Goal: Information Seeking & Learning: Learn about a topic

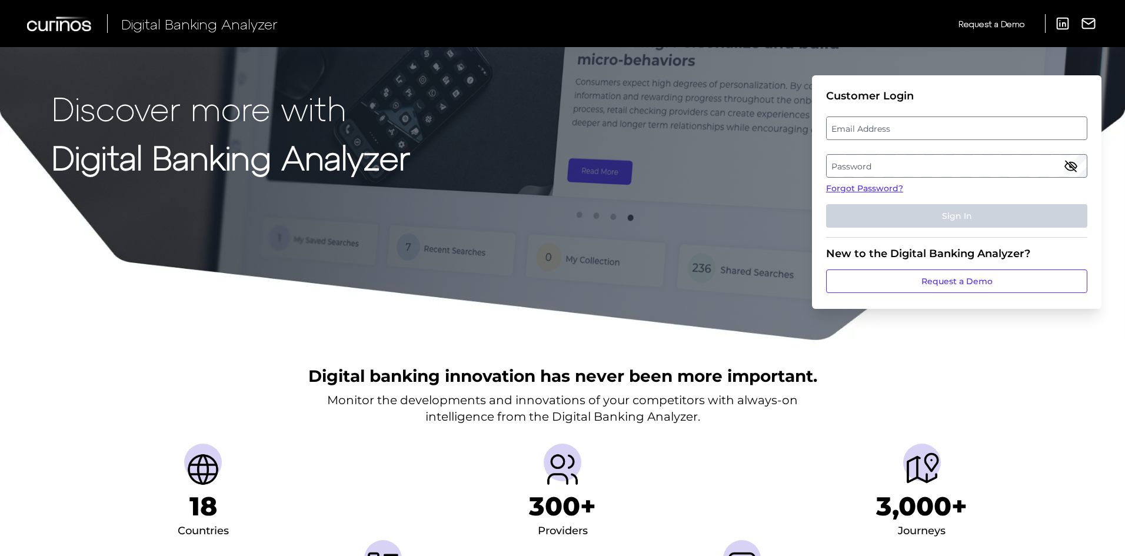
click at [913, 142] on fieldset "Customer Login Email Address Password Forgot Password? Sign In" at bounding box center [956, 163] width 261 height 148
click at [924, 137] on label "Email Address" at bounding box center [957, 128] width 260 height 21
click at [924, 137] on input "email" at bounding box center [956, 129] width 261 height 24
click at [928, 135] on input "Email Address" at bounding box center [956, 129] width 261 height 24
type input "[PERSON_NAME][EMAIL_ADDRESS][PERSON_NAME][DOMAIN_NAME]"
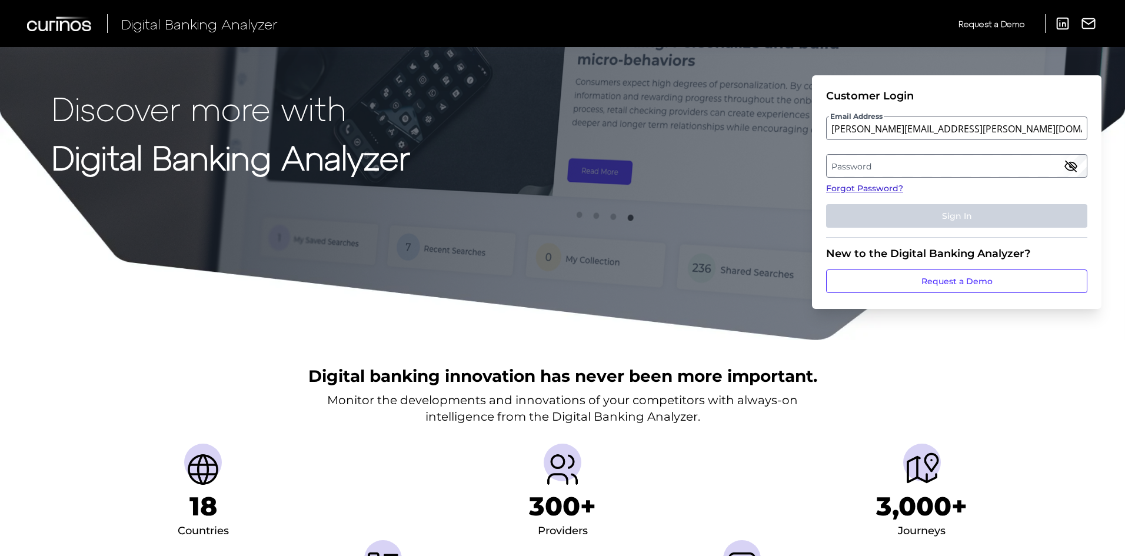
click at [876, 190] on link "Forgot Password?" at bounding box center [956, 188] width 261 height 12
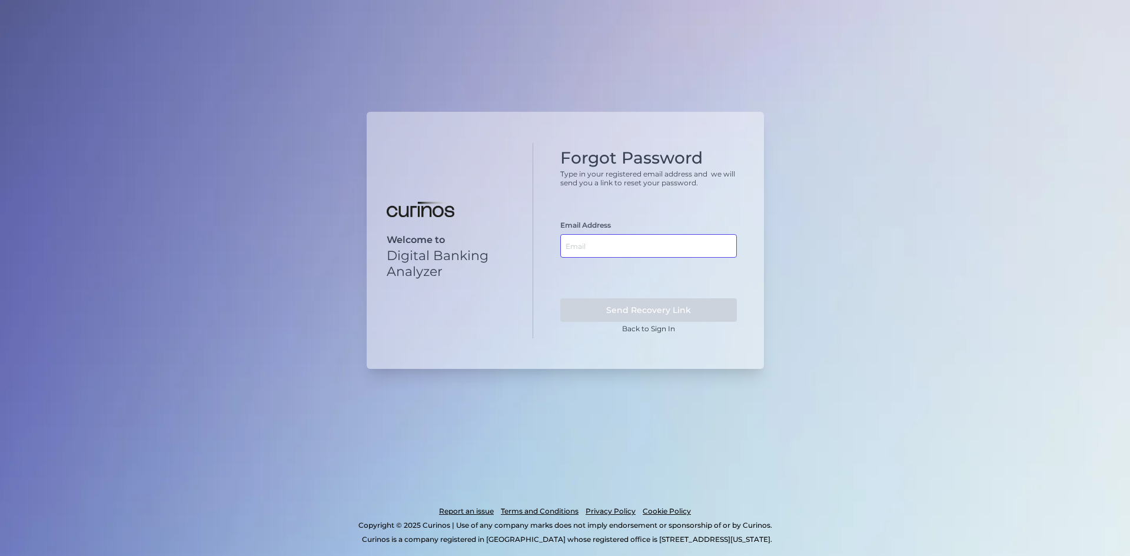
click at [587, 254] on input "text" at bounding box center [648, 246] width 177 height 24
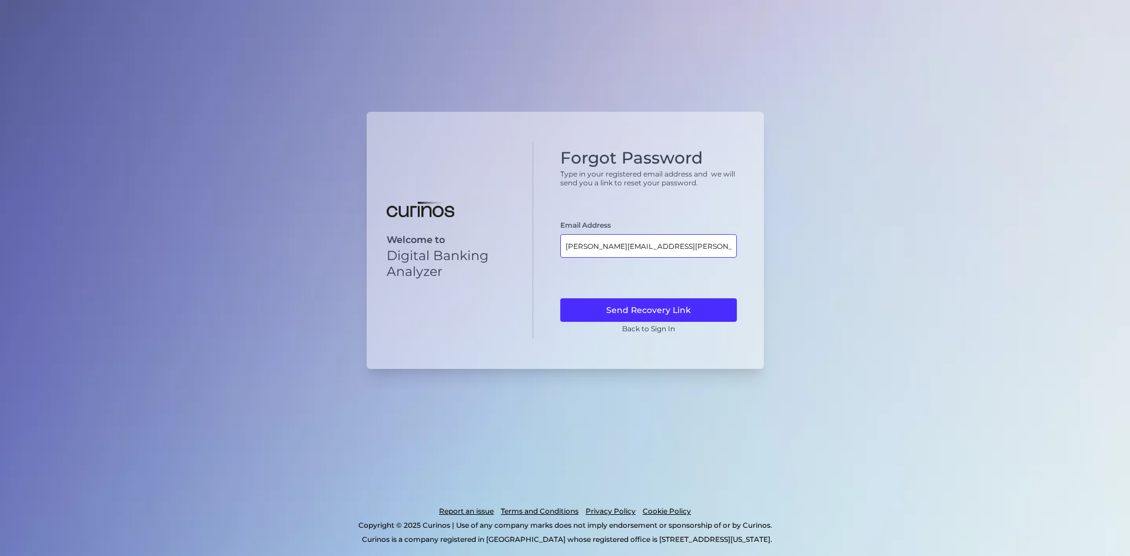
type input "[PERSON_NAME][EMAIL_ADDRESS][PERSON_NAME][DOMAIN_NAME]"
click at [560, 298] on button "Send Recovery Link" at bounding box center [648, 310] width 177 height 24
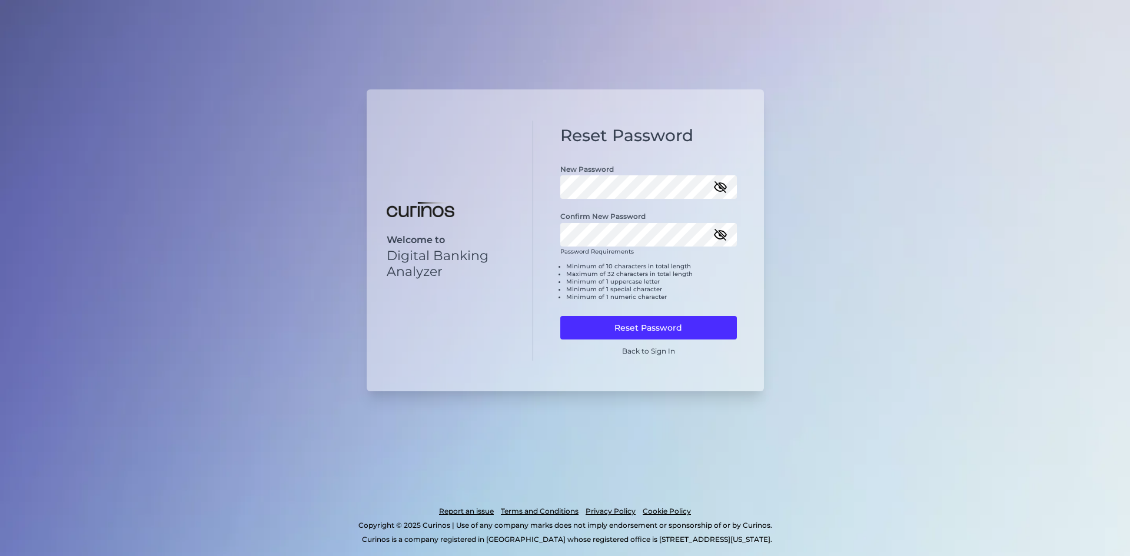
click at [719, 237] on icon "button" at bounding box center [720, 235] width 14 height 14
click at [725, 192] on icon "button" at bounding box center [720, 187] width 11 height 11
click at [657, 326] on button "Reset Password" at bounding box center [648, 328] width 177 height 24
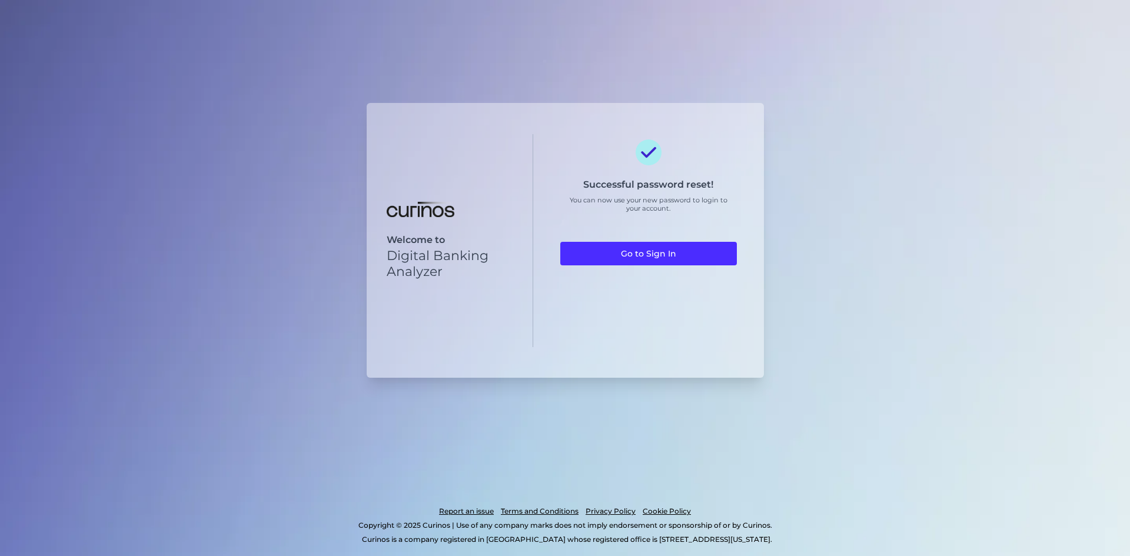
click at [723, 237] on div "Successful password reset! You can now use your new password to login to your a…" at bounding box center [648, 240] width 177 height 202
click at [710, 254] on link "Go to Sign In" at bounding box center [648, 254] width 177 height 24
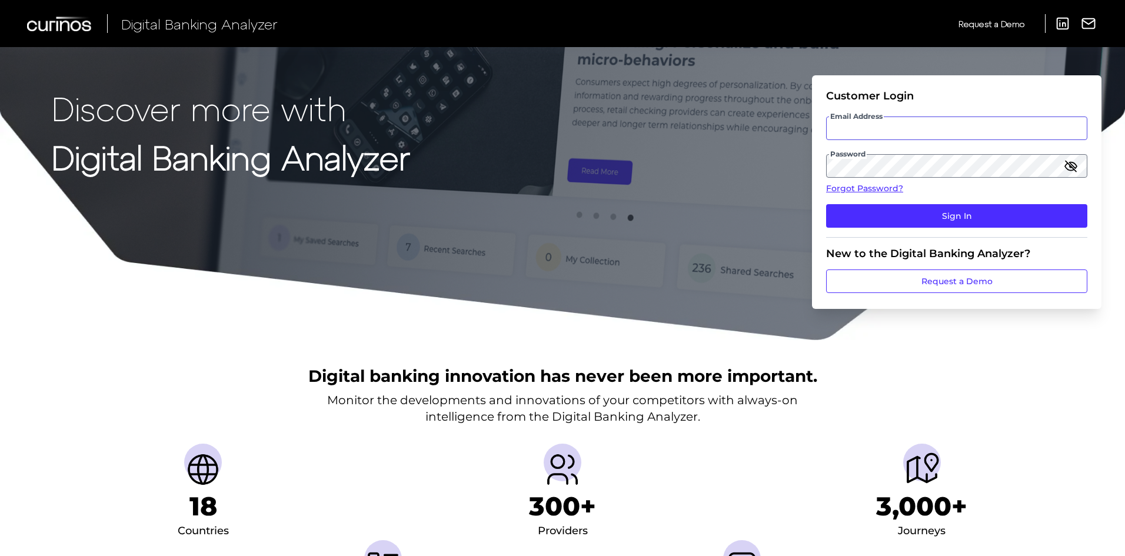
type input "[PERSON_NAME][EMAIL_ADDRESS][PERSON_NAME][DOMAIN_NAME]"
click at [962, 128] on input "[PERSON_NAME][EMAIL_ADDRESS][PERSON_NAME][DOMAIN_NAME]" at bounding box center [956, 129] width 261 height 24
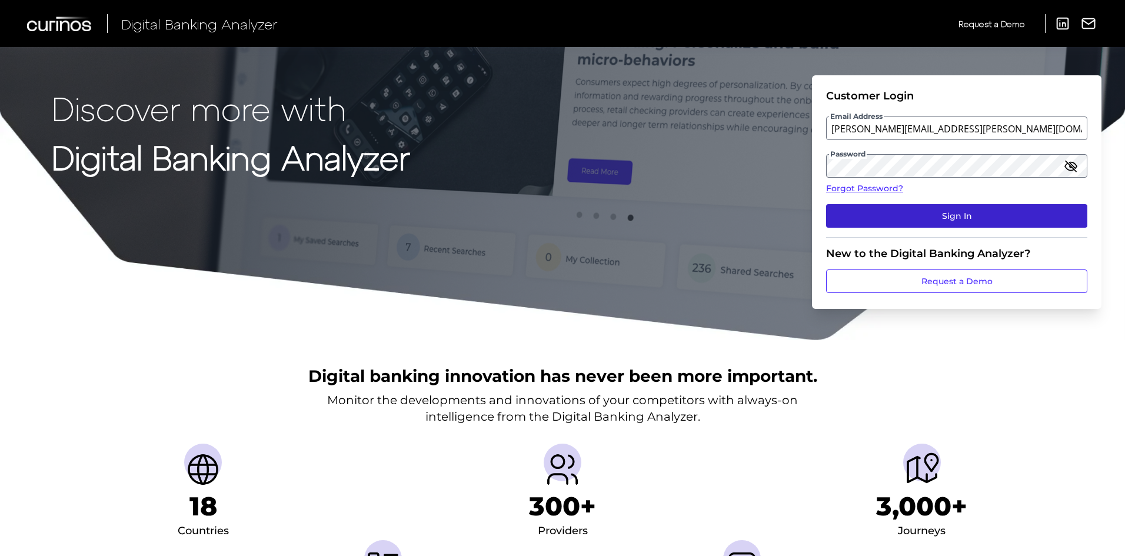
click at [888, 221] on button "Sign In" at bounding box center [956, 216] width 261 height 24
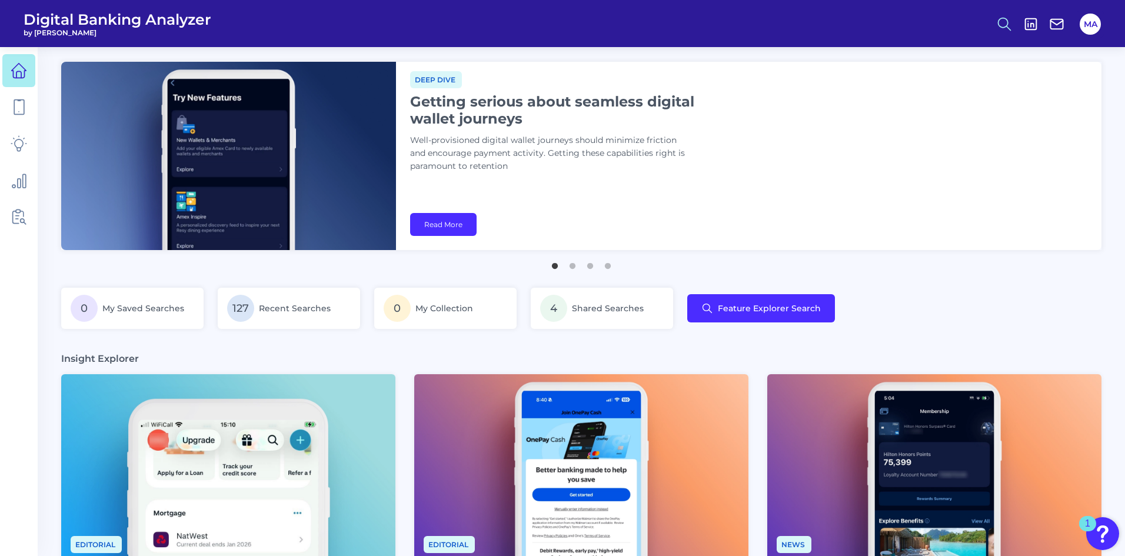
click at [1004, 21] on icon at bounding box center [1005, 24] width 16 height 16
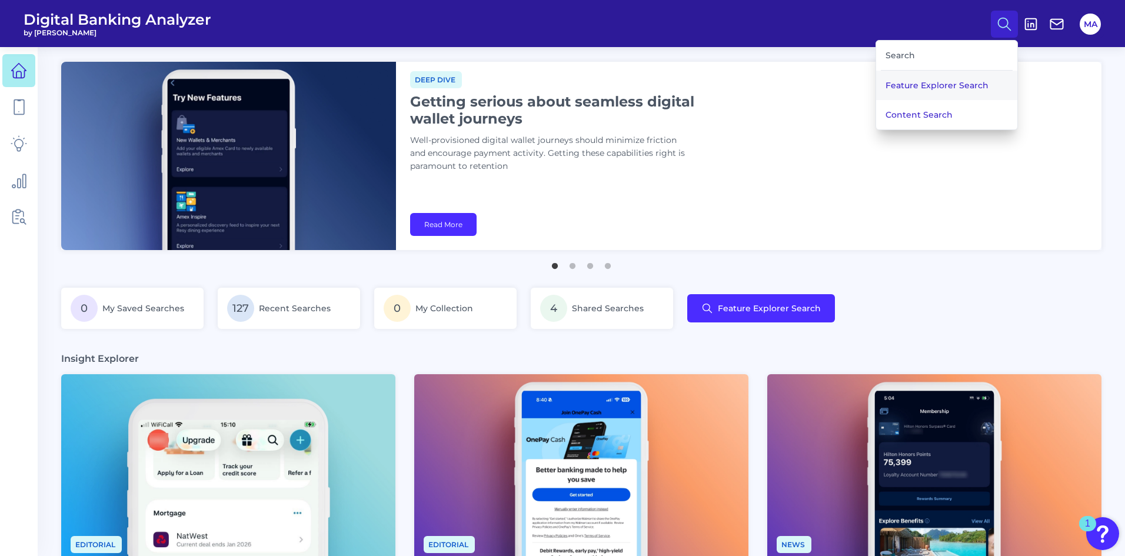
click at [904, 88] on button "Feature Explorer Search" at bounding box center [946, 85] width 141 height 29
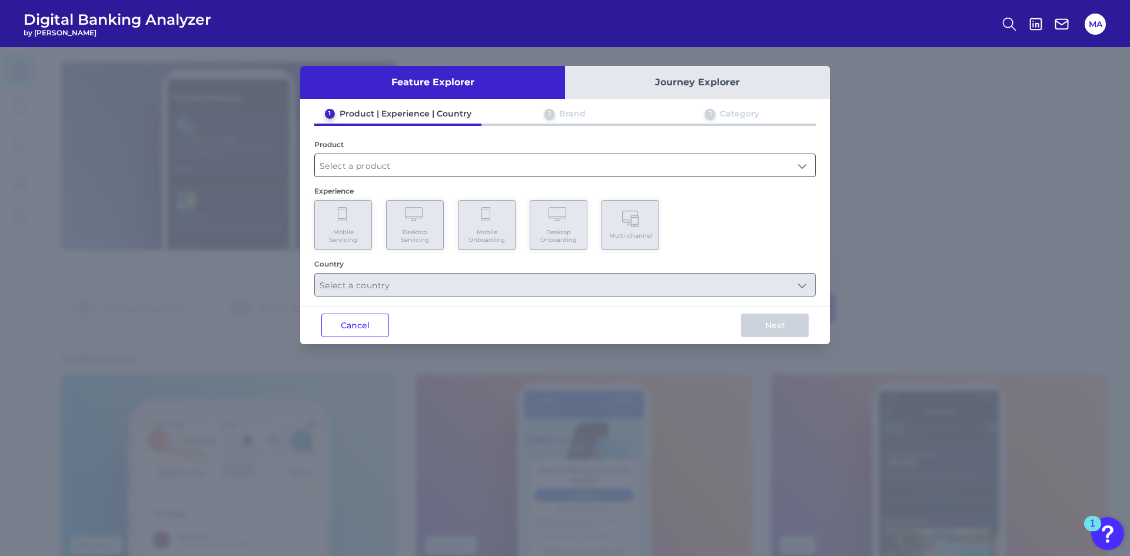
click at [494, 165] on input "text" at bounding box center [565, 165] width 500 height 22
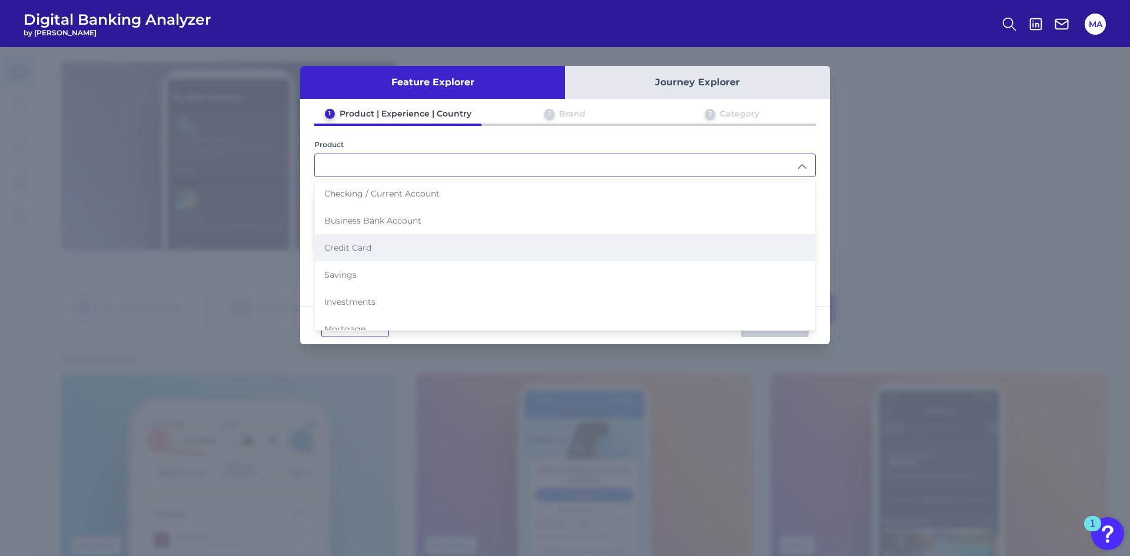
click at [429, 251] on li "Credit Card" at bounding box center [565, 247] width 500 height 27
type input "Credit Card"
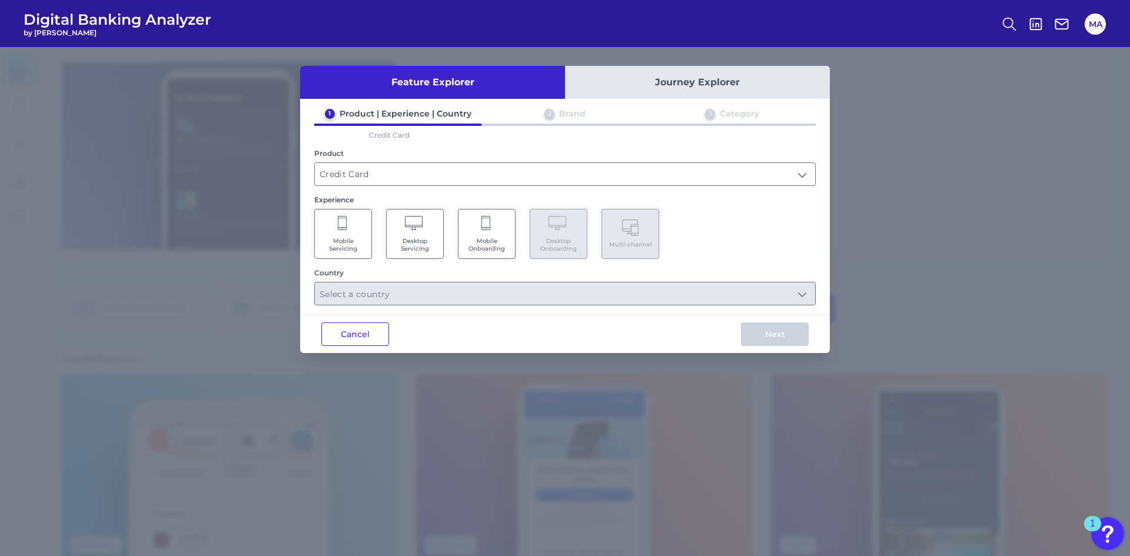
click at [489, 242] on span "Mobile Onboarding" at bounding box center [486, 244] width 45 height 15
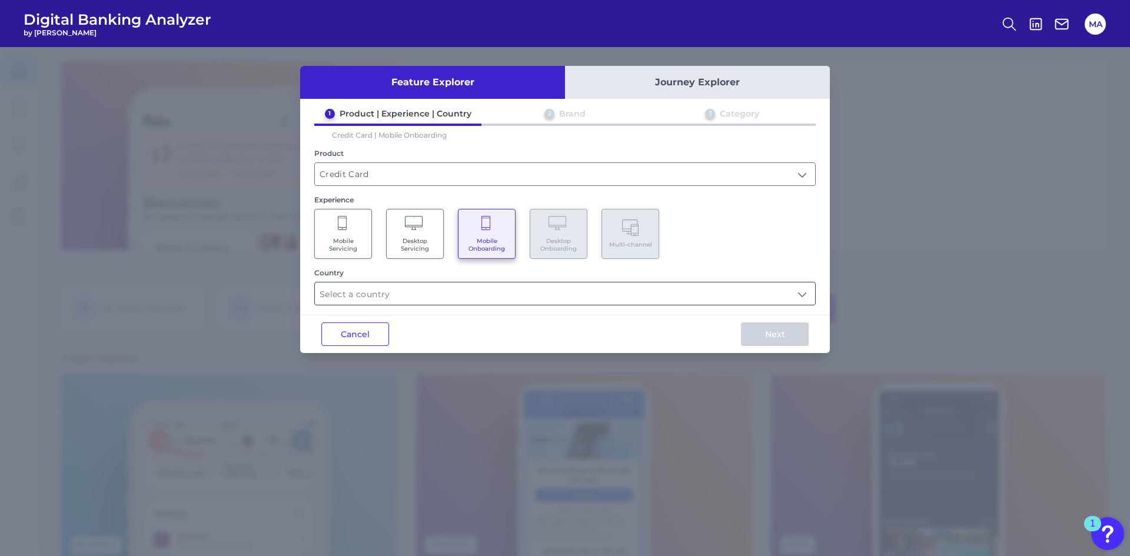
click at [582, 298] on input "text" at bounding box center [565, 294] width 500 height 22
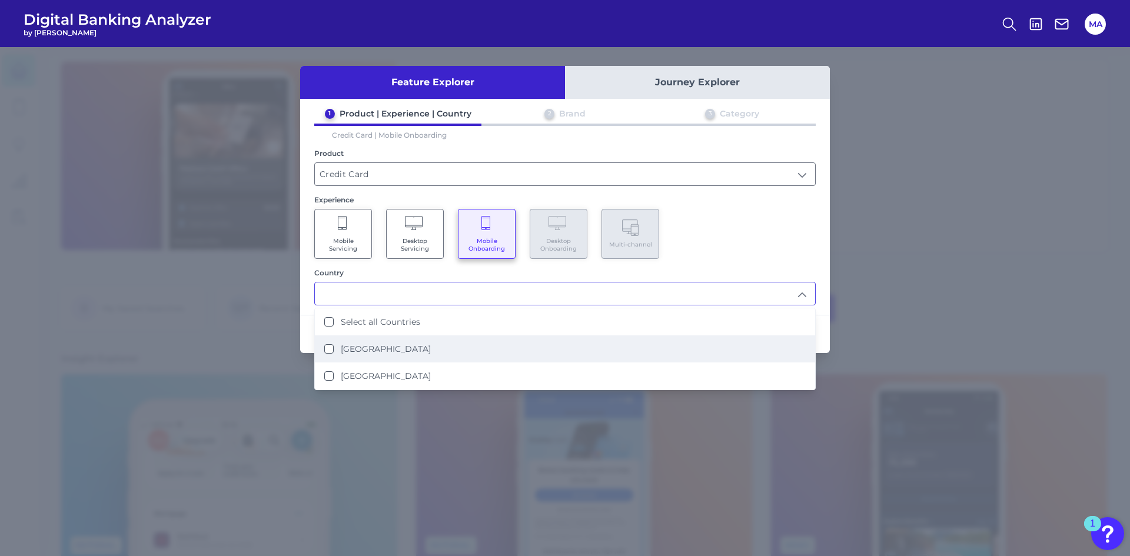
click at [501, 348] on li "United Kingdom" at bounding box center [565, 349] width 500 height 27
type input "United Kingdom"
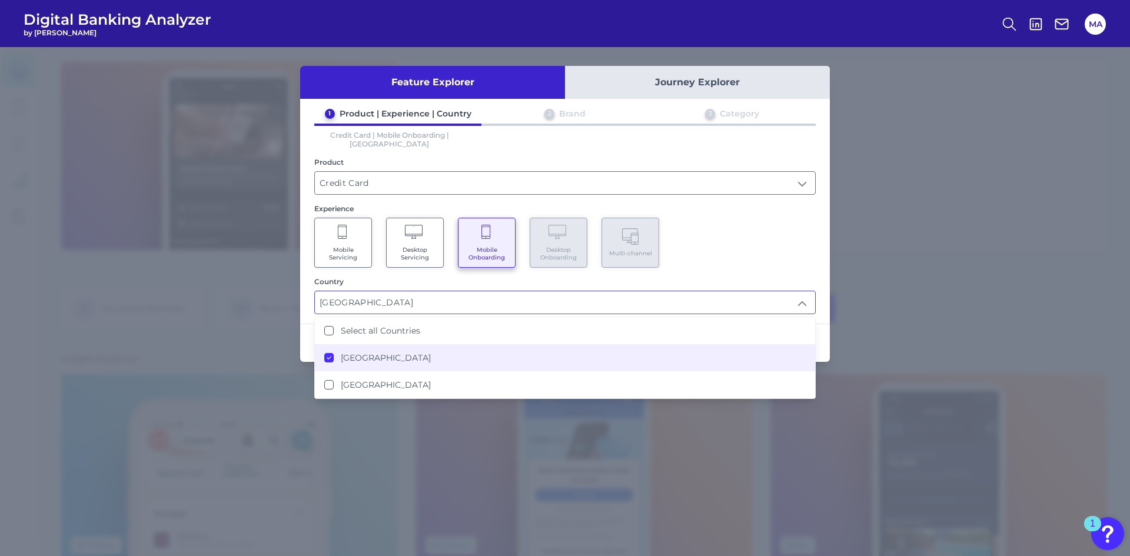
scroll to position [1, 0]
click at [786, 218] on div "Mobile Servicing Desktop Servicing Mobile Onboarding Desktop Onboarding Multi-c…" at bounding box center [564, 243] width 501 height 50
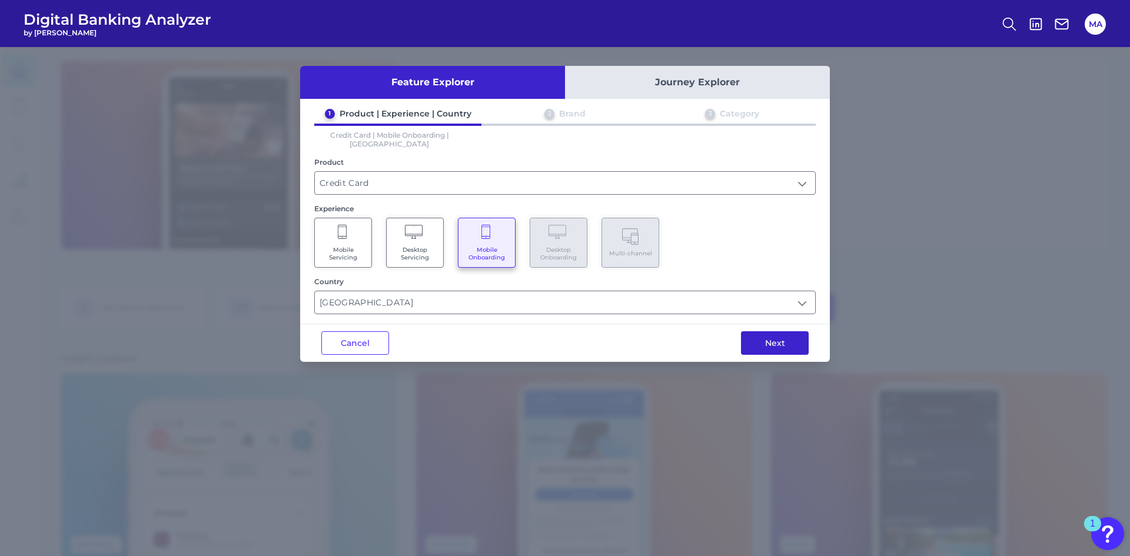
click at [773, 336] on button "Next" at bounding box center [775, 343] width 68 height 24
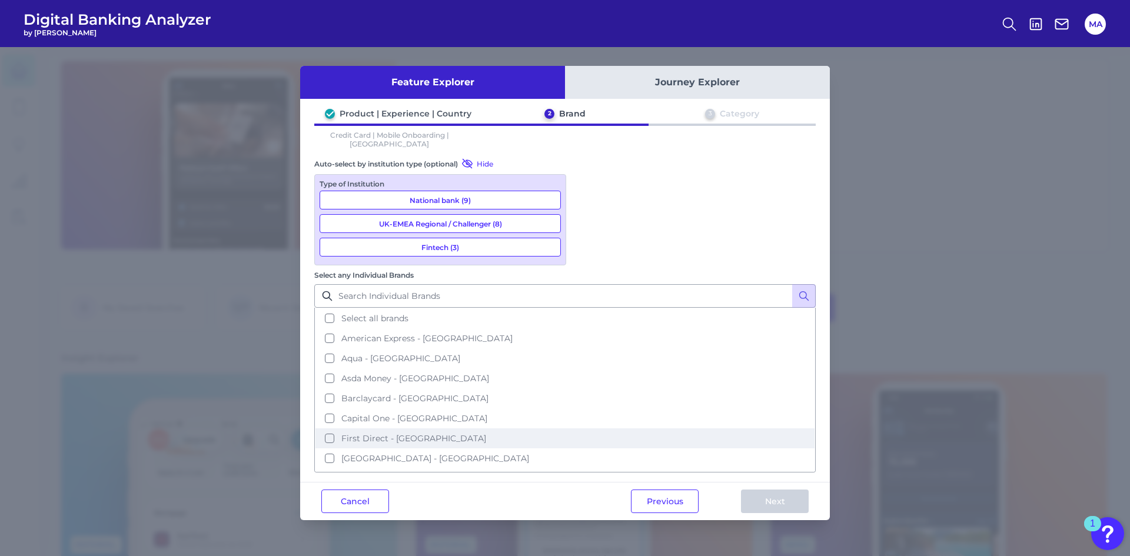
scroll to position [257, 0]
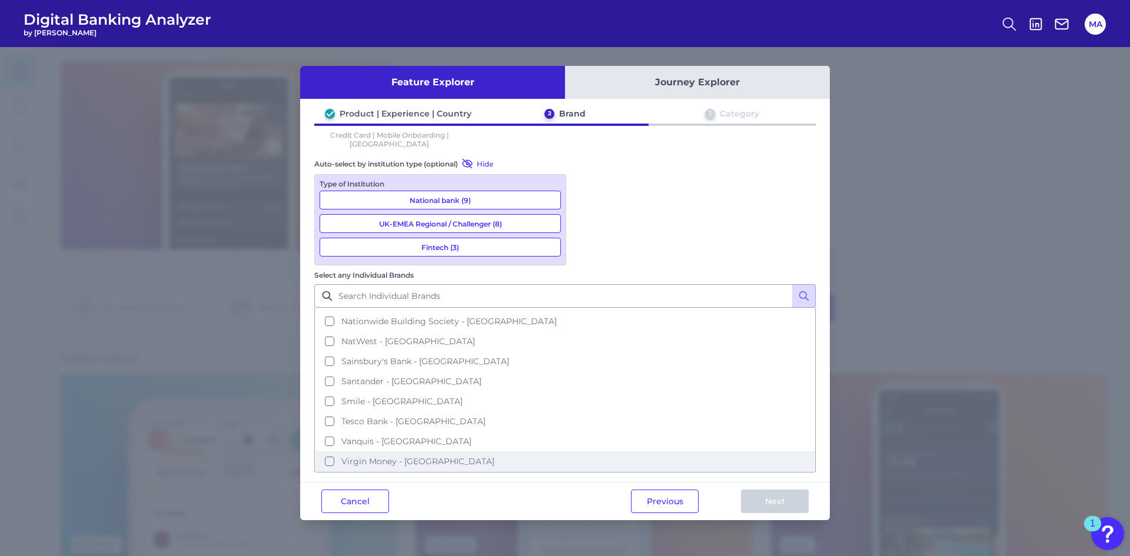
click at [494, 456] on span "Virgin Money - UK" at bounding box center [417, 461] width 153 height 11
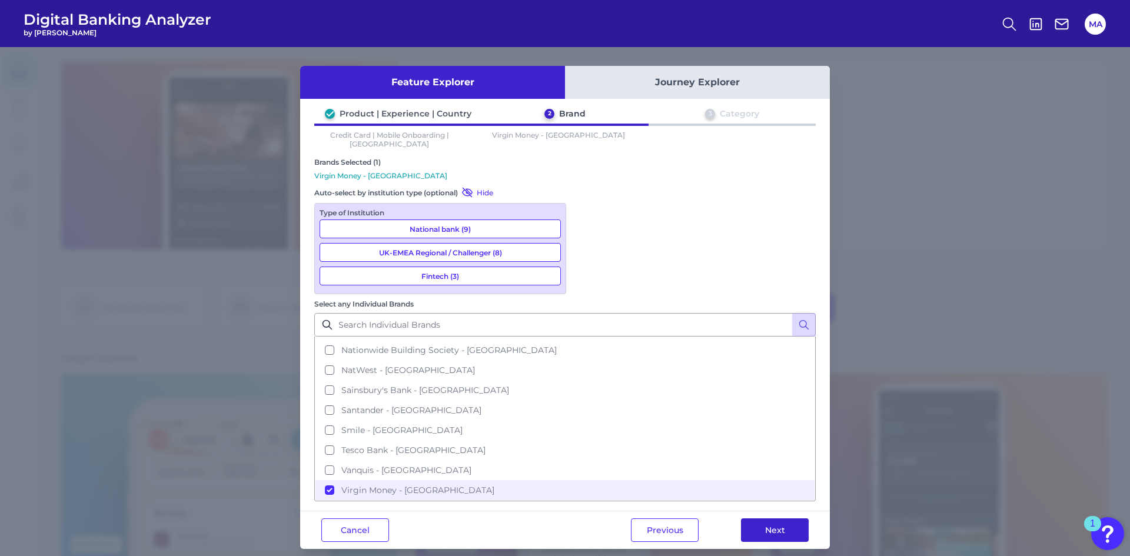
click at [755, 519] on button "Next" at bounding box center [775, 531] width 68 height 24
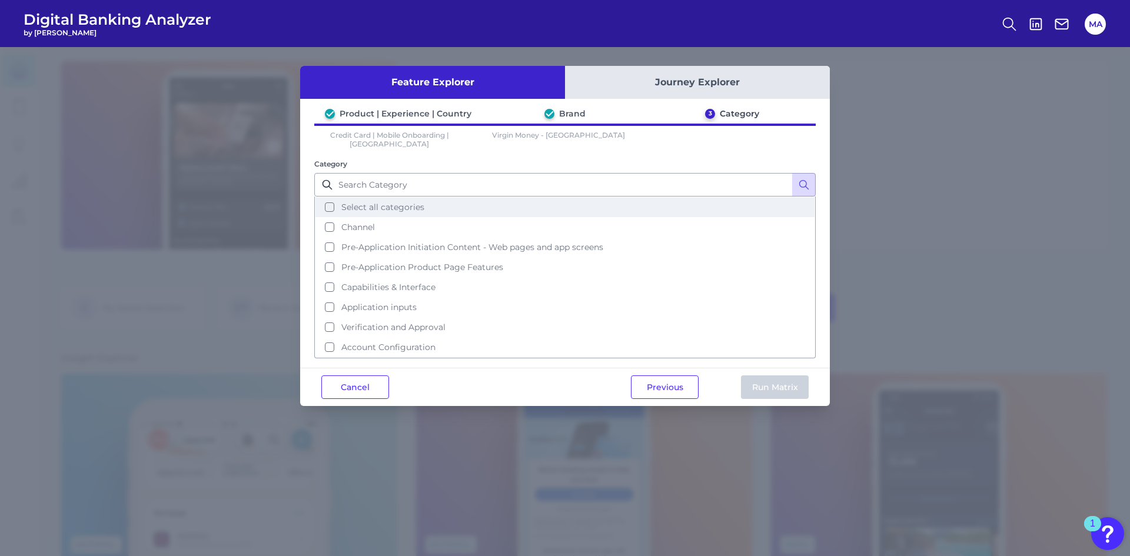
click at [503, 207] on button "Select all categories" at bounding box center [564, 207] width 499 height 20
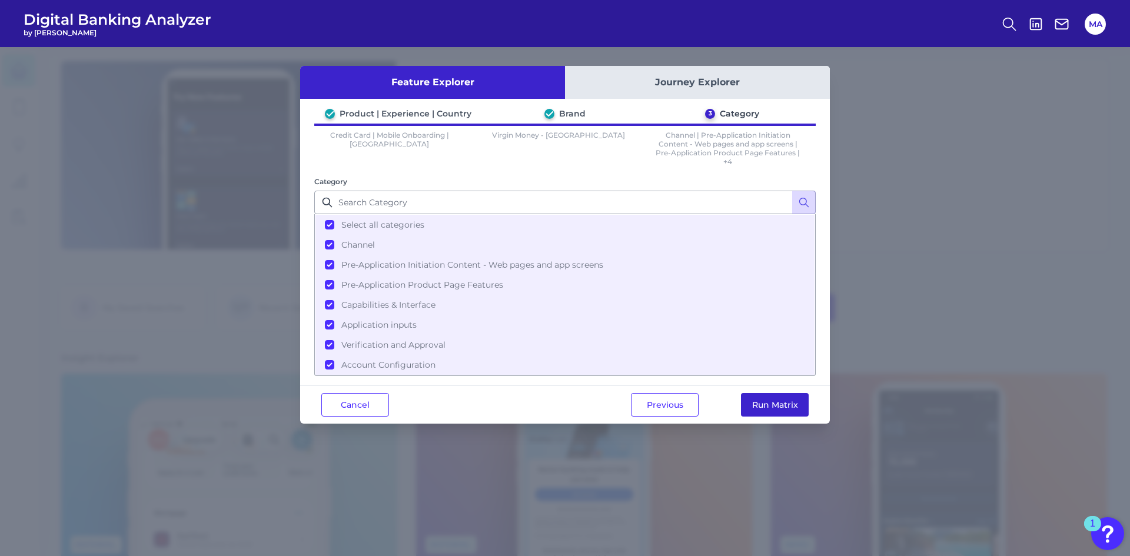
click at [761, 400] on button "Run Matrix" at bounding box center [775, 405] width 68 height 24
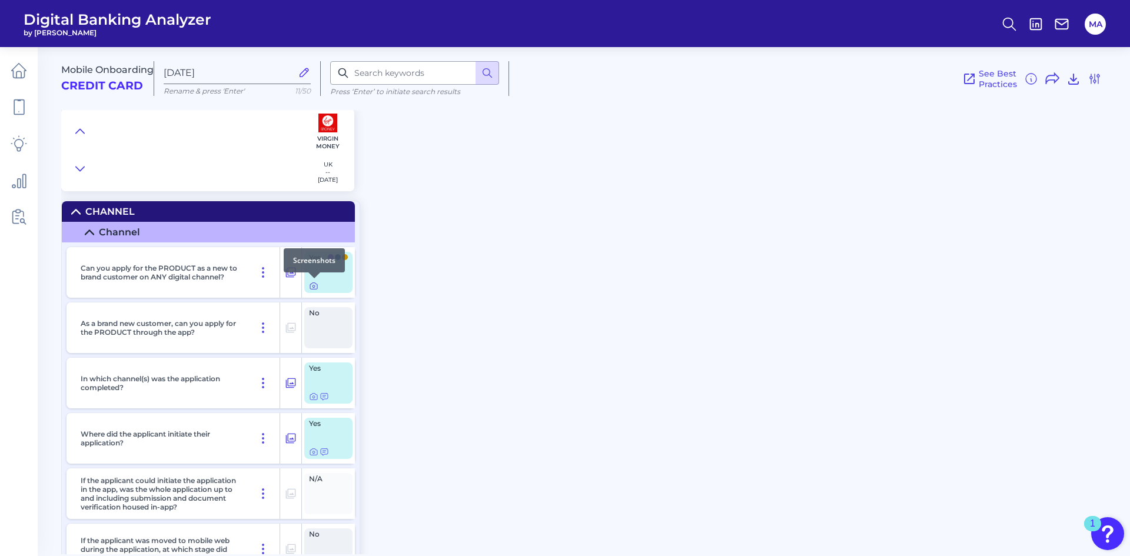
click at [313, 287] on icon at bounding box center [314, 286] width 2 height 2
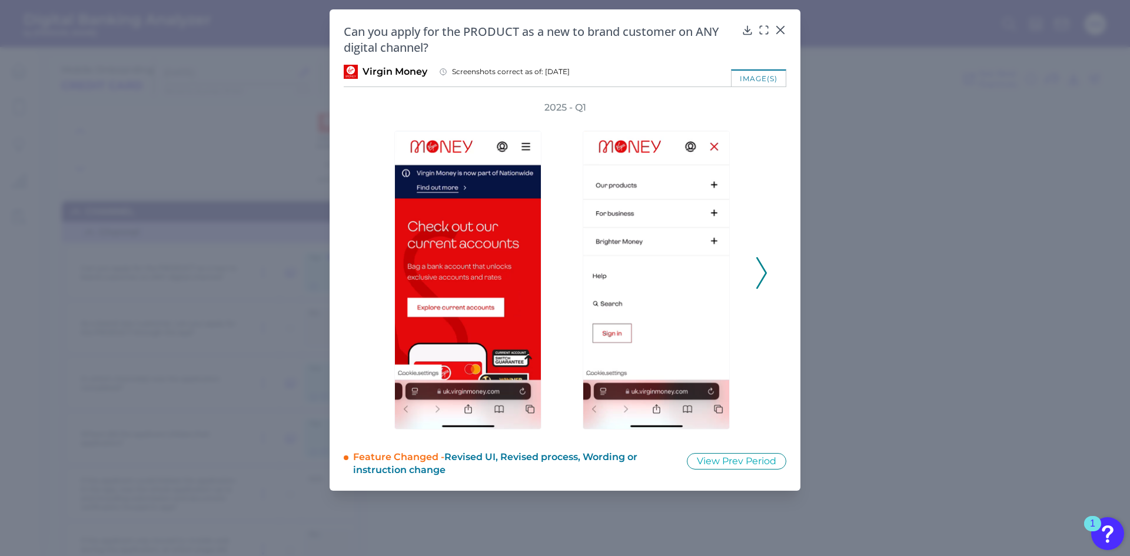
click at [765, 280] on icon at bounding box center [761, 273] width 11 height 32
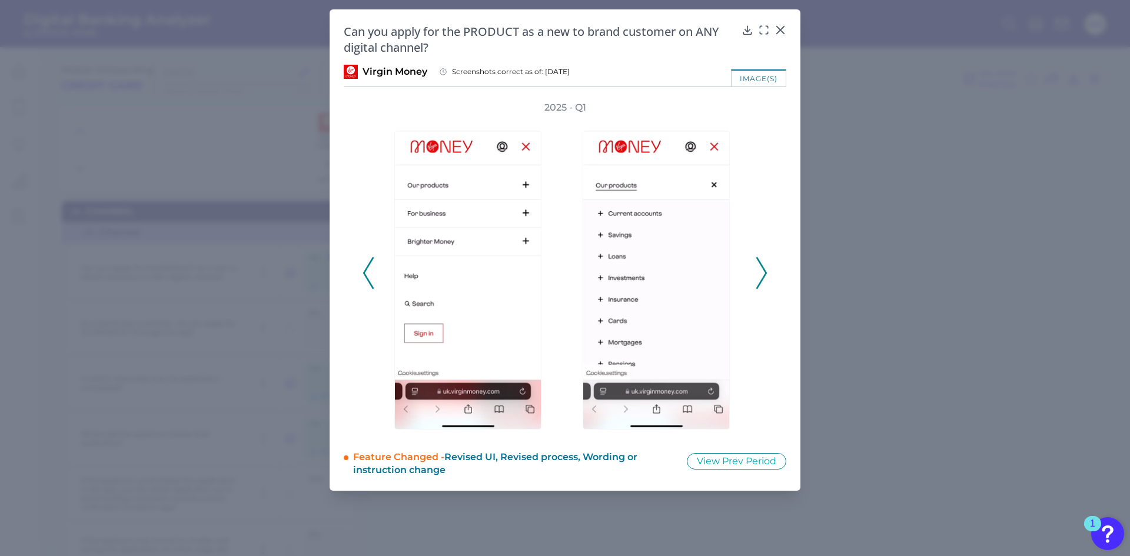
click at [763, 279] on polyline at bounding box center [761, 273] width 9 height 30
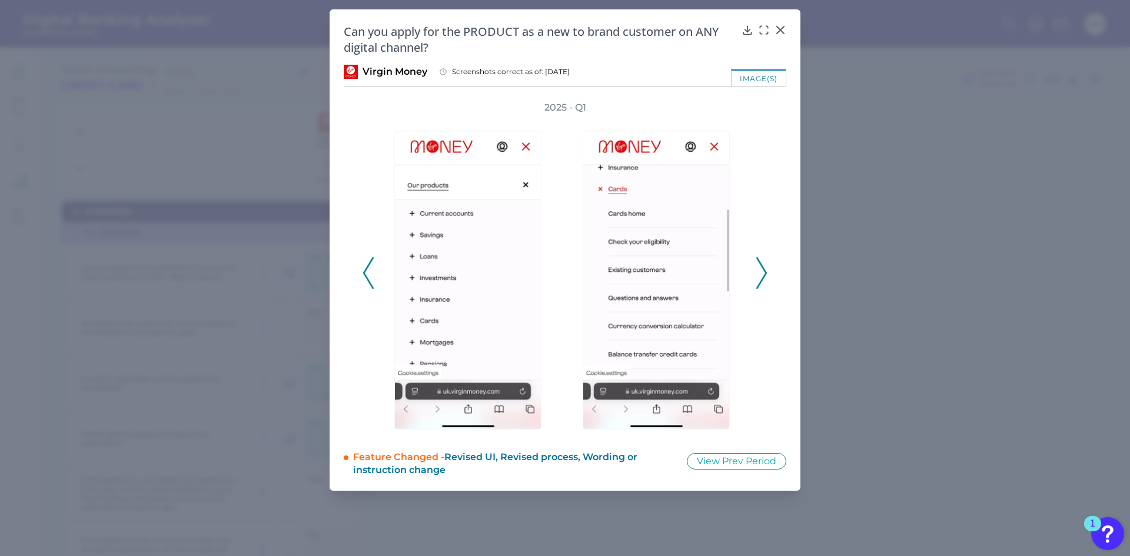
click at [763, 279] on polyline at bounding box center [761, 273] width 9 height 30
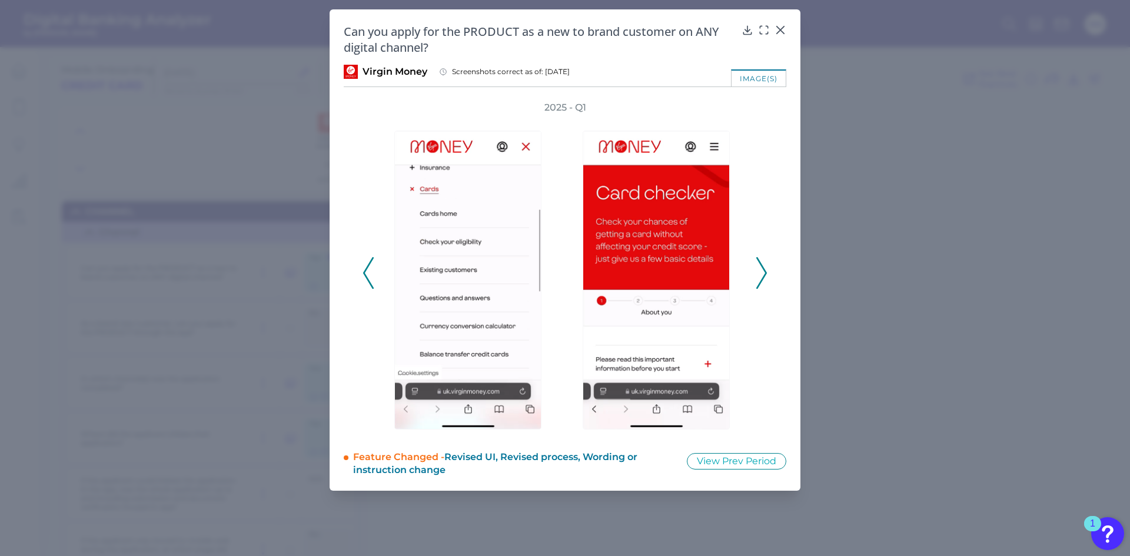
click at [763, 279] on polyline at bounding box center [761, 273] width 9 height 30
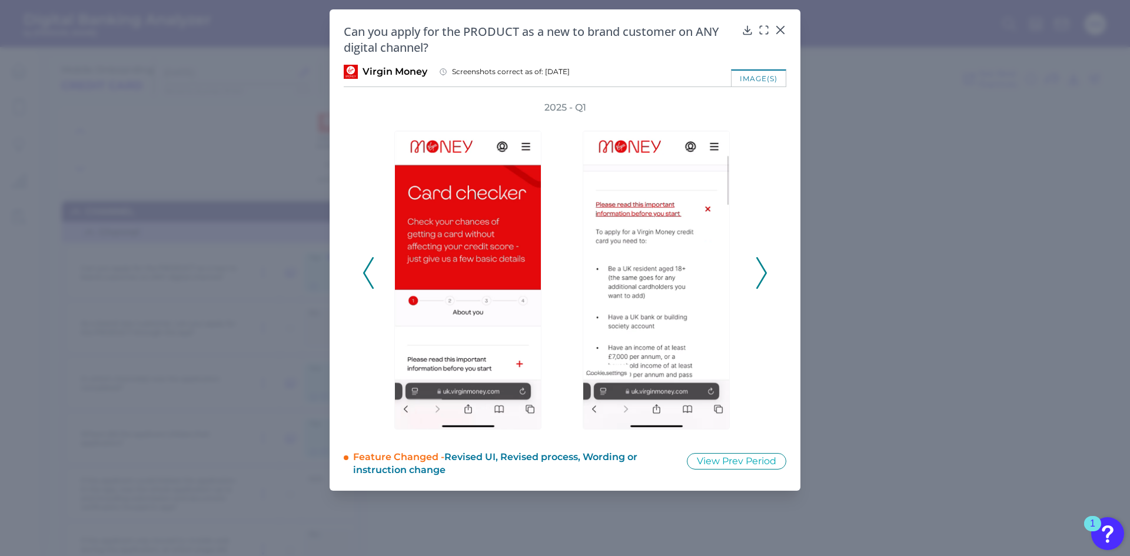
click at [763, 279] on polyline at bounding box center [761, 273] width 9 height 30
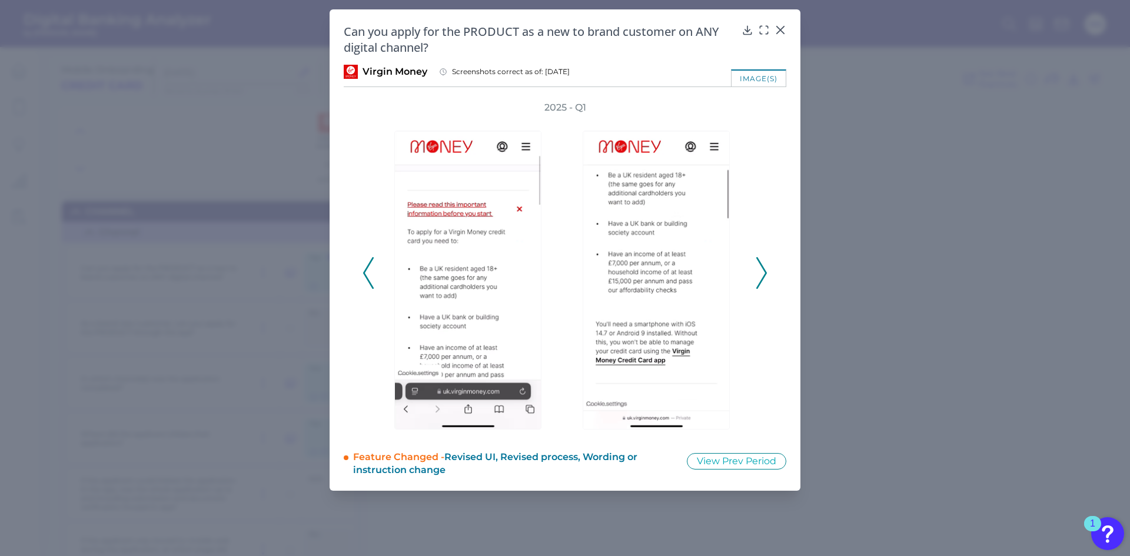
click at [763, 279] on polyline at bounding box center [761, 273] width 9 height 30
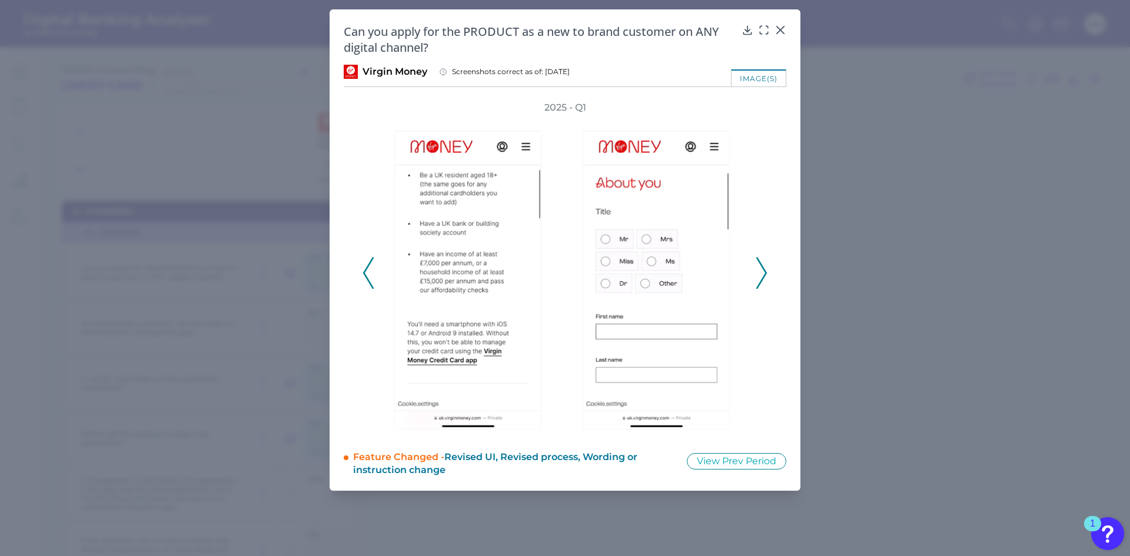
click at [763, 279] on polyline at bounding box center [761, 273] width 9 height 30
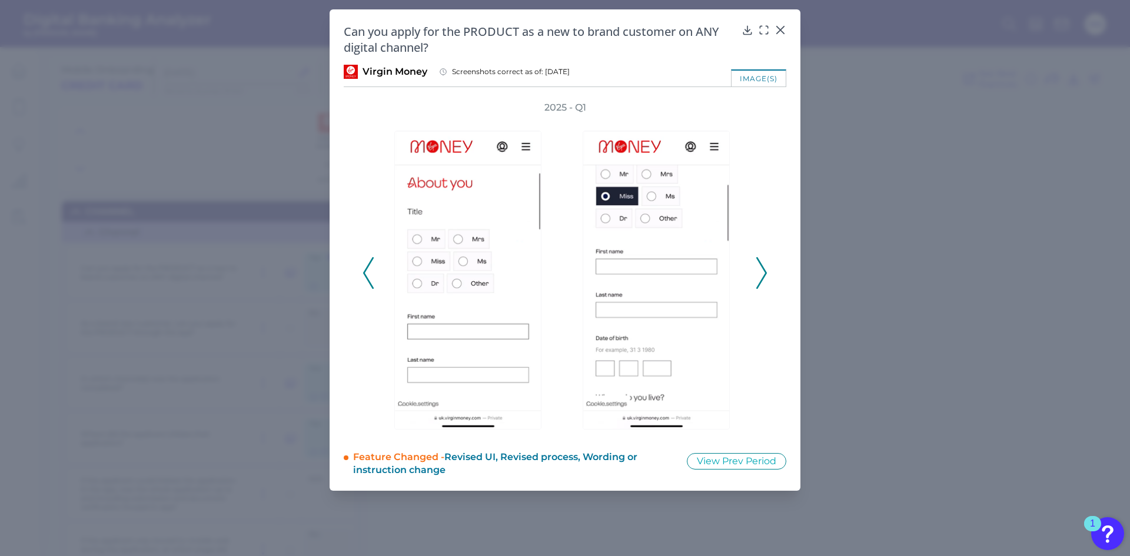
click at [763, 279] on polyline at bounding box center [761, 273] width 9 height 30
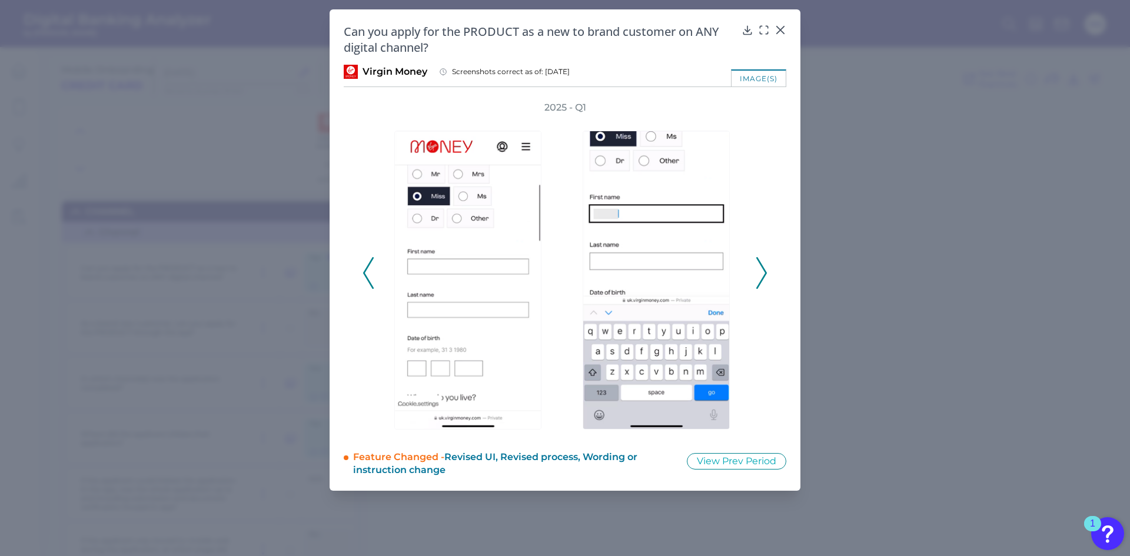
click at [763, 279] on polyline at bounding box center [761, 273] width 9 height 30
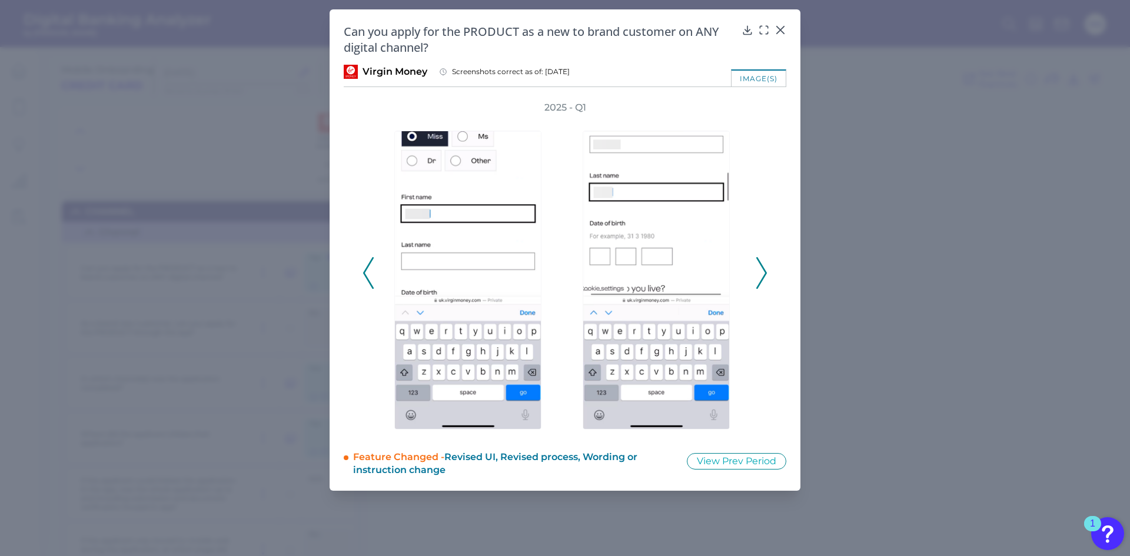
click at [763, 279] on polyline at bounding box center [761, 273] width 9 height 30
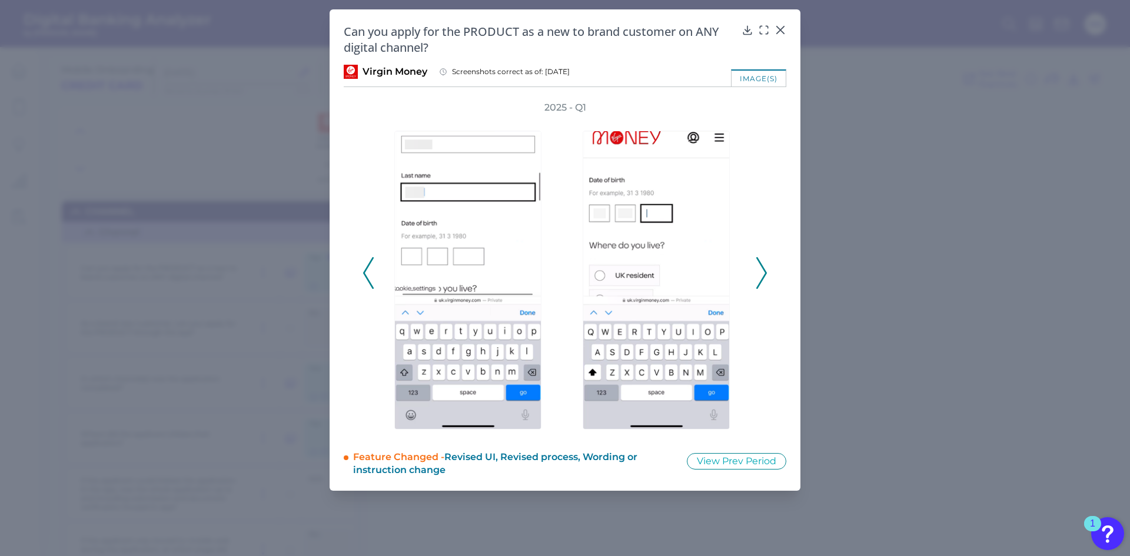
click at [763, 279] on polyline at bounding box center [761, 273] width 9 height 30
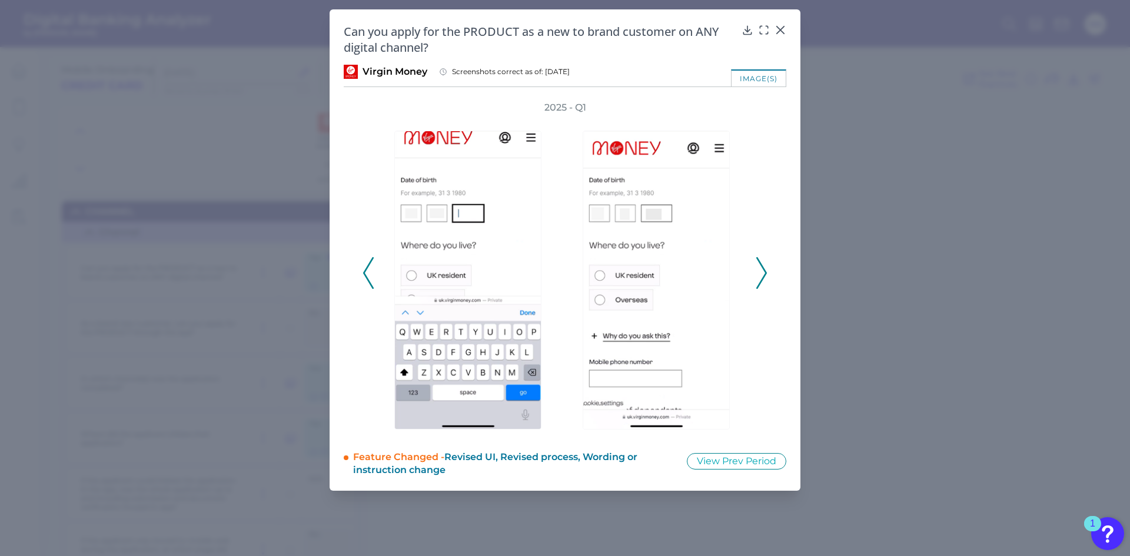
click at [763, 279] on polyline at bounding box center [761, 273] width 9 height 30
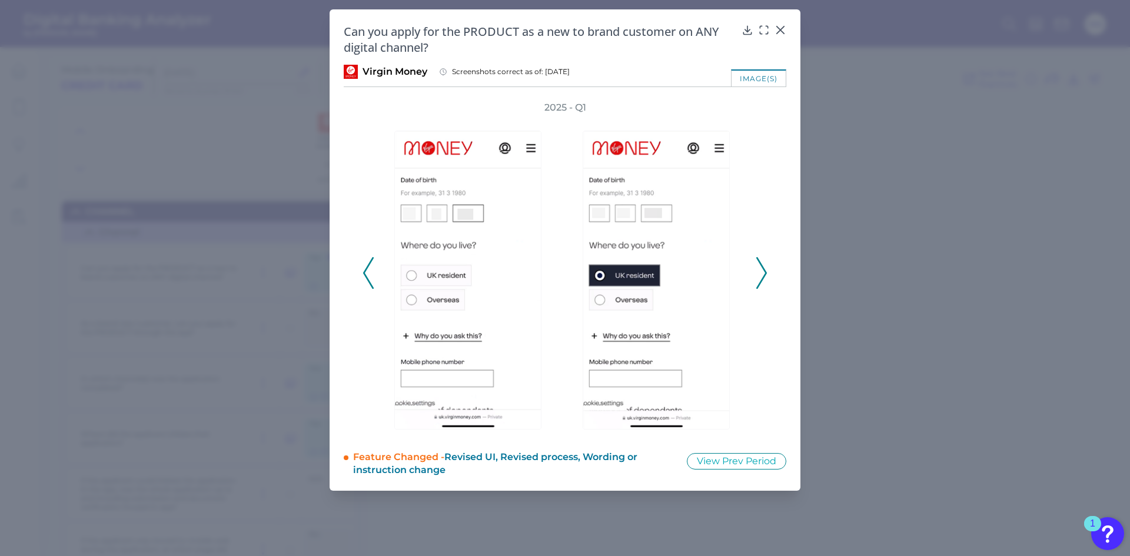
click at [763, 279] on polyline at bounding box center [761, 273] width 9 height 30
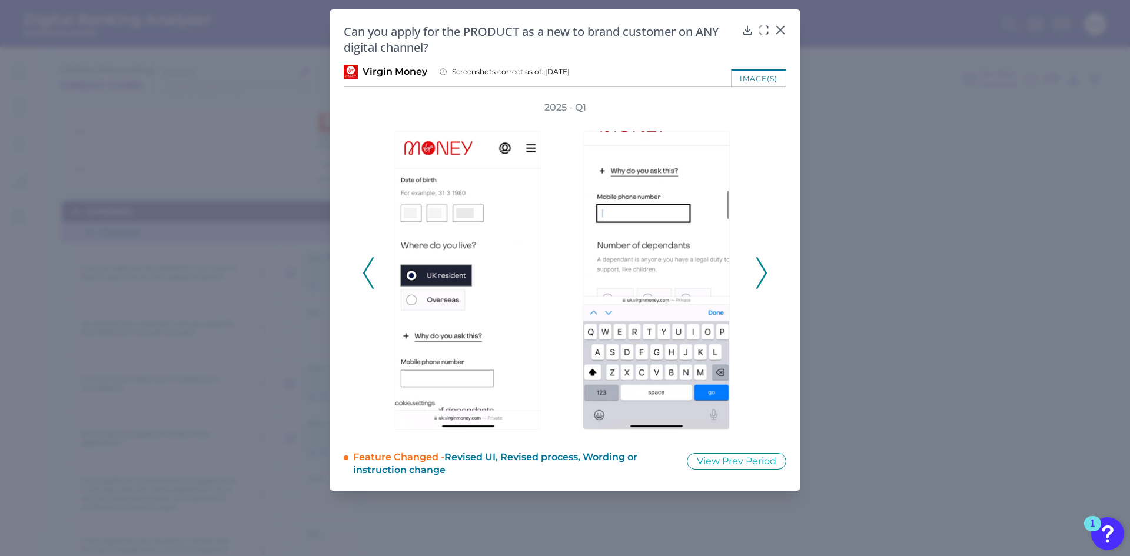
click at [763, 279] on polyline at bounding box center [761, 273] width 9 height 30
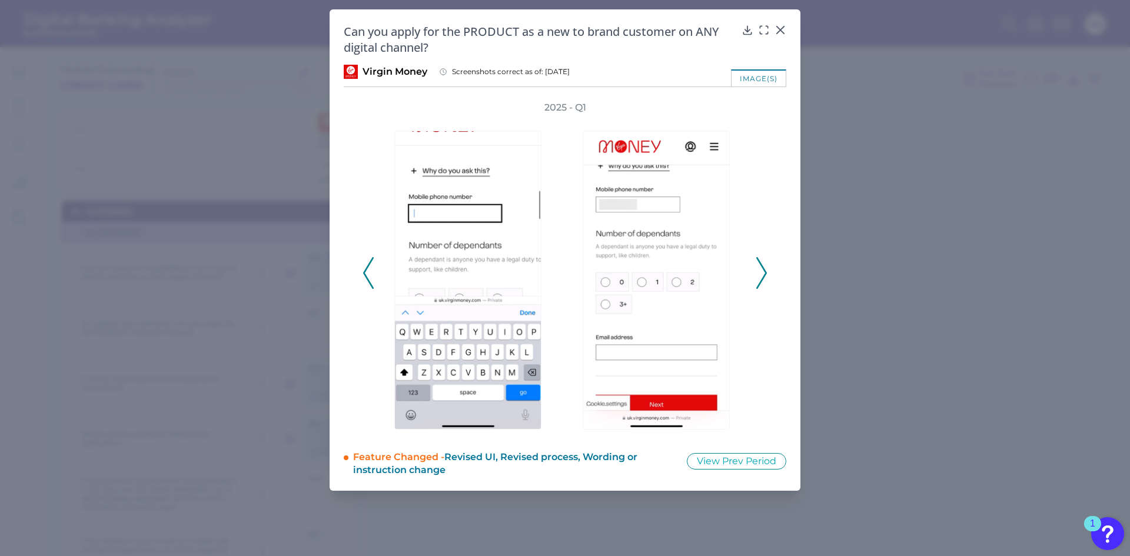
click at [763, 279] on polyline at bounding box center [761, 273] width 9 height 30
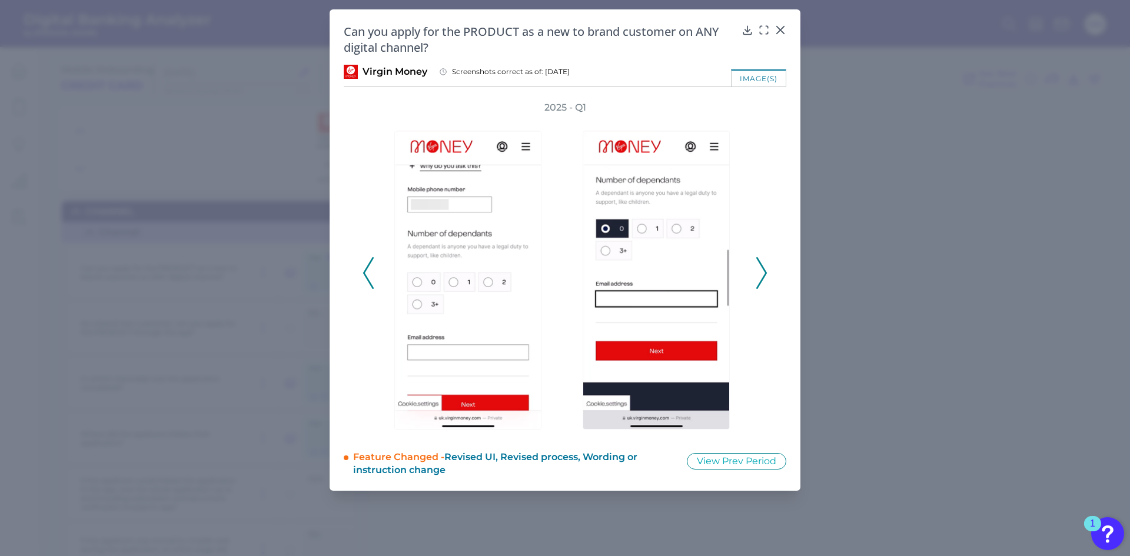
click at [786, 22] on div "Can you apply for the PRODUCT as a new to brand customer on ANY digital channel…" at bounding box center [565, 249] width 471 height 481
click at [780, 28] on icon at bounding box center [781, 30] width 12 height 12
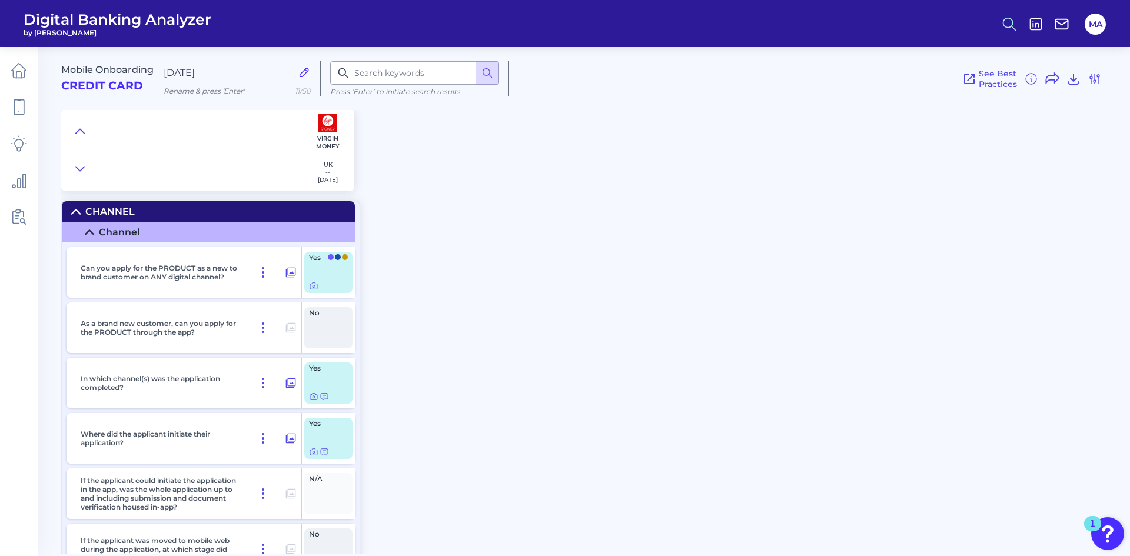
click at [1004, 23] on circle at bounding box center [1008, 22] width 9 height 9
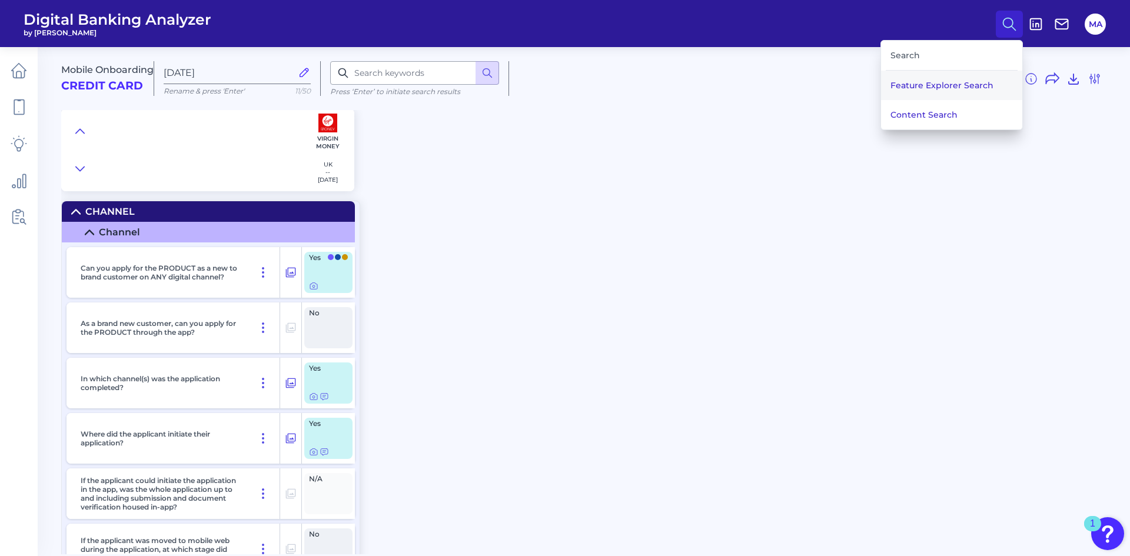
click at [935, 84] on button "Feature Explorer Search" at bounding box center [951, 85] width 141 height 29
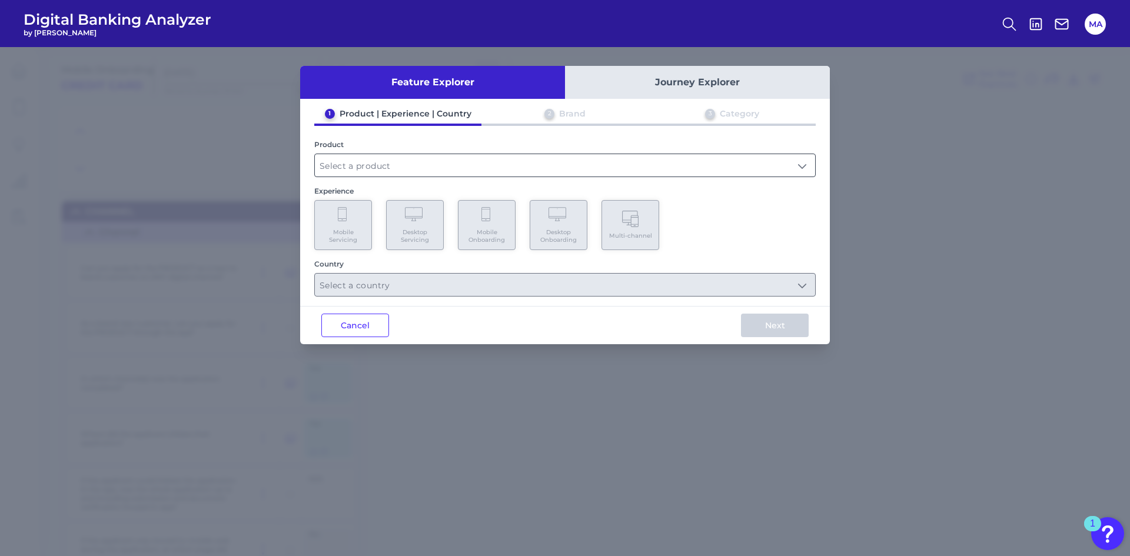
click at [459, 171] on input "text" at bounding box center [565, 165] width 500 height 22
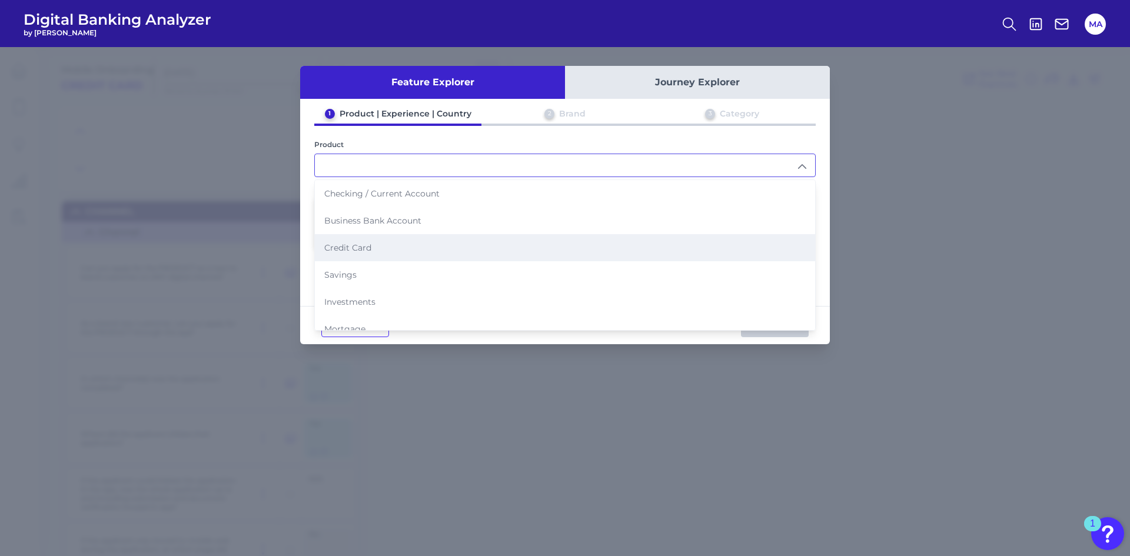
click at [408, 249] on li "Credit Card" at bounding box center [565, 247] width 500 height 27
type input "Credit Card"
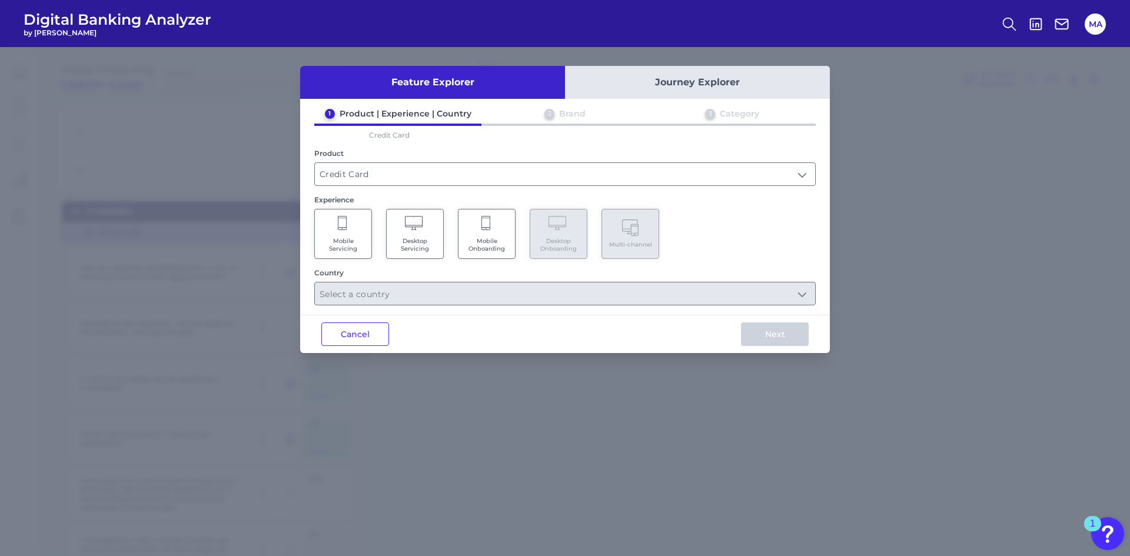
click at [413, 239] on span "Desktop Servicing" at bounding box center [415, 244] width 45 height 15
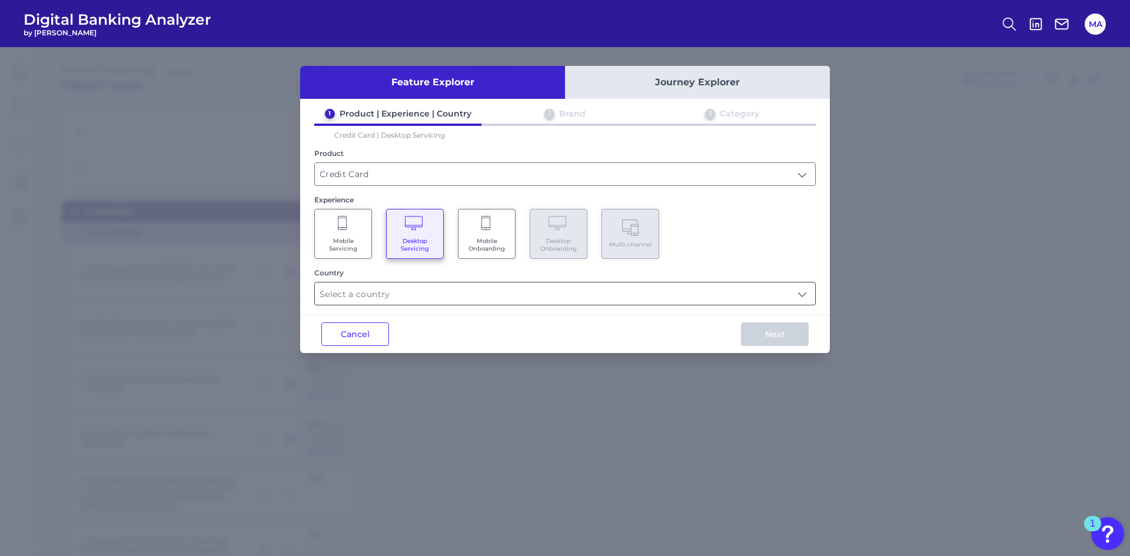
click at [420, 294] on input "text" at bounding box center [565, 294] width 500 height 22
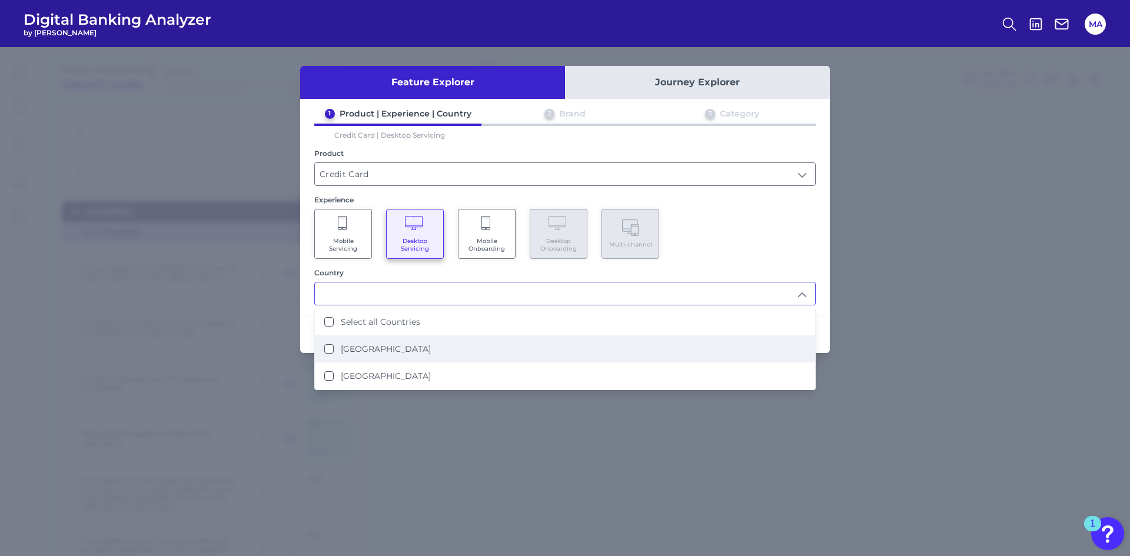
click at [411, 343] on li "United Kingdom" at bounding box center [565, 349] width 500 height 27
type input "United Kingdom"
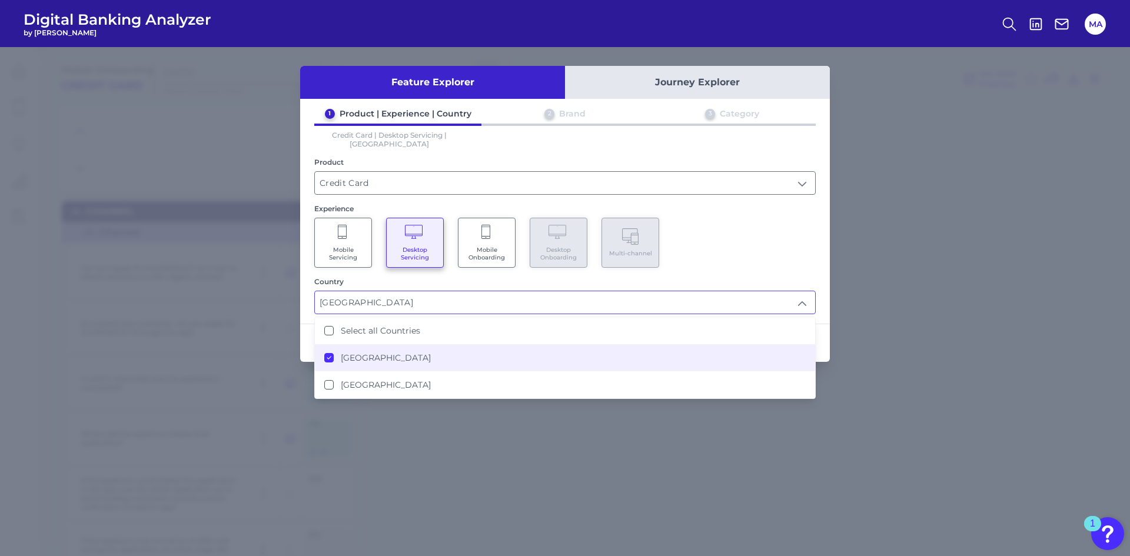
click at [718, 252] on div "Mobile Servicing Desktop Servicing Mobile Onboarding Desktop Onboarding Multi-c…" at bounding box center [564, 243] width 501 height 50
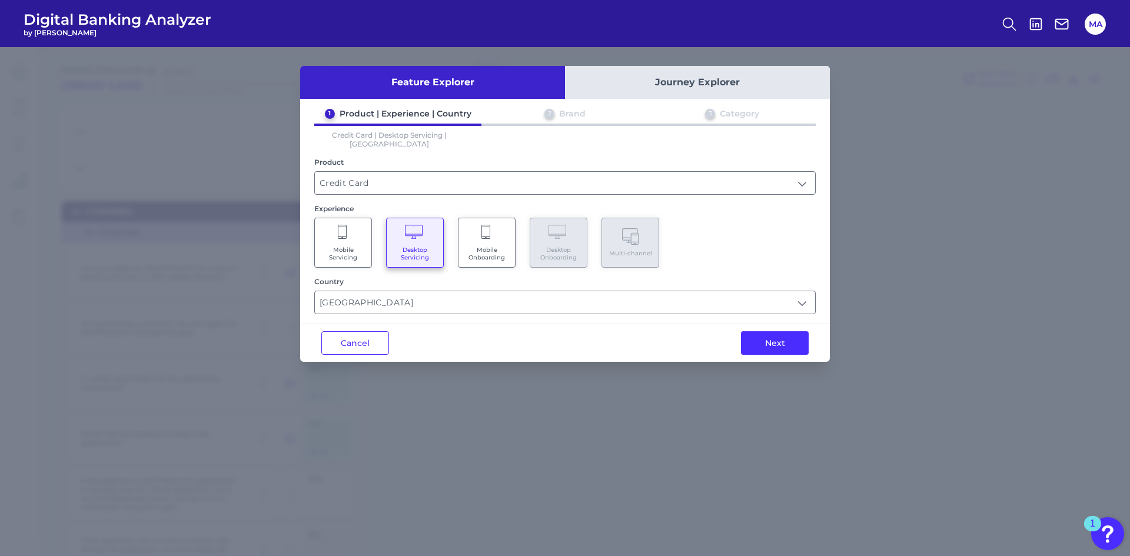
click at [769, 346] on div "Next" at bounding box center [775, 343] width 110 height 38
click at [779, 340] on button "Next" at bounding box center [775, 343] width 68 height 24
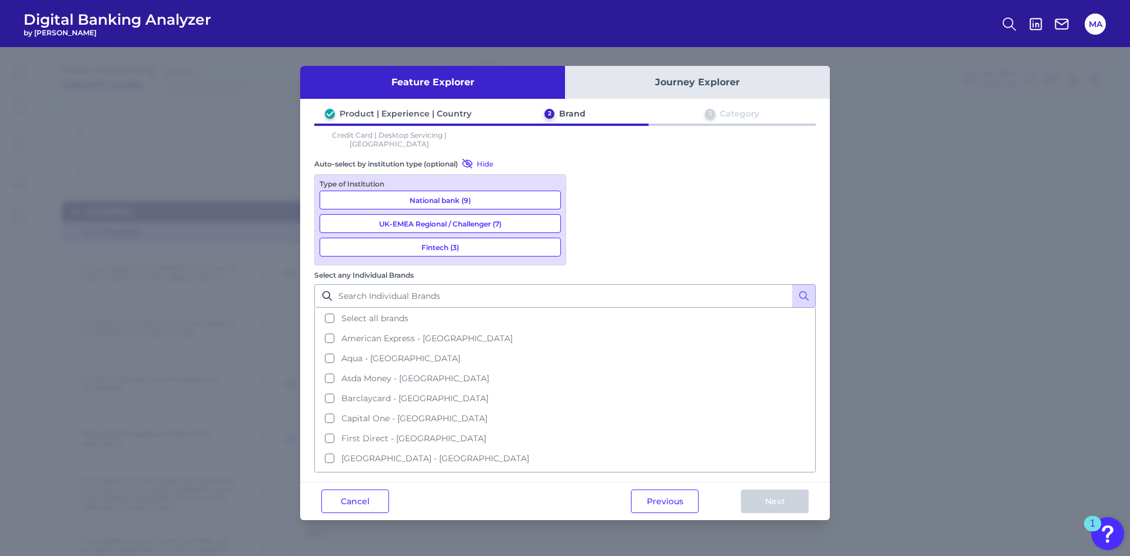
click at [407, 106] on div "Feature Explorer Journey Explorer Product | Experience | Country 2 Brand 3 Cate…" at bounding box center [565, 293] width 530 height 454
click at [686, 490] on button "Previous" at bounding box center [665, 502] width 68 height 24
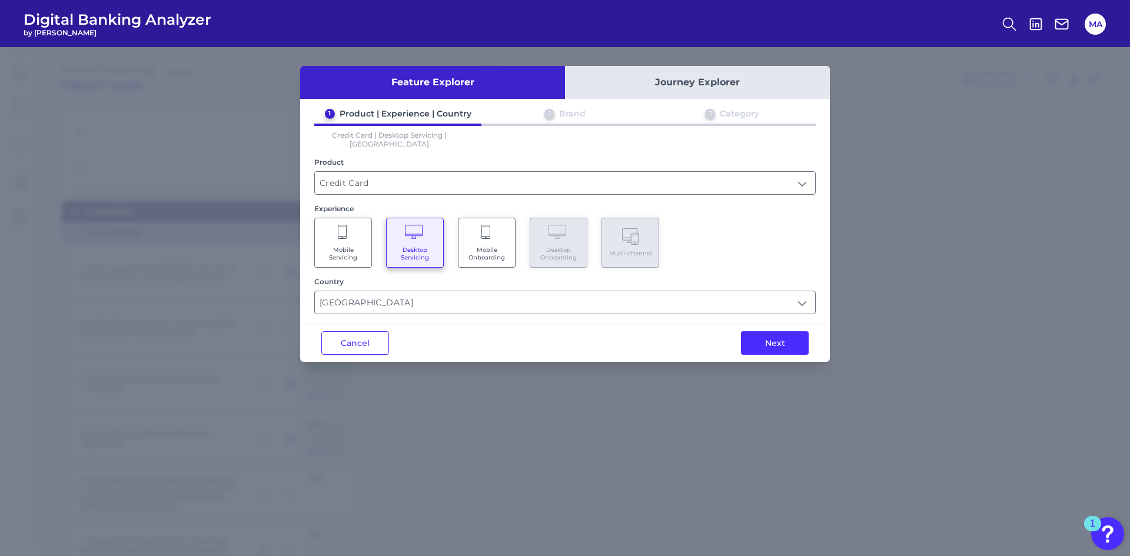
click at [487, 246] on span "Mobile Onboarding" at bounding box center [486, 253] width 45 height 15
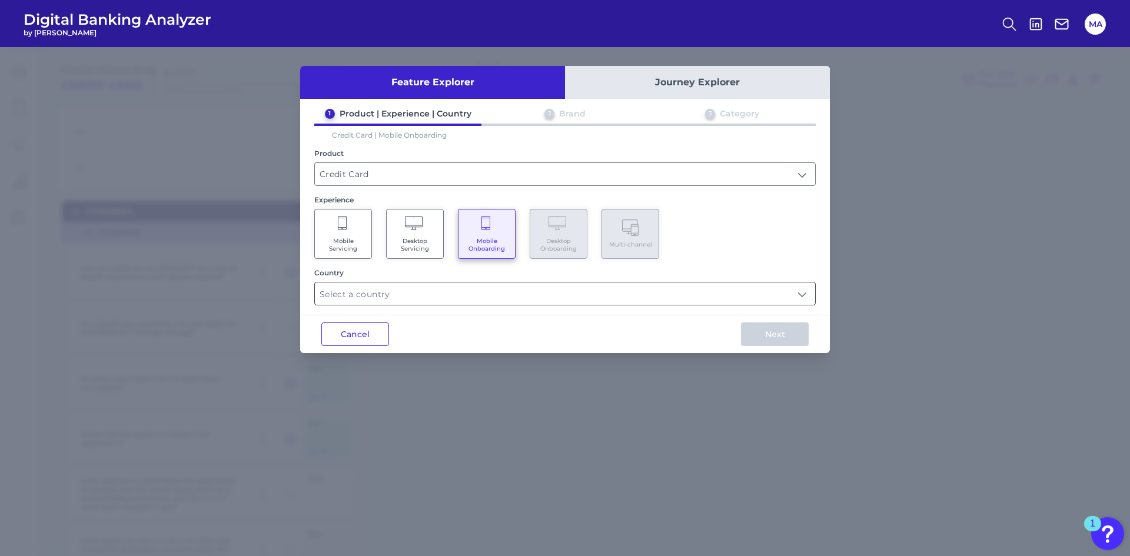
click at [522, 303] on input "text" at bounding box center [565, 294] width 500 height 22
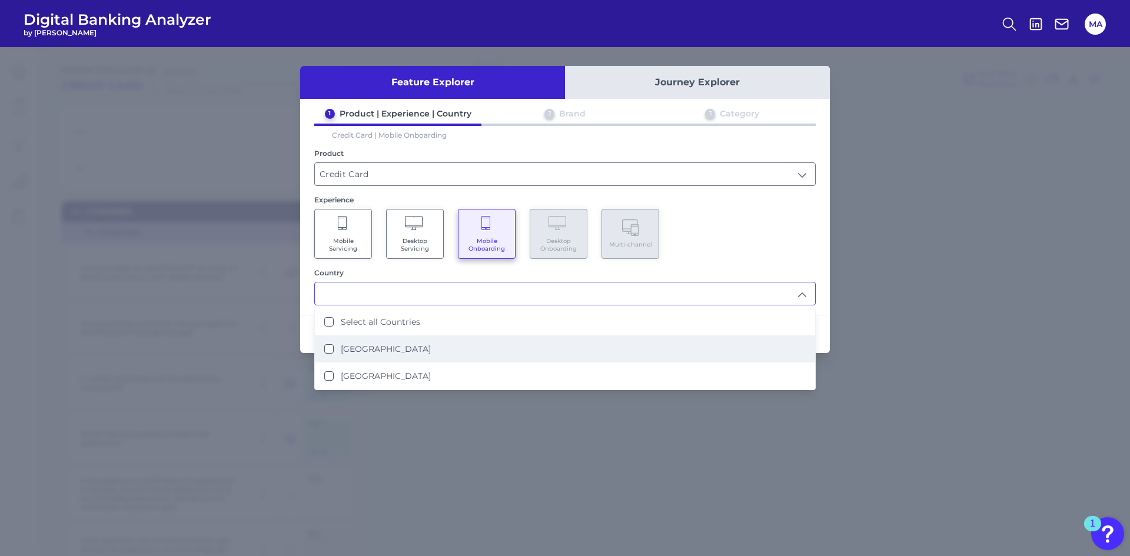
click at [481, 348] on li "United Kingdom" at bounding box center [565, 349] width 500 height 27
type input "United Kingdom"
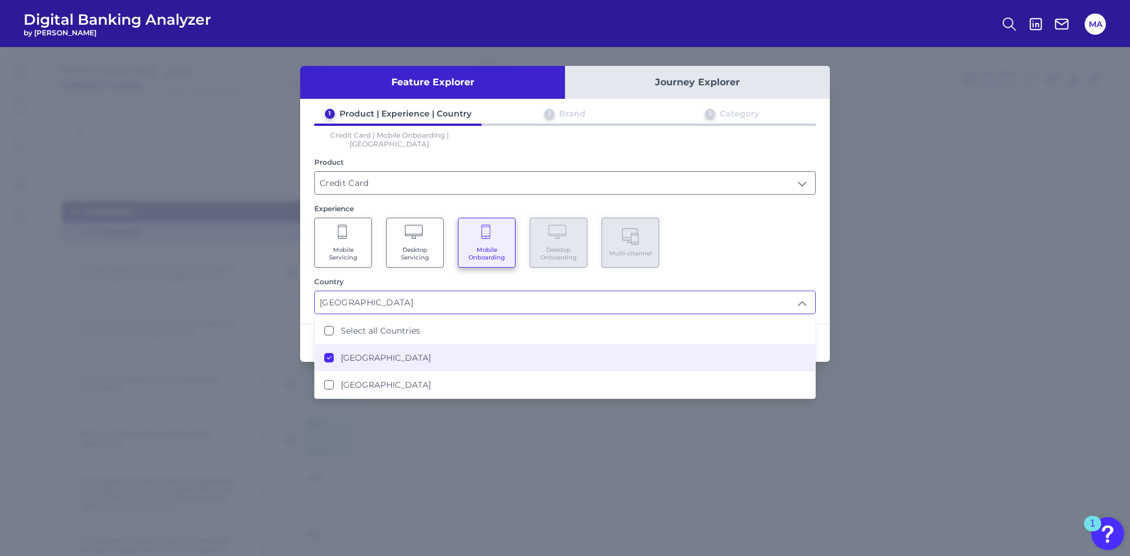
click at [783, 243] on div "Mobile Servicing Desktop Servicing Mobile Onboarding Desktop Onboarding Multi-c…" at bounding box center [564, 243] width 501 height 50
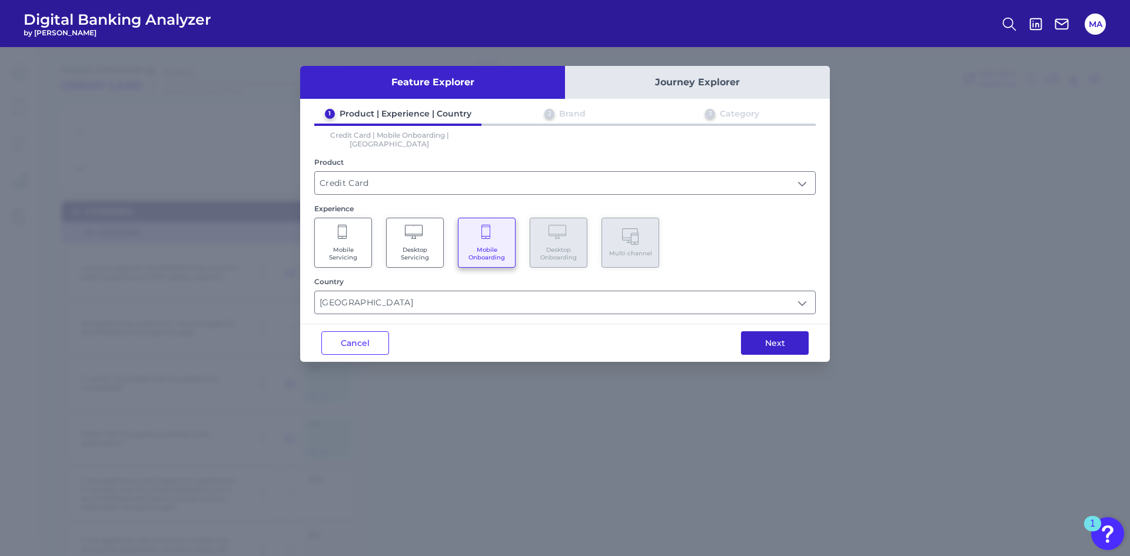
click at [797, 337] on button "Next" at bounding box center [775, 343] width 68 height 24
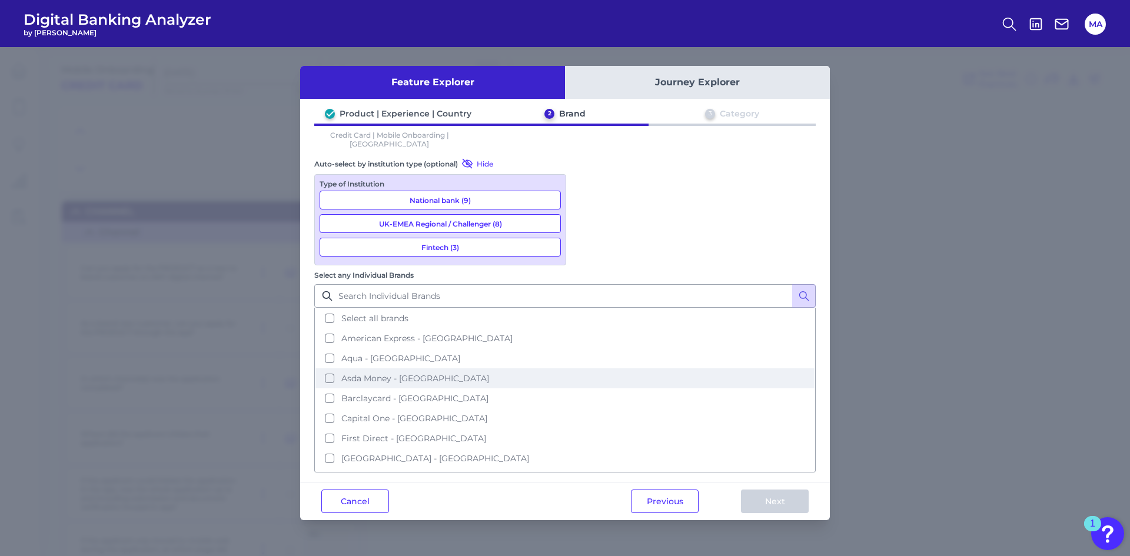
scroll to position [257, 0]
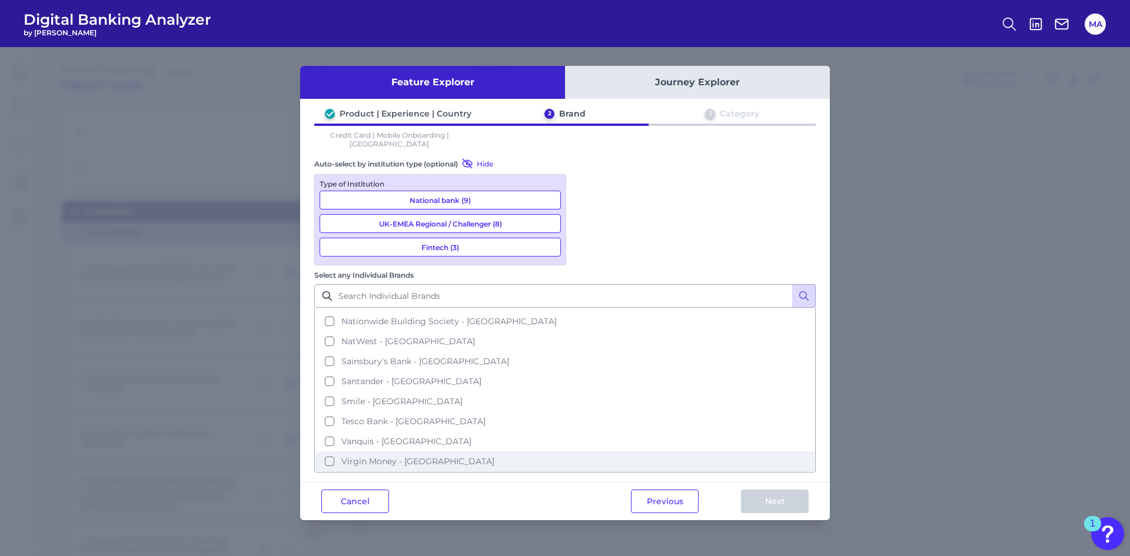
click at [494, 456] on span "Virgin Money - UK" at bounding box center [417, 461] width 153 height 11
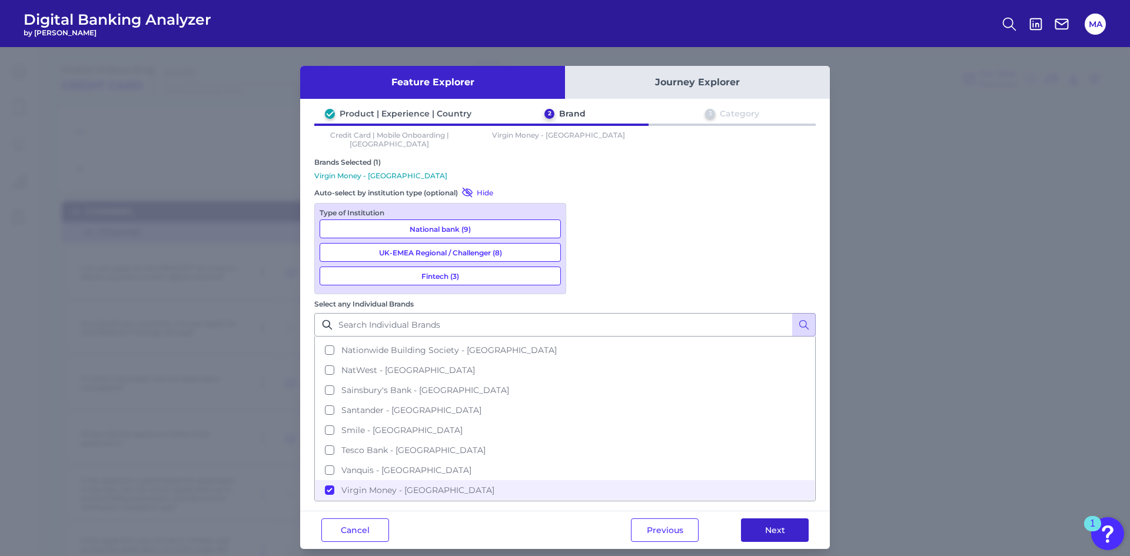
click at [782, 519] on button "Next" at bounding box center [775, 531] width 68 height 24
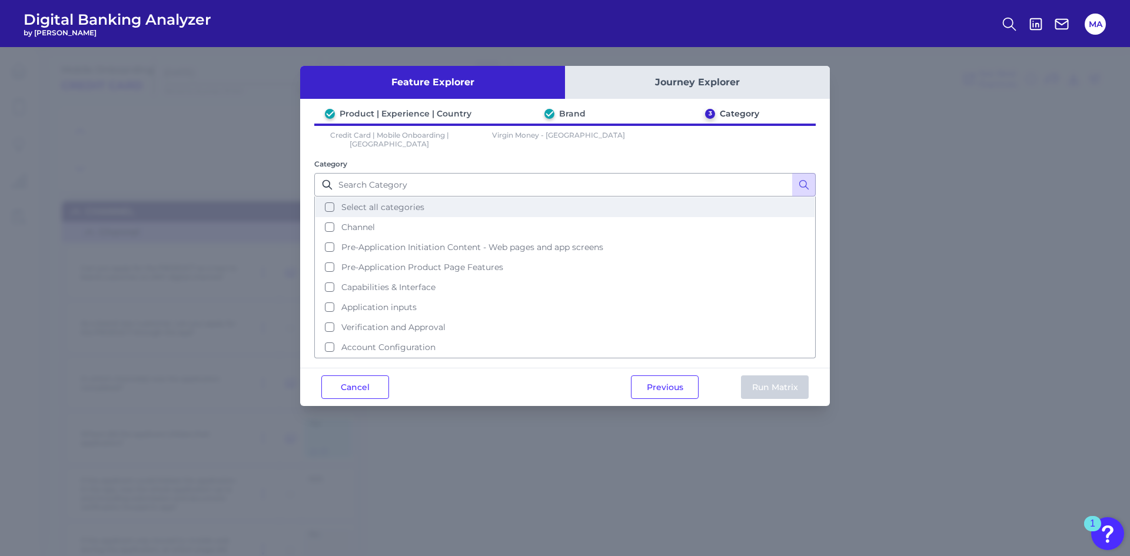
click at [451, 203] on button "Select all categories" at bounding box center [564, 207] width 499 height 20
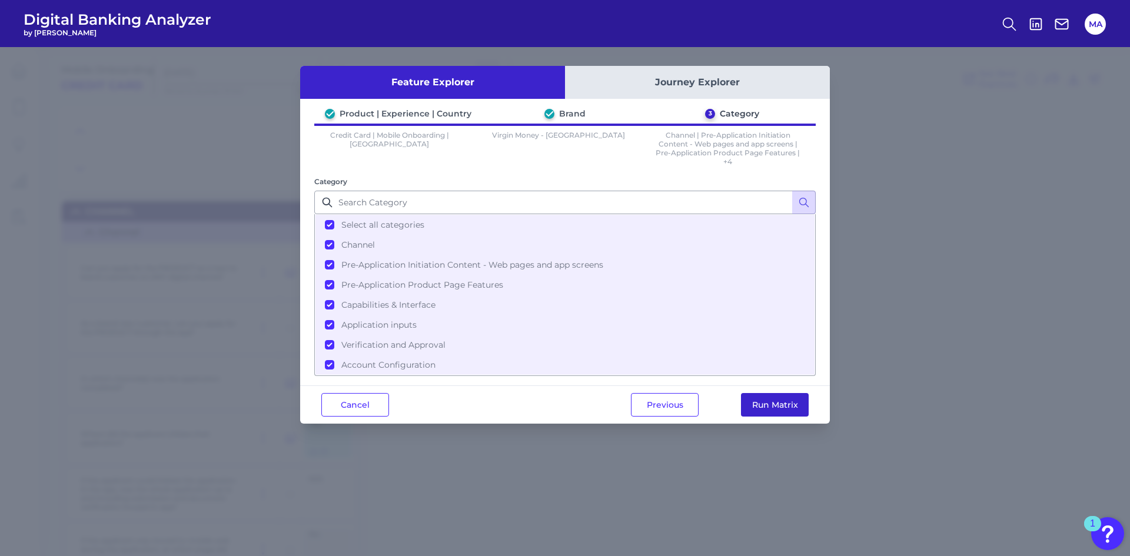
click at [773, 405] on button "Run Matrix" at bounding box center [775, 405] width 68 height 24
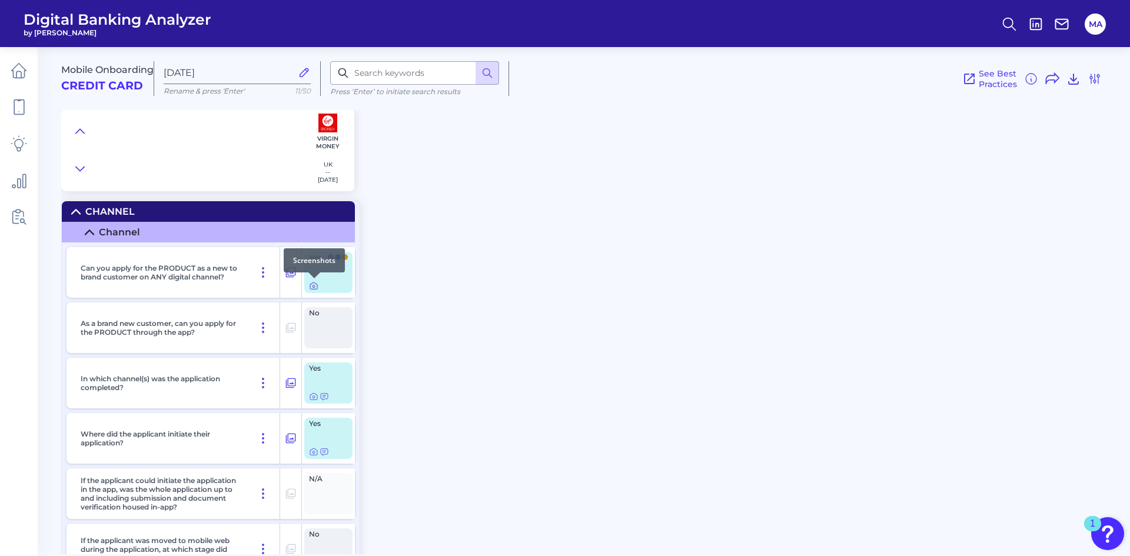
click at [312, 285] on icon at bounding box center [313, 285] width 9 height 9
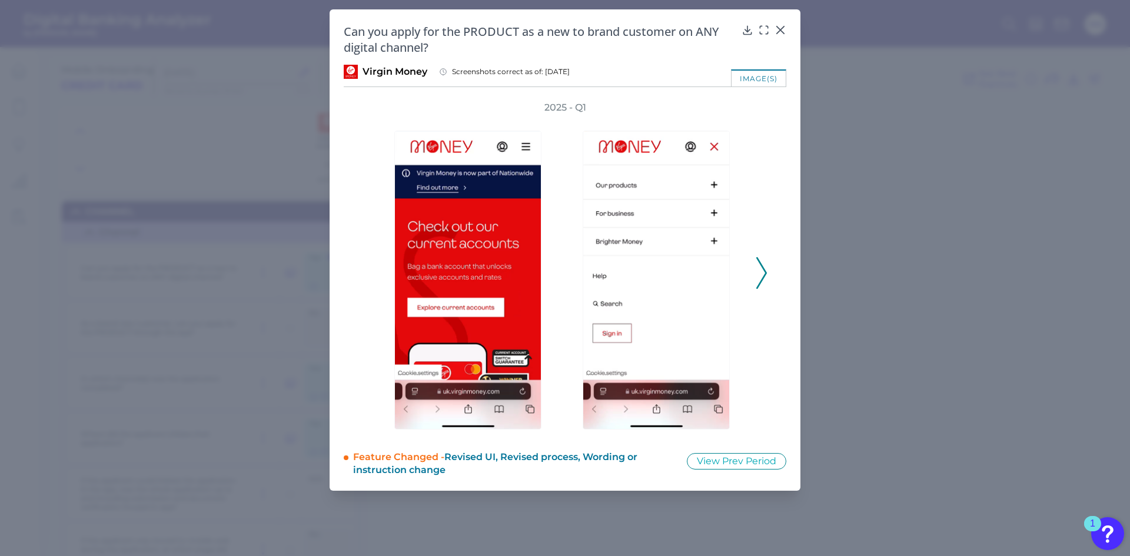
click at [759, 285] on polyline at bounding box center [761, 273] width 9 height 30
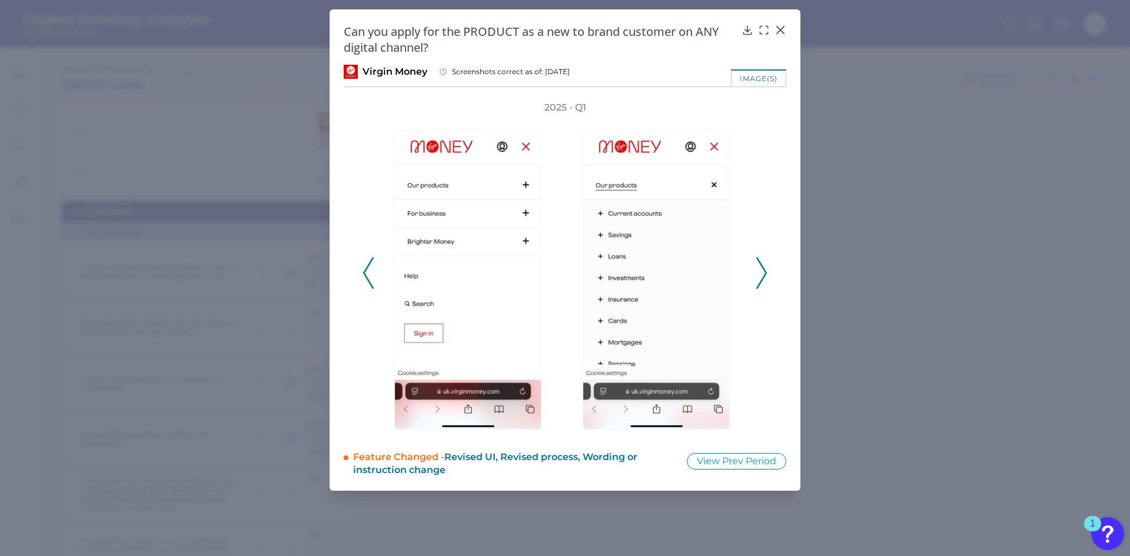
click at [759, 285] on polyline at bounding box center [761, 273] width 9 height 30
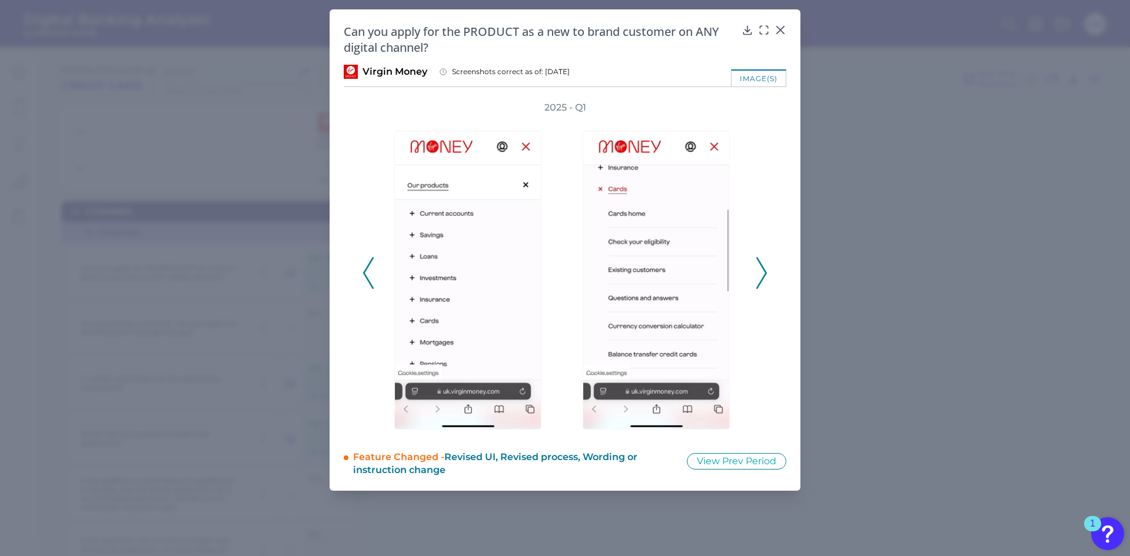
click at [759, 285] on polyline at bounding box center [761, 273] width 9 height 30
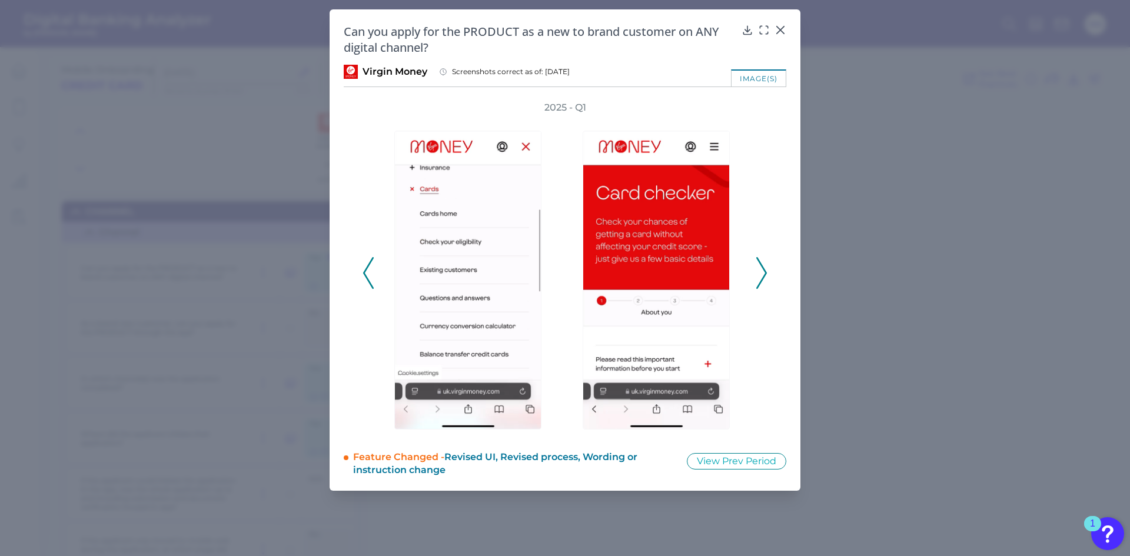
click at [759, 285] on polyline at bounding box center [761, 273] width 9 height 30
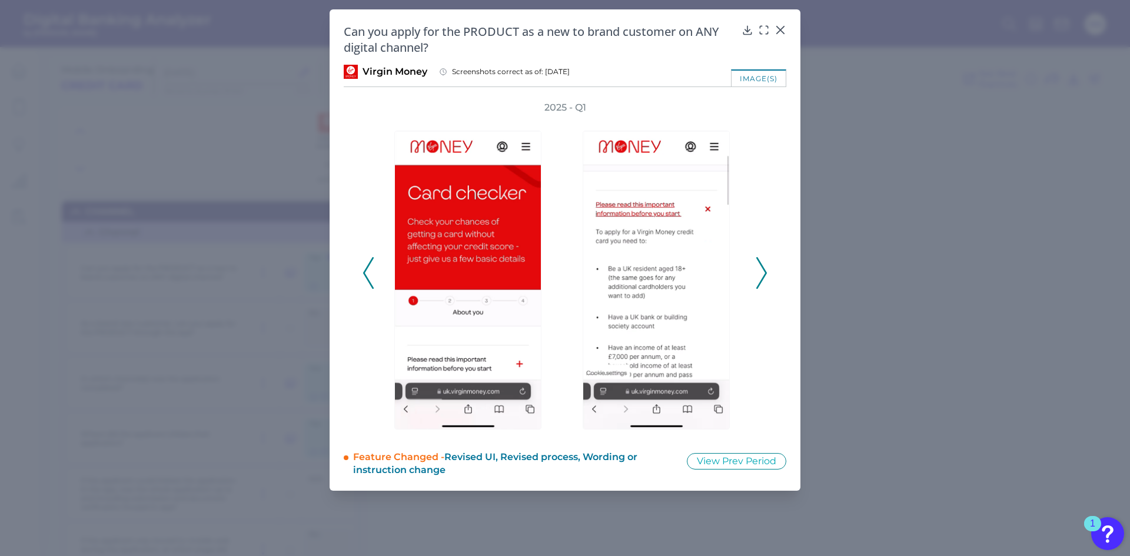
click at [759, 285] on polyline at bounding box center [761, 273] width 9 height 30
click at [753, 84] on div "image(s)" at bounding box center [758, 77] width 55 height 17
click at [755, 75] on div "image(s)" at bounding box center [758, 77] width 55 height 17
click at [767, 262] on button at bounding box center [762, 273] width 12 height 32
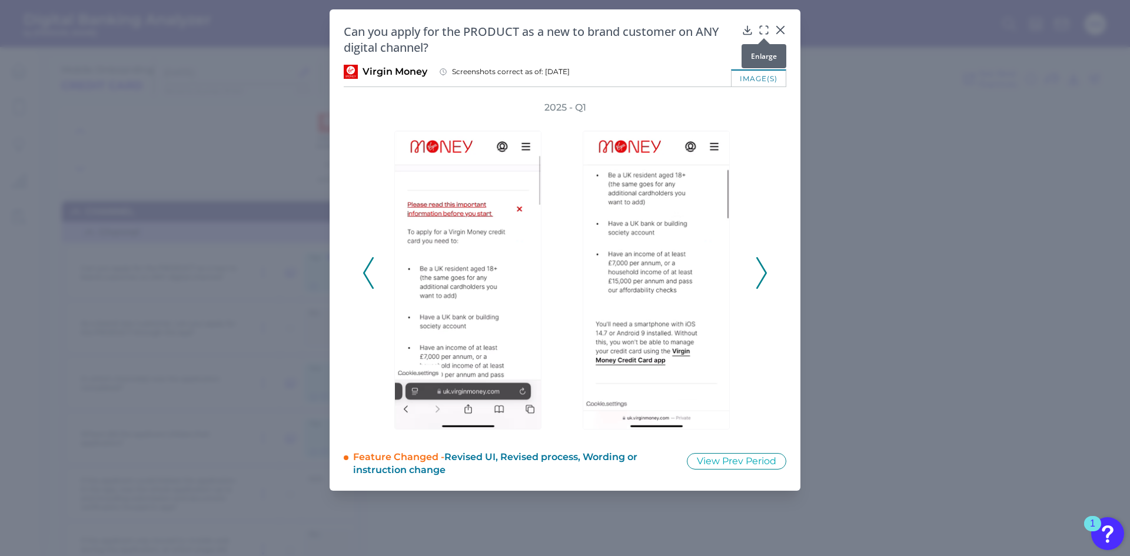
click at [765, 30] on icon at bounding box center [764, 30] width 12 height 12
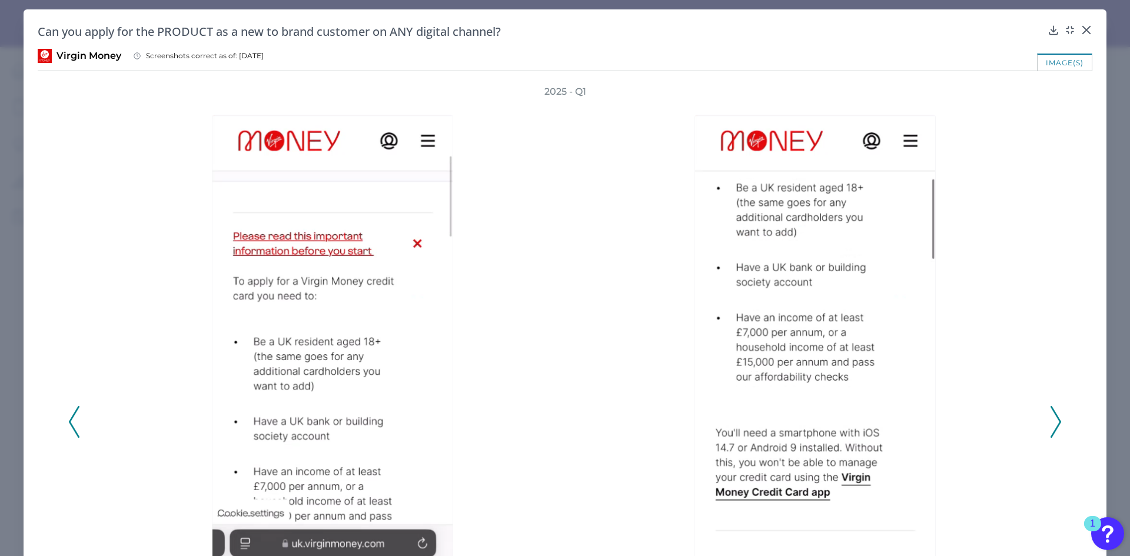
click at [1037, 429] on div at bounding box center [818, 422] width 471 height 648
click at [1051, 427] on icon at bounding box center [1056, 422] width 11 height 32
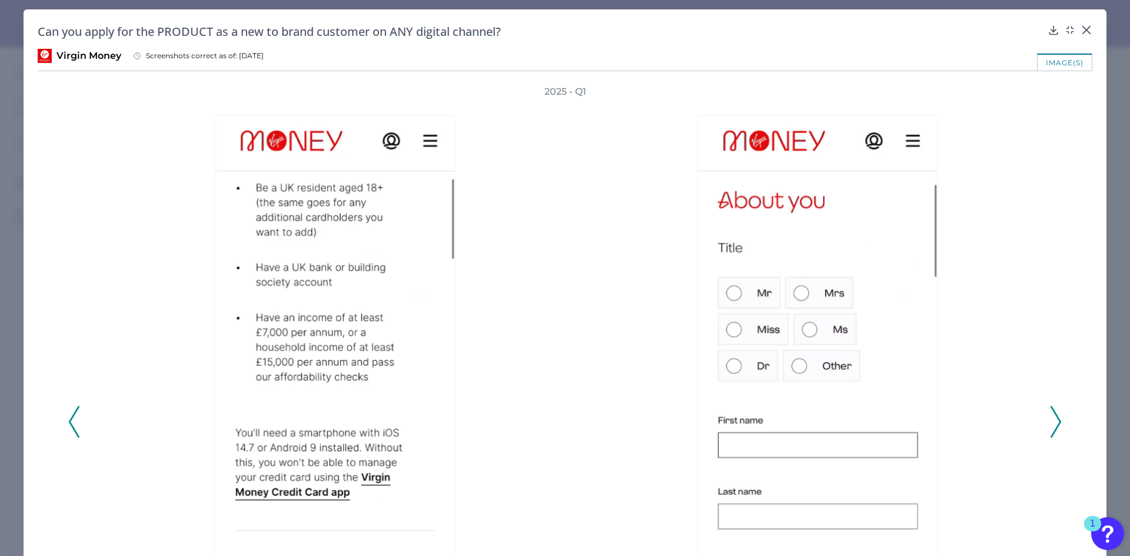
click at [1051, 427] on icon at bounding box center [1056, 422] width 11 height 32
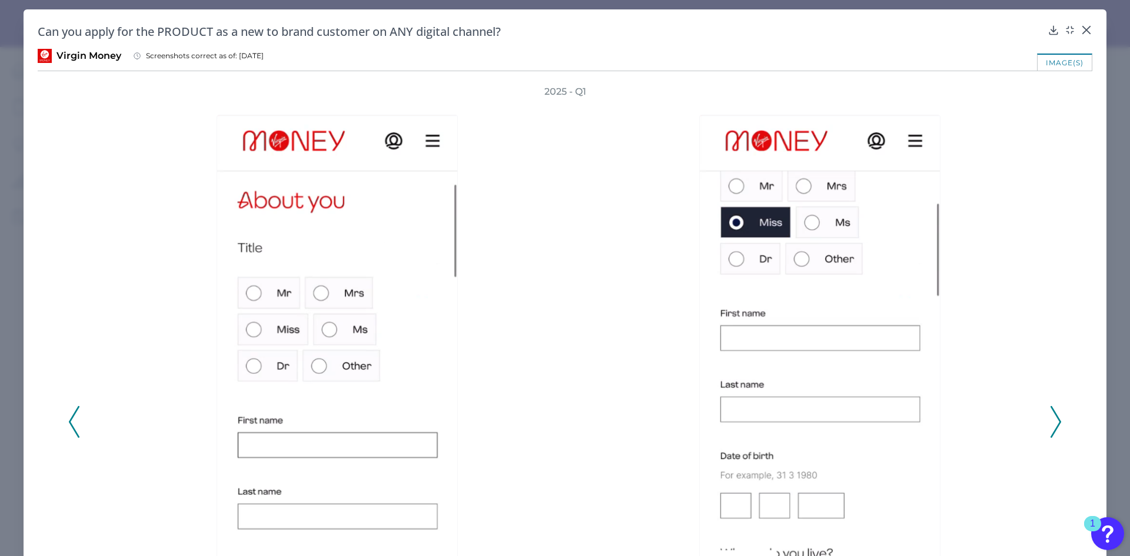
click at [1051, 427] on icon at bounding box center [1056, 422] width 11 height 32
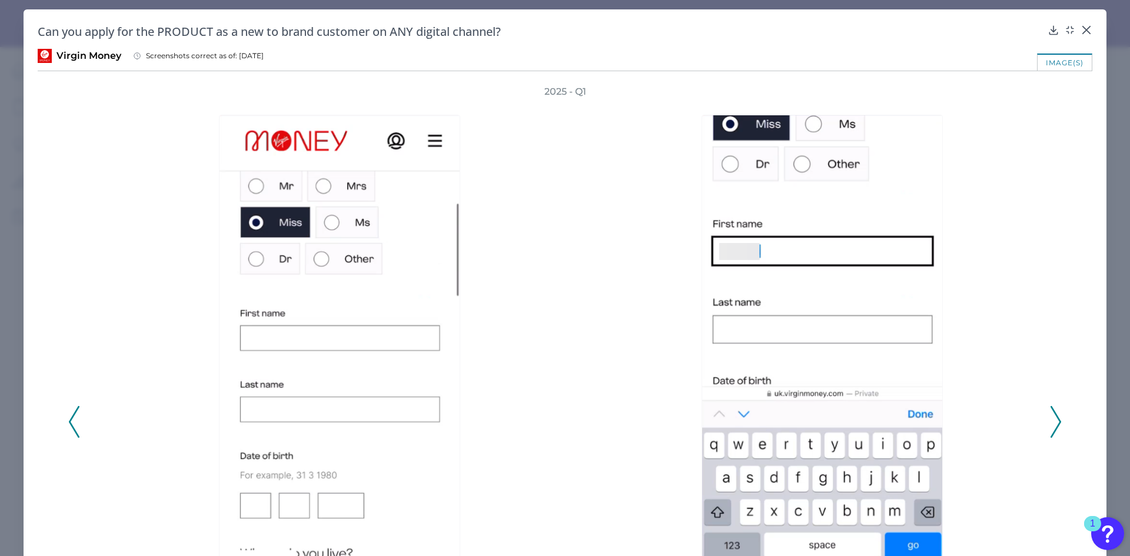
click at [1051, 427] on icon at bounding box center [1056, 422] width 11 height 32
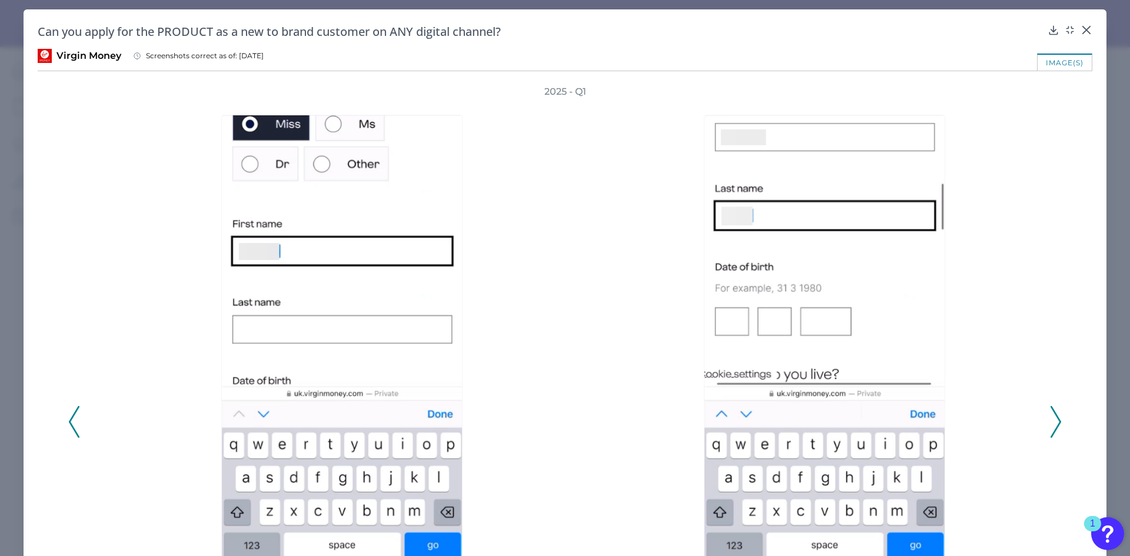
click at [1051, 427] on icon at bounding box center [1056, 422] width 11 height 32
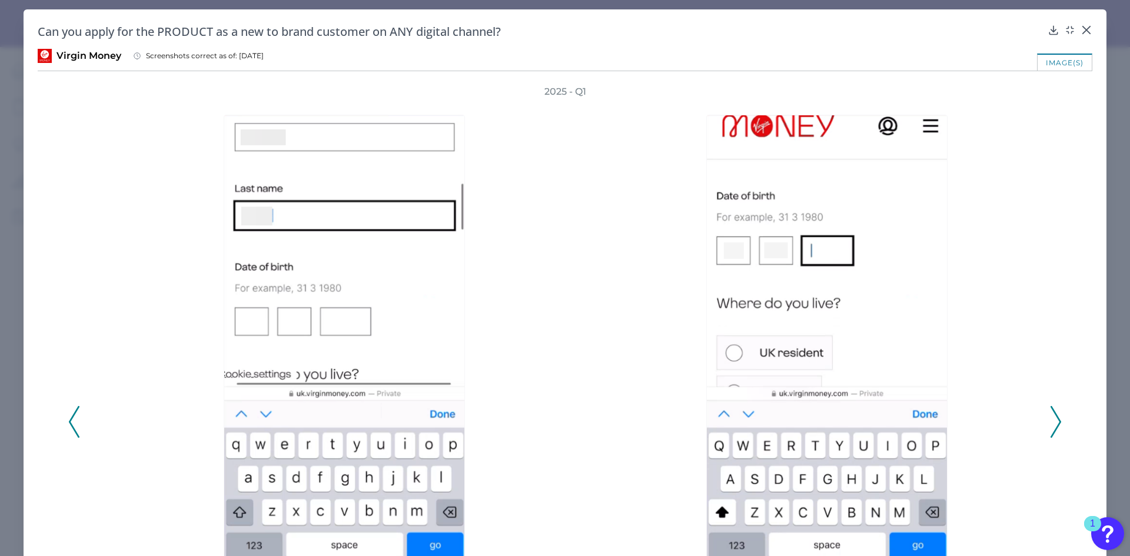
click at [1051, 427] on icon at bounding box center [1056, 422] width 11 height 32
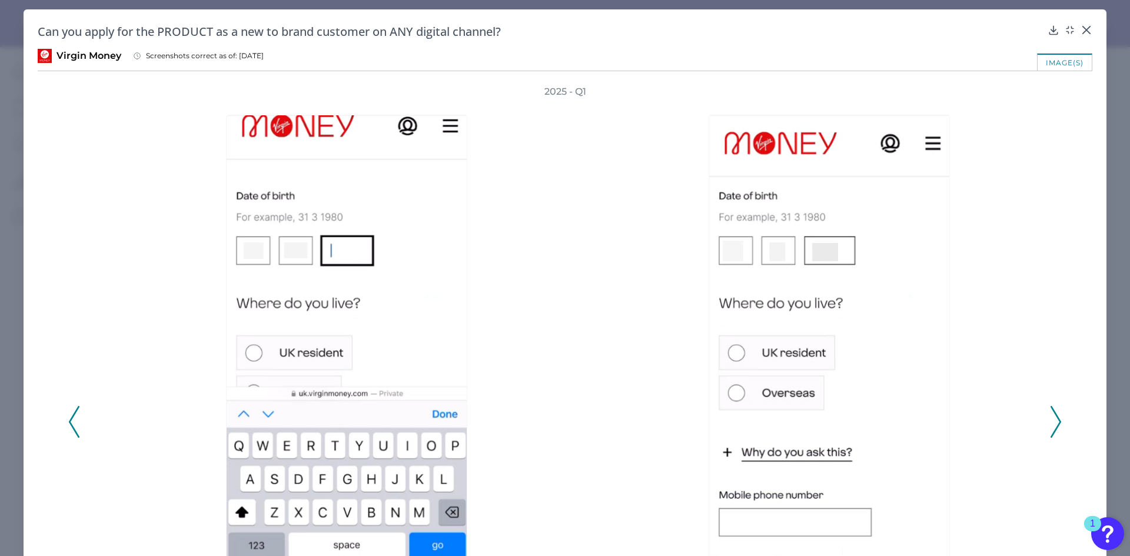
click at [1051, 427] on icon at bounding box center [1056, 422] width 11 height 32
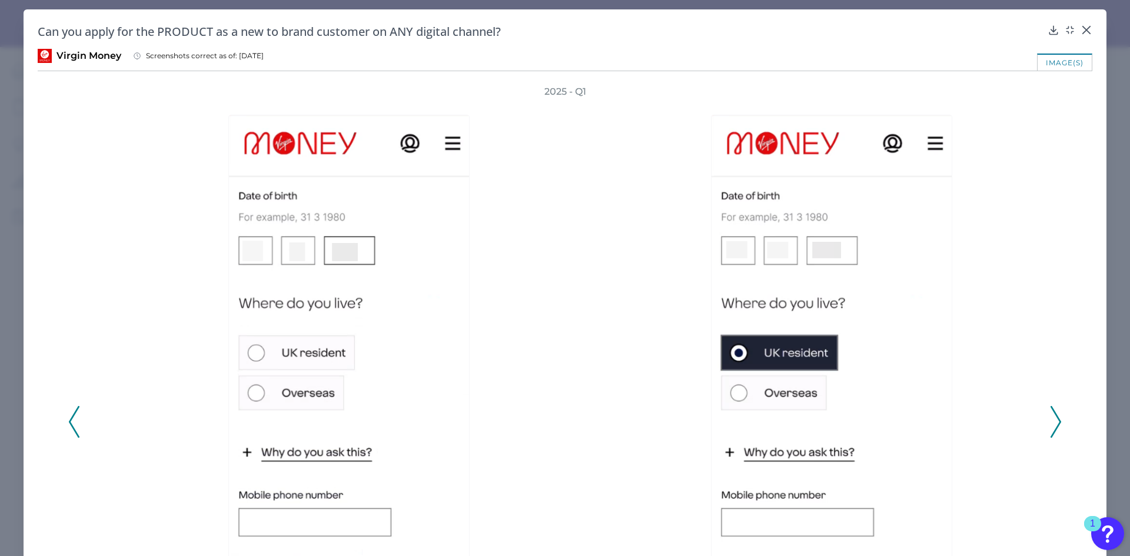
click at [1051, 427] on icon at bounding box center [1056, 422] width 11 height 32
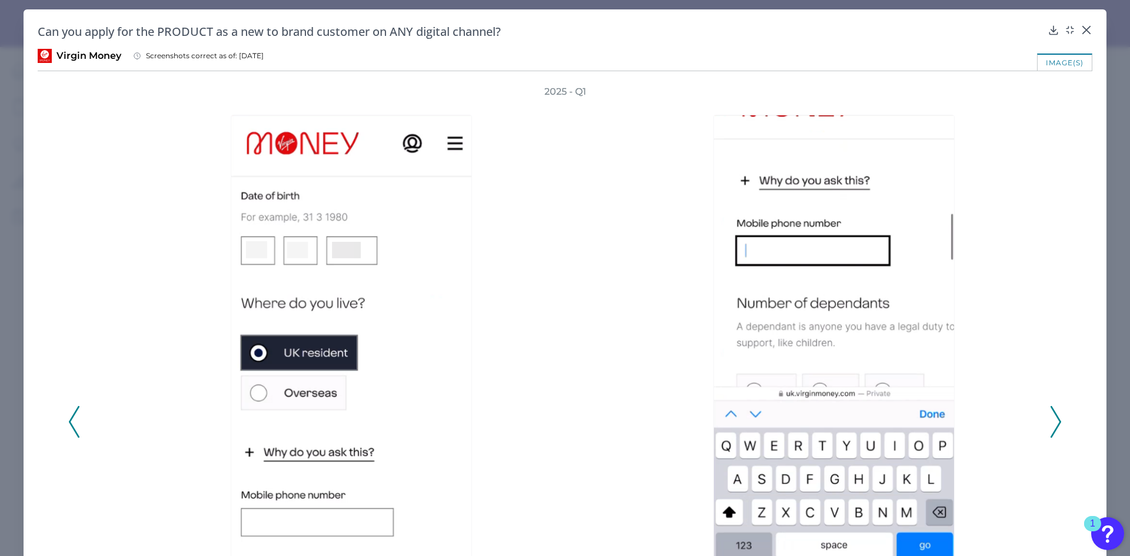
click at [1051, 427] on icon at bounding box center [1056, 422] width 11 height 32
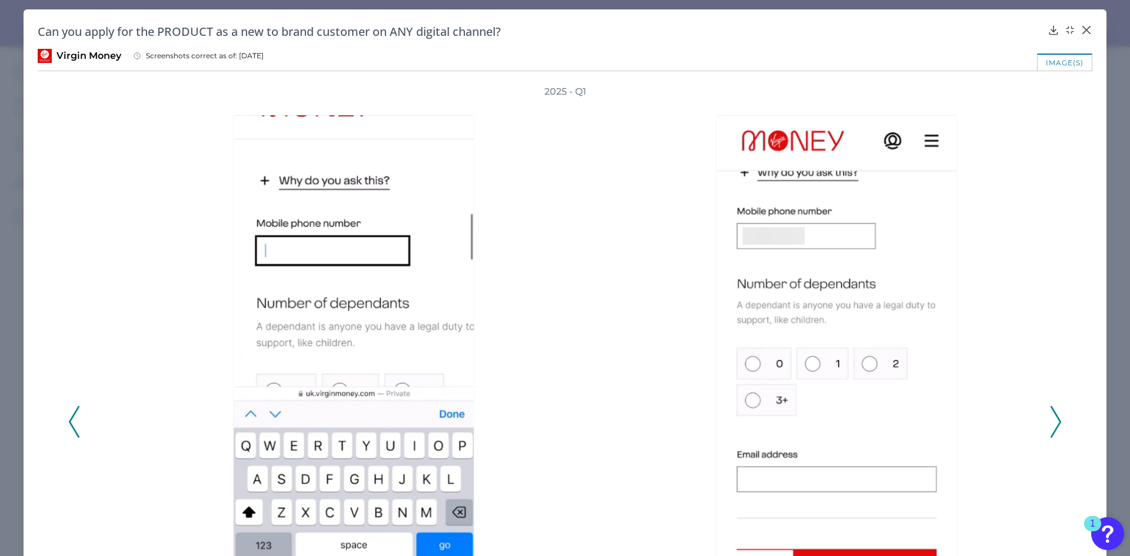
click at [1051, 427] on icon at bounding box center [1056, 422] width 11 height 32
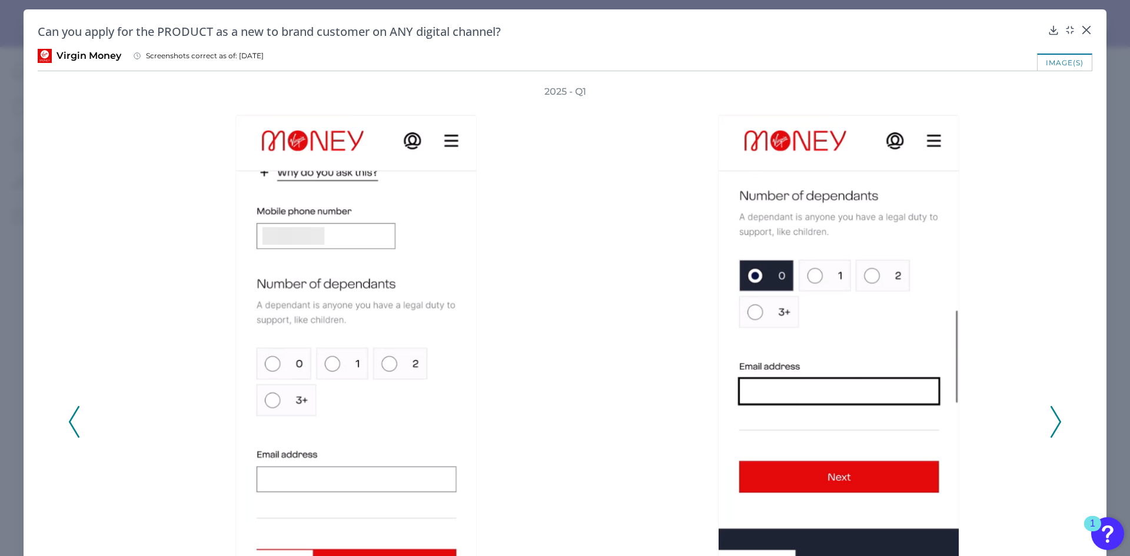
click at [1051, 427] on icon at bounding box center [1056, 422] width 11 height 32
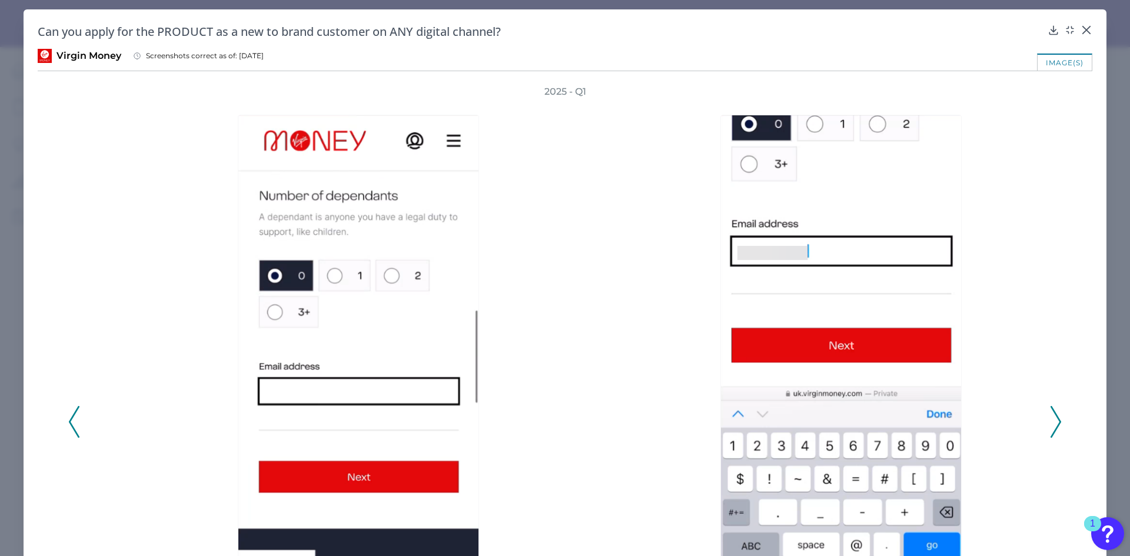
click at [1051, 427] on icon at bounding box center [1056, 422] width 11 height 32
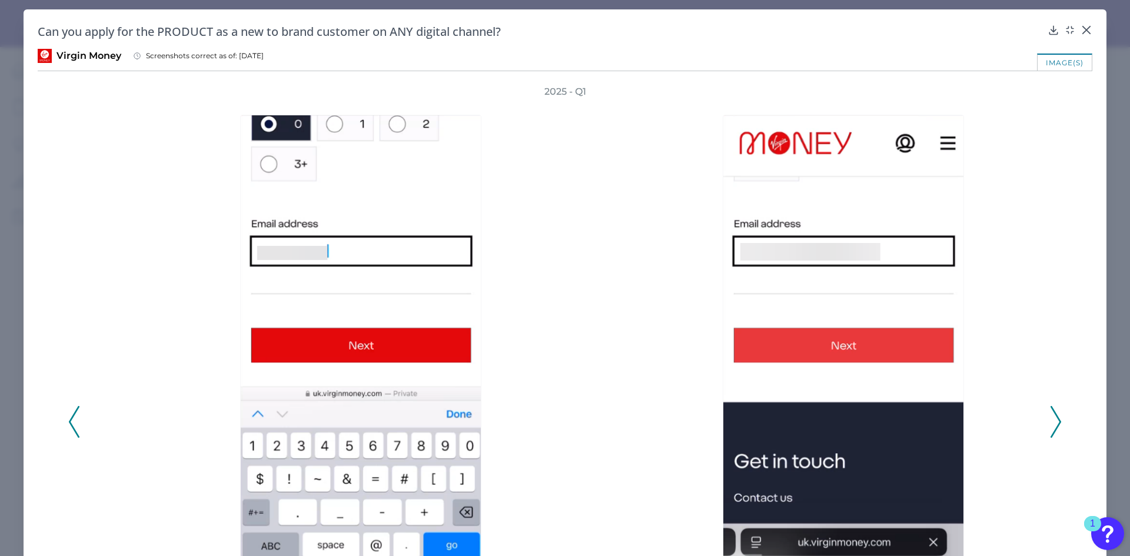
click at [1051, 427] on icon at bounding box center [1056, 422] width 11 height 32
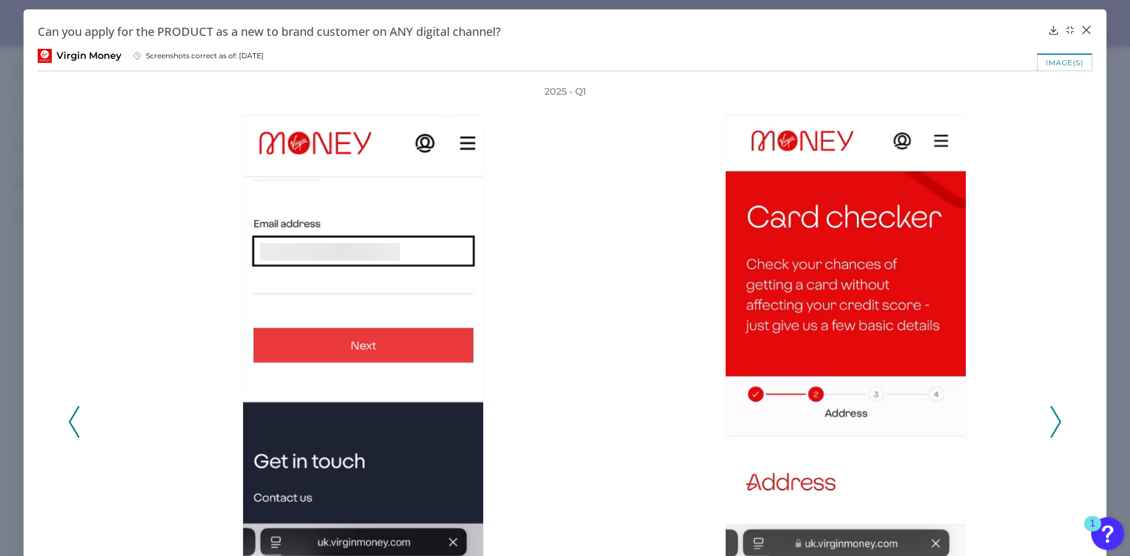
click at [1051, 427] on icon at bounding box center [1056, 422] width 11 height 32
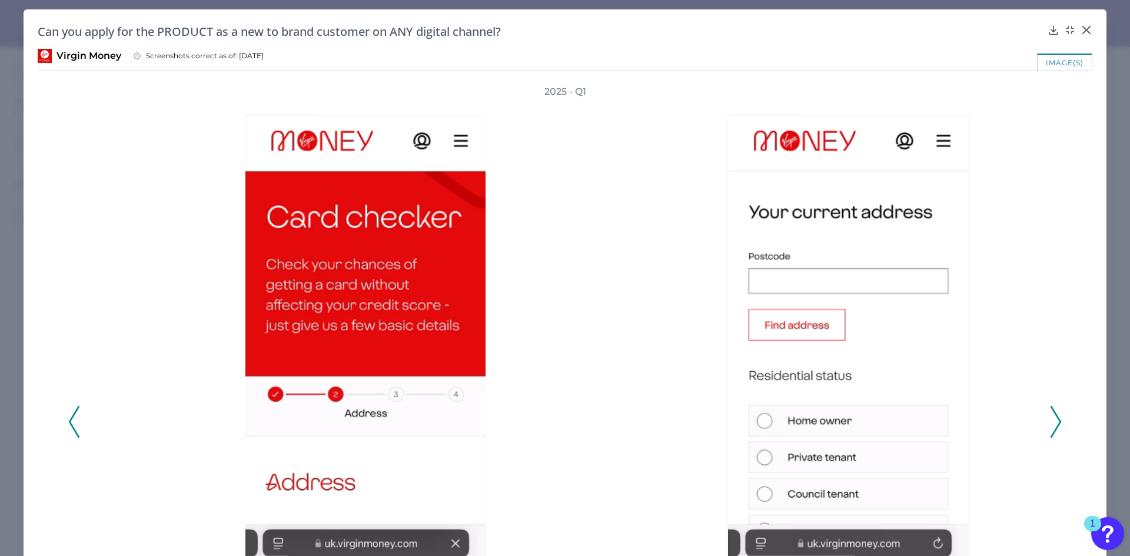
click at [1051, 427] on icon at bounding box center [1056, 422] width 11 height 32
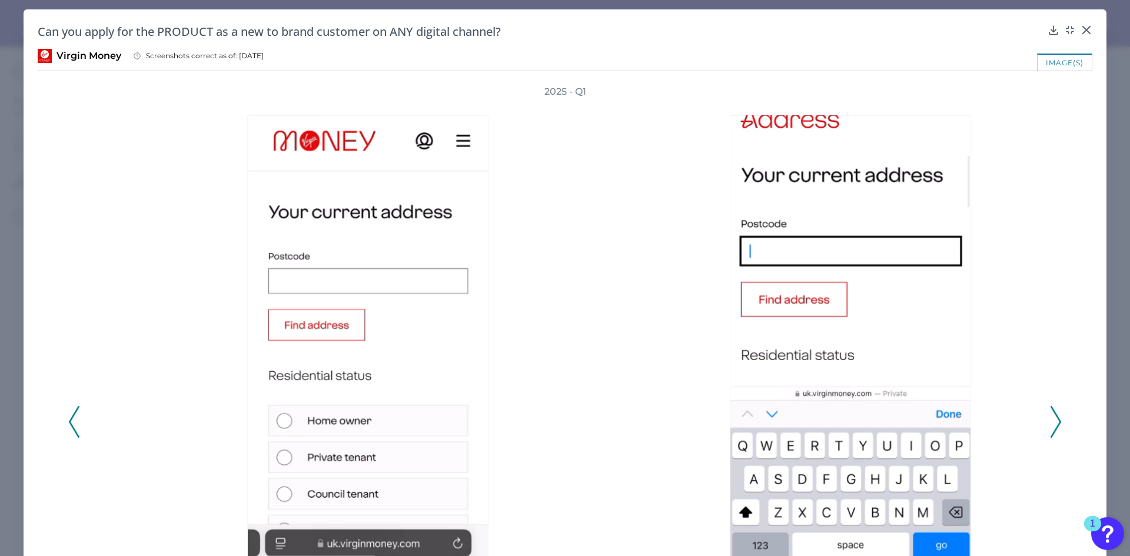
click at [1051, 427] on icon at bounding box center [1056, 422] width 11 height 32
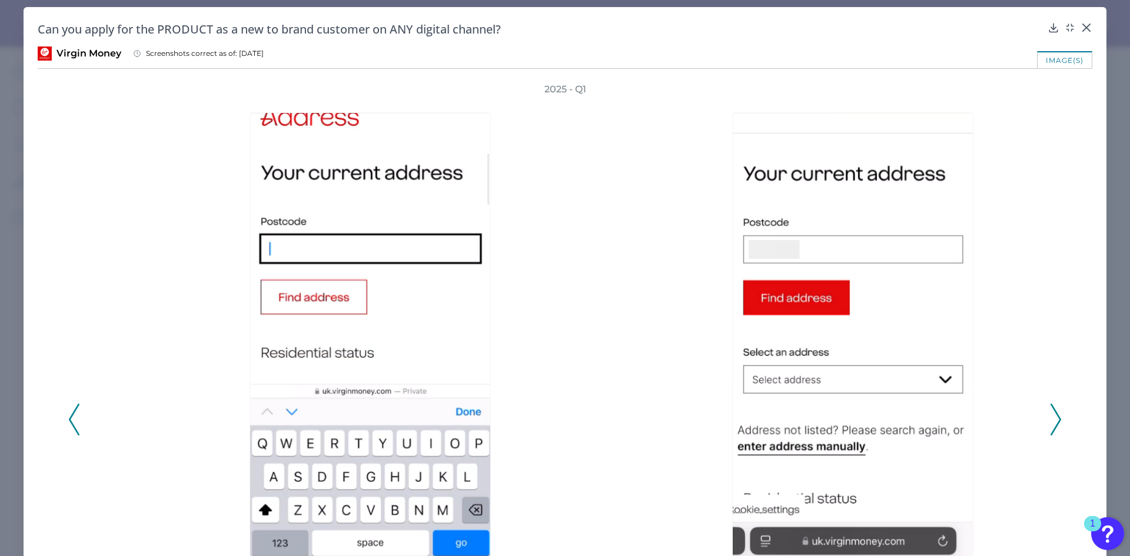
scroll to position [2, 0]
click at [1072, 30] on icon at bounding box center [1073, 30] width 2 height 2
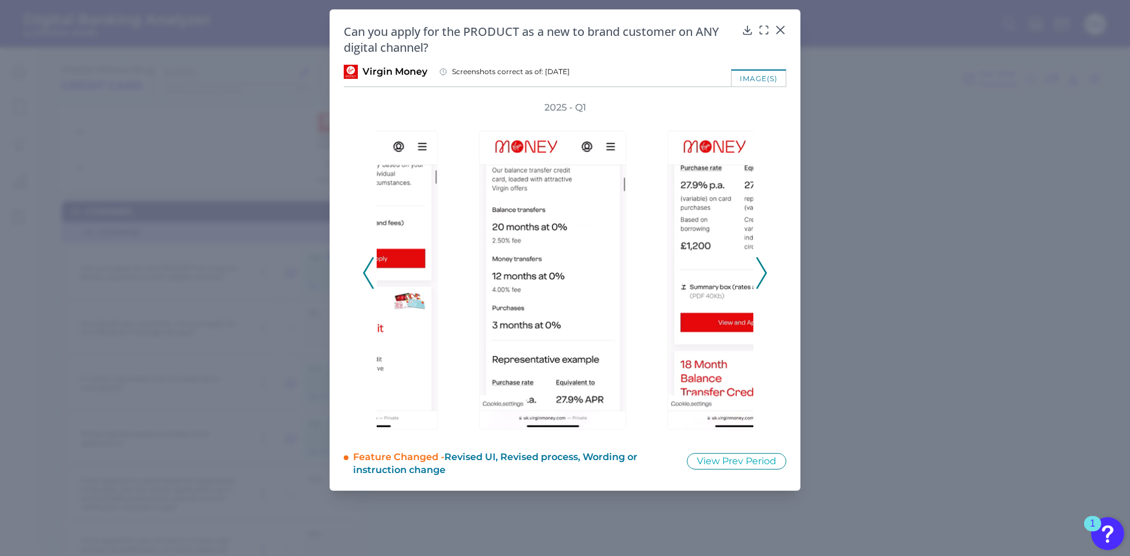
scroll to position [0, 0]
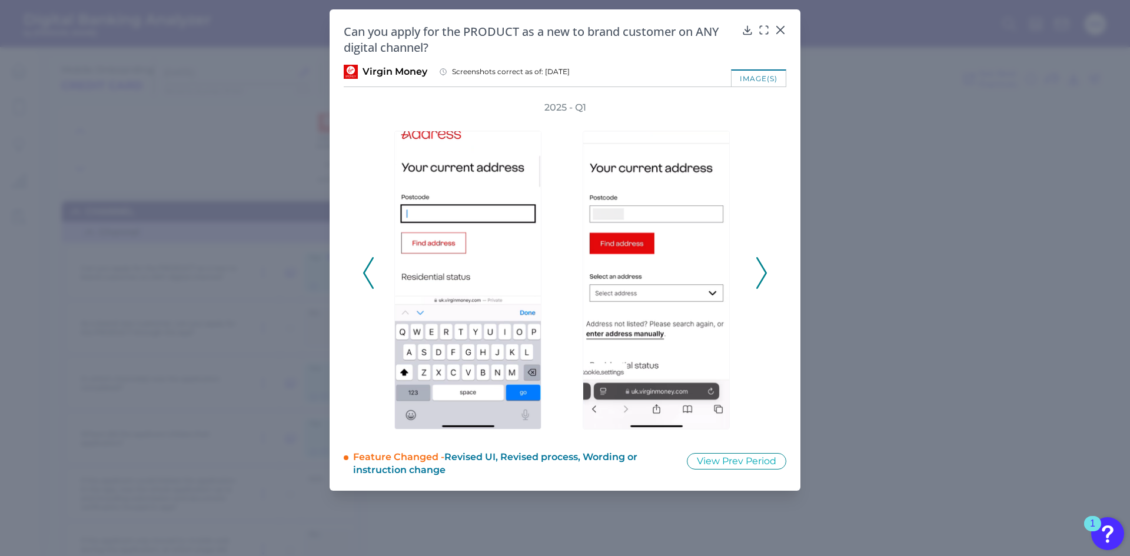
click at [762, 281] on polyline at bounding box center [761, 273] width 9 height 30
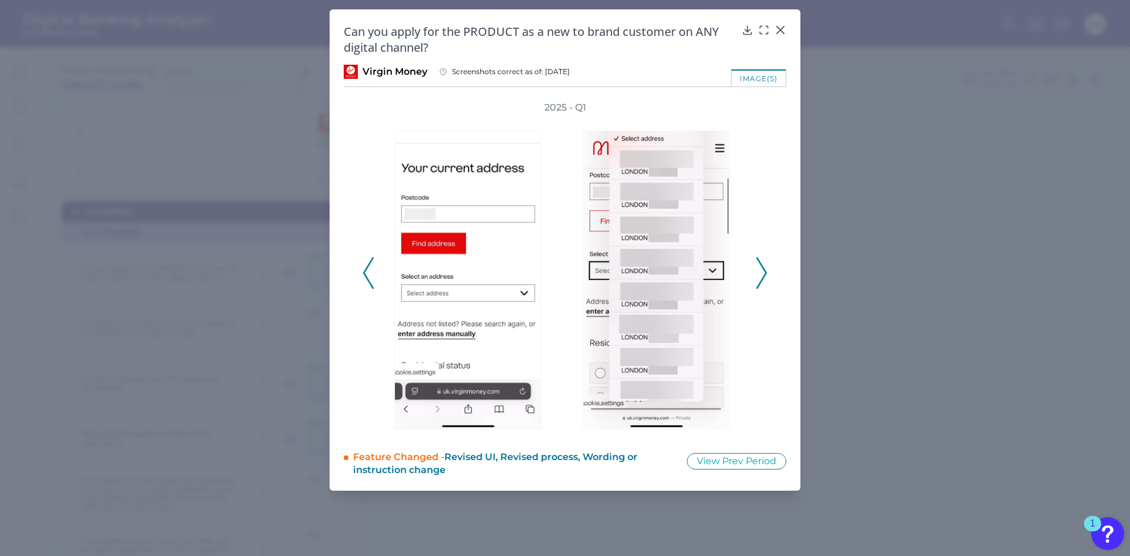
click at [762, 281] on polyline at bounding box center [761, 273] width 9 height 30
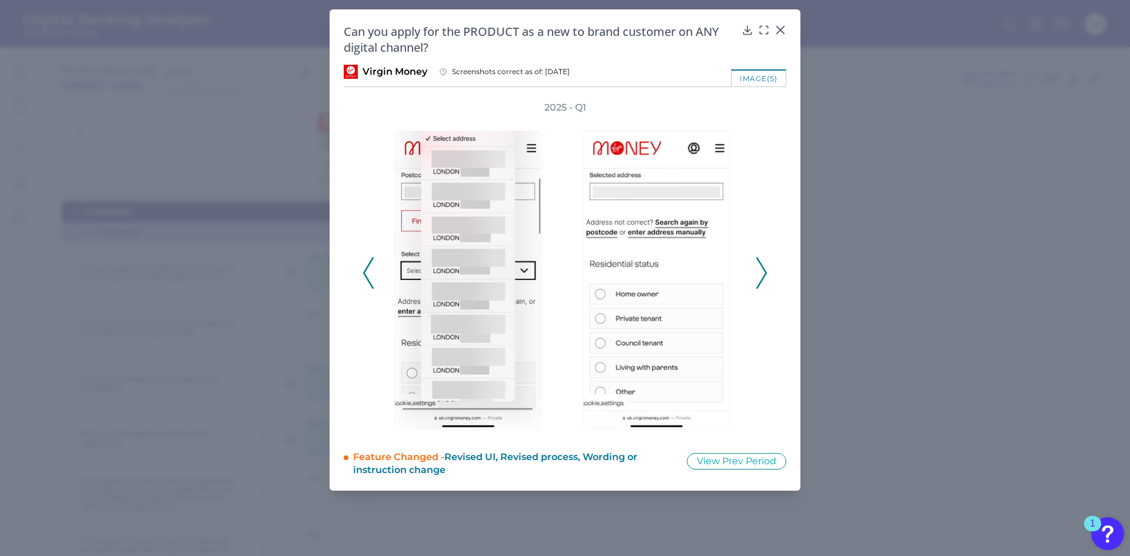
click at [762, 281] on polyline at bounding box center [761, 273] width 9 height 30
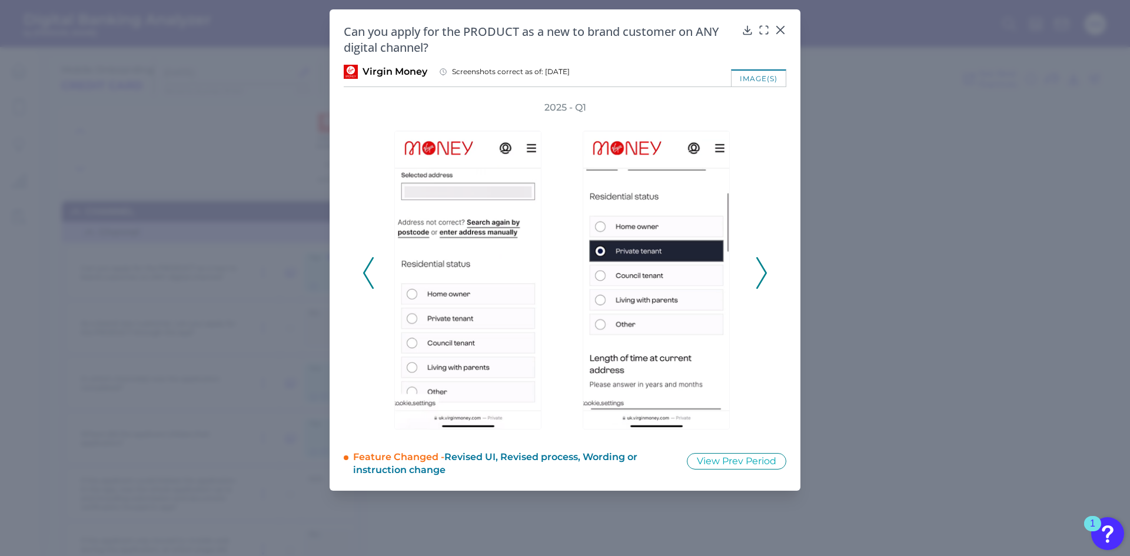
click at [762, 281] on polyline at bounding box center [761, 273] width 9 height 30
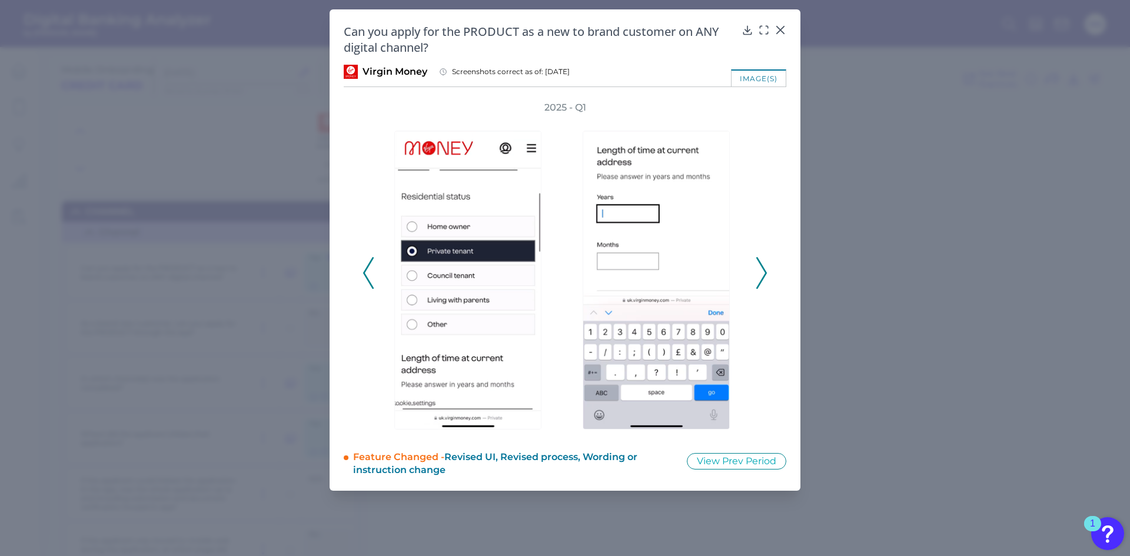
click at [762, 281] on polyline at bounding box center [761, 273] width 9 height 30
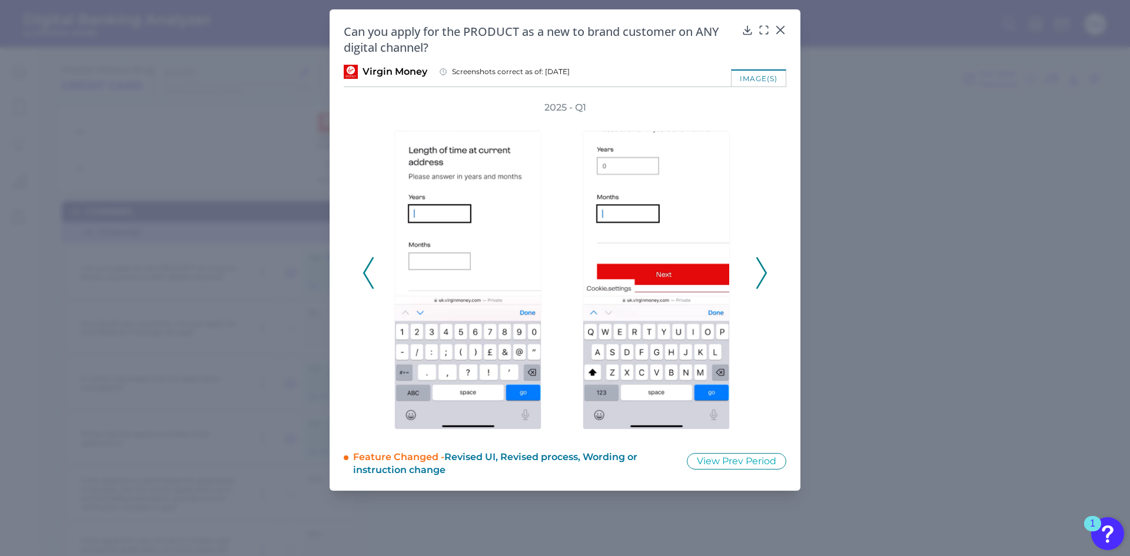
click at [762, 281] on polyline at bounding box center [761, 273] width 9 height 30
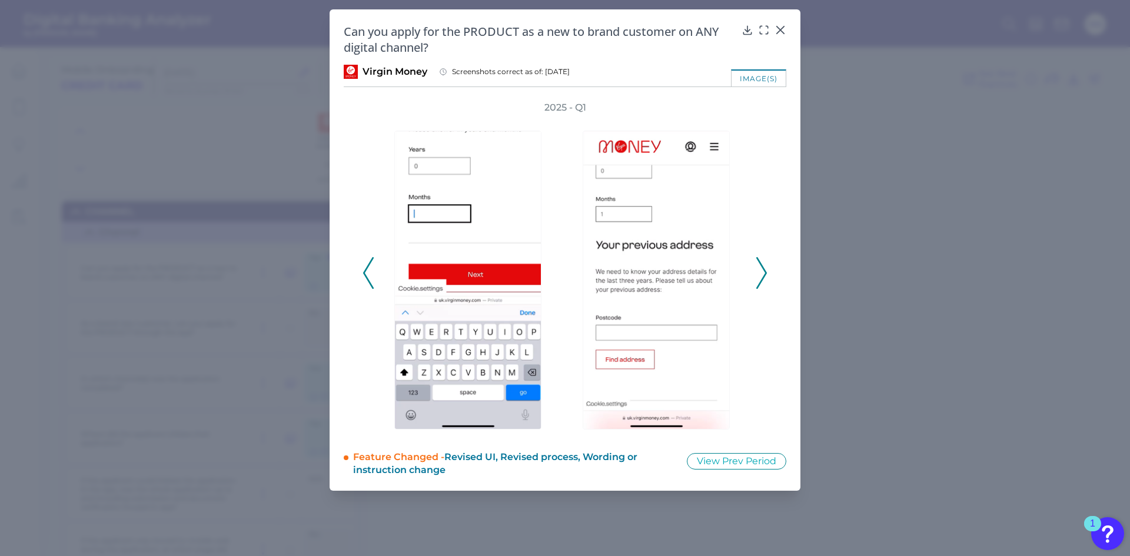
click at [762, 281] on polyline at bounding box center [761, 273] width 9 height 30
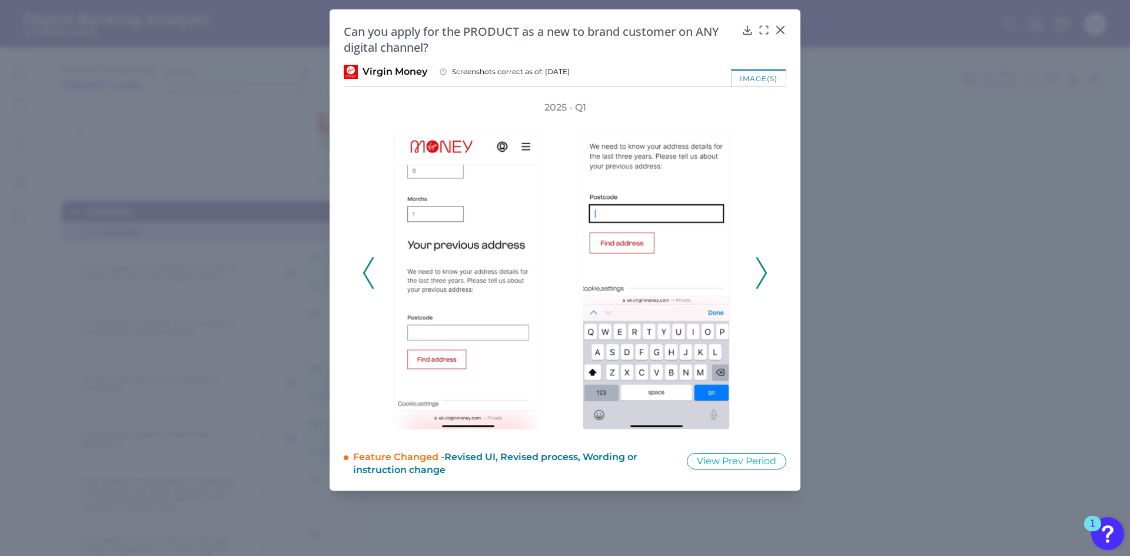
click at [762, 281] on polyline at bounding box center [761, 273] width 9 height 30
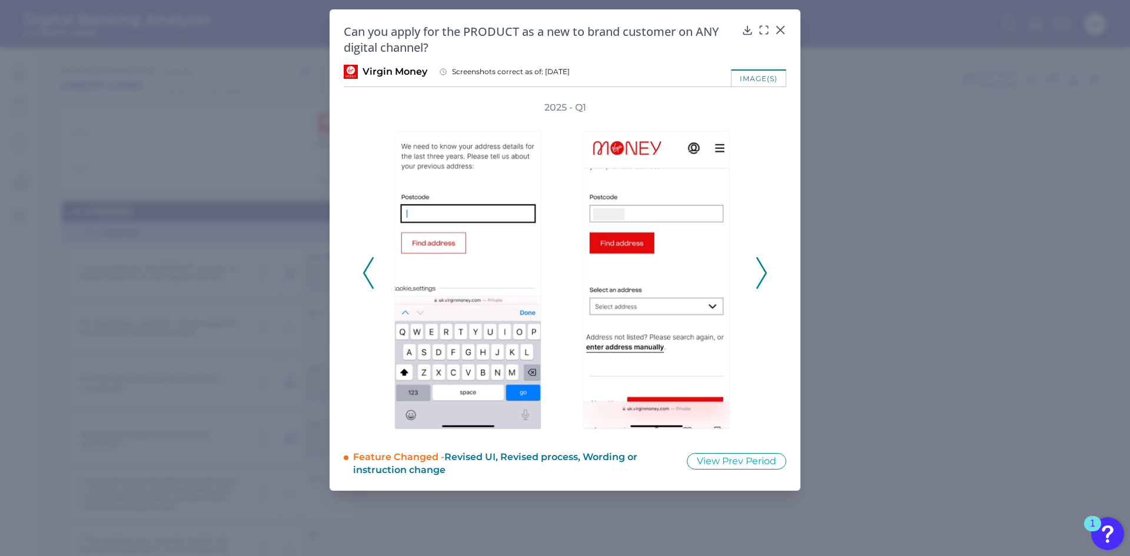
click at [762, 281] on polyline at bounding box center [761, 273] width 9 height 30
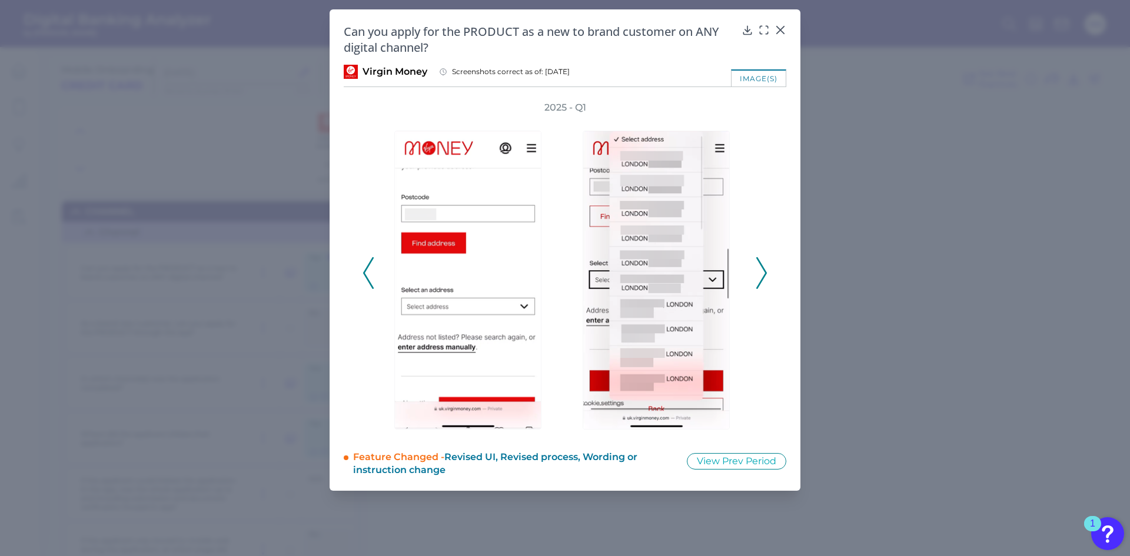
click at [762, 281] on polyline at bounding box center [761, 273] width 9 height 30
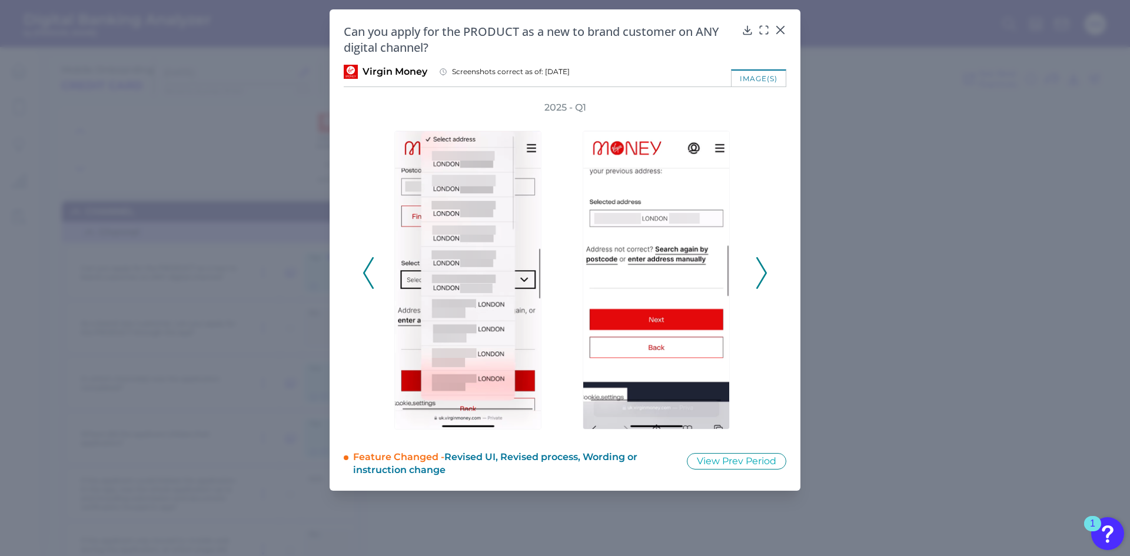
click at [762, 281] on polyline at bounding box center [761, 273] width 9 height 30
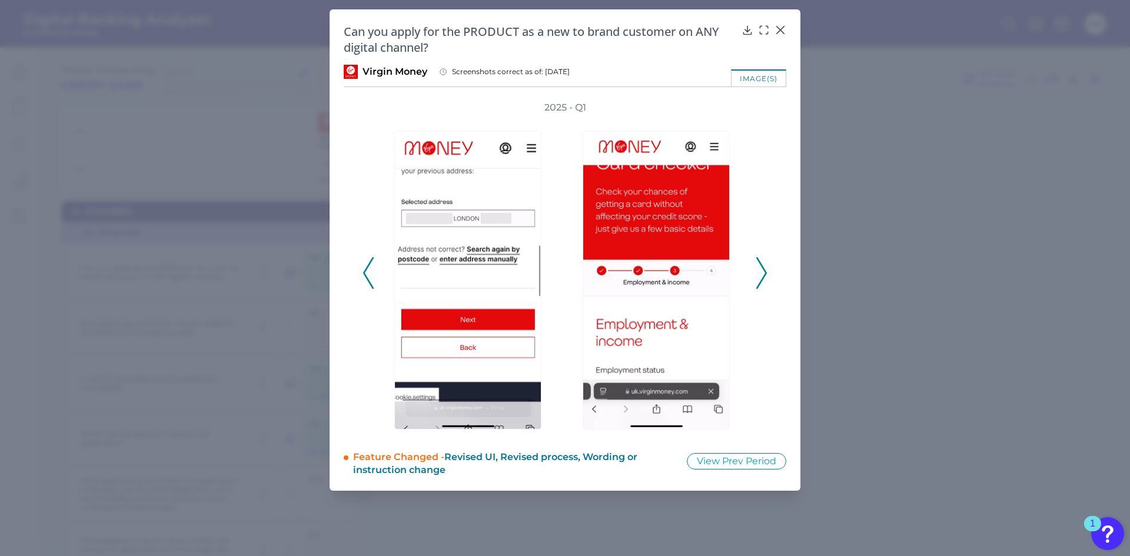
click at [762, 281] on polyline at bounding box center [761, 273] width 9 height 30
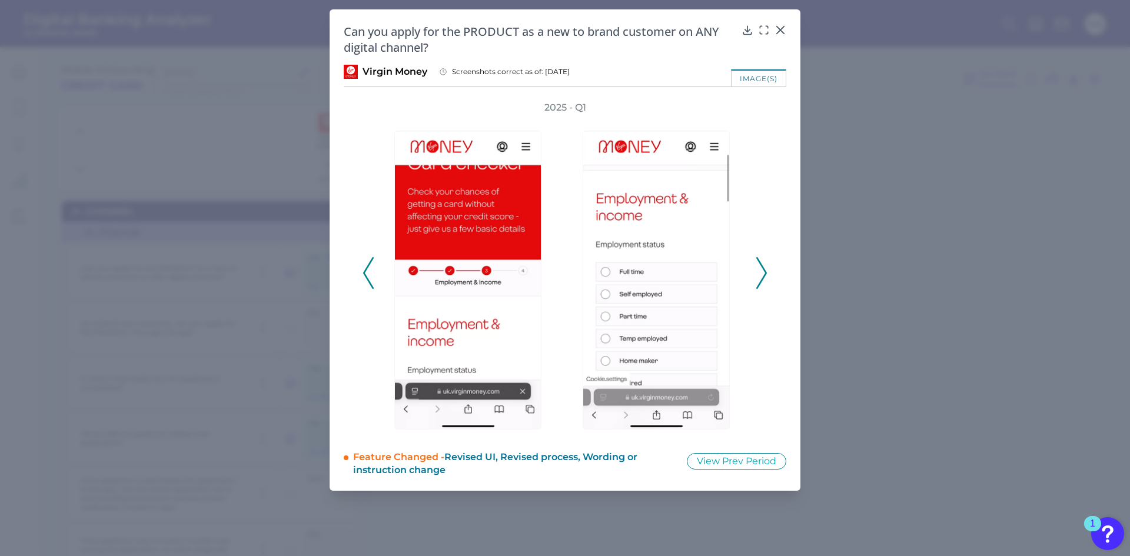
click at [762, 281] on polyline at bounding box center [761, 273] width 9 height 30
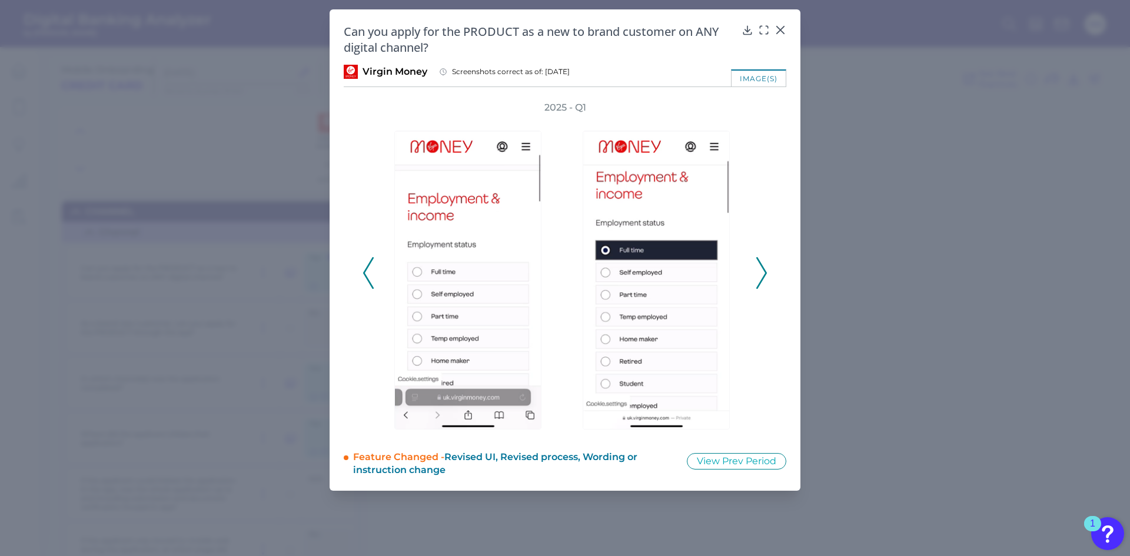
click at [762, 281] on polyline at bounding box center [761, 273] width 9 height 30
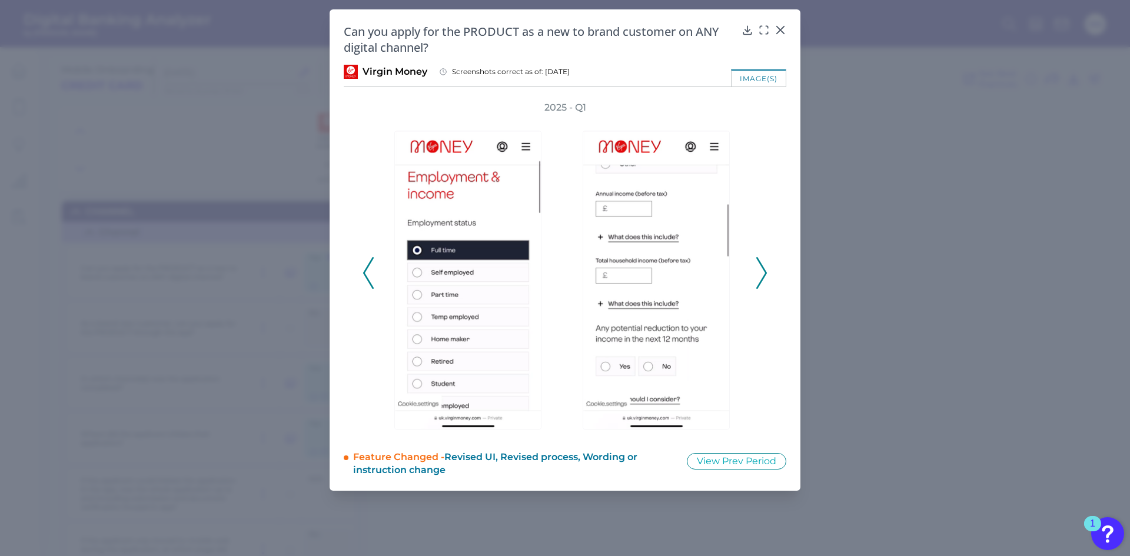
click at [762, 281] on polyline at bounding box center [761, 273] width 9 height 30
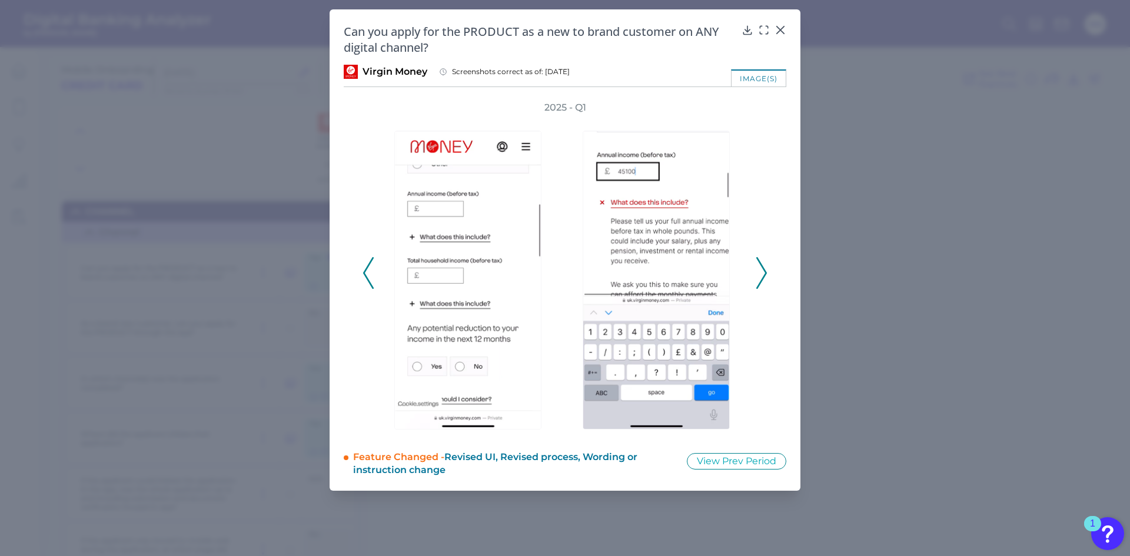
click at [762, 281] on polyline at bounding box center [761, 273] width 9 height 30
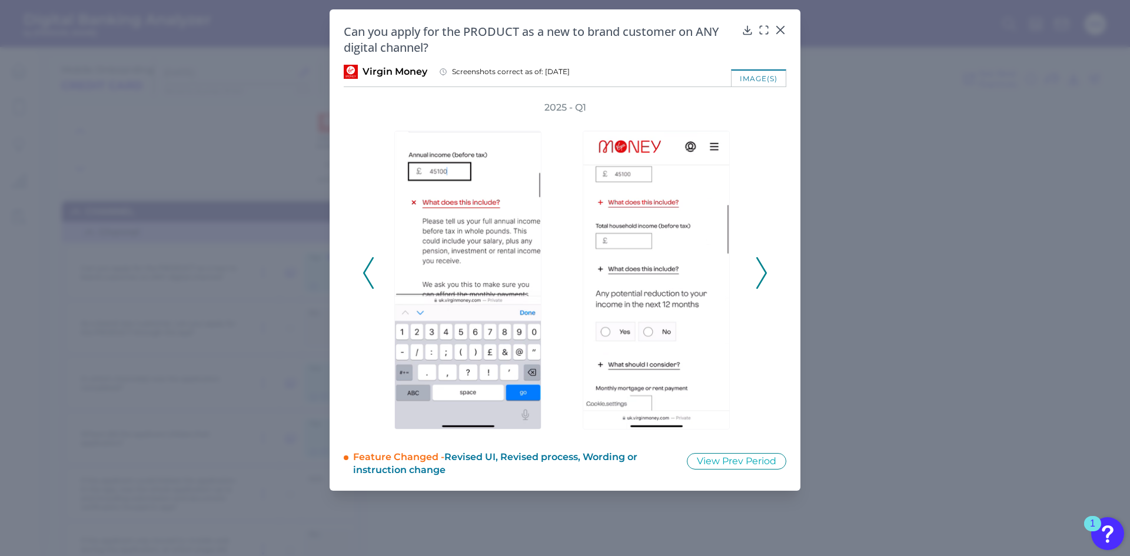
click at [762, 281] on polyline at bounding box center [761, 273] width 9 height 30
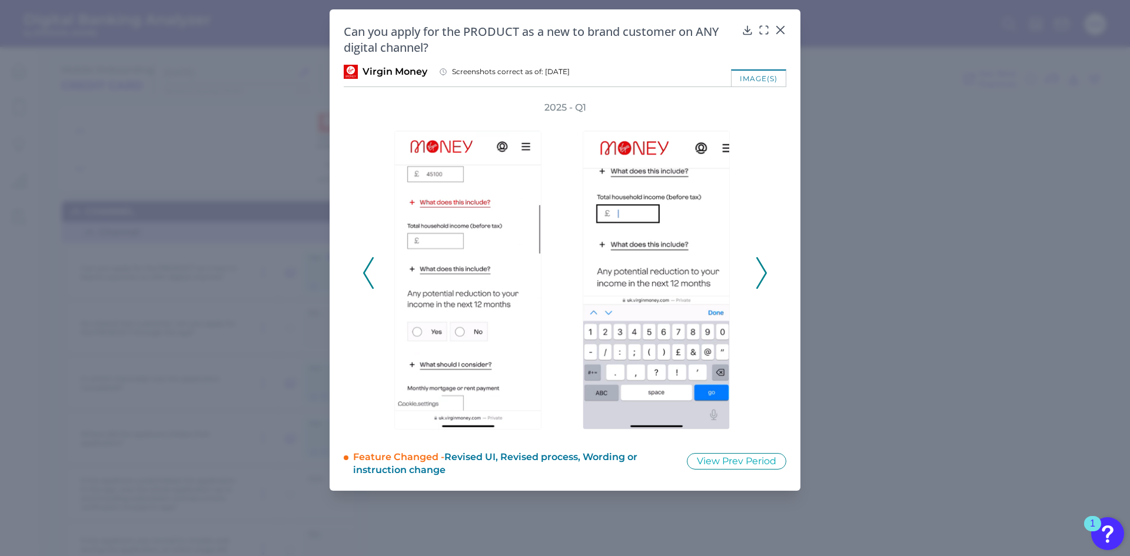
click at [762, 281] on polyline at bounding box center [761, 273] width 9 height 30
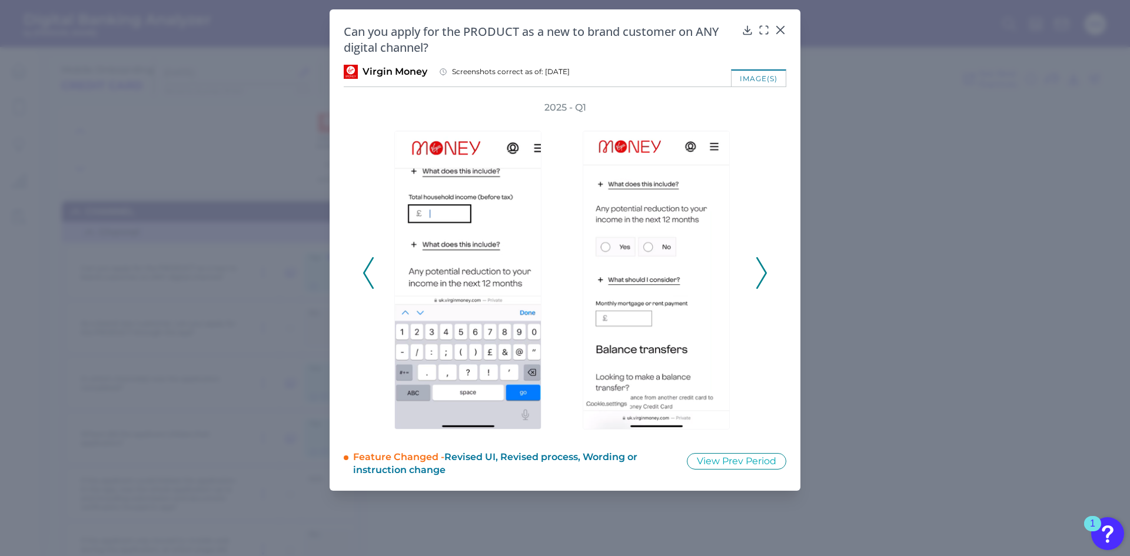
click at [762, 281] on polyline at bounding box center [761, 273] width 9 height 30
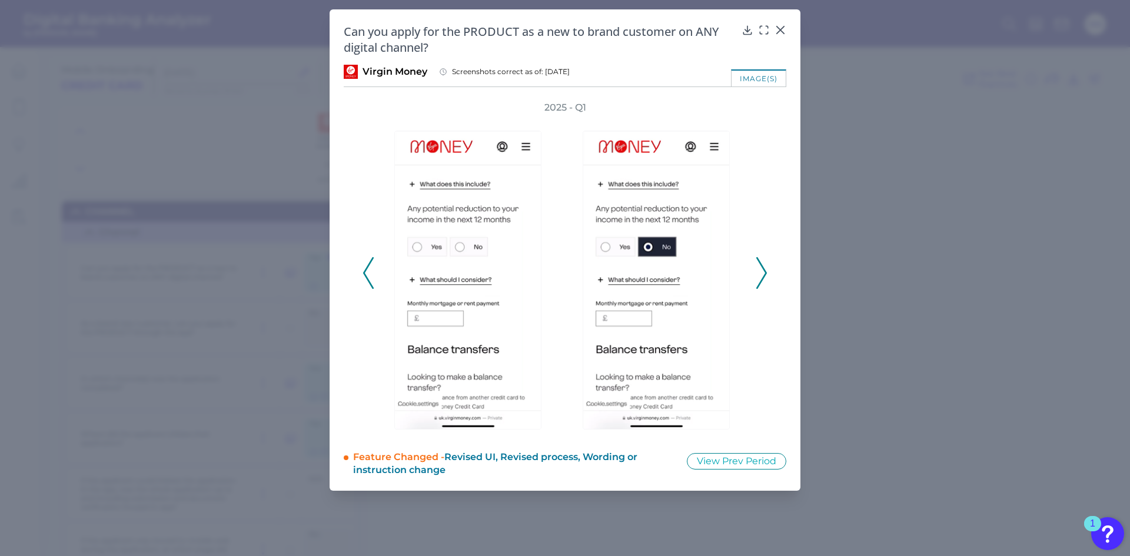
click at [762, 281] on polyline at bounding box center [761, 273] width 9 height 30
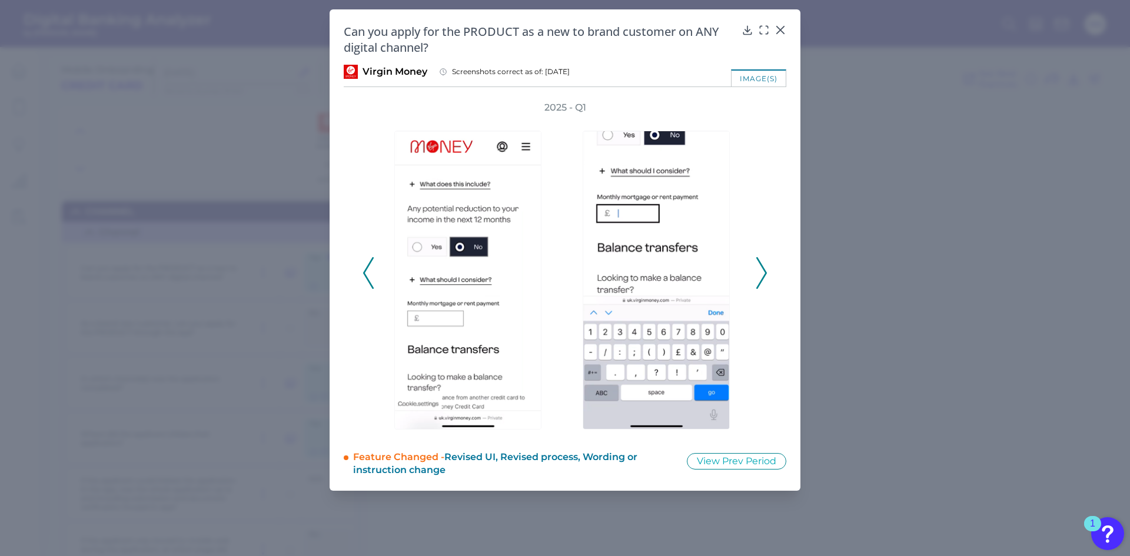
click at [762, 281] on polyline at bounding box center [761, 273] width 9 height 30
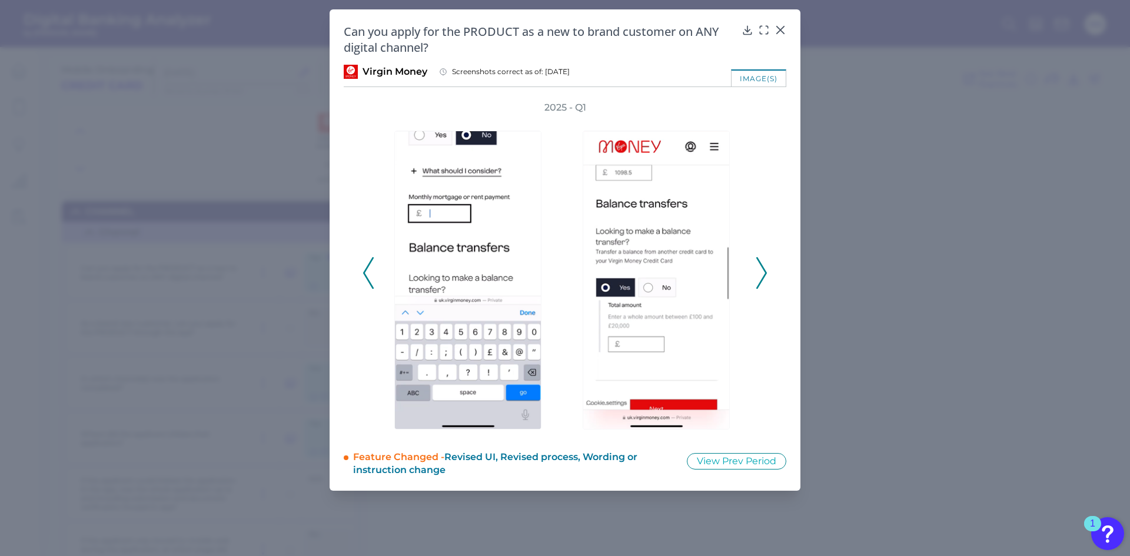
click at [762, 281] on polyline at bounding box center [761, 273] width 9 height 30
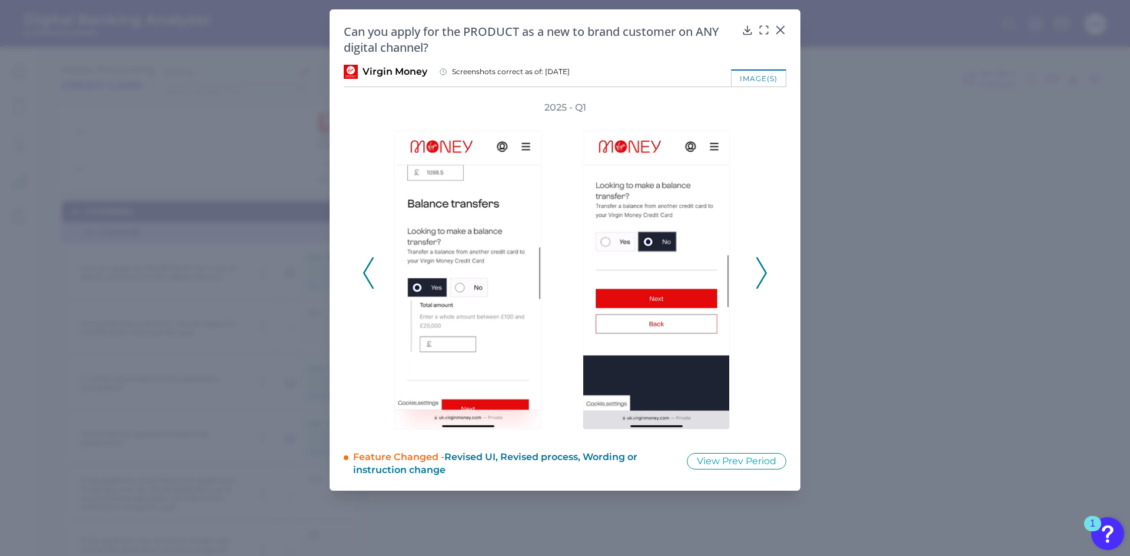
click at [762, 281] on polyline at bounding box center [761, 273] width 9 height 30
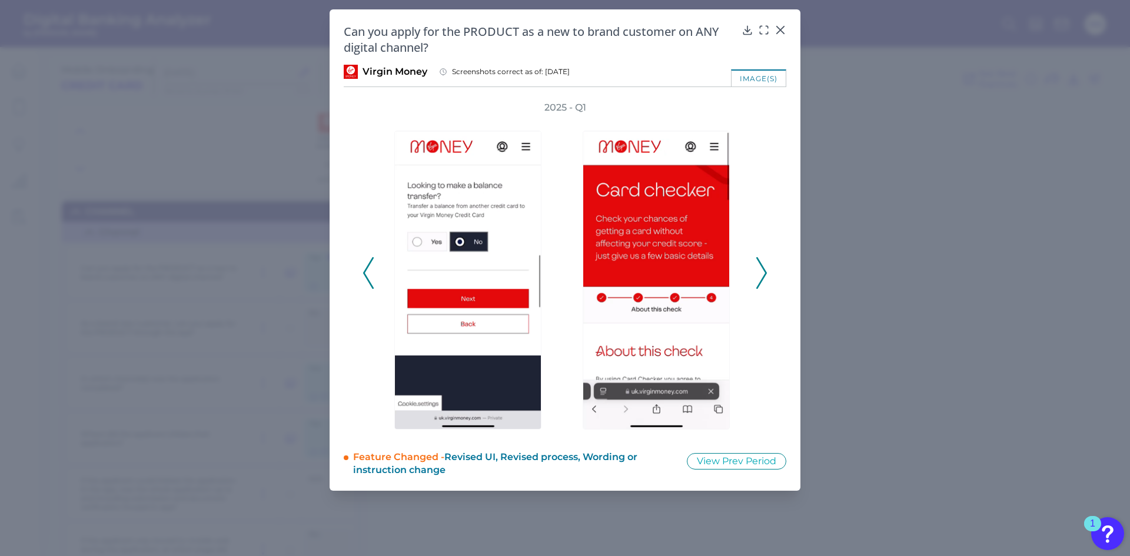
click at [762, 281] on polyline at bounding box center [761, 273] width 9 height 30
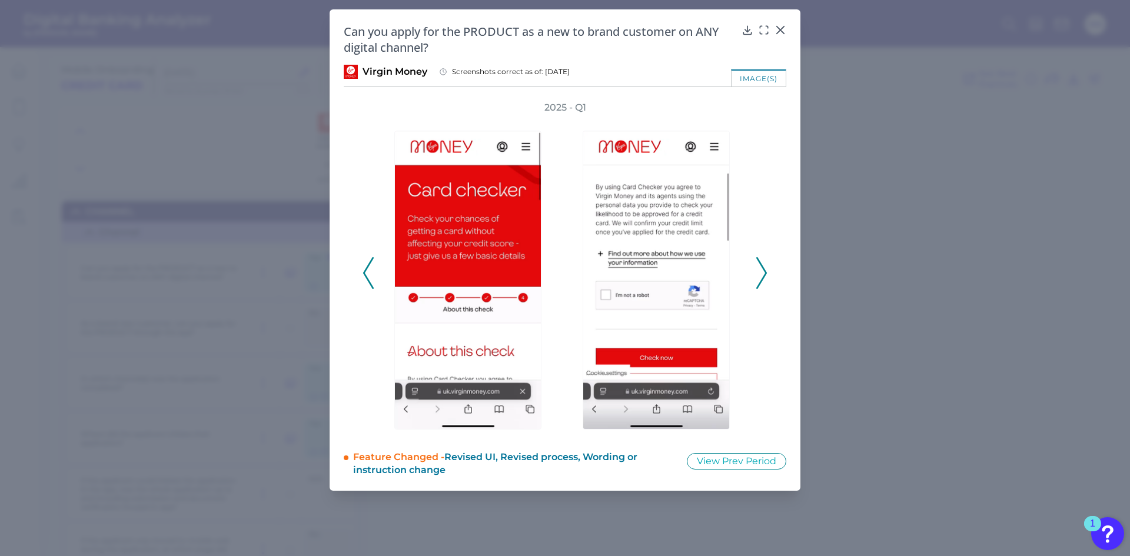
click at [762, 281] on polyline at bounding box center [761, 273] width 9 height 30
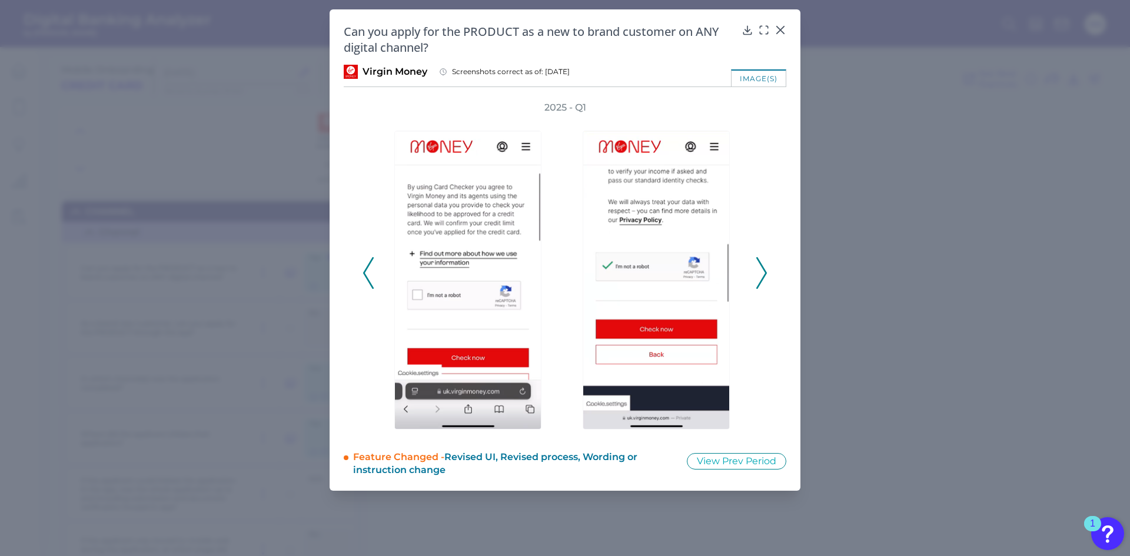
click at [762, 281] on polyline at bounding box center [761, 273] width 9 height 30
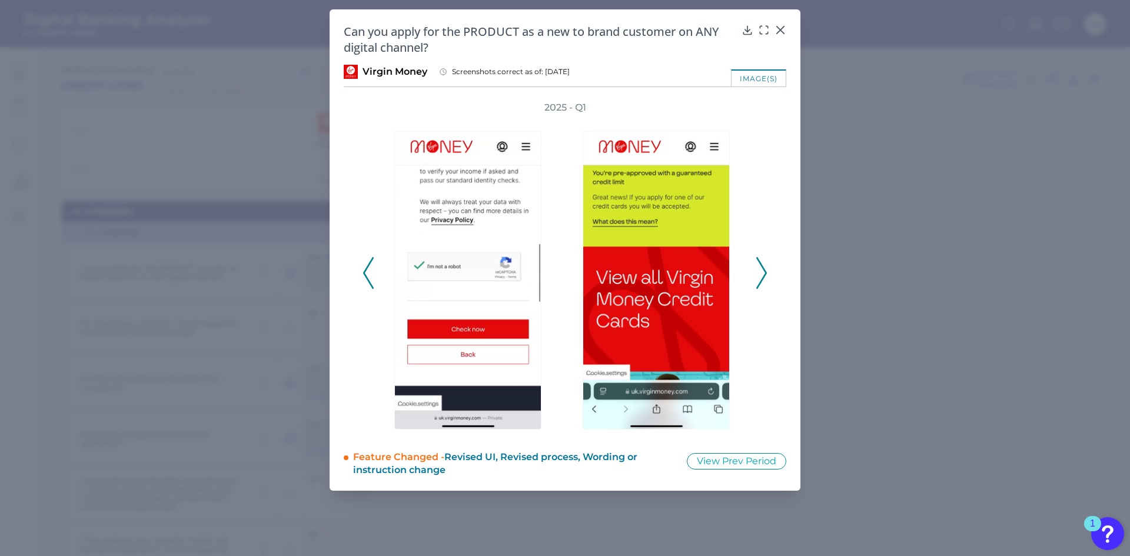
click at [762, 281] on polyline at bounding box center [761, 273] width 9 height 30
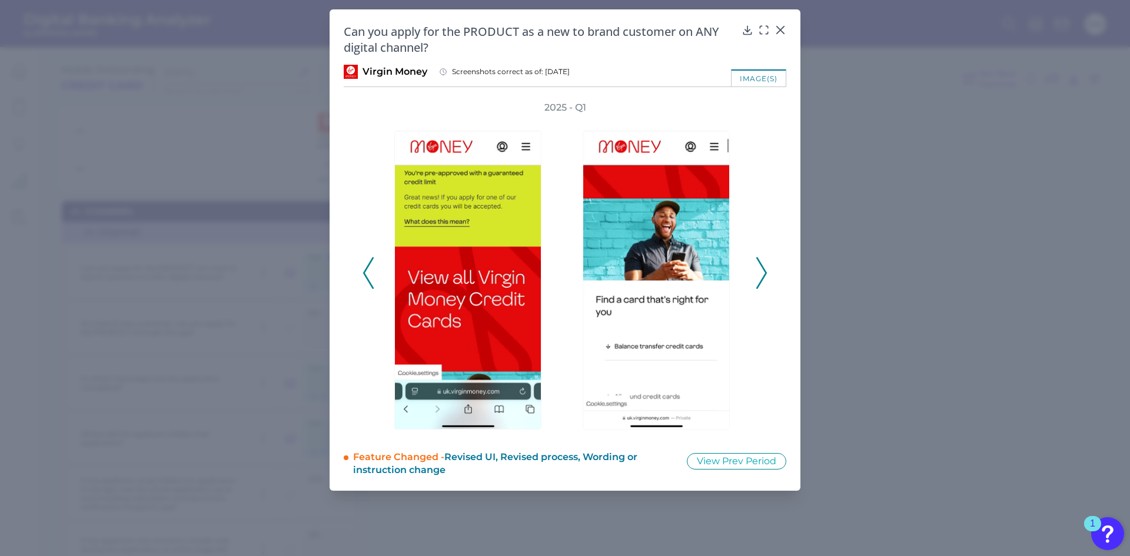
click at [762, 274] on icon at bounding box center [761, 273] width 11 height 32
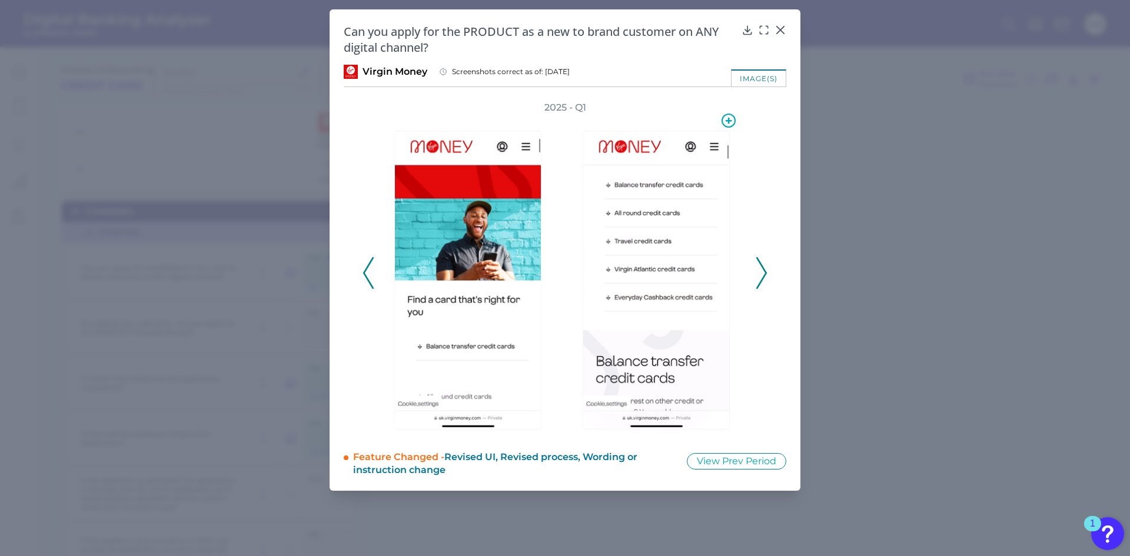
drag, startPoint x: 672, startPoint y: 263, endPoint x: 628, endPoint y: 285, distance: 49.8
click at [628, 285] on img at bounding box center [656, 280] width 147 height 299
click at [765, 280] on icon at bounding box center [761, 273] width 11 height 32
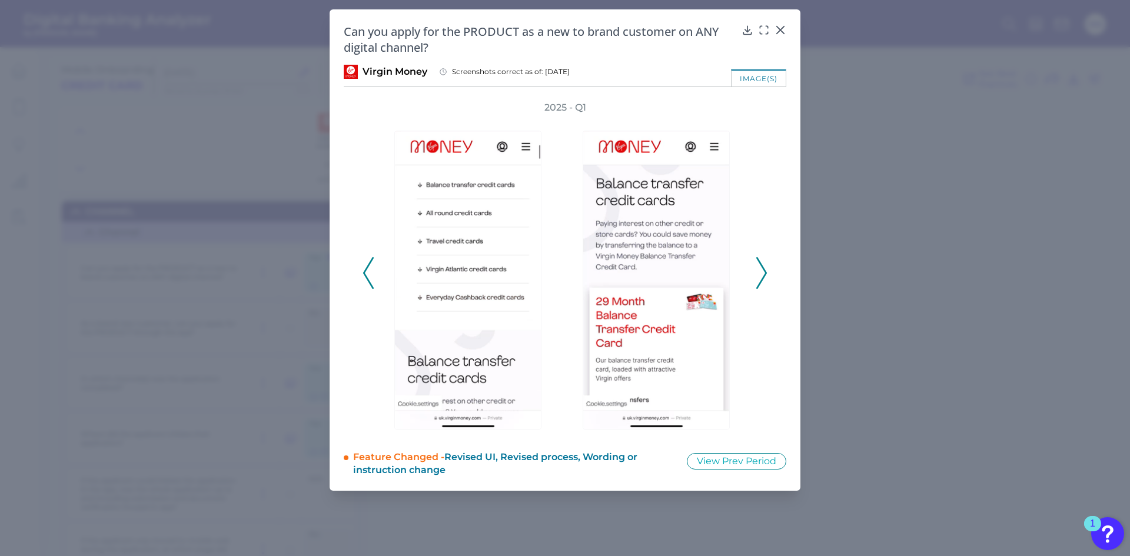
click at [767, 270] on button at bounding box center [762, 273] width 12 height 32
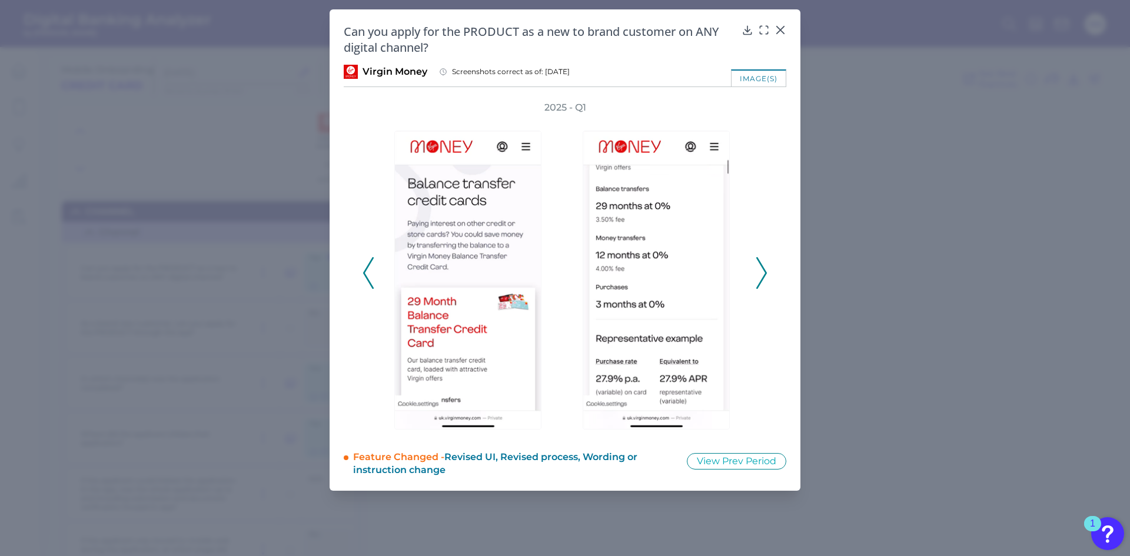
click at [767, 273] on button at bounding box center [762, 273] width 12 height 32
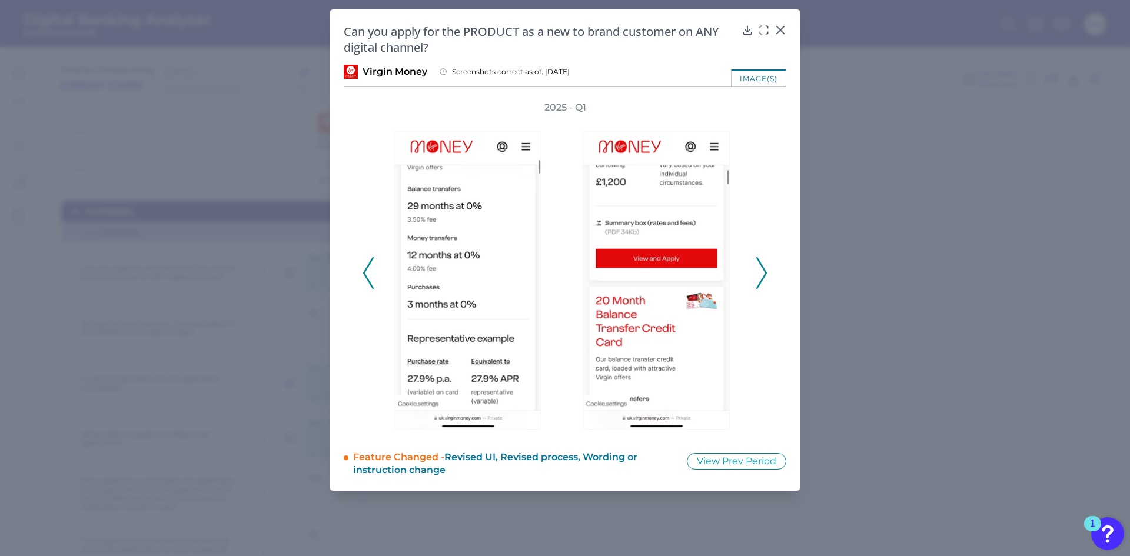
click at [757, 271] on icon at bounding box center [761, 273] width 11 height 32
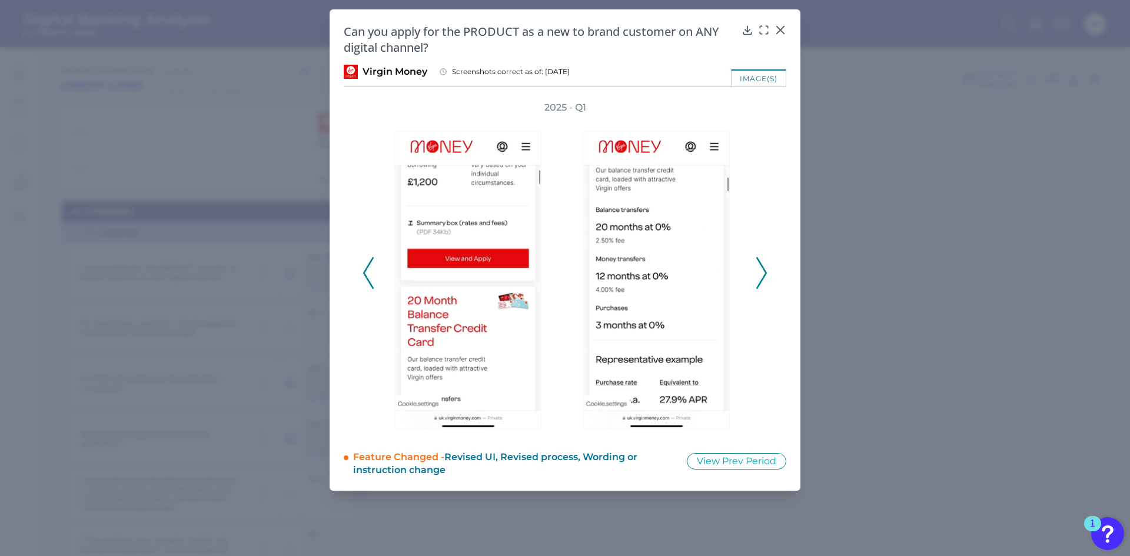
click at [757, 271] on icon at bounding box center [761, 273] width 11 height 32
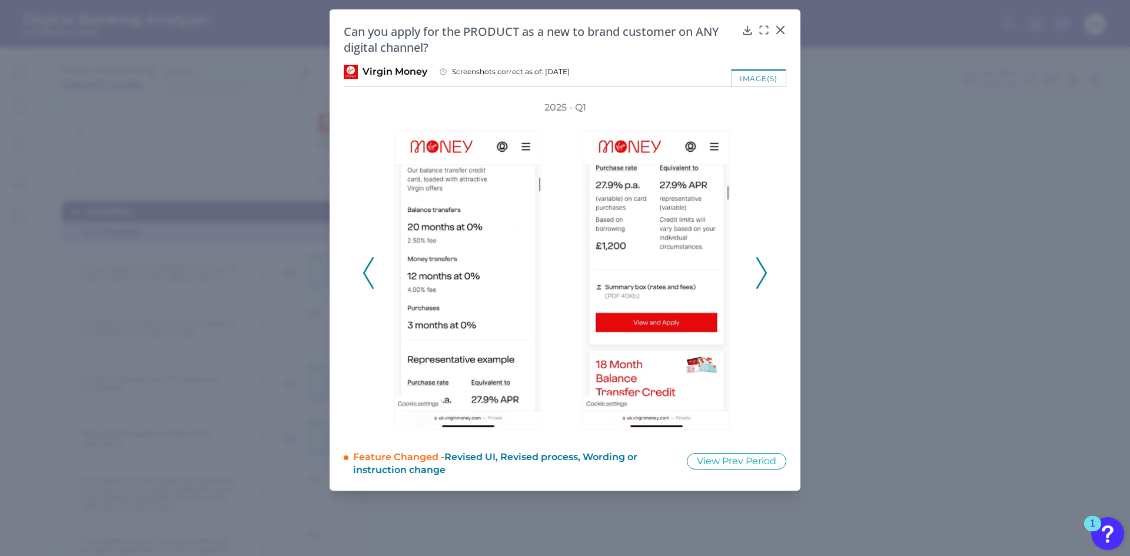
click at [757, 271] on icon at bounding box center [761, 273] width 11 height 32
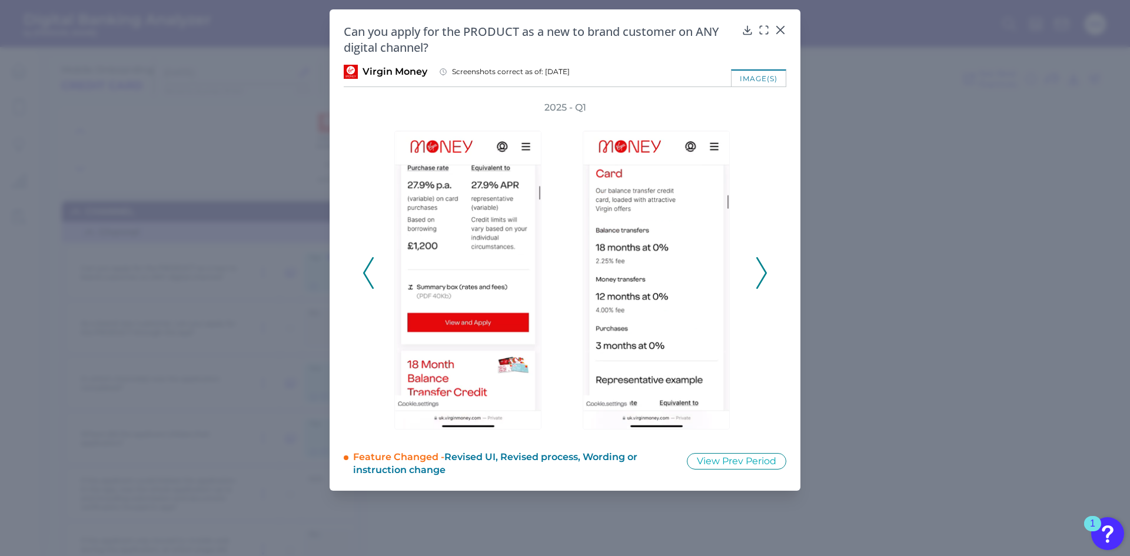
click at [757, 271] on icon at bounding box center [761, 273] width 11 height 32
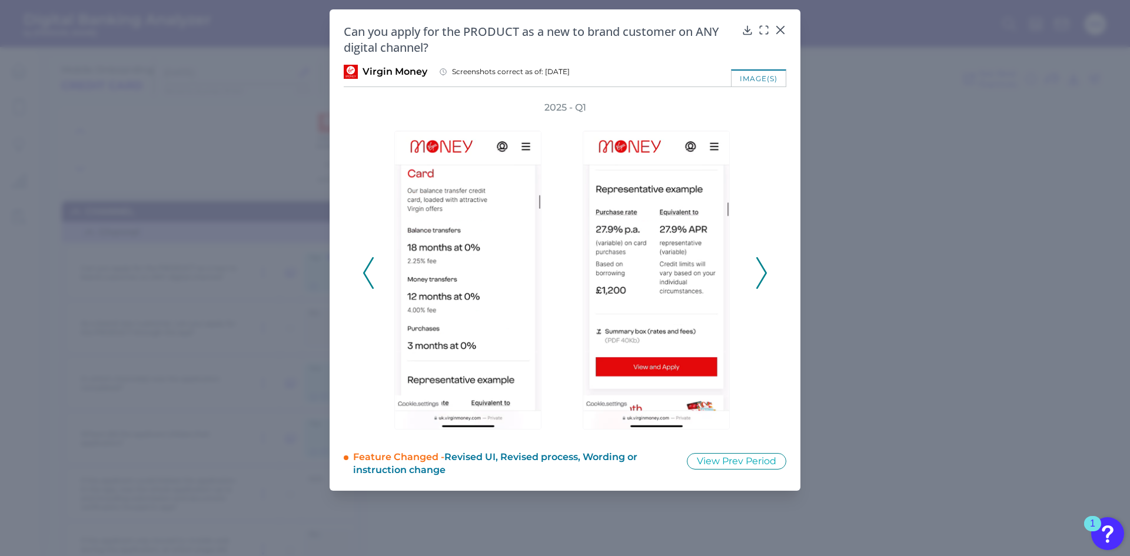
click at [757, 271] on icon at bounding box center [761, 273] width 11 height 32
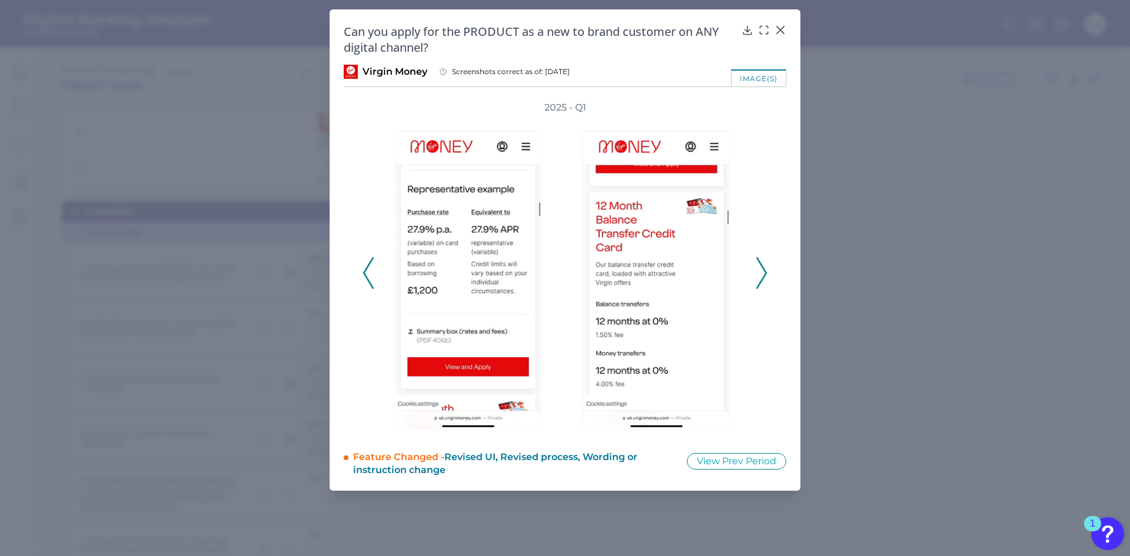
click at [757, 271] on icon at bounding box center [761, 273] width 11 height 32
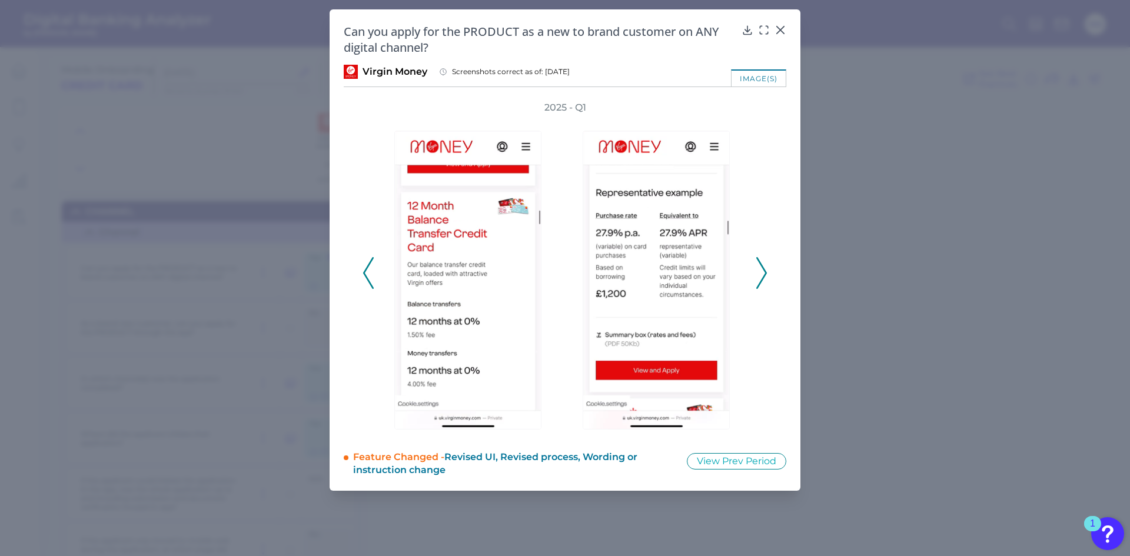
click at [757, 271] on icon at bounding box center [761, 273] width 11 height 32
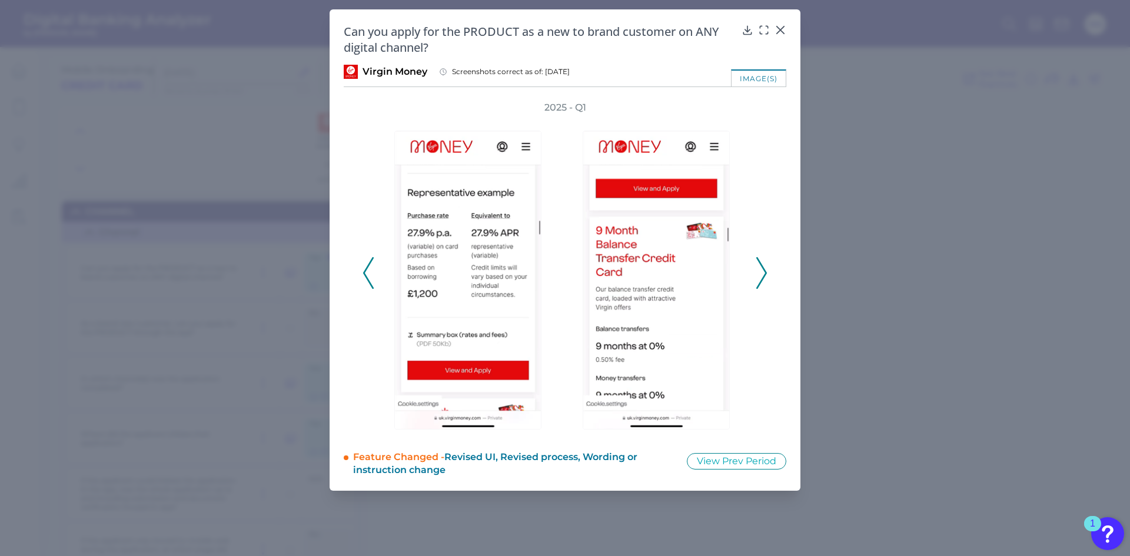
click at [757, 271] on icon at bounding box center [761, 273] width 11 height 32
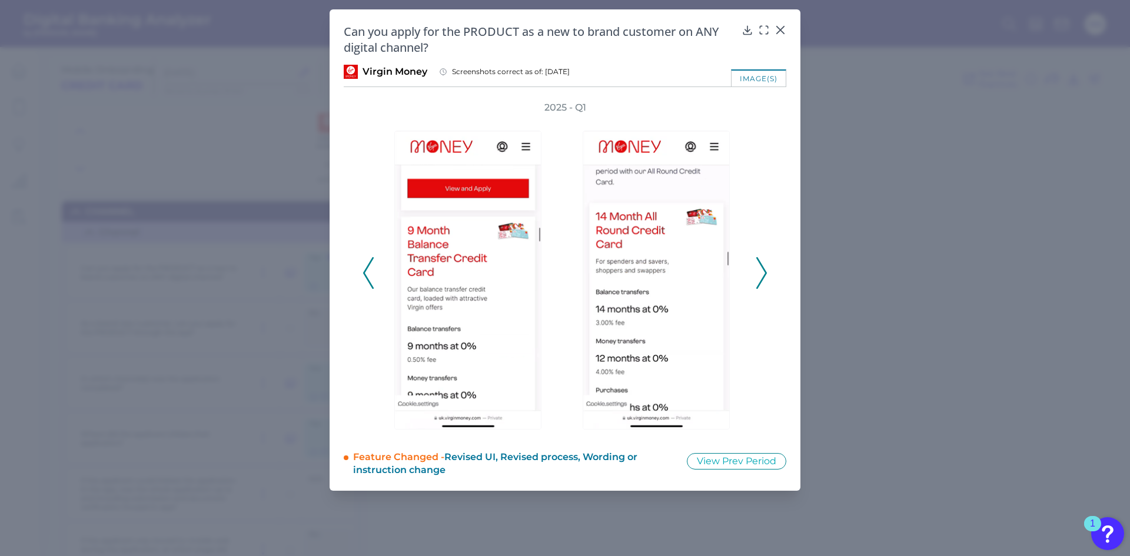
click at [757, 271] on icon at bounding box center [761, 273] width 11 height 32
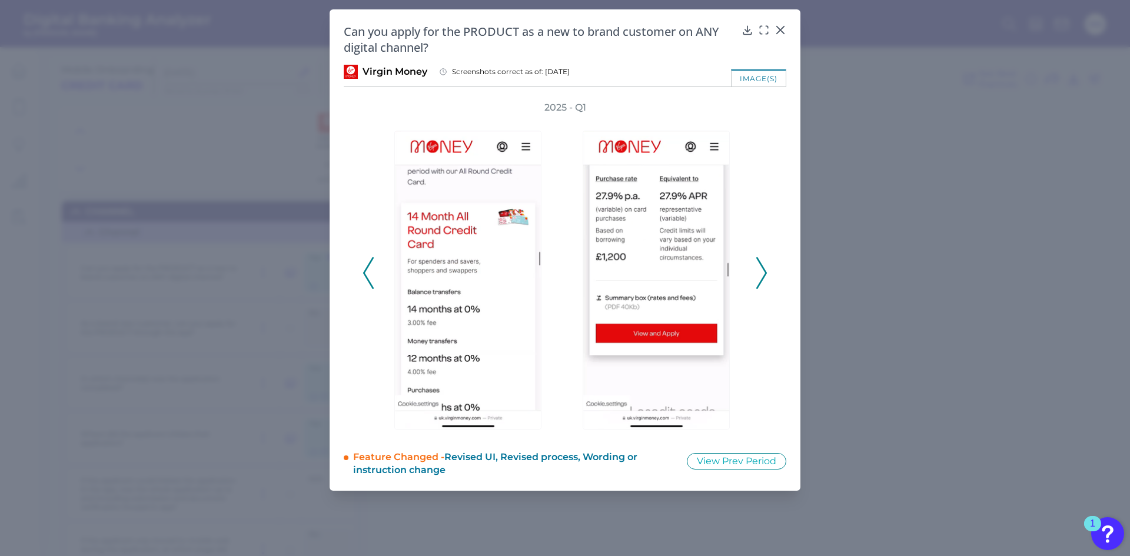
click at [757, 271] on icon at bounding box center [761, 273] width 11 height 32
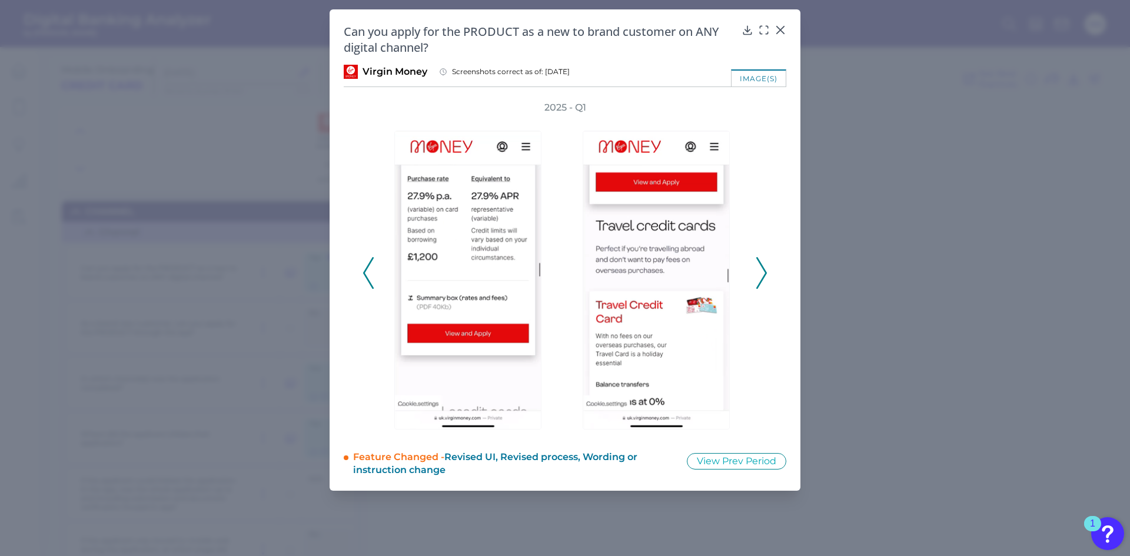
click at [757, 271] on icon at bounding box center [761, 273] width 11 height 32
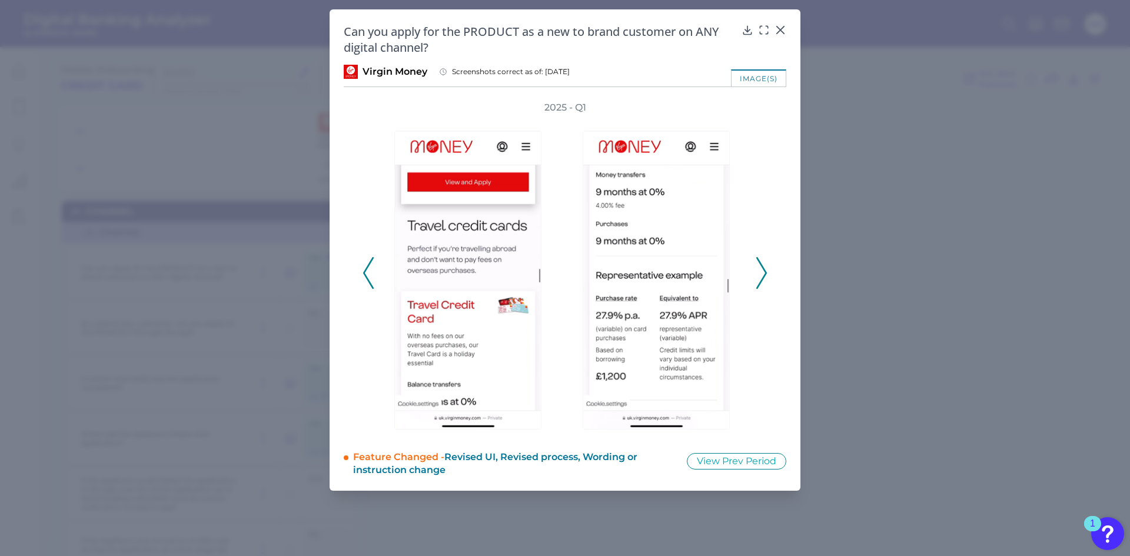
click at [757, 271] on icon at bounding box center [761, 273] width 11 height 32
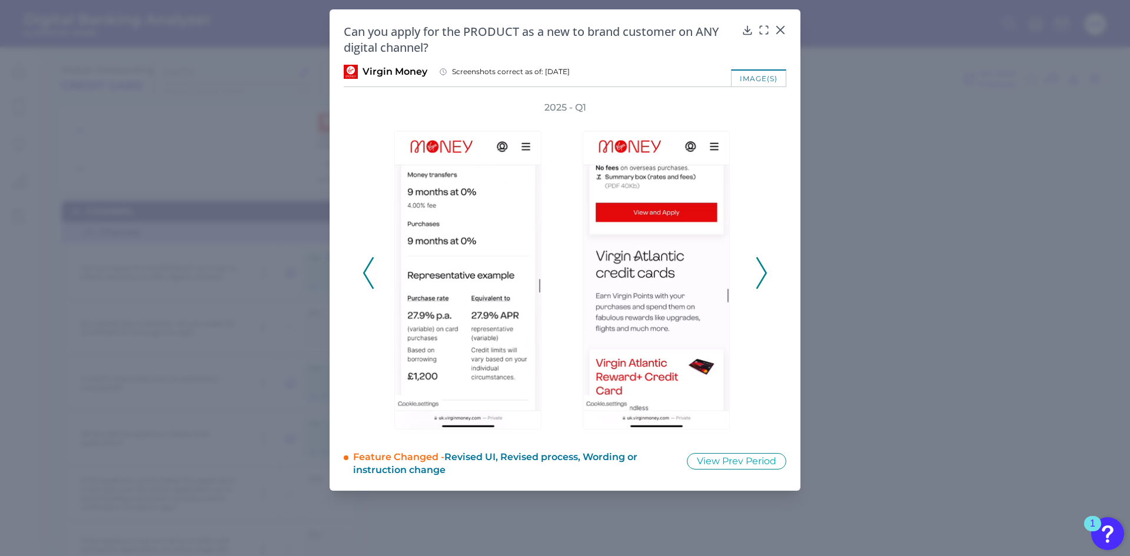
click at [757, 271] on icon at bounding box center [761, 273] width 11 height 32
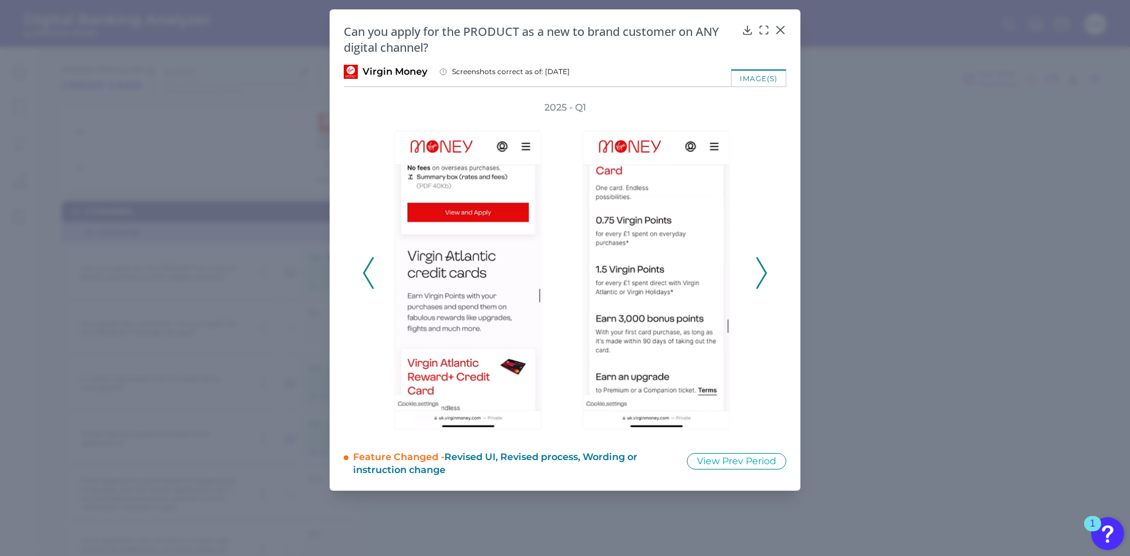
click at [757, 271] on icon at bounding box center [761, 273] width 11 height 32
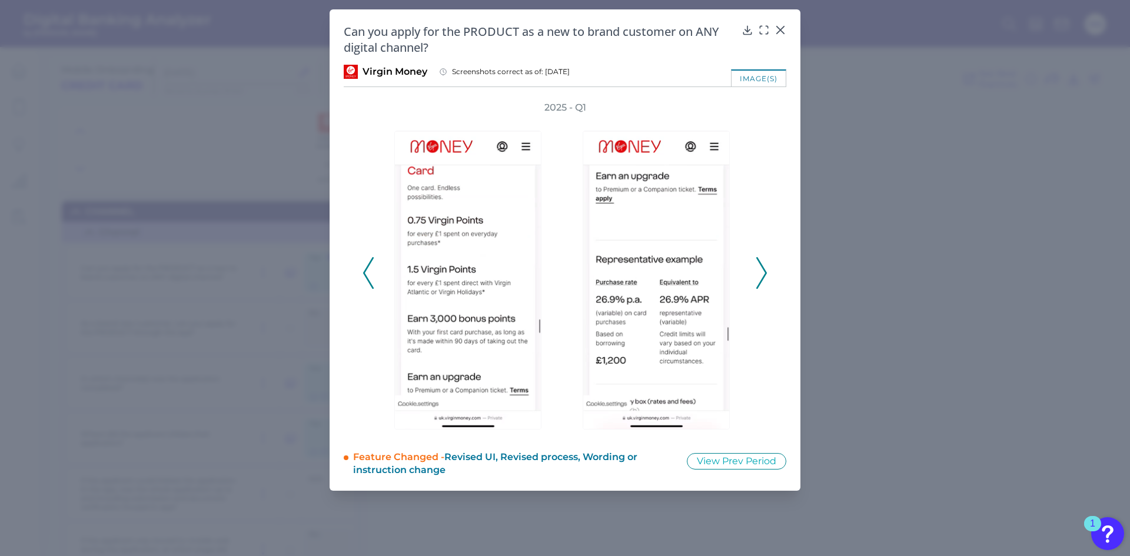
click at [757, 271] on icon at bounding box center [761, 273] width 11 height 32
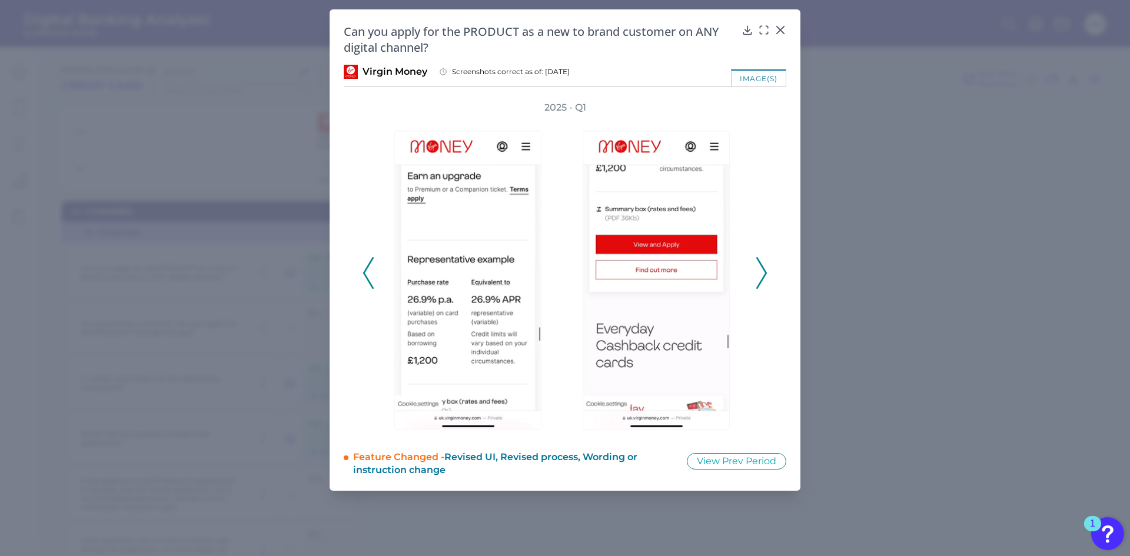
click at [757, 271] on icon at bounding box center [761, 273] width 11 height 32
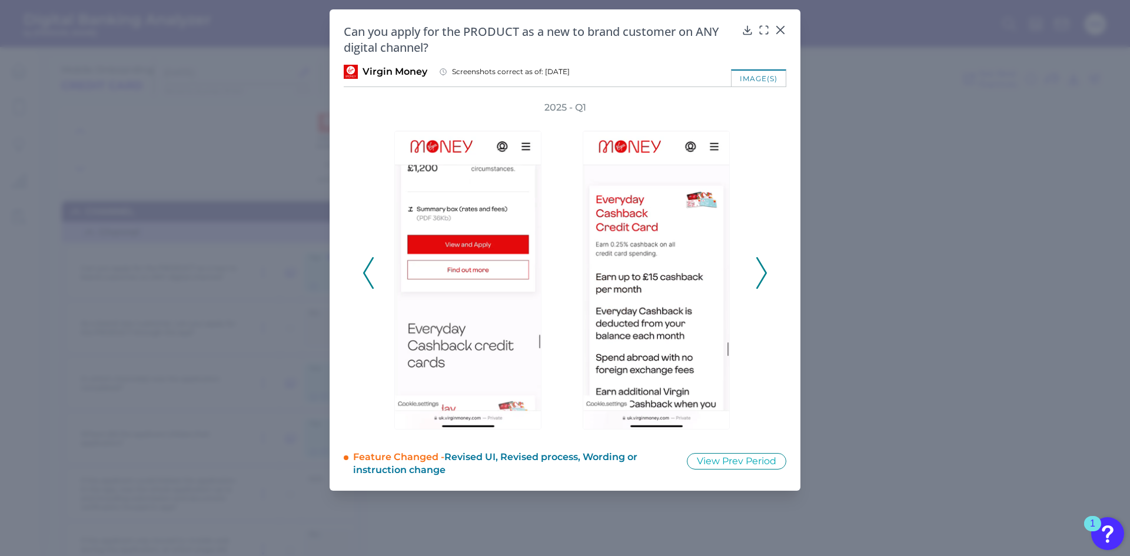
click at [757, 271] on icon at bounding box center [761, 273] width 11 height 32
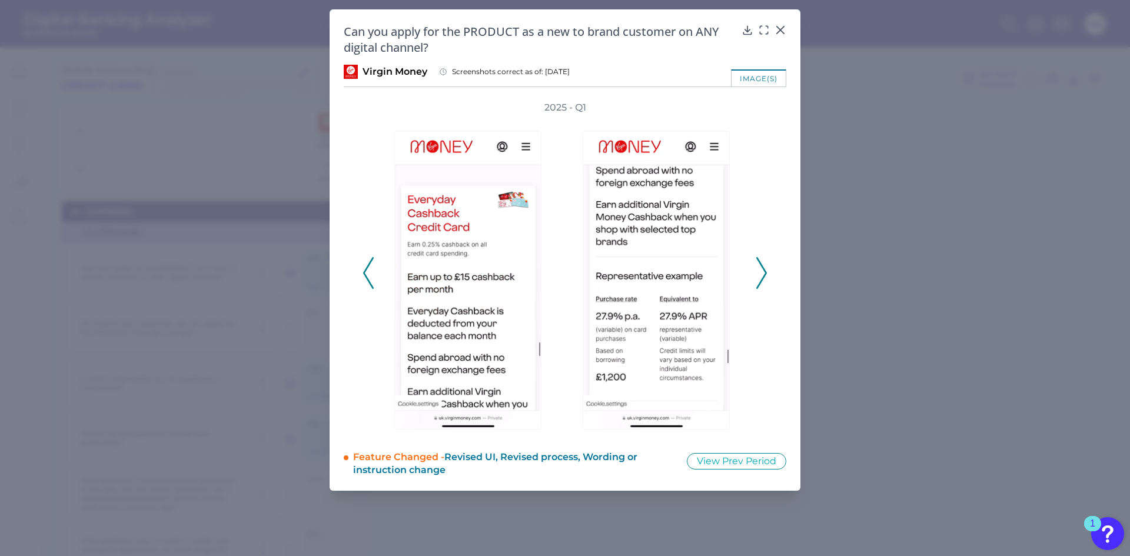
click at [757, 271] on icon at bounding box center [761, 273] width 11 height 32
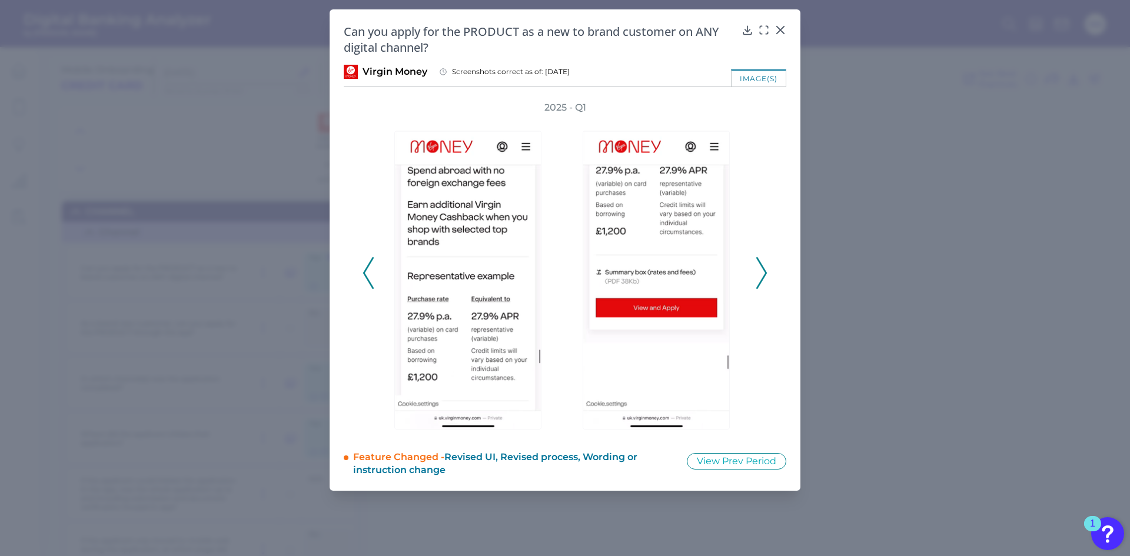
click at [757, 271] on icon at bounding box center [761, 273] width 11 height 32
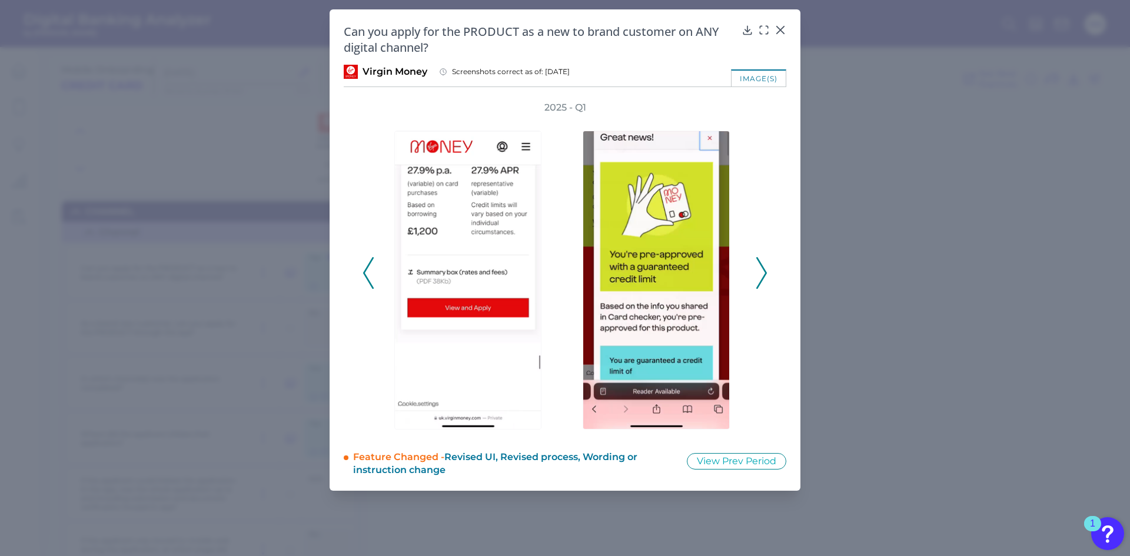
click at [757, 271] on icon at bounding box center [761, 273] width 11 height 32
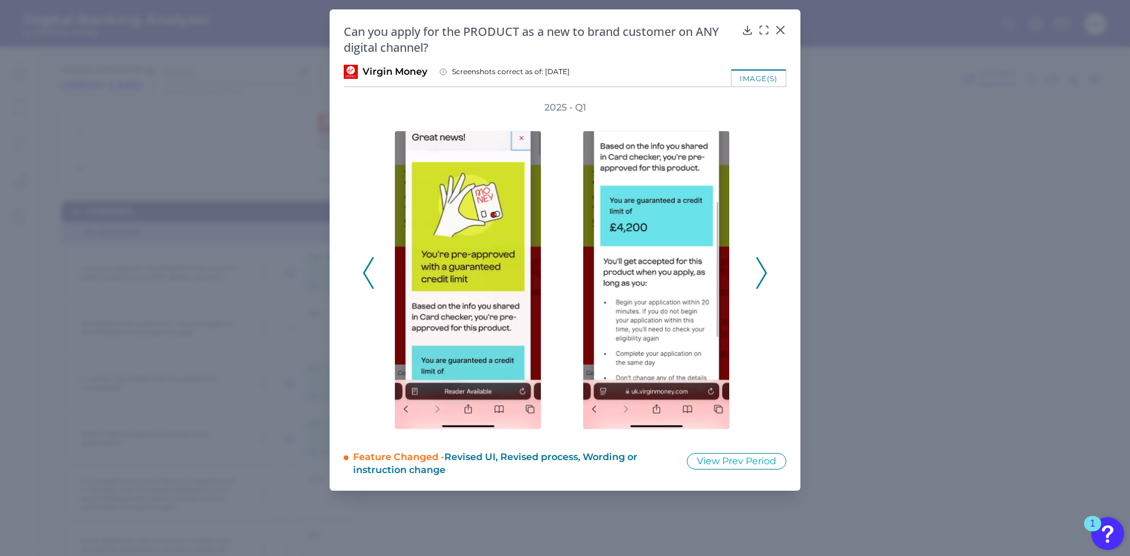
click at [757, 271] on icon at bounding box center [761, 273] width 11 height 32
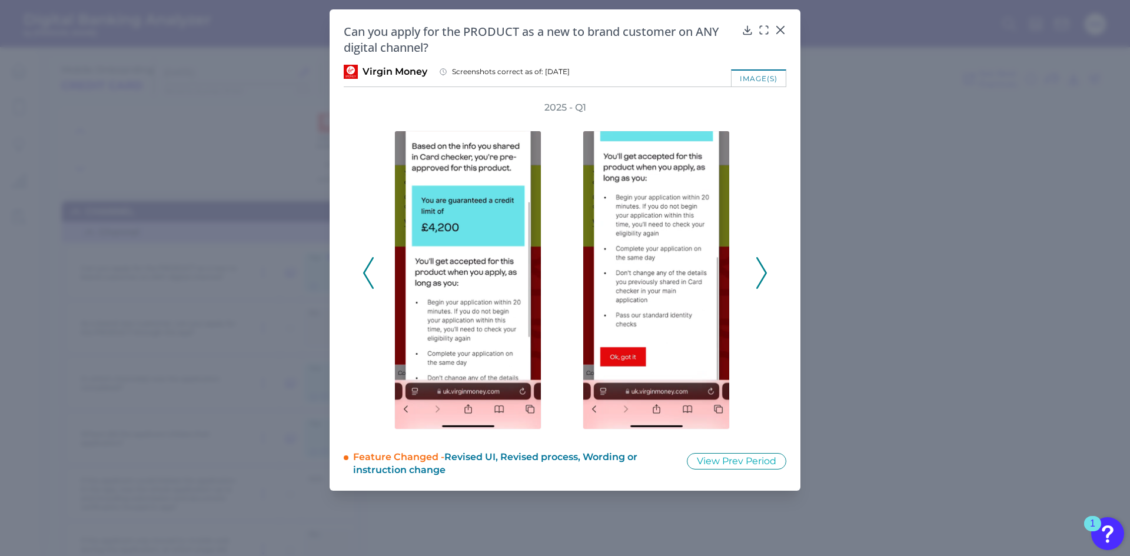
click at [757, 271] on icon at bounding box center [761, 273] width 11 height 32
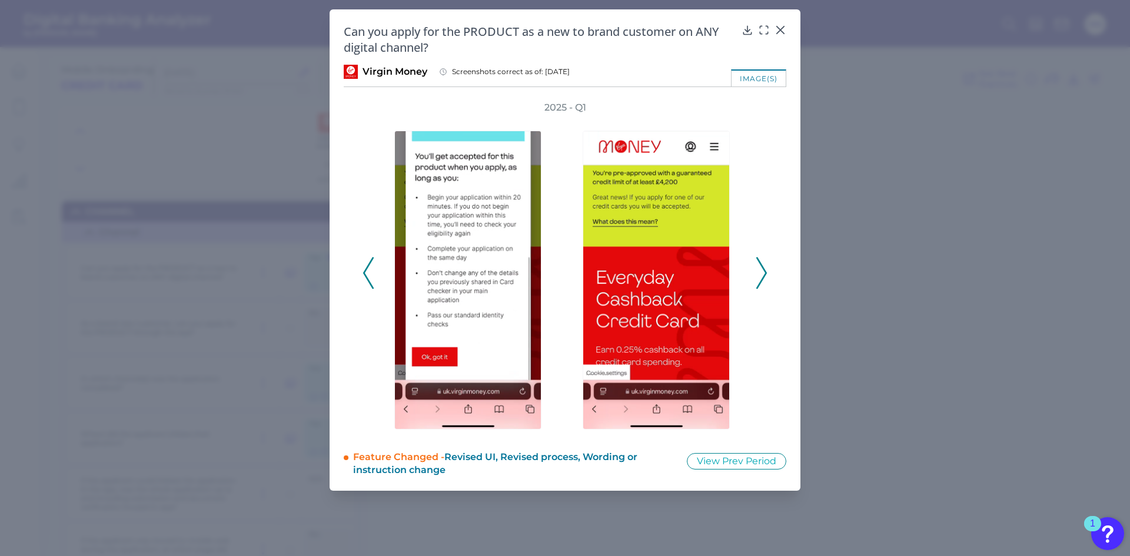
click at [757, 271] on icon at bounding box center [761, 273] width 11 height 32
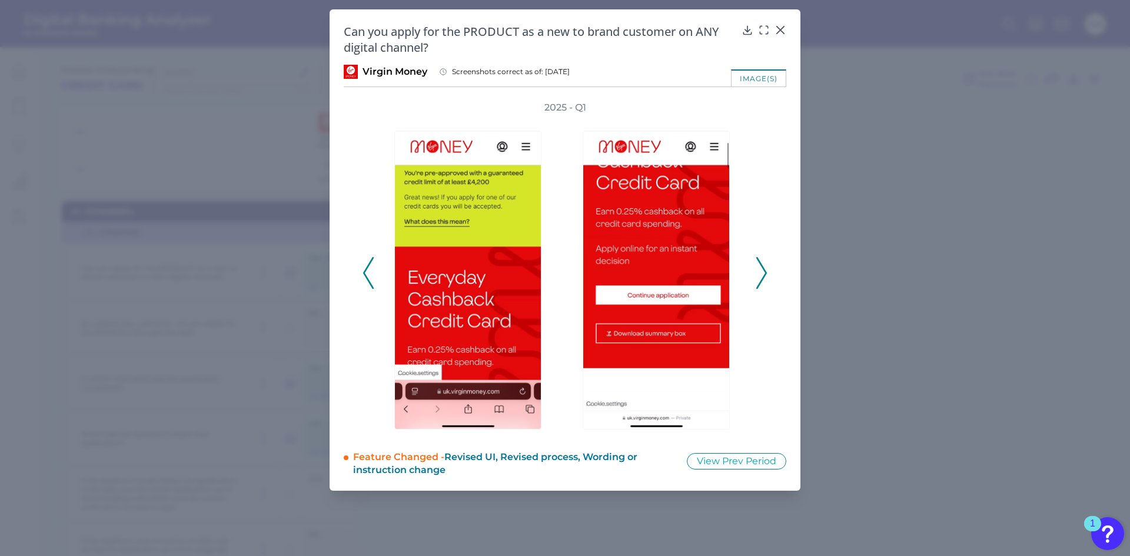
click at [757, 271] on icon at bounding box center [761, 273] width 11 height 32
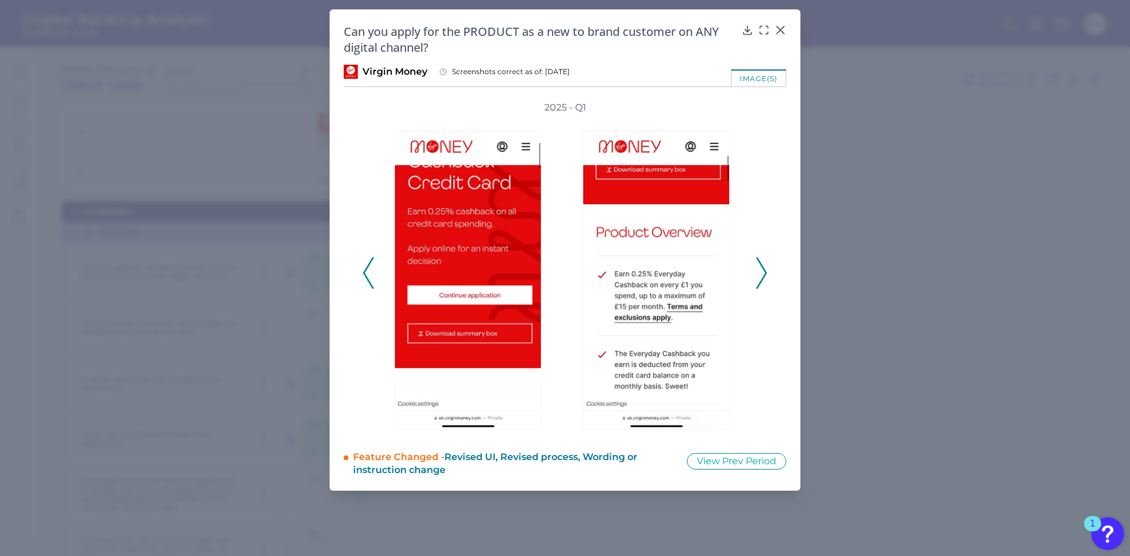
click at [757, 271] on icon at bounding box center [761, 273] width 11 height 32
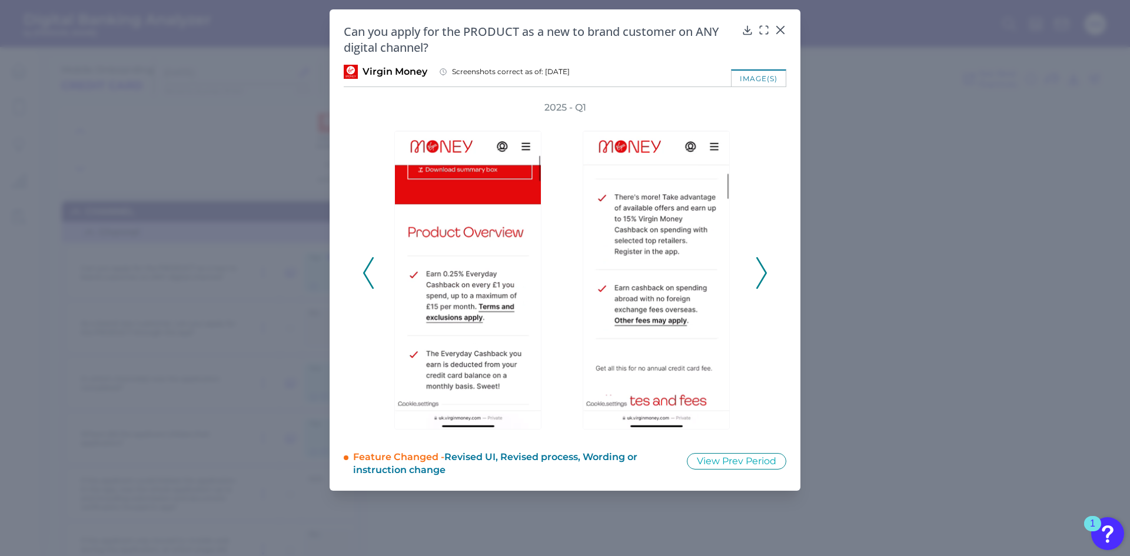
click at [757, 271] on icon at bounding box center [761, 273] width 11 height 32
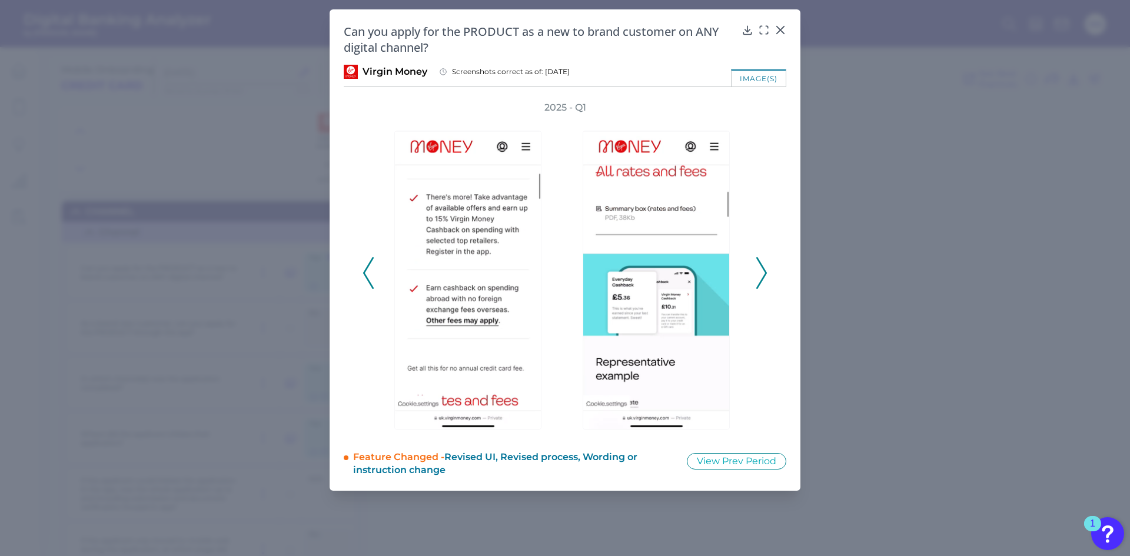
click at [757, 271] on icon at bounding box center [761, 273] width 11 height 32
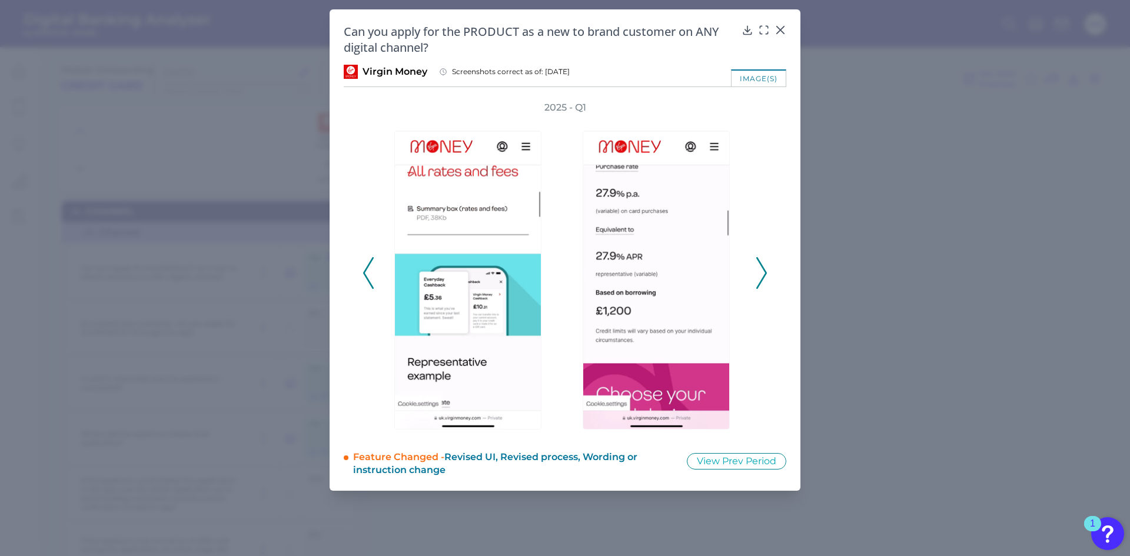
click at [757, 271] on icon at bounding box center [761, 273] width 11 height 32
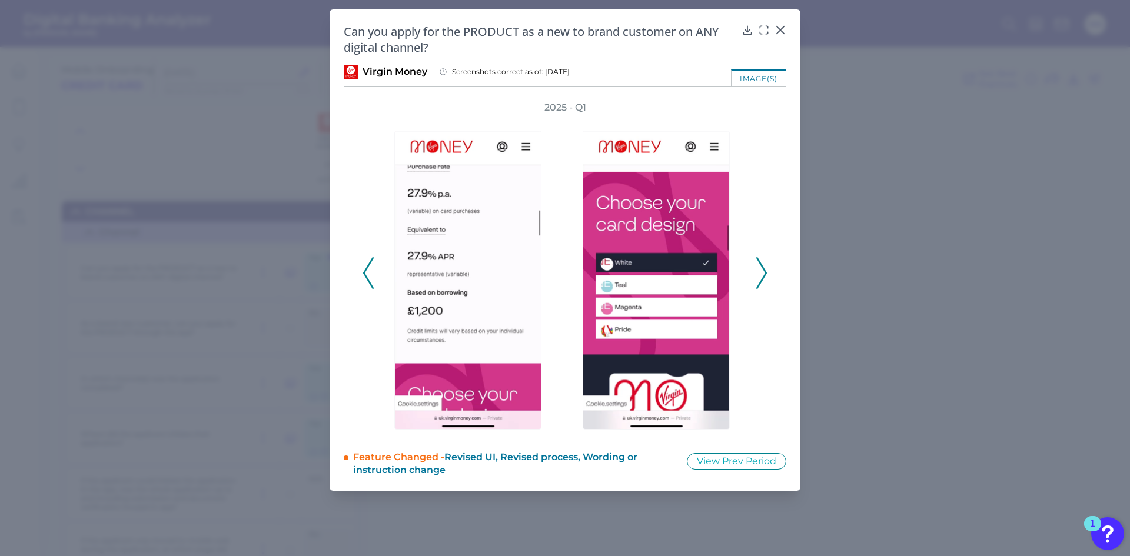
click at [757, 271] on icon at bounding box center [761, 273] width 11 height 32
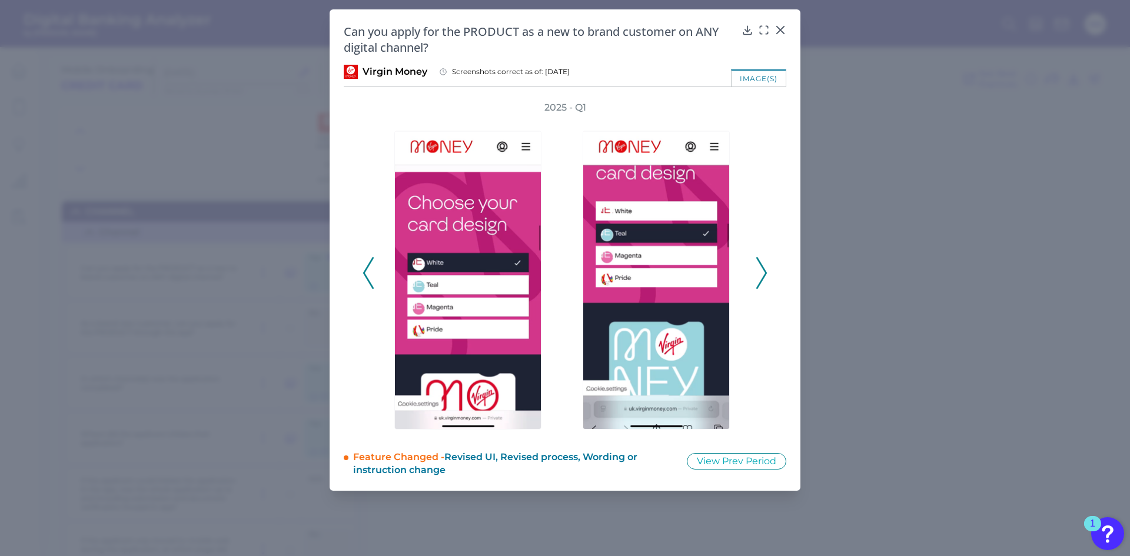
click at [757, 271] on icon at bounding box center [761, 273] width 11 height 32
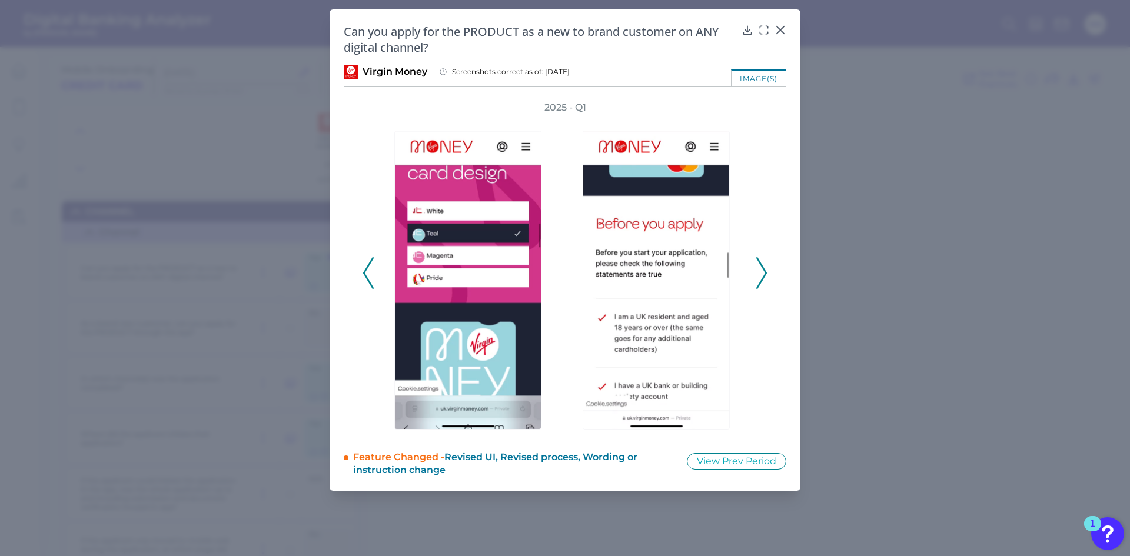
click at [757, 271] on icon at bounding box center [761, 273] width 11 height 32
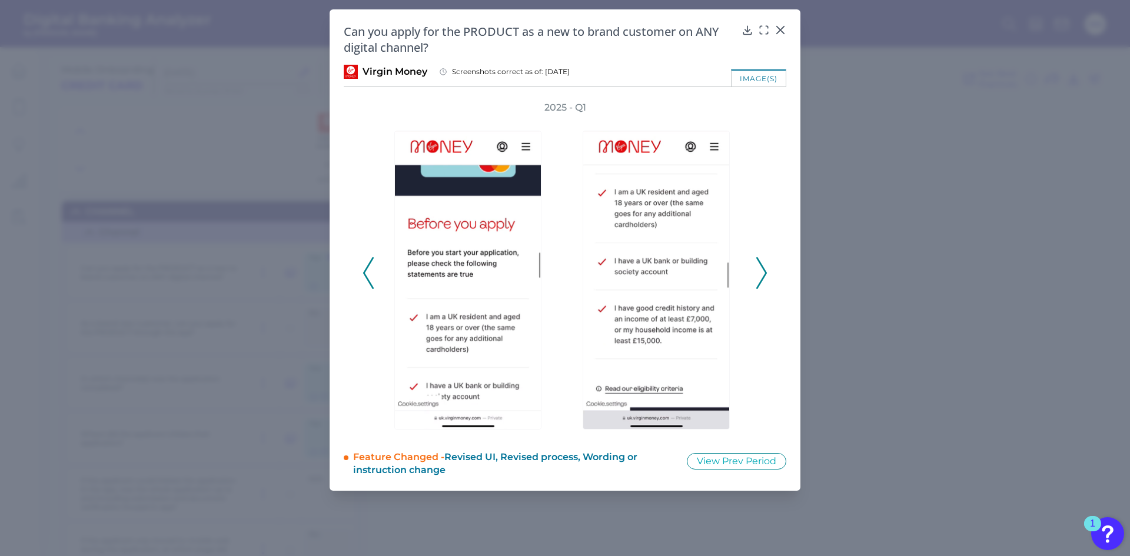
click at [757, 271] on icon at bounding box center [761, 273] width 11 height 32
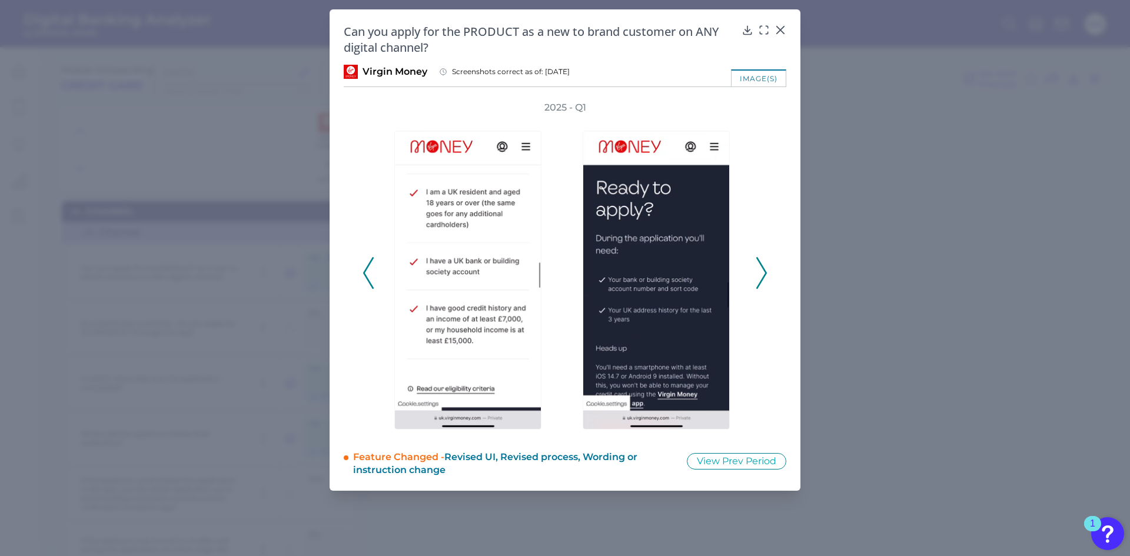
click at [757, 271] on icon at bounding box center [761, 273] width 11 height 32
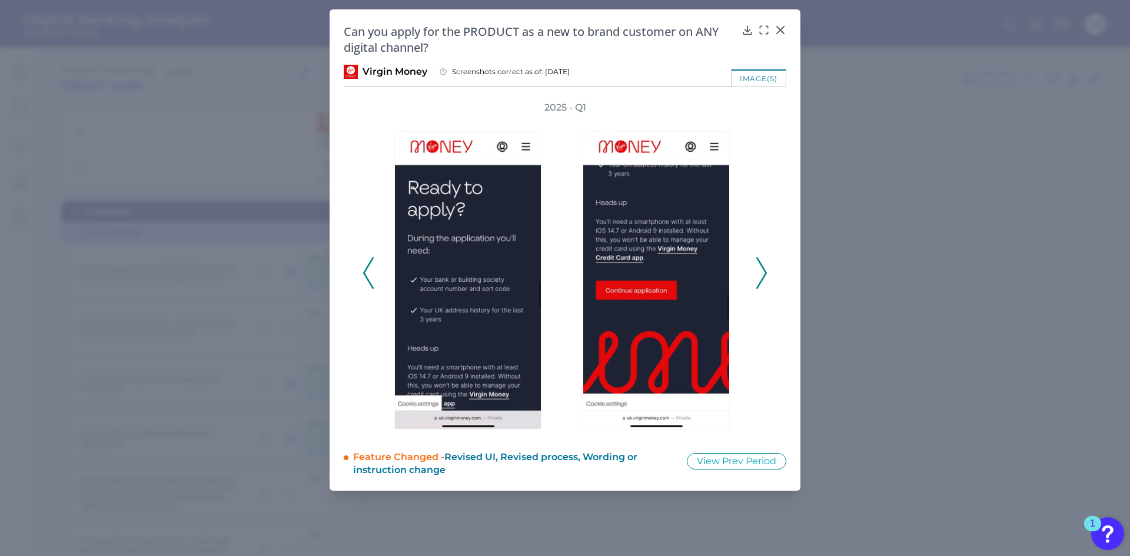
click at [757, 271] on icon at bounding box center [761, 273] width 11 height 32
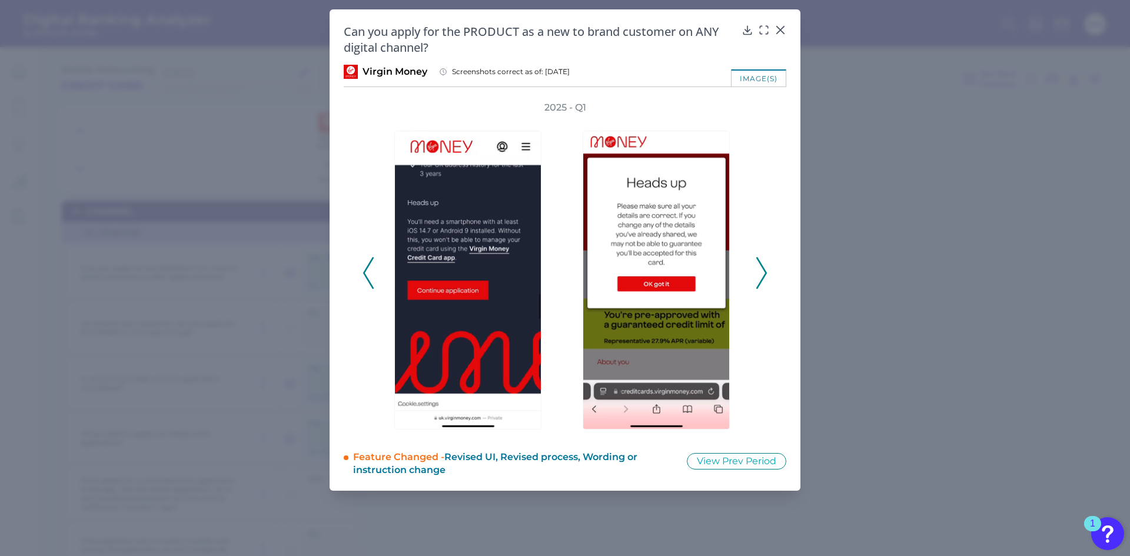
click at [757, 271] on icon at bounding box center [761, 273] width 11 height 32
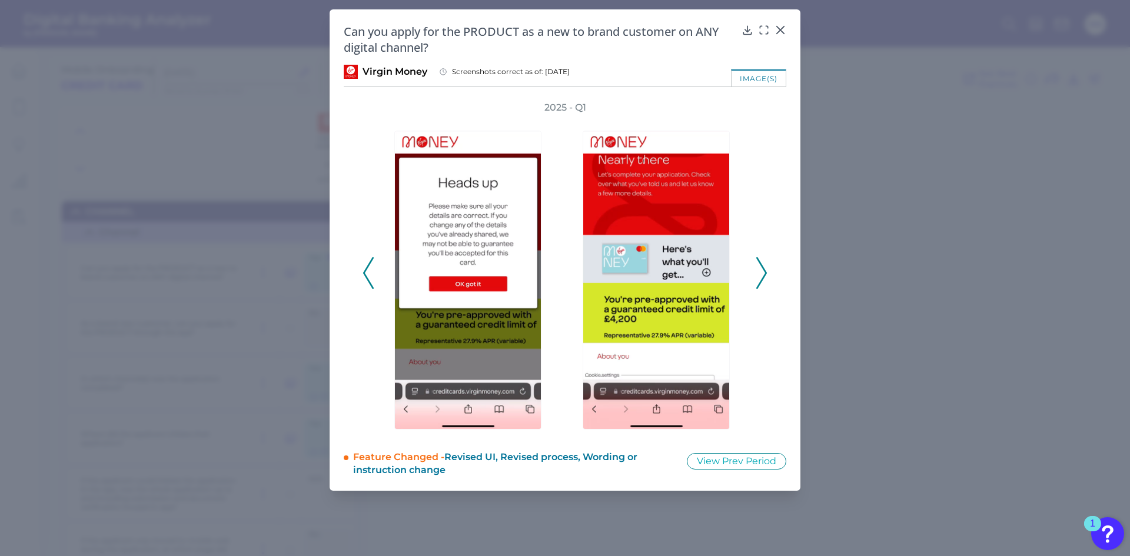
click at [757, 271] on icon at bounding box center [761, 273] width 11 height 32
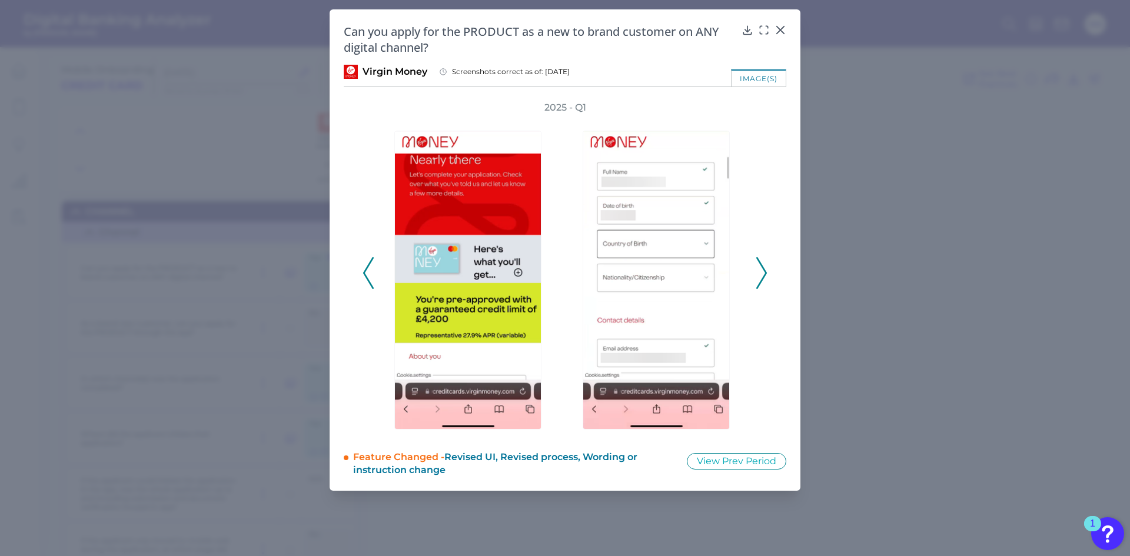
click at [765, 73] on div "image(s)" at bounding box center [758, 77] width 55 height 17
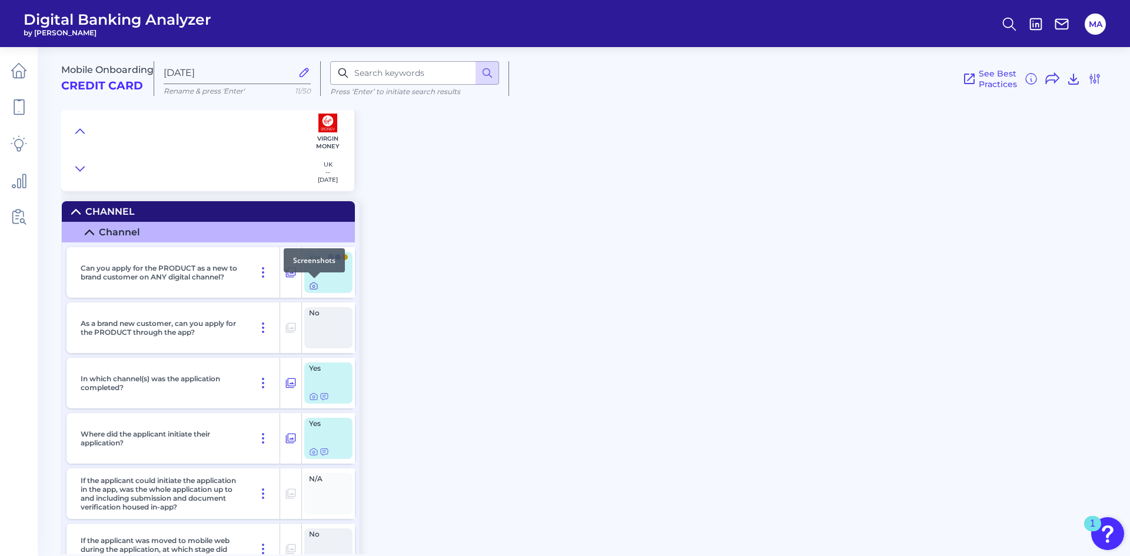
click at [313, 288] on icon at bounding box center [313, 285] width 9 height 9
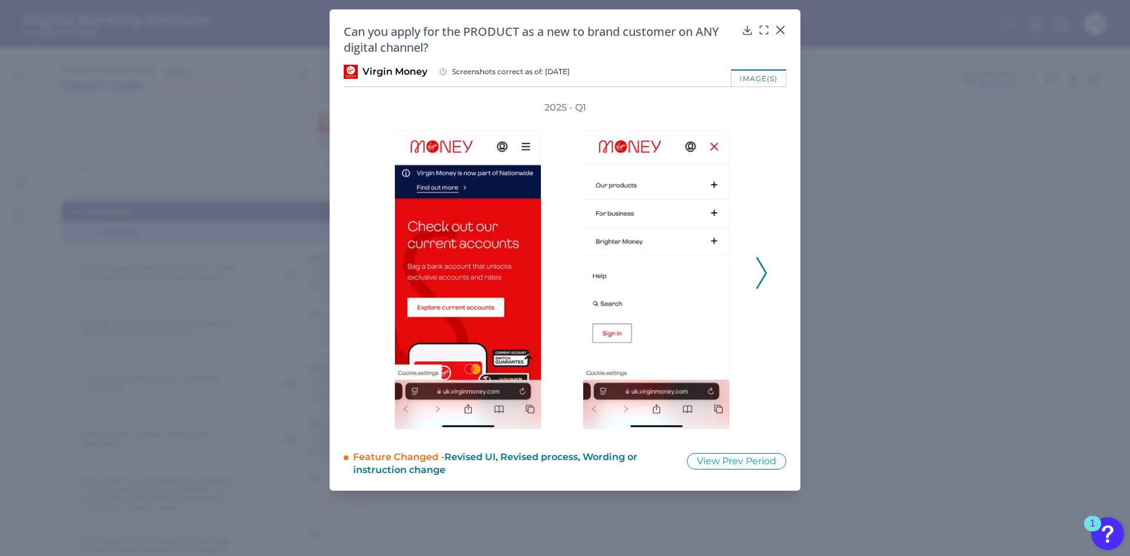
click at [759, 271] on icon at bounding box center [761, 273] width 11 height 32
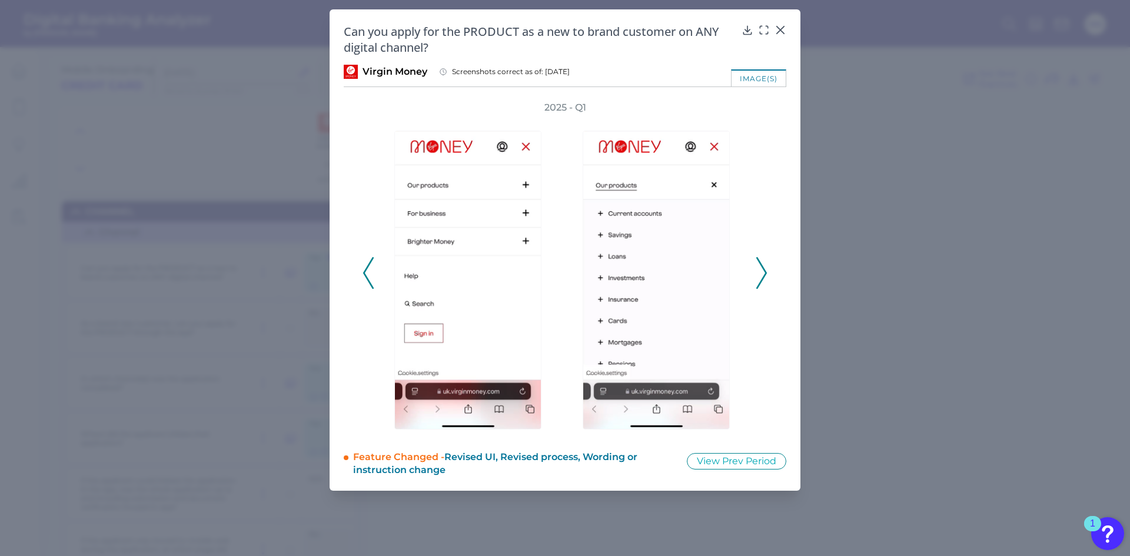
drag, startPoint x: 759, startPoint y: 271, endPoint x: 755, endPoint y: 264, distance: 9.0
click at [755, 264] on div "2025 - Q1" at bounding box center [565, 266] width 405 height 331
click at [763, 262] on icon at bounding box center [761, 273] width 11 height 32
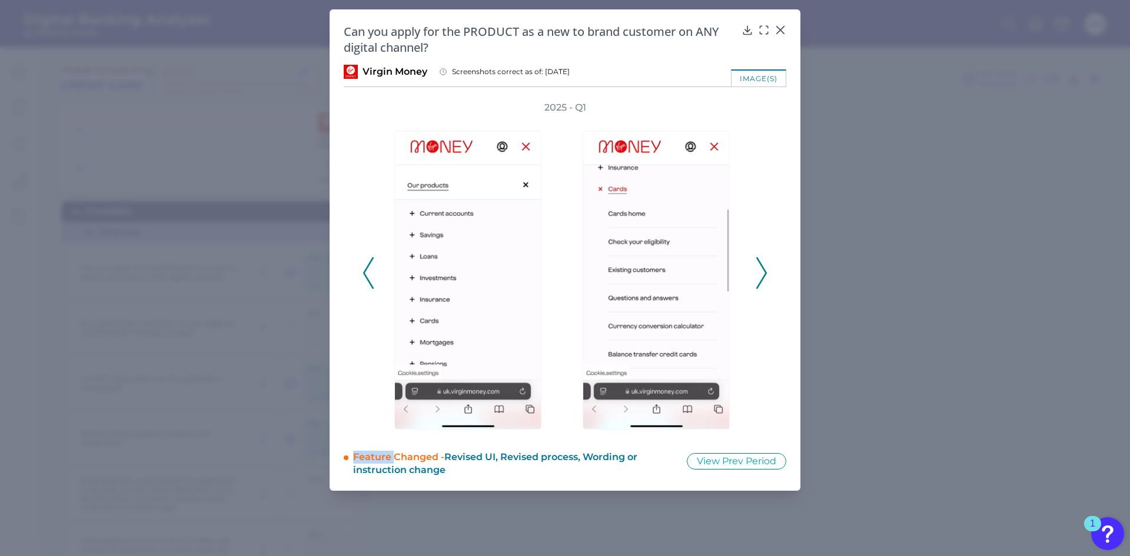
click at [763, 262] on icon at bounding box center [761, 273] width 11 height 32
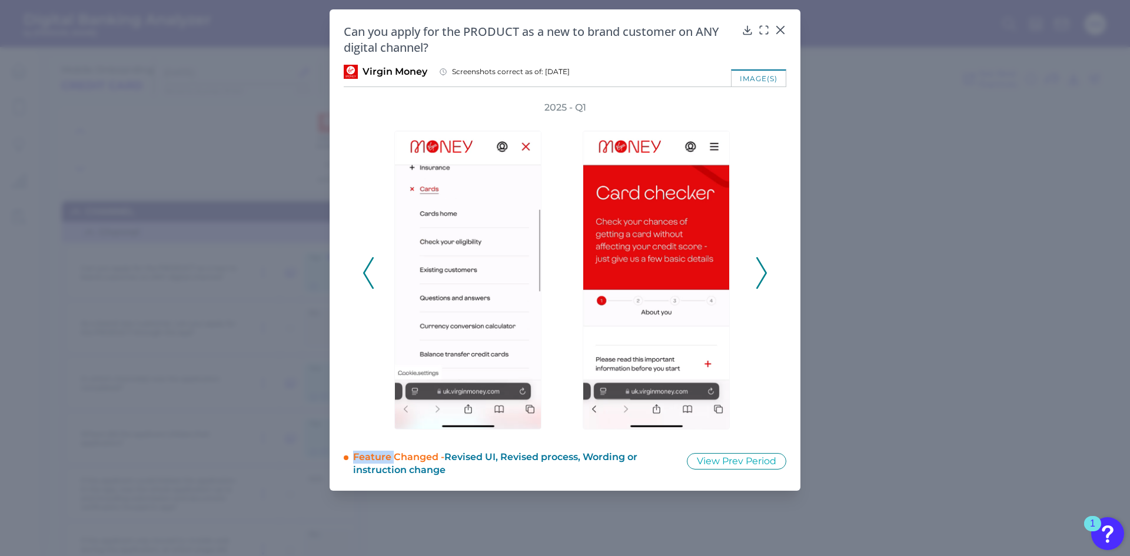
click at [763, 262] on icon at bounding box center [761, 273] width 11 height 32
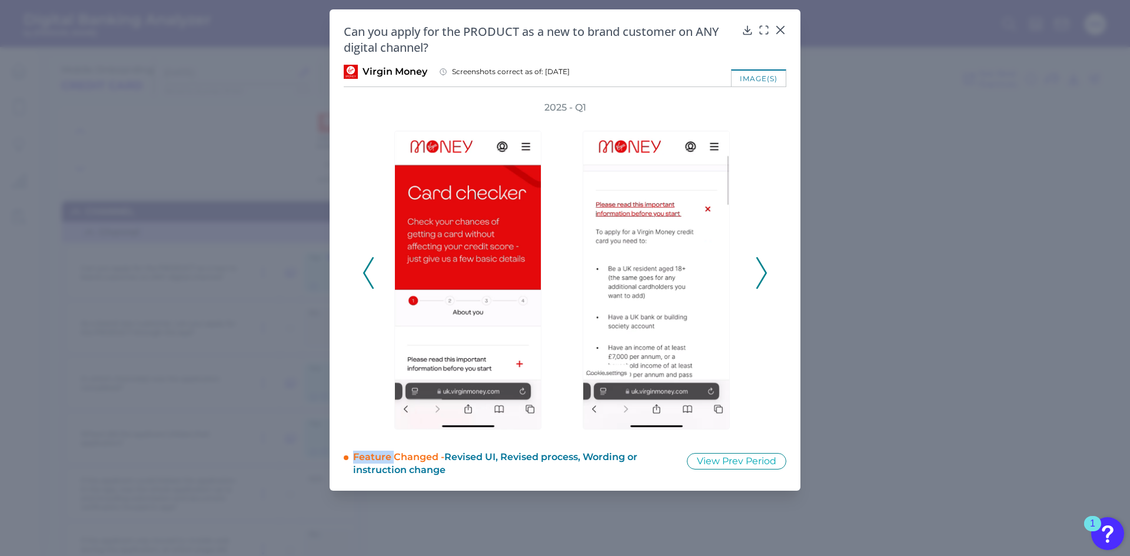
click at [763, 262] on icon at bounding box center [761, 273] width 11 height 32
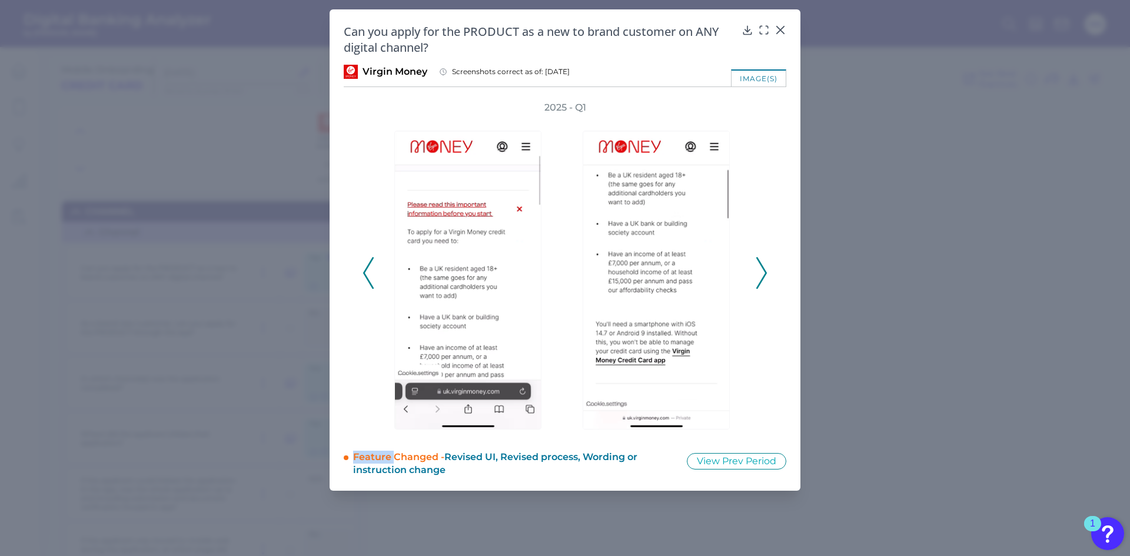
click at [763, 262] on icon at bounding box center [761, 273] width 11 height 32
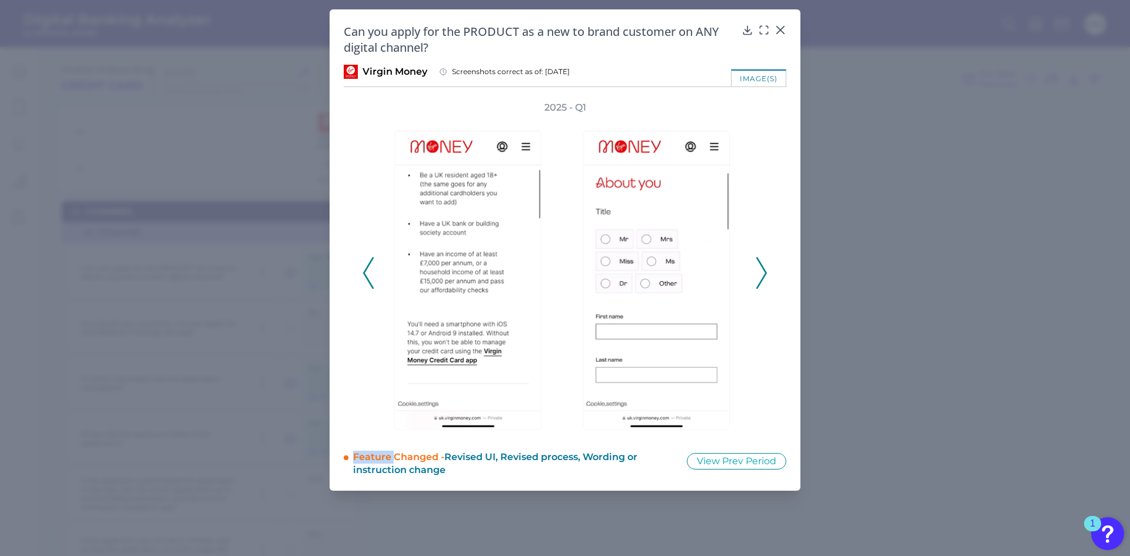
click at [763, 262] on icon at bounding box center [761, 273] width 11 height 32
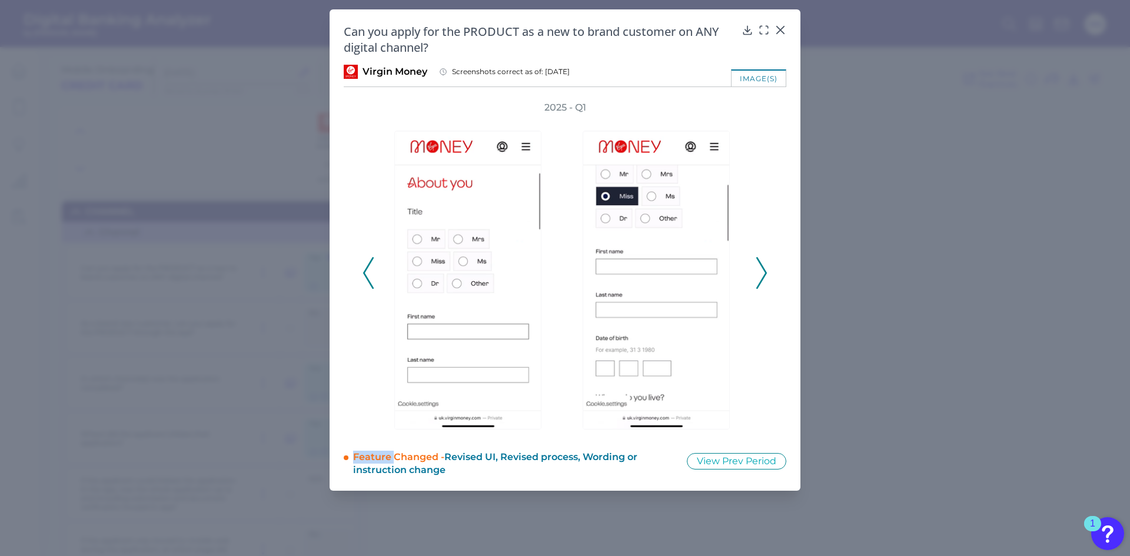
click at [763, 262] on icon at bounding box center [761, 273] width 11 height 32
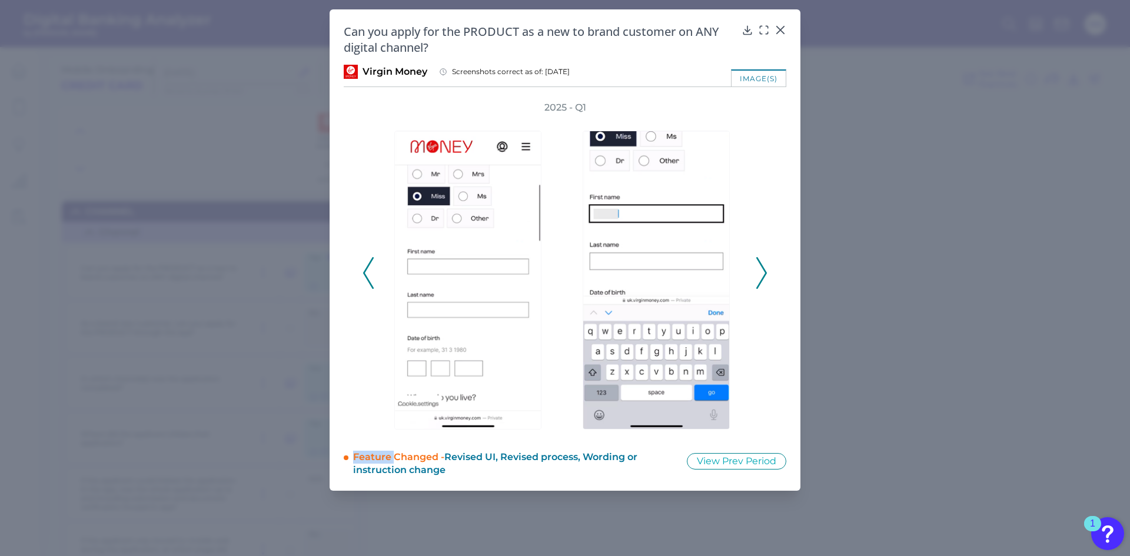
click at [763, 262] on icon at bounding box center [761, 273] width 11 height 32
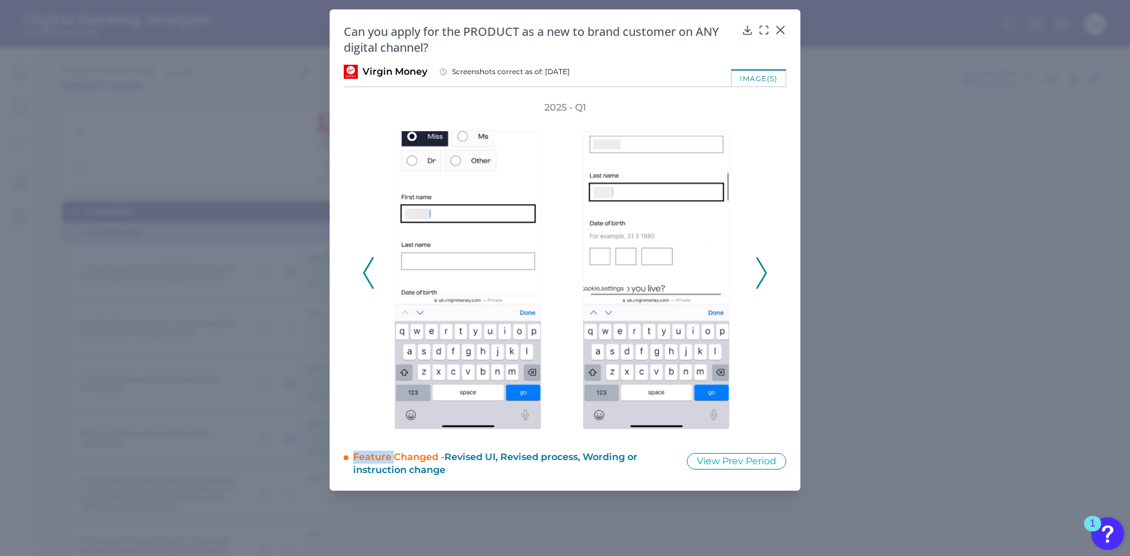
click at [763, 262] on icon at bounding box center [761, 273] width 11 height 32
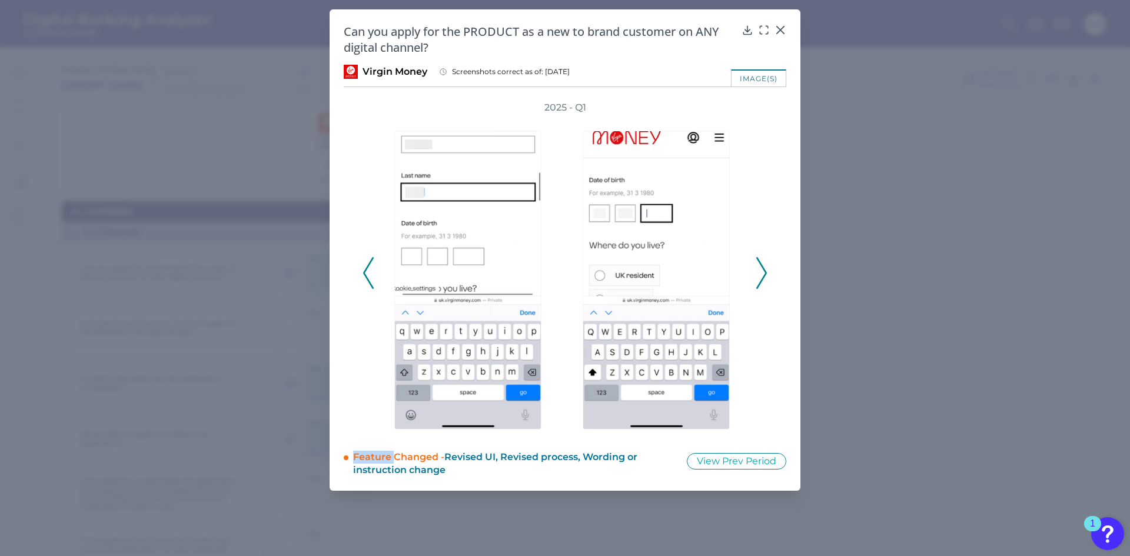
click at [763, 262] on icon at bounding box center [761, 273] width 11 height 32
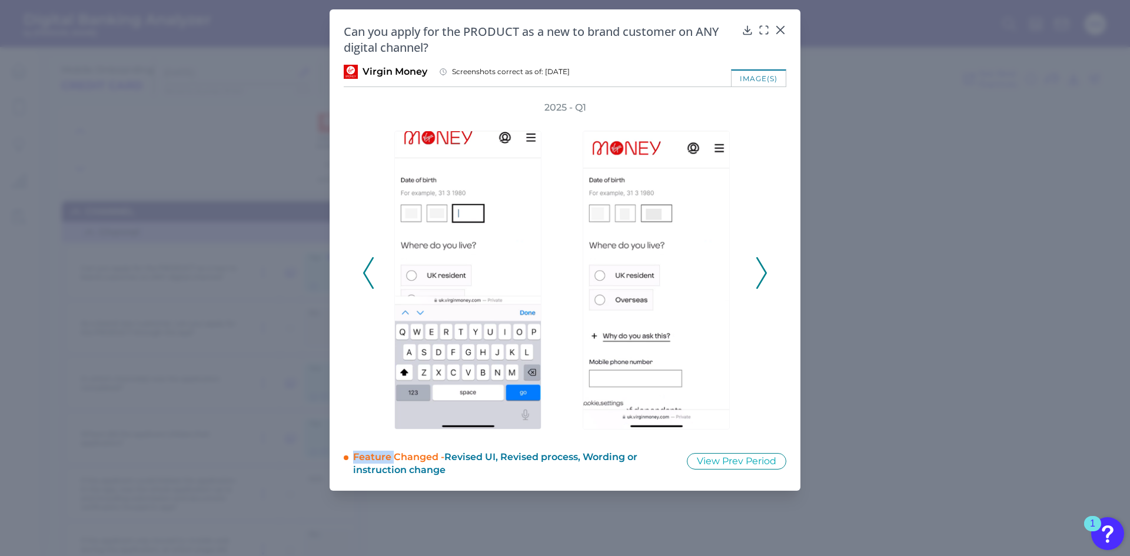
click at [763, 262] on icon at bounding box center [761, 273] width 11 height 32
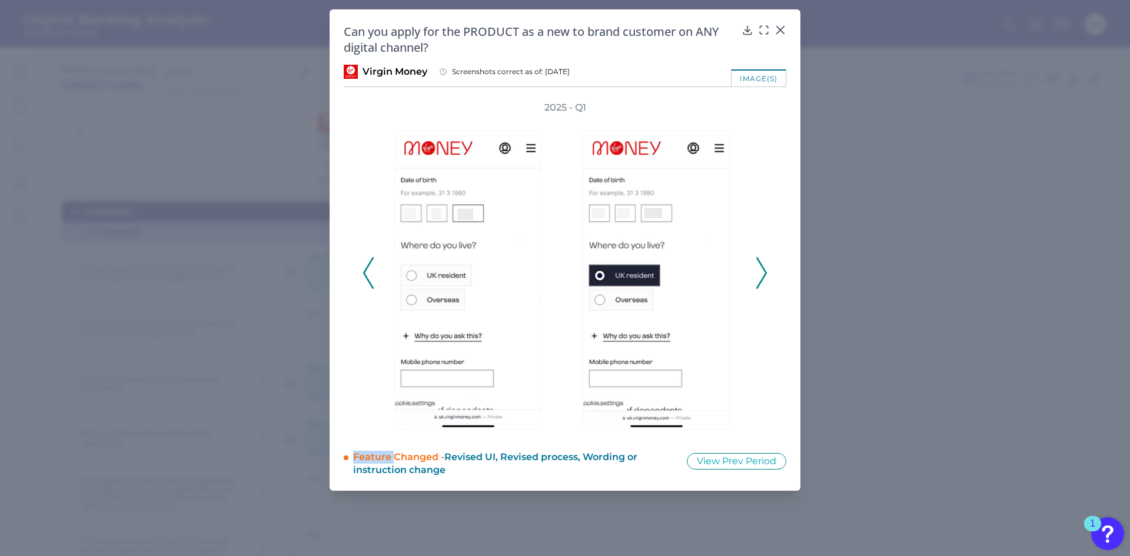
click at [763, 262] on icon at bounding box center [761, 273] width 11 height 32
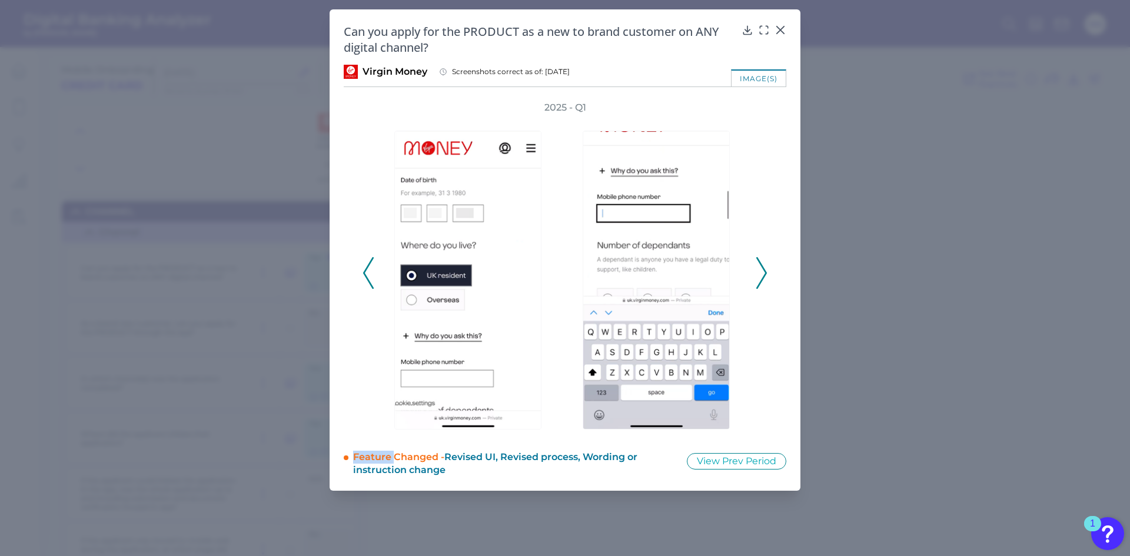
click at [763, 262] on icon at bounding box center [761, 273] width 11 height 32
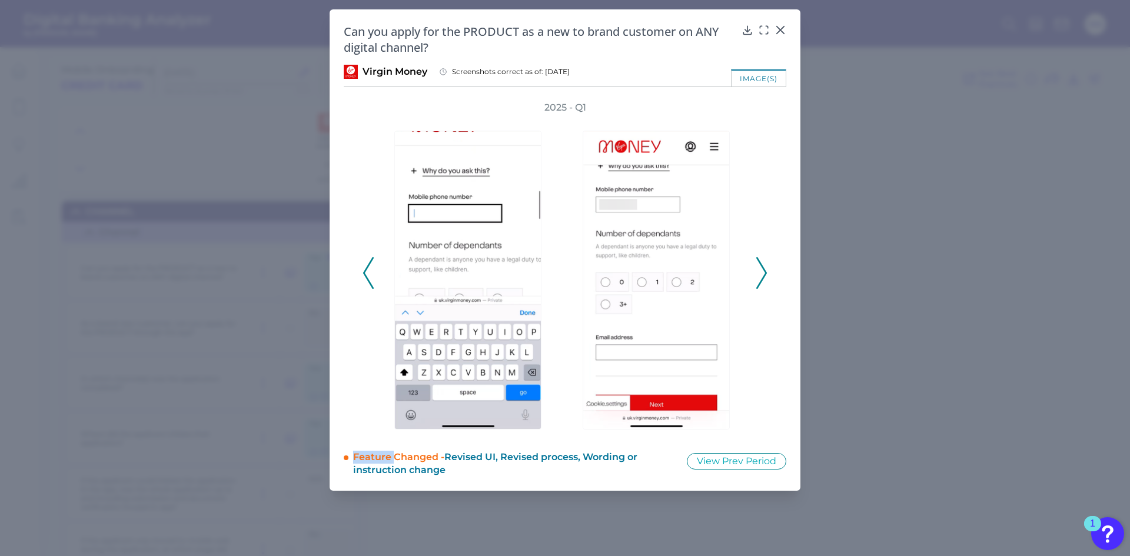
click at [763, 262] on icon at bounding box center [761, 273] width 11 height 32
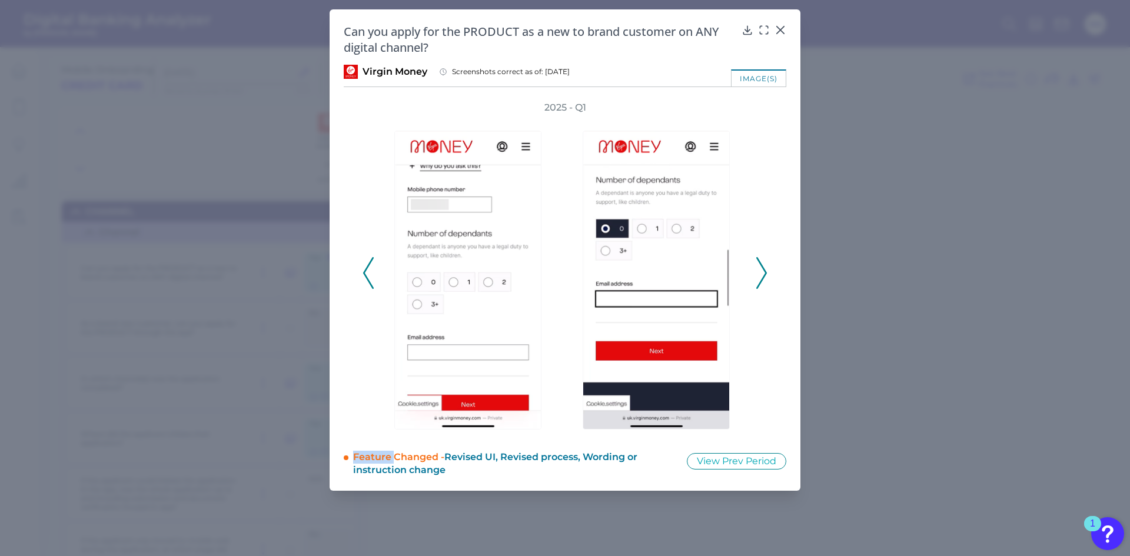
click at [763, 262] on icon at bounding box center [761, 273] width 11 height 32
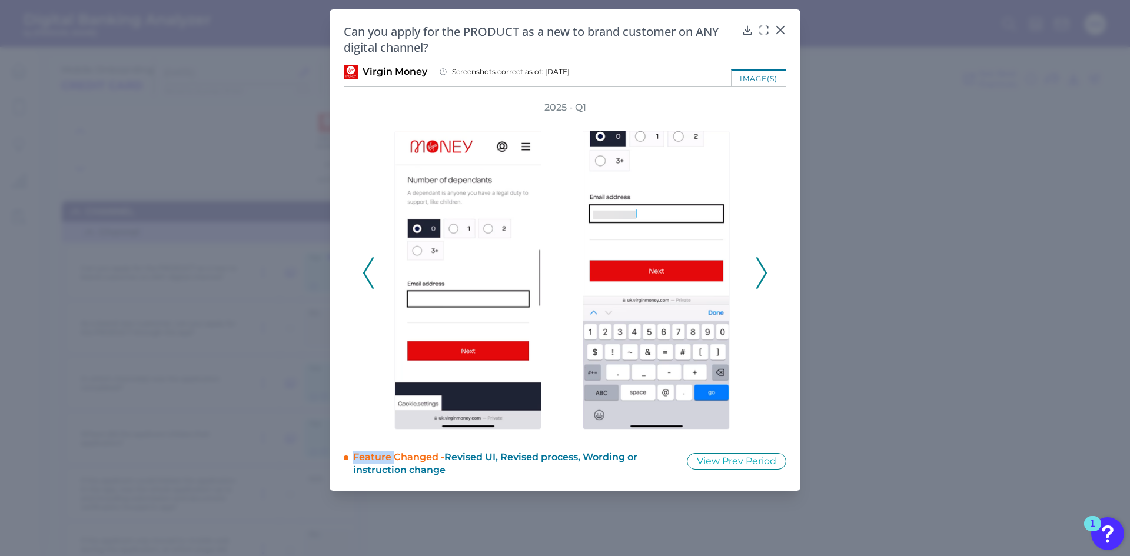
click at [763, 262] on icon at bounding box center [761, 273] width 11 height 32
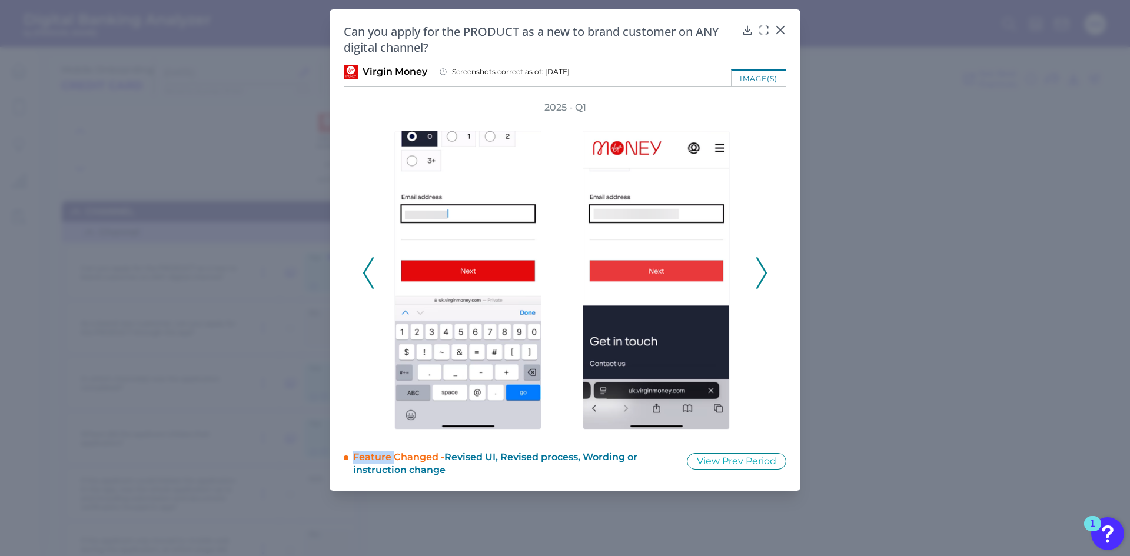
click at [763, 262] on icon at bounding box center [761, 273] width 11 height 32
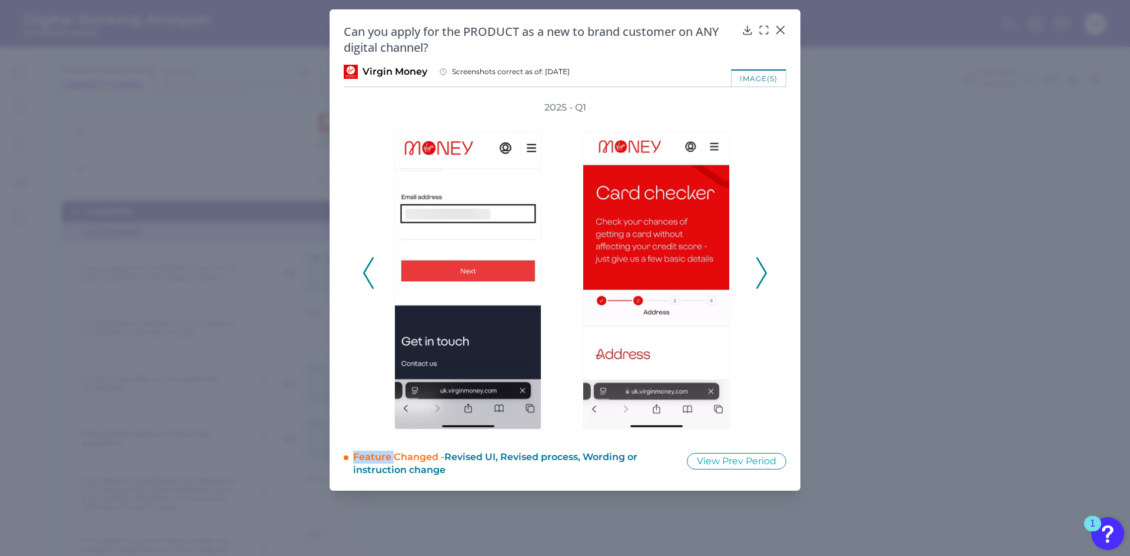
click at [763, 262] on icon at bounding box center [761, 273] width 11 height 32
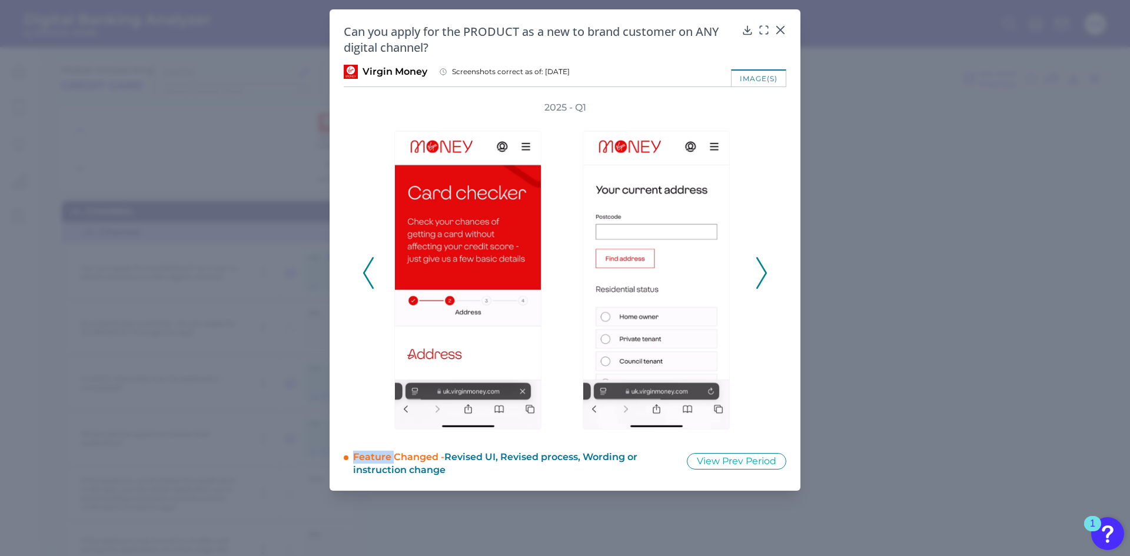
click at [763, 262] on icon at bounding box center [761, 273] width 11 height 32
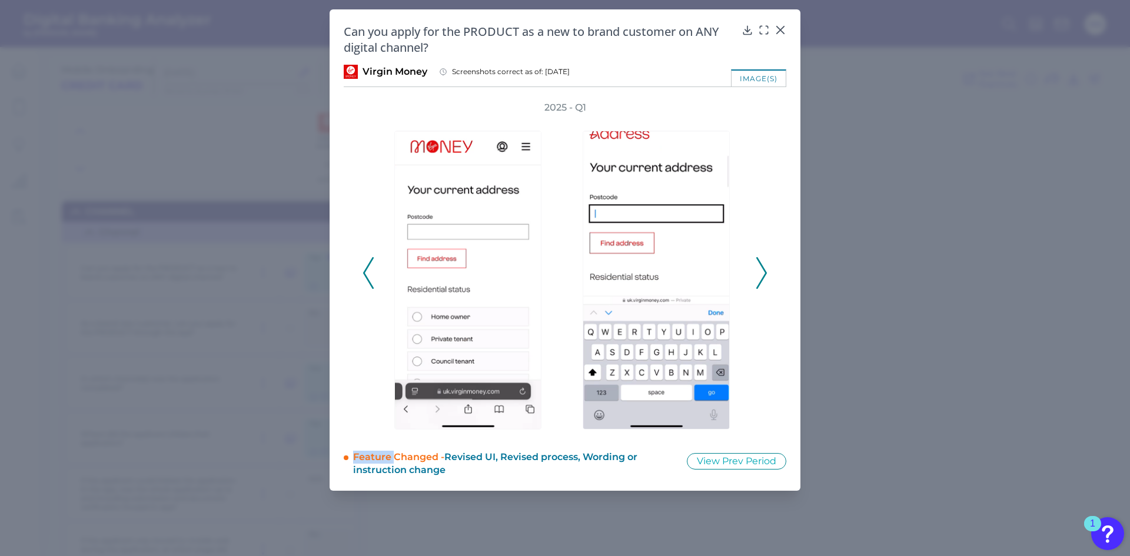
click at [763, 262] on icon at bounding box center [761, 273] width 11 height 32
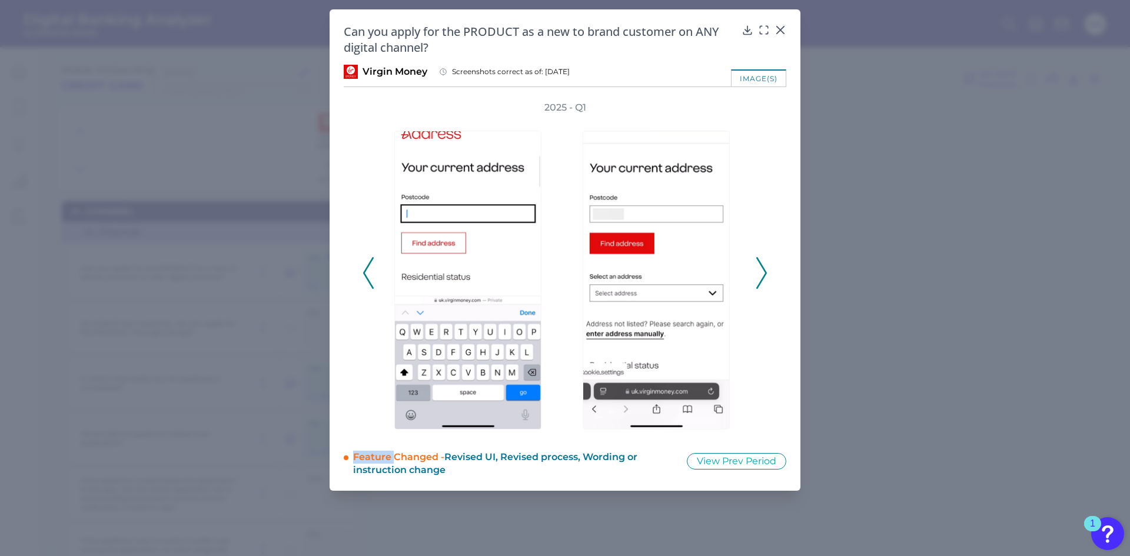
click at [763, 262] on icon at bounding box center [761, 273] width 11 height 32
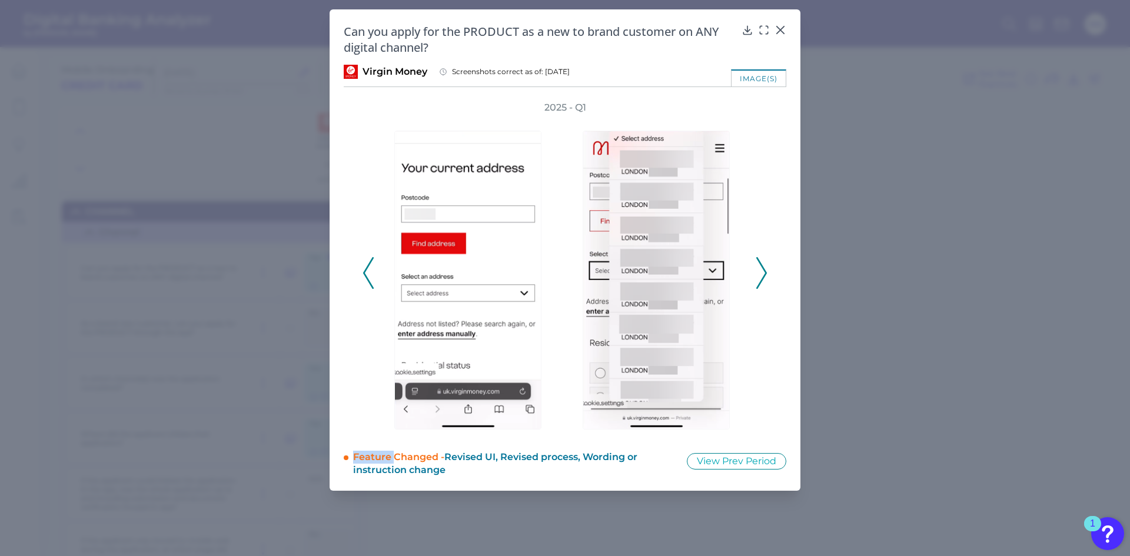
click at [763, 262] on icon at bounding box center [761, 273] width 11 height 32
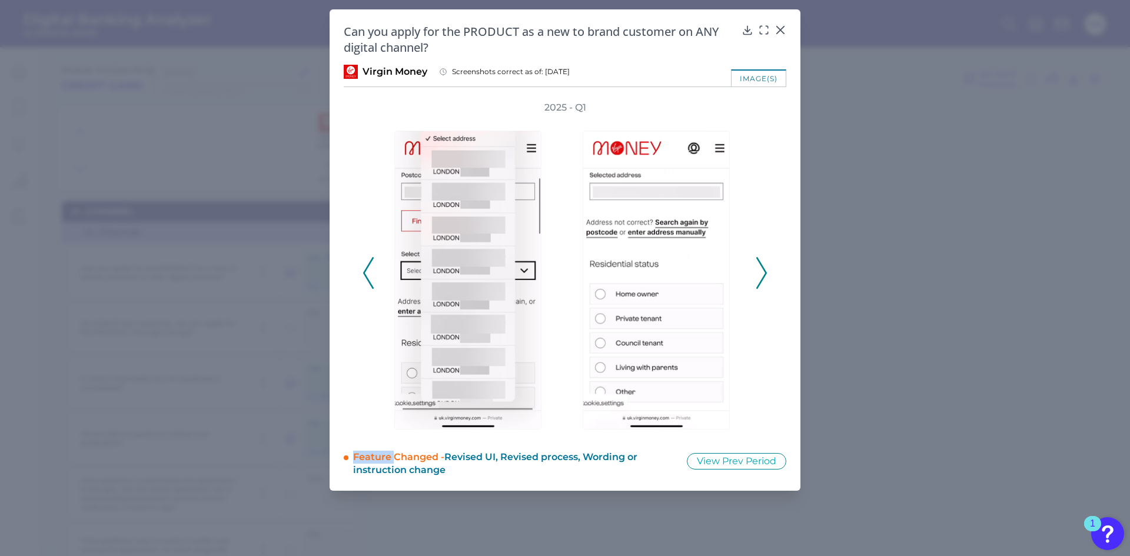
click at [763, 262] on icon at bounding box center [761, 273] width 11 height 32
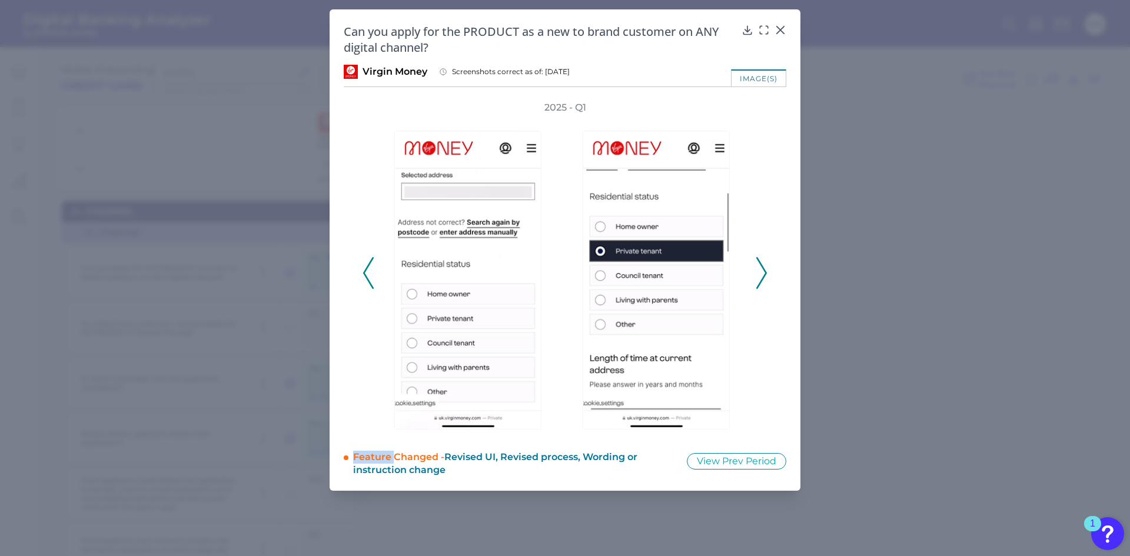
click at [763, 262] on icon at bounding box center [761, 273] width 11 height 32
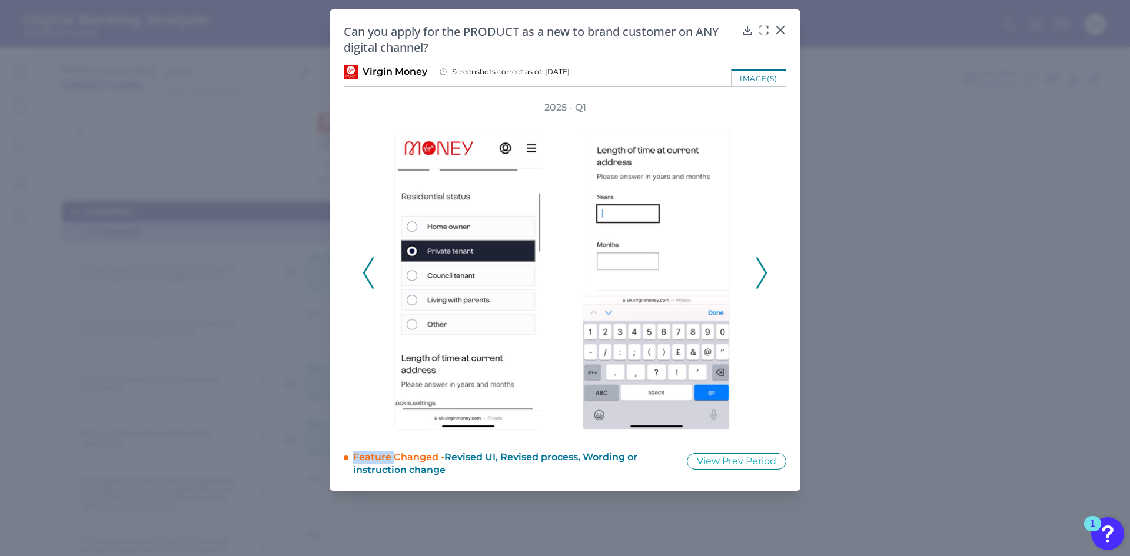
click at [763, 262] on icon at bounding box center [761, 273] width 11 height 32
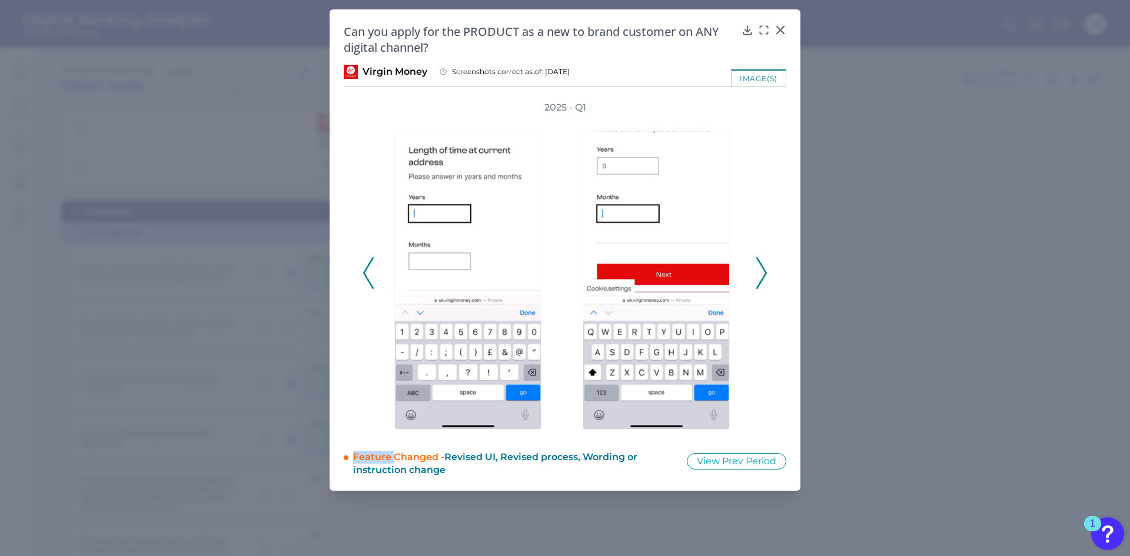
click at [763, 262] on icon at bounding box center [761, 273] width 11 height 32
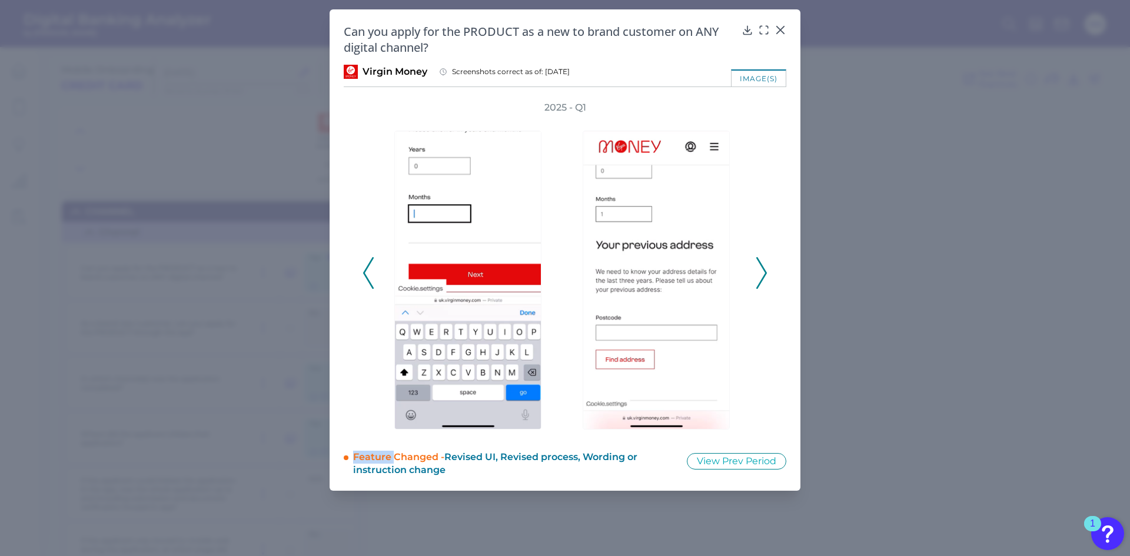
click at [763, 262] on icon at bounding box center [761, 273] width 11 height 32
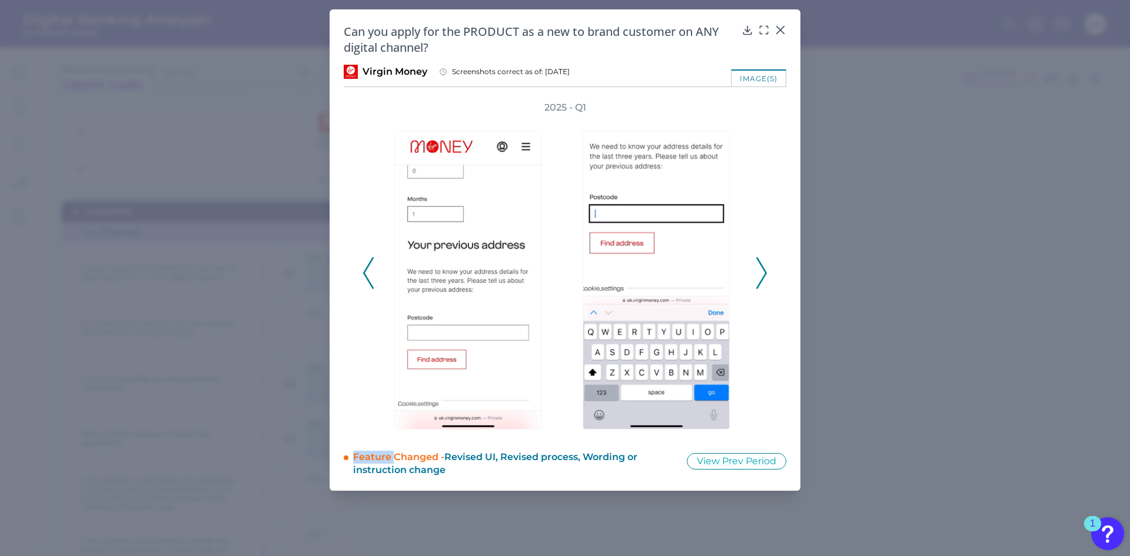
click at [763, 262] on icon at bounding box center [761, 273] width 11 height 32
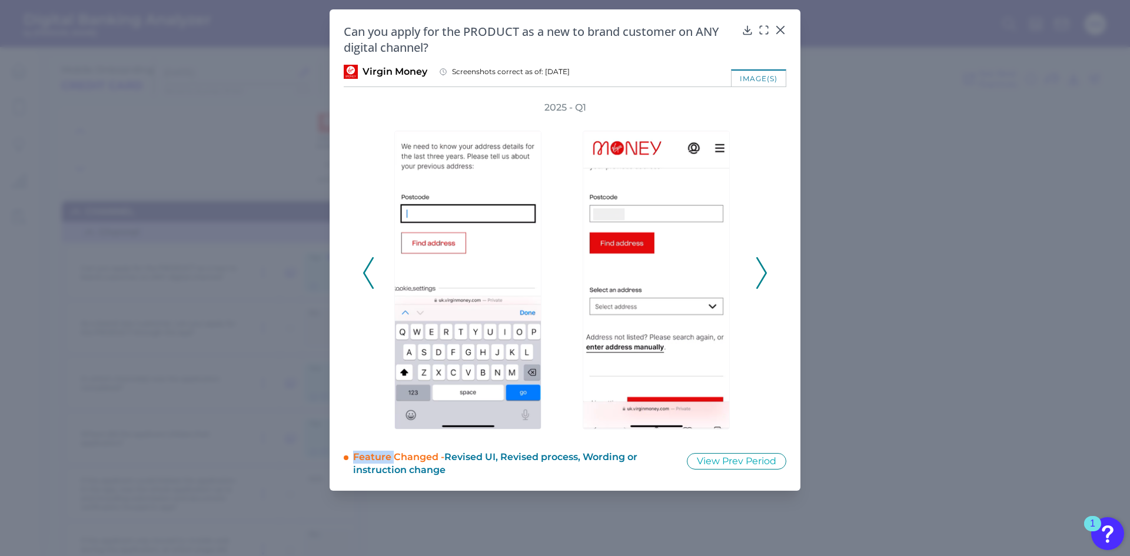
click at [763, 262] on icon at bounding box center [761, 273] width 11 height 32
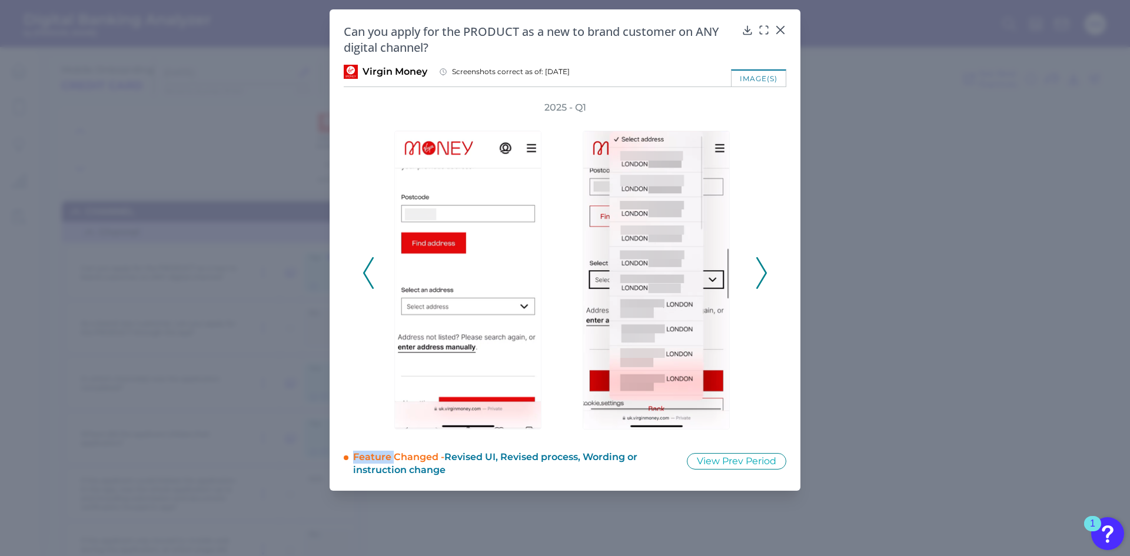
click at [763, 262] on icon at bounding box center [761, 273] width 11 height 32
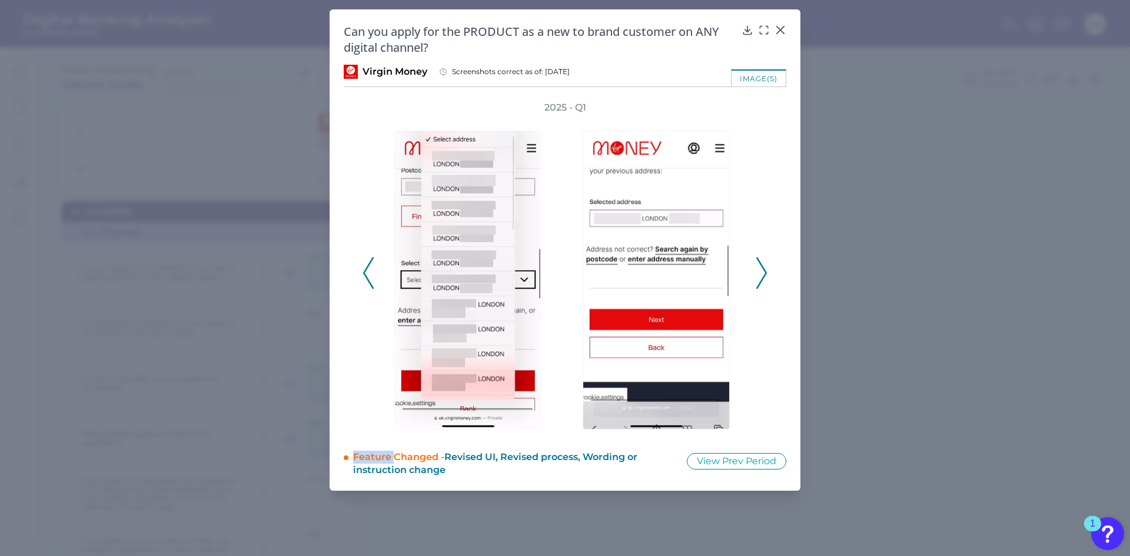
click at [763, 262] on icon at bounding box center [761, 273] width 11 height 32
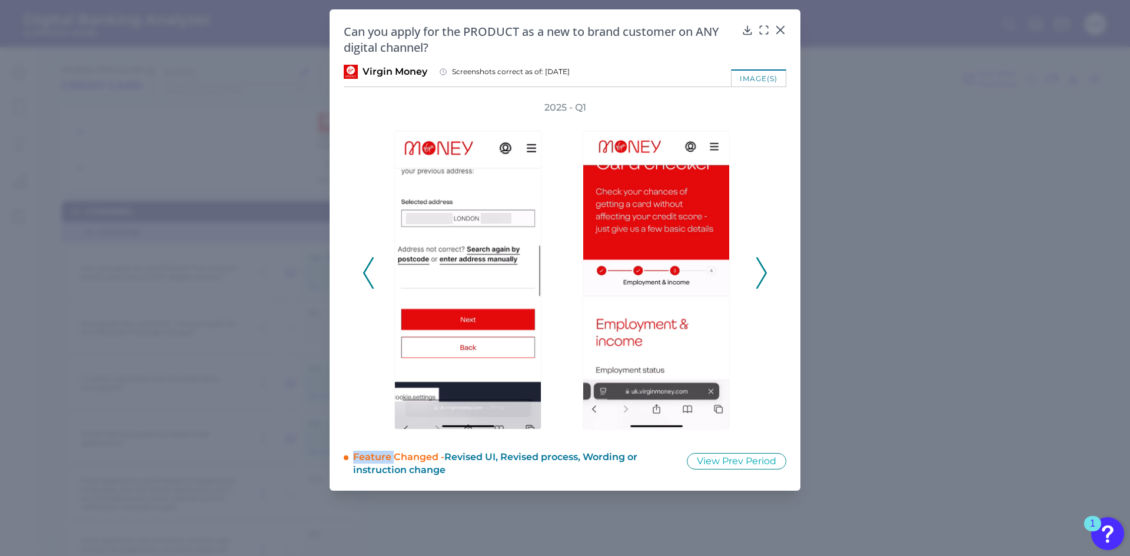
click at [763, 262] on icon at bounding box center [761, 273] width 11 height 32
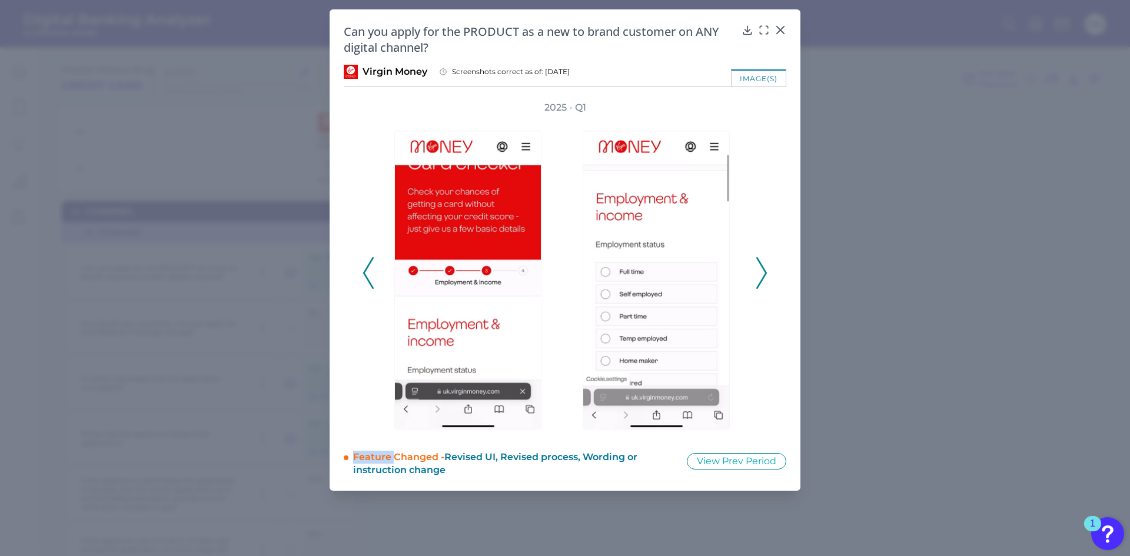
click at [763, 262] on icon at bounding box center [761, 273] width 11 height 32
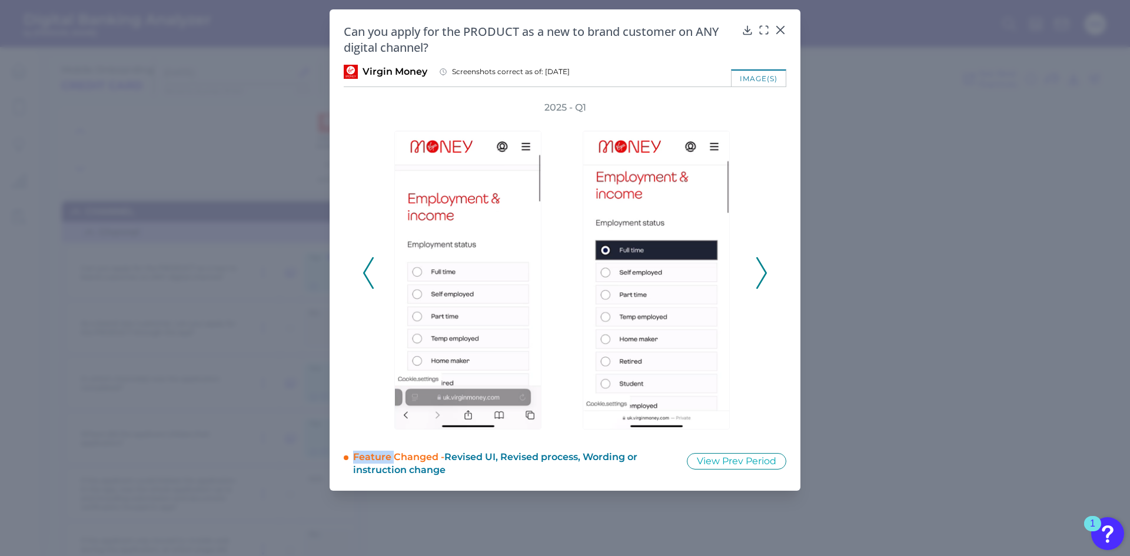
click at [763, 262] on icon at bounding box center [761, 273] width 11 height 32
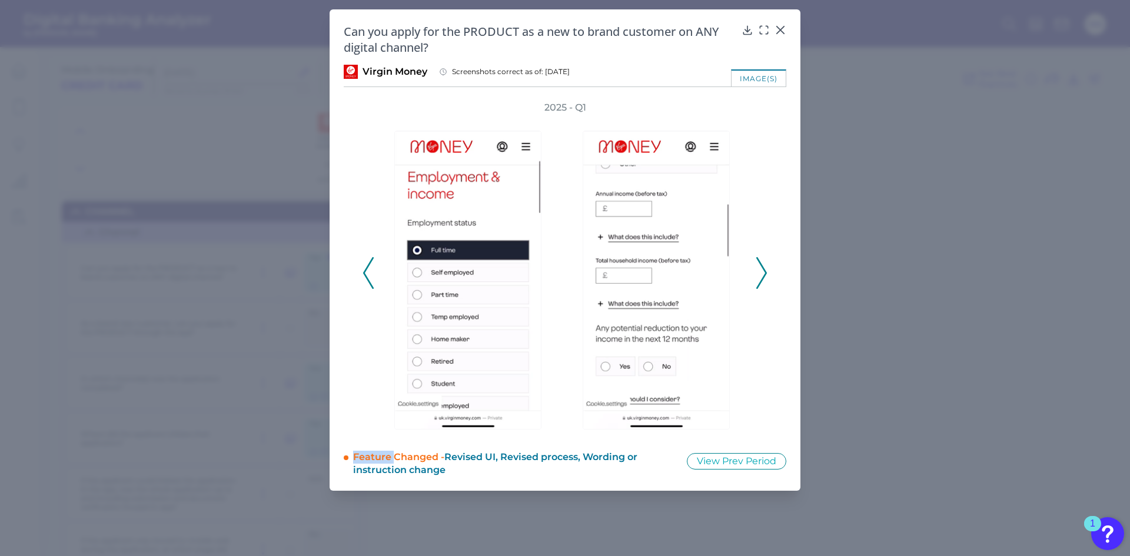
click at [763, 262] on icon at bounding box center [761, 273] width 11 height 32
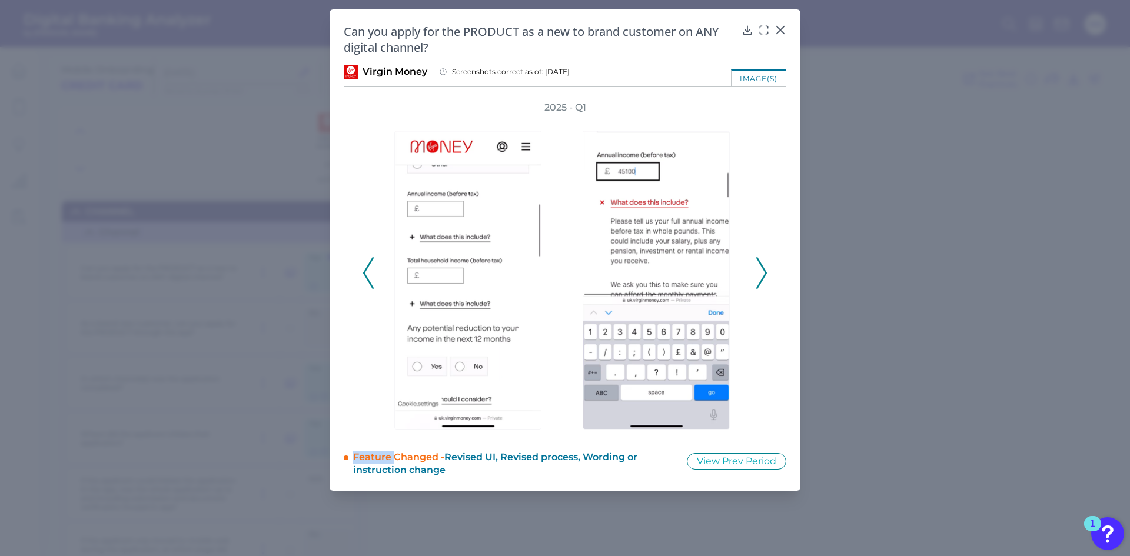
click at [763, 262] on icon at bounding box center [761, 273] width 11 height 32
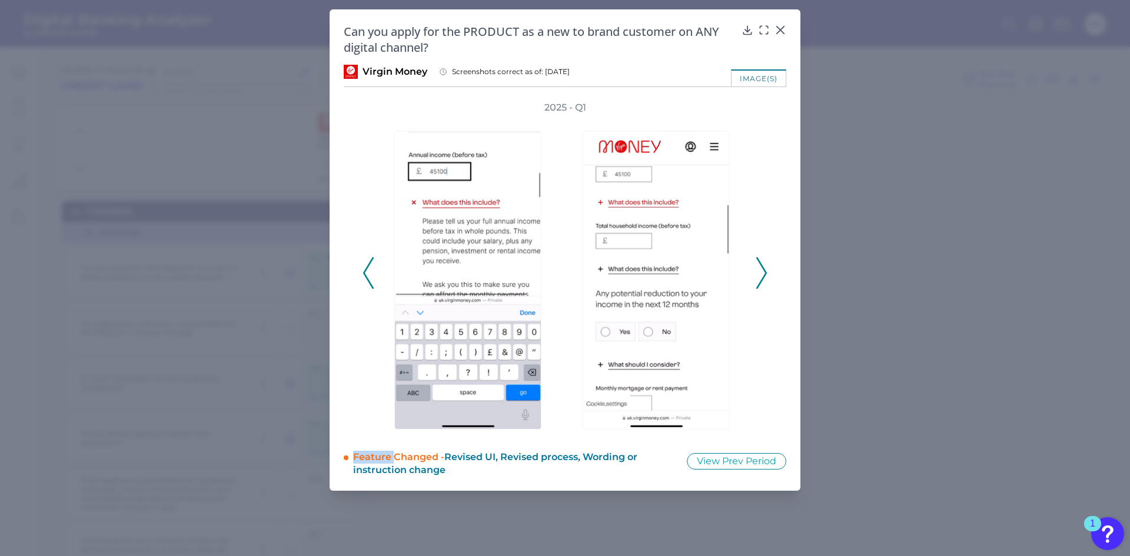
click at [763, 262] on icon at bounding box center [761, 273] width 11 height 32
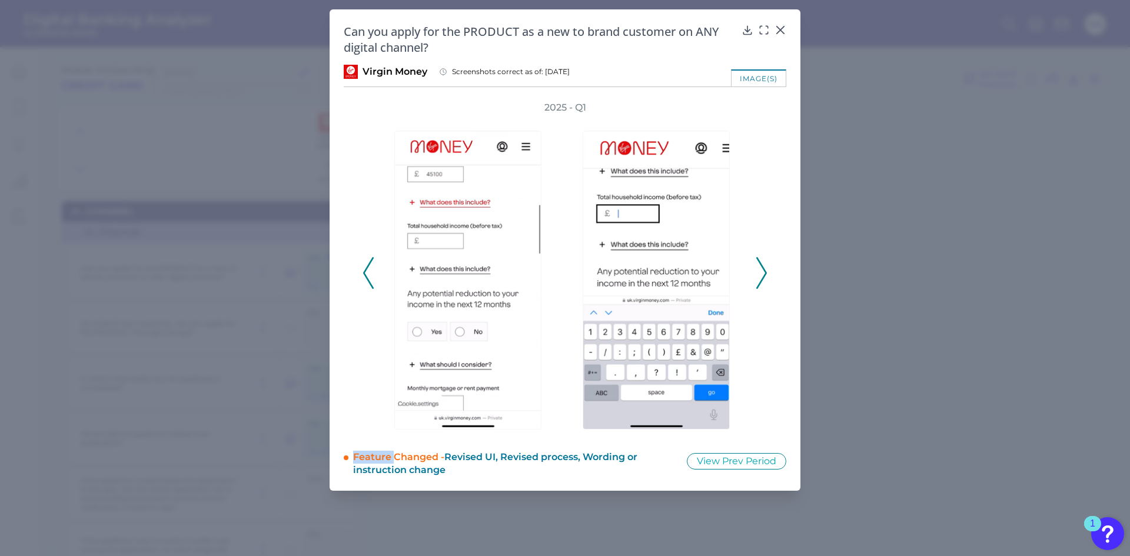
click at [763, 262] on icon at bounding box center [761, 273] width 11 height 32
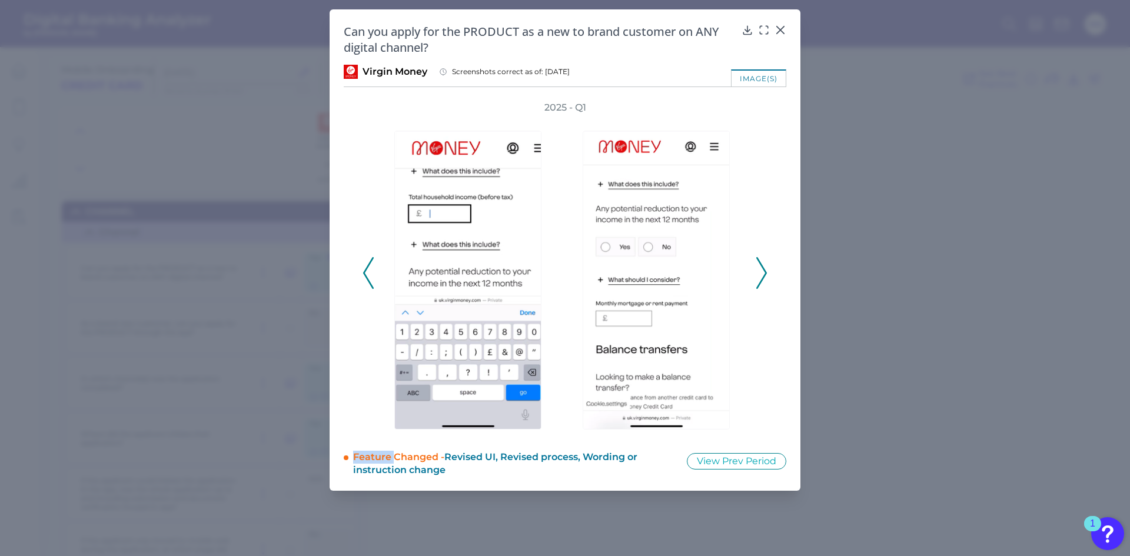
click at [763, 262] on icon at bounding box center [761, 273] width 11 height 32
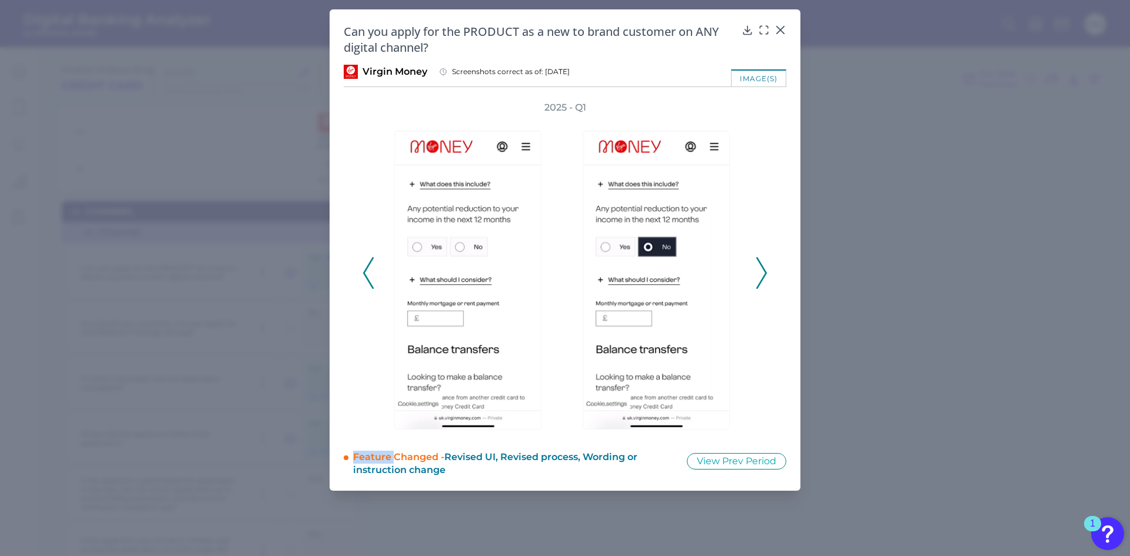
click at [763, 262] on icon at bounding box center [761, 273] width 11 height 32
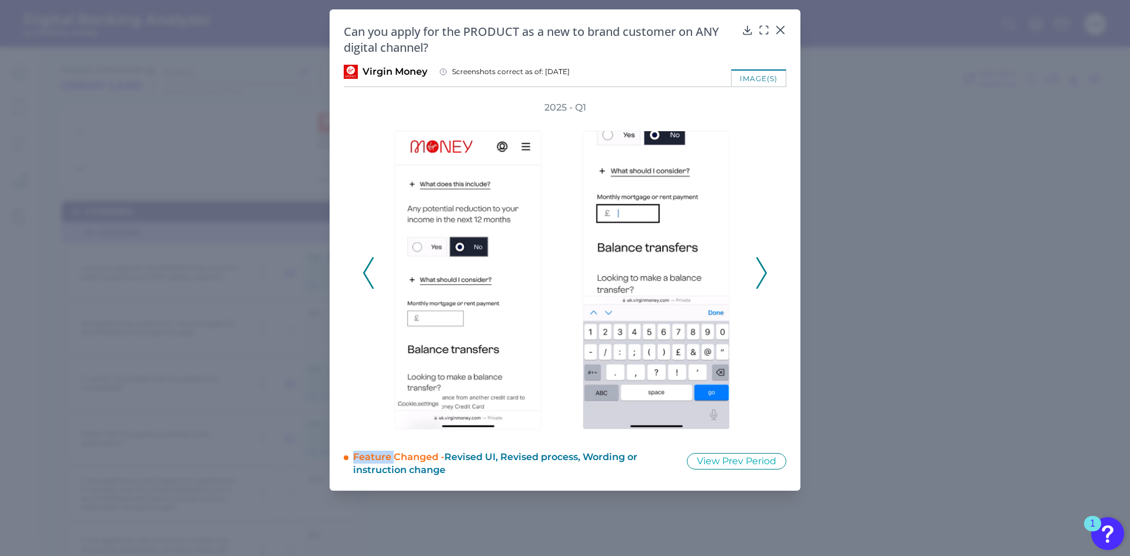
click at [763, 262] on icon at bounding box center [761, 273] width 11 height 32
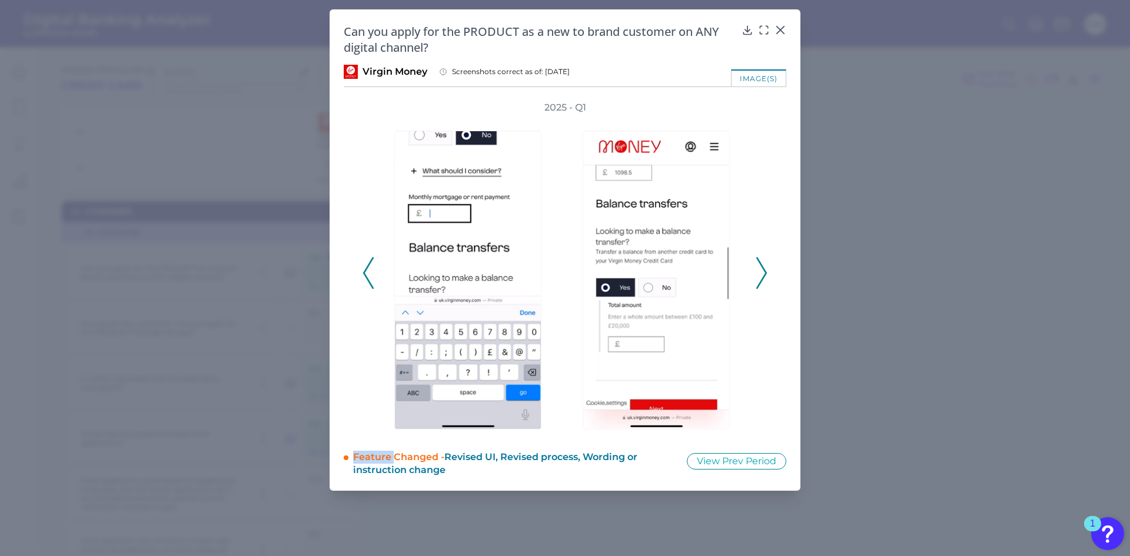
click at [763, 262] on icon at bounding box center [761, 273] width 11 height 32
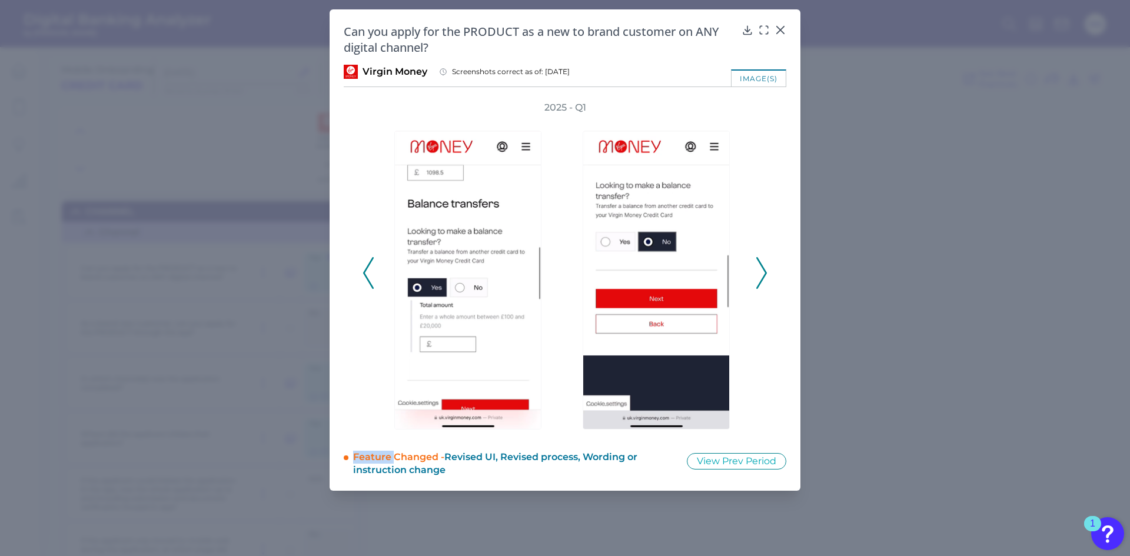
click at [763, 262] on icon at bounding box center [761, 273] width 11 height 32
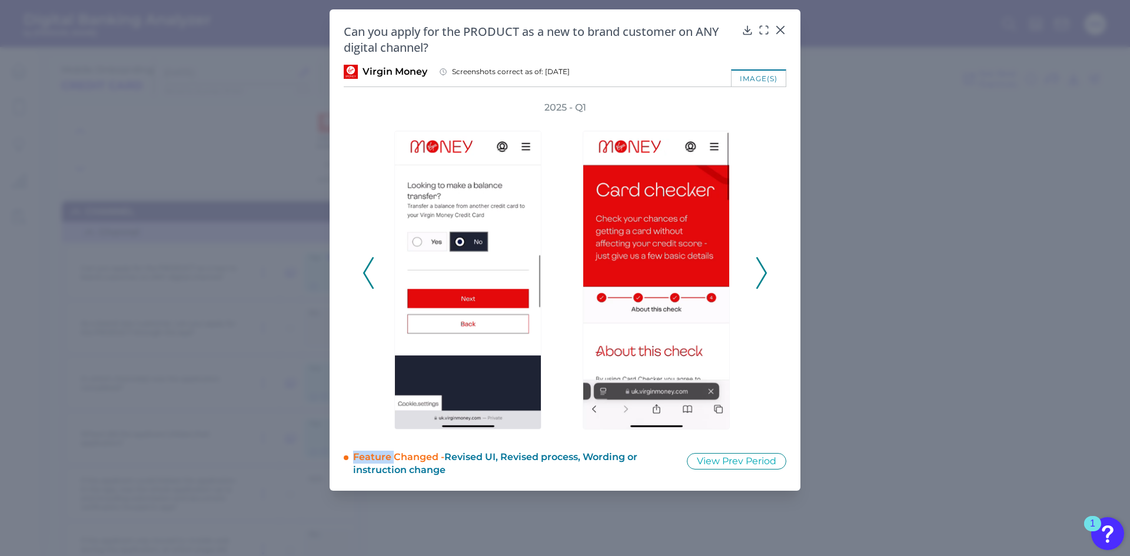
click at [763, 262] on icon at bounding box center [761, 273] width 11 height 32
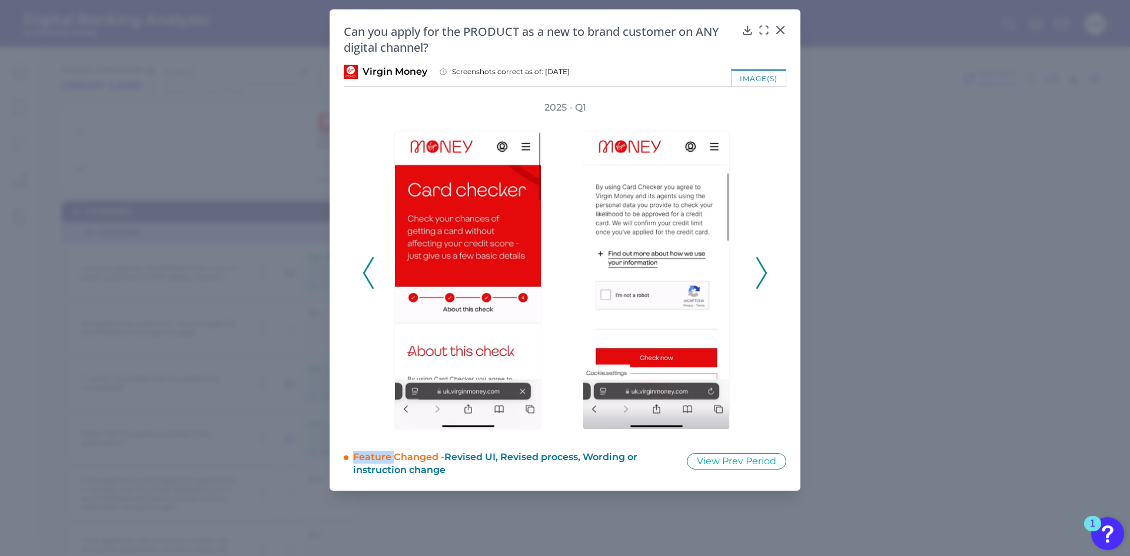
click at [763, 262] on icon at bounding box center [761, 273] width 11 height 32
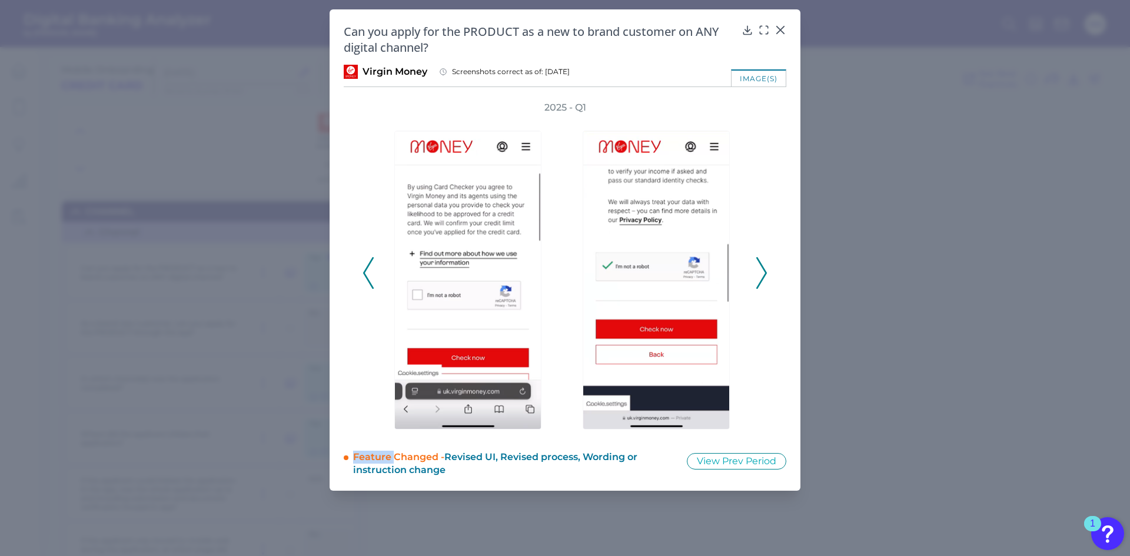
click at [763, 262] on icon at bounding box center [761, 273] width 11 height 32
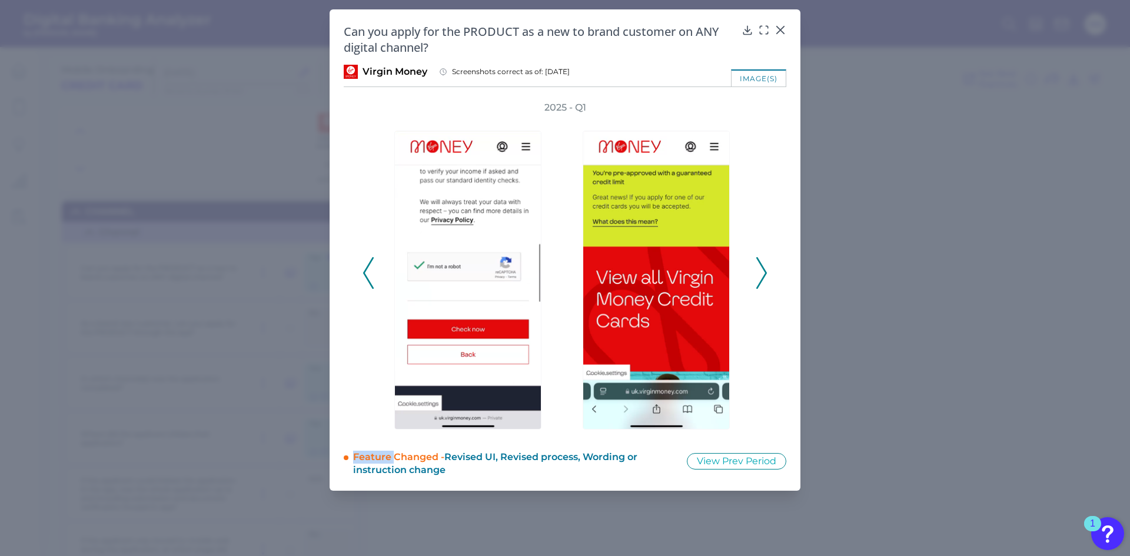
click at [763, 262] on icon at bounding box center [761, 273] width 11 height 32
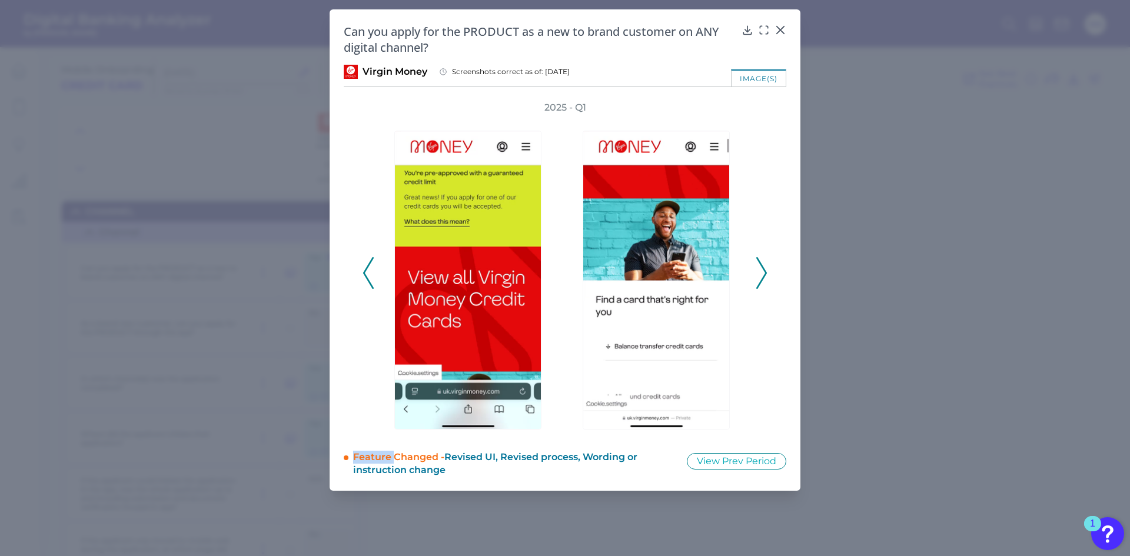
click at [763, 262] on icon at bounding box center [761, 273] width 11 height 32
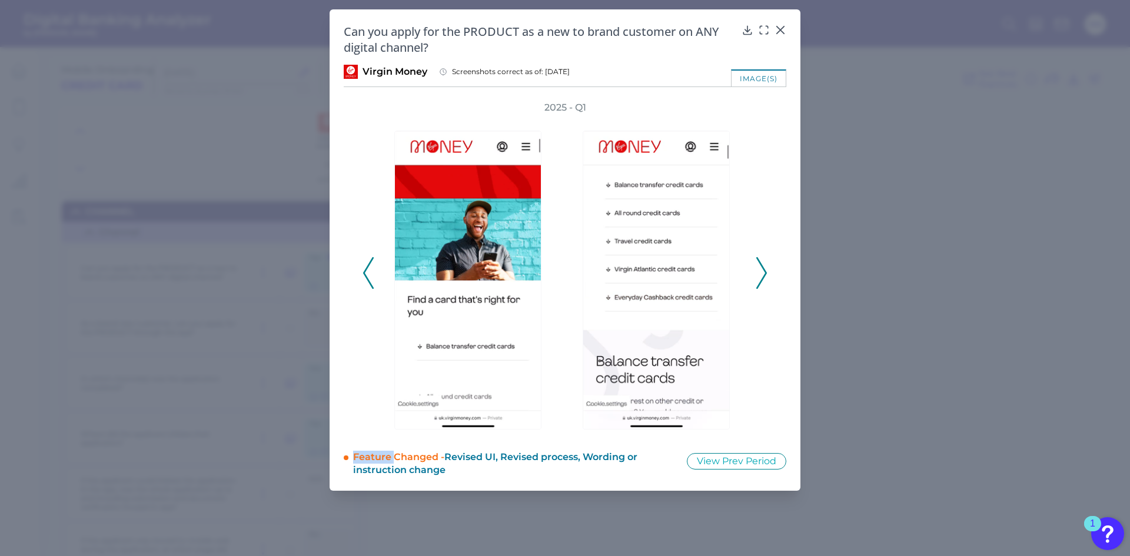
click at [763, 262] on icon at bounding box center [761, 273] width 11 height 32
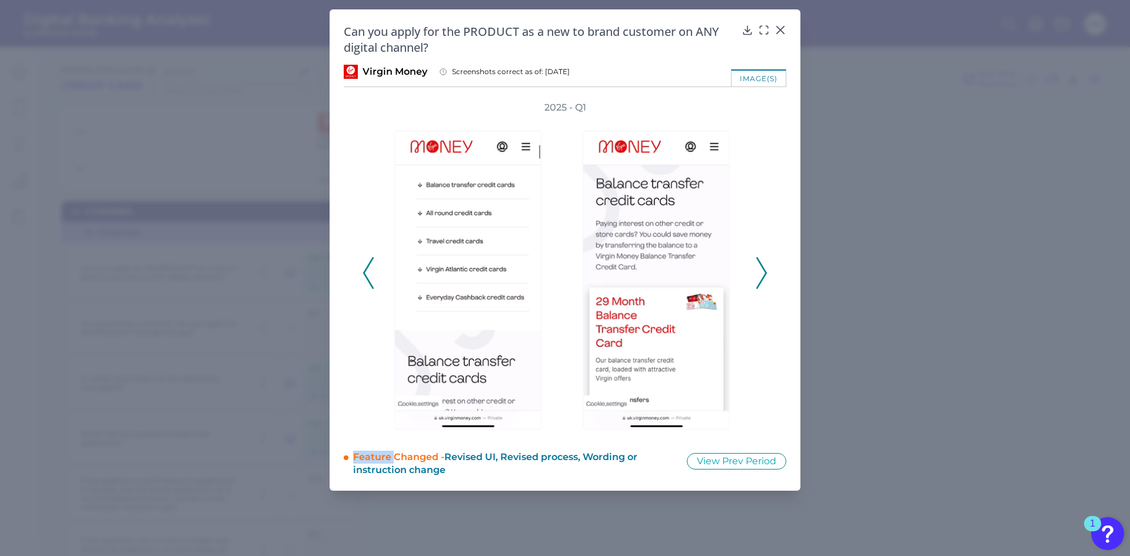
click at [763, 262] on icon at bounding box center [761, 273] width 11 height 32
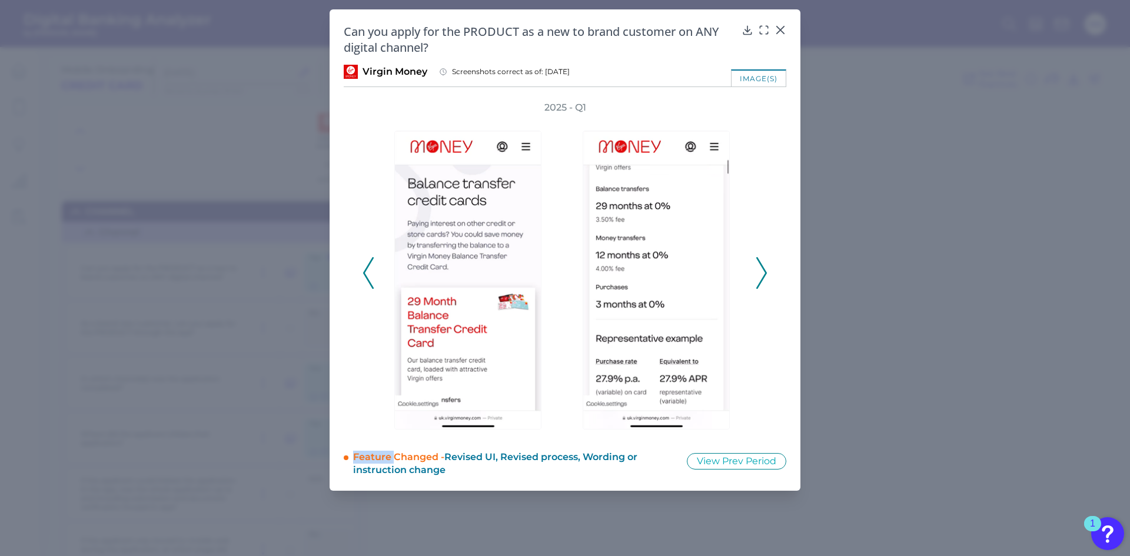
click at [763, 262] on icon at bounding box center [761, 273] width 11 height 32
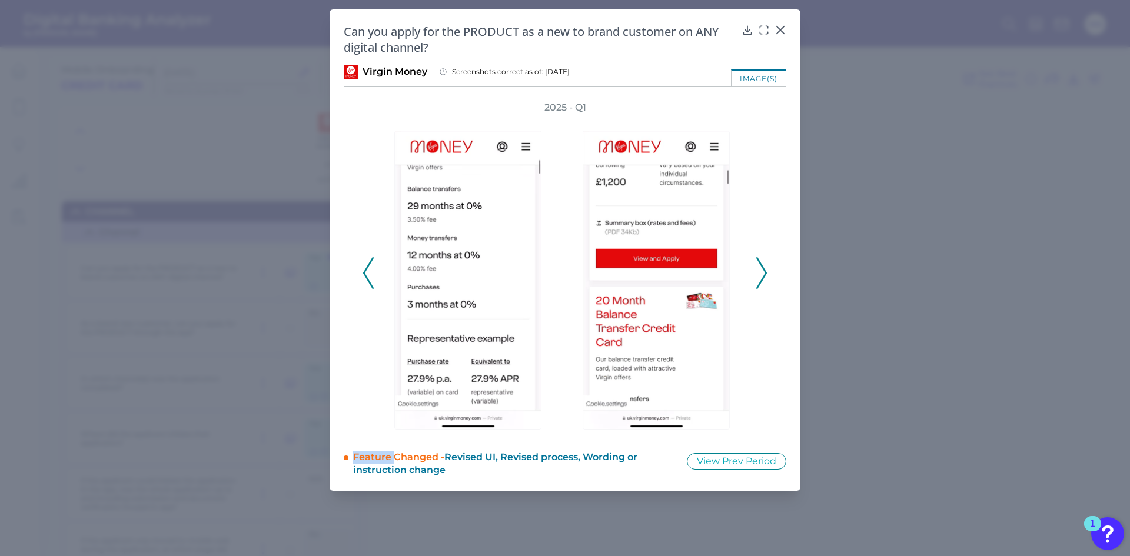
click at [763, 262] on icon at bounding box center [761, 273] width 11 height 32
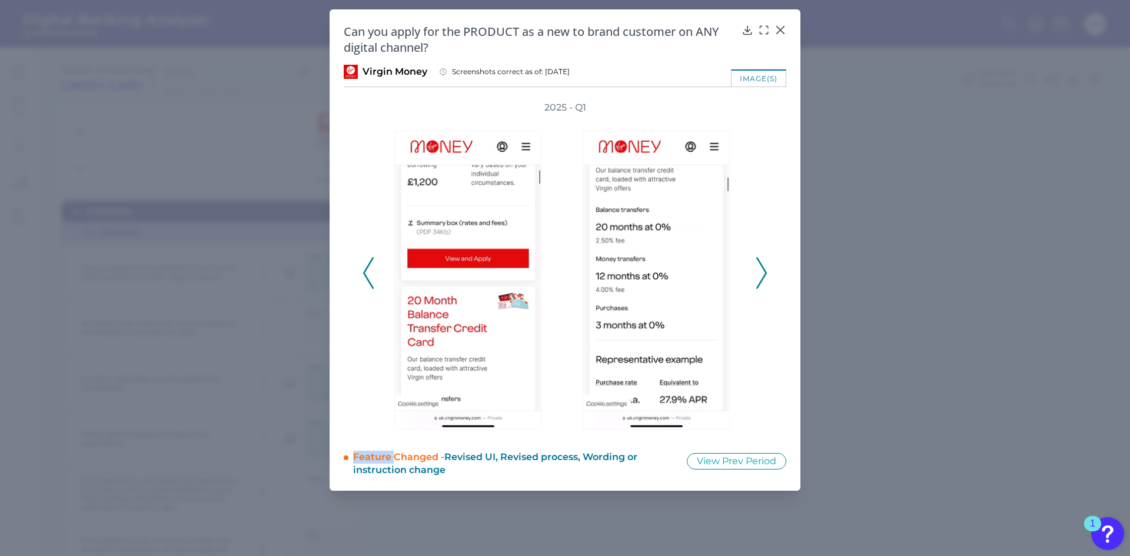
click at [763, 262] on icon at bounding box center [761, 273] width 11 height 32
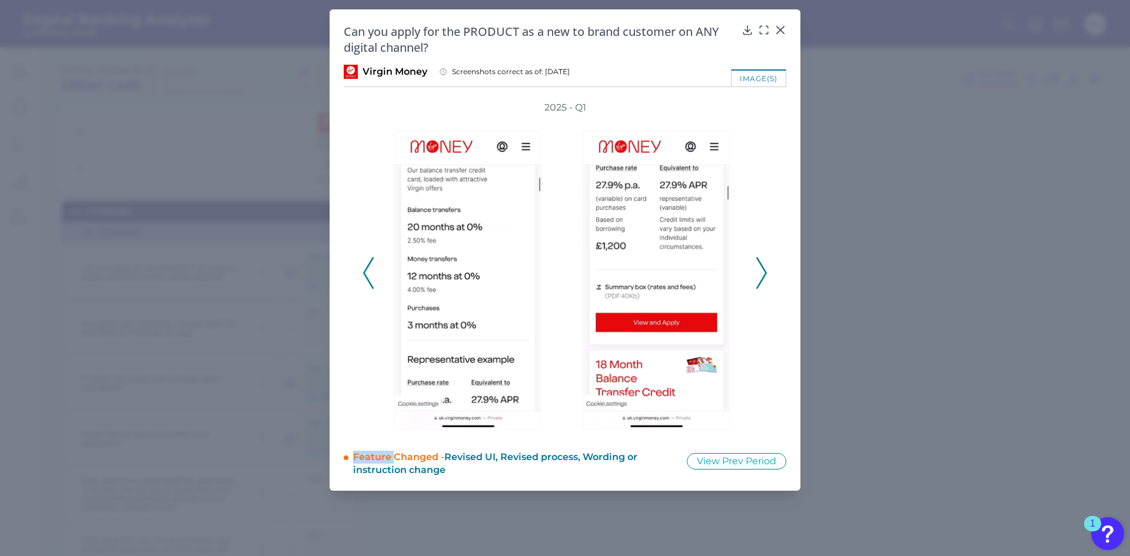
click at [763, 262] on icon at bounding box center [761, 273] width 11 height 32
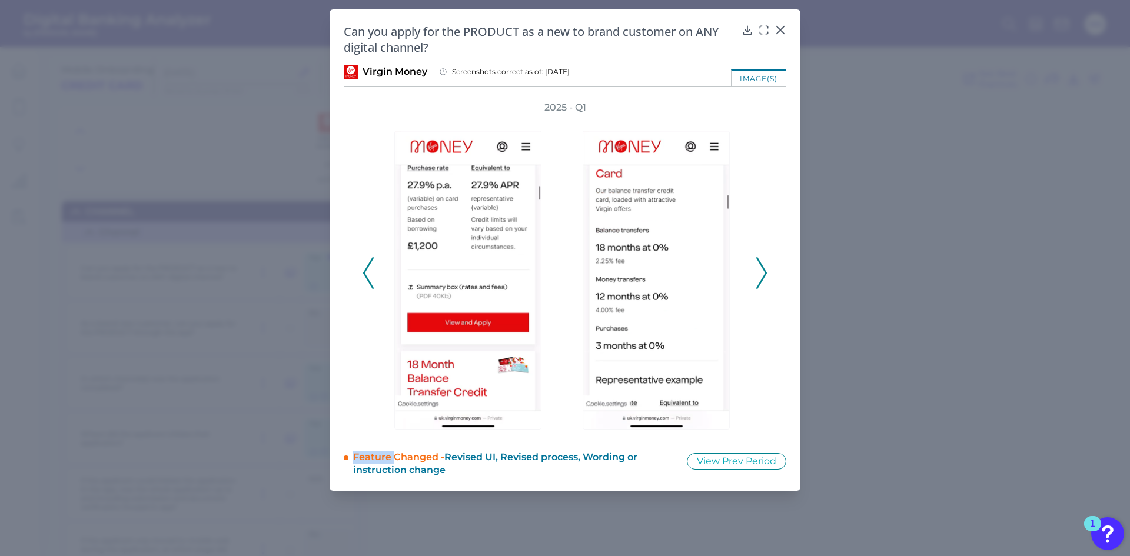
click at [763, 262] on icon at bounding box center [761, 273] width 11 height 32
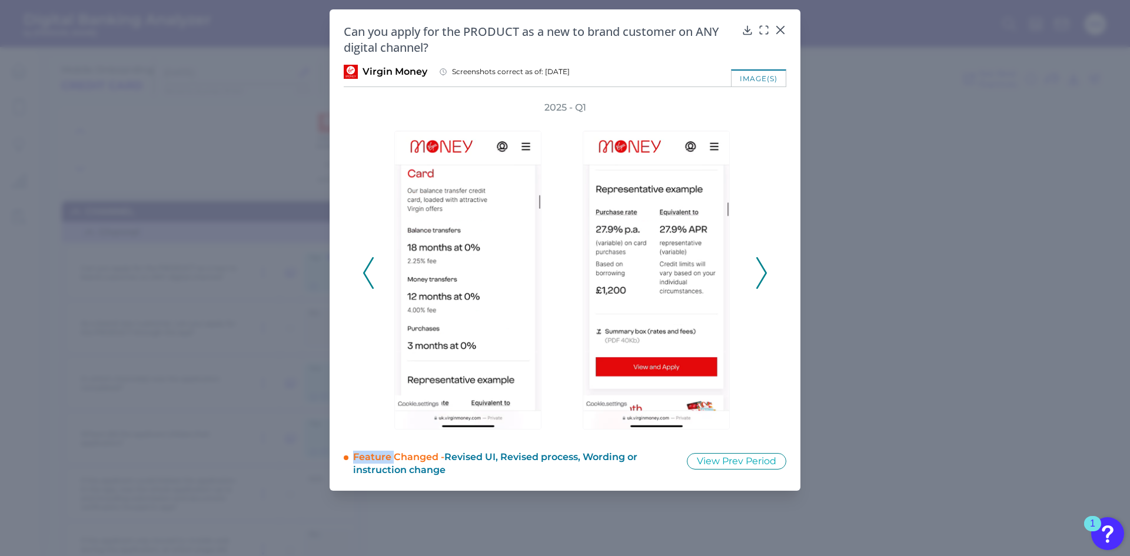
click at [763, 262] on icon at bounding box center [761, 273] width 11 height 32
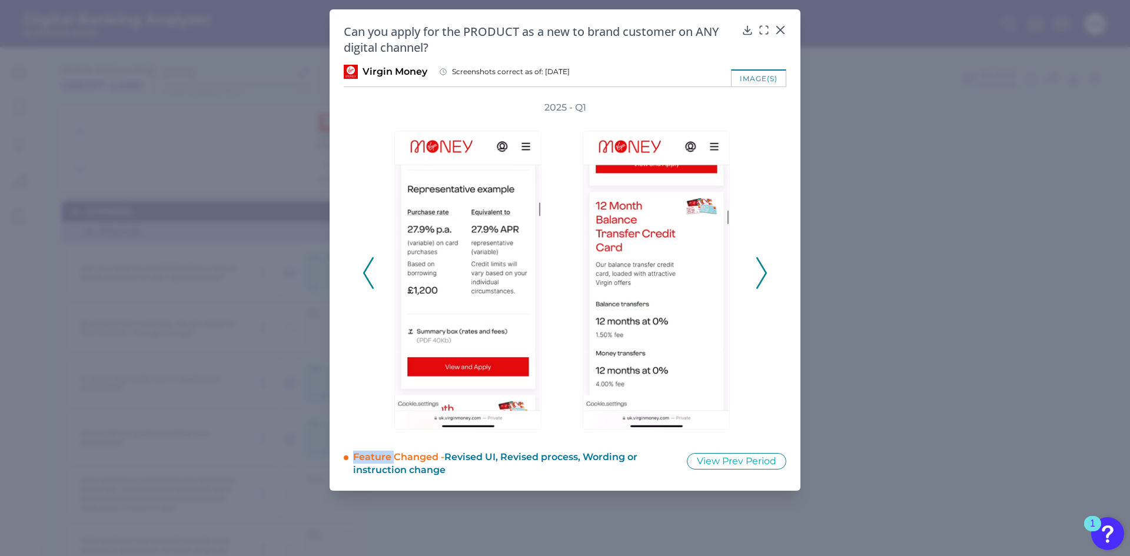
click at [763, 262] on icon at bounding box center [761, 273] width 11 height 32
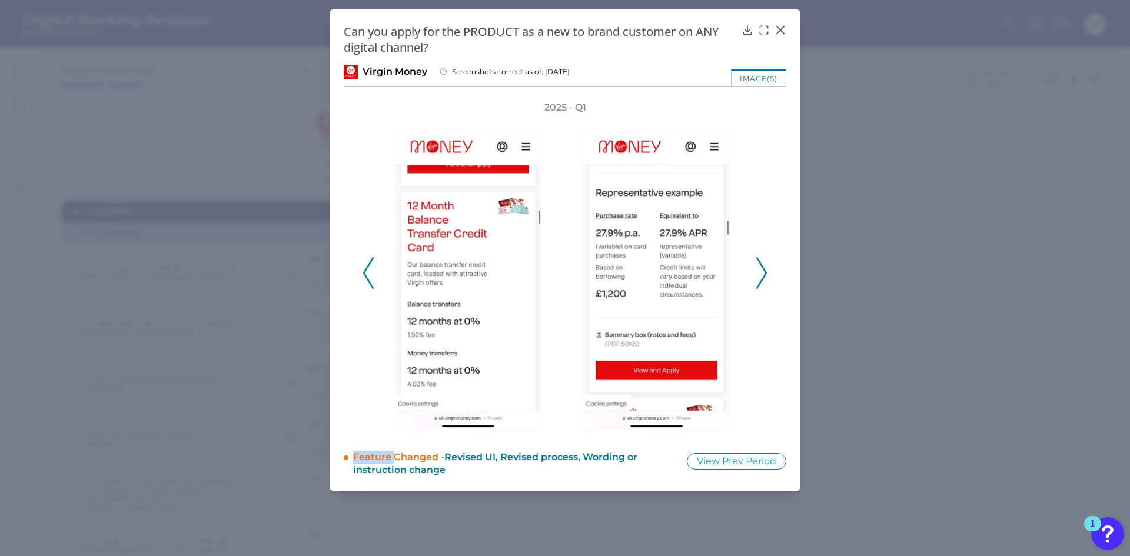
click at [763, 262] on icon at bounding box center [761, 273] width 11 height 32
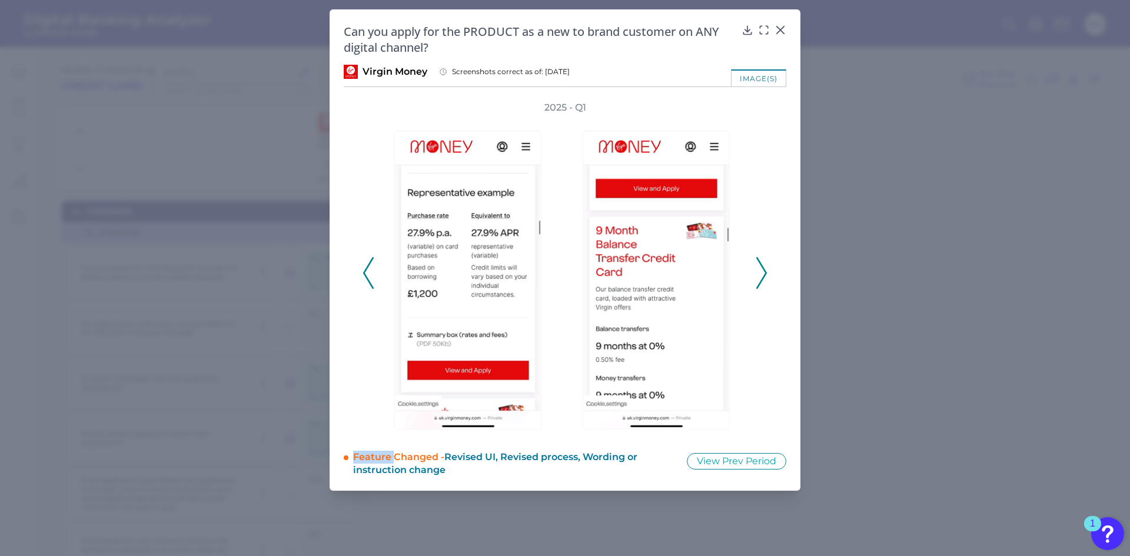
click at [763, 262] on icon at bounding box center [761, 273] width 11 height 32
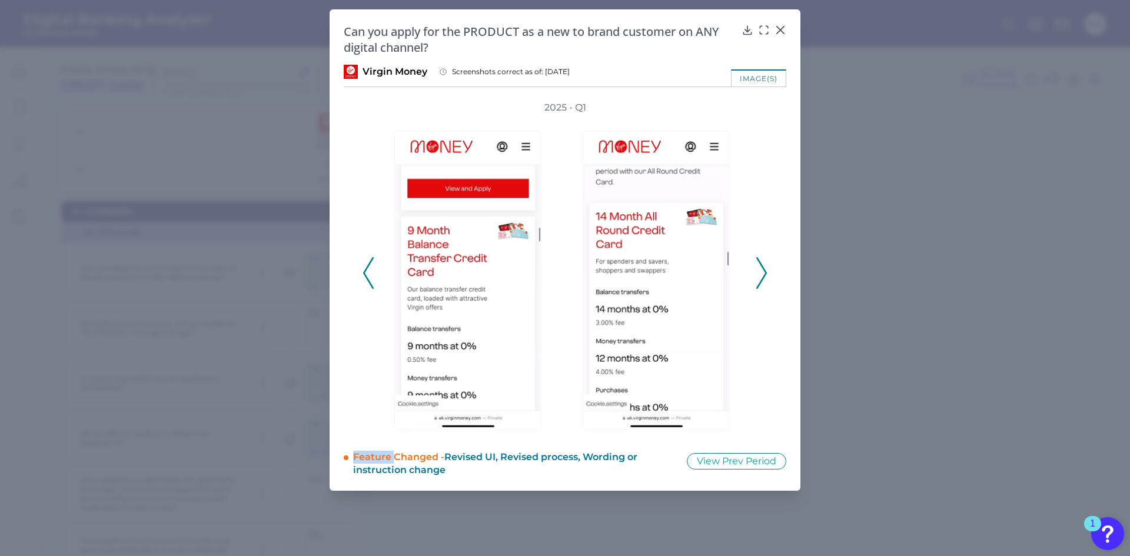
click at [763, 262] on icon at bounding box center [761, 273] width 11 height 32
click at [371, 275] on icon at bounding box center [368, 273] width 11 height 32
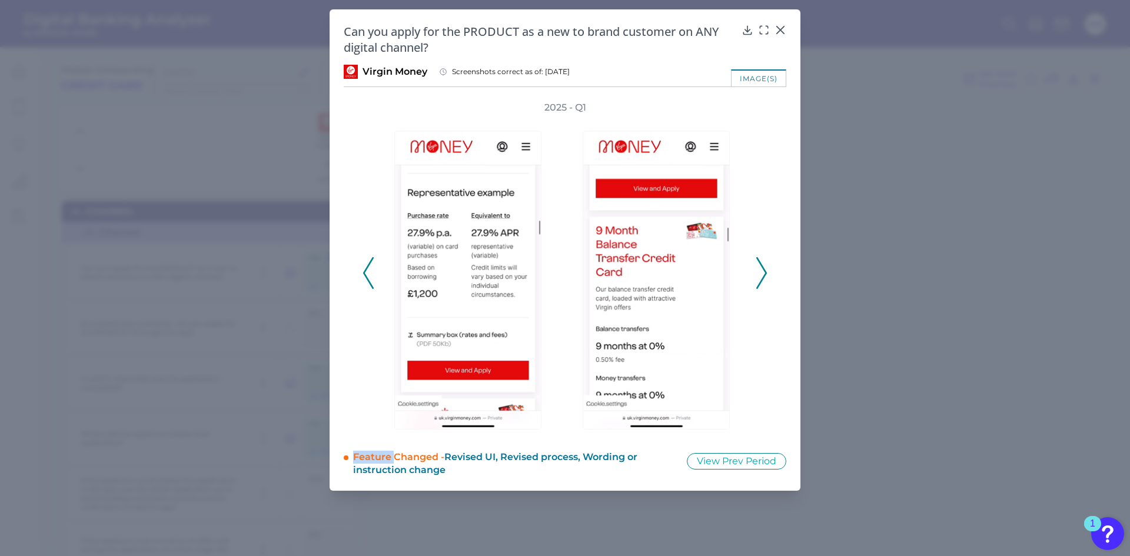
click at [371, 275] on icon at bounding box center [368, 273] width 11 height 32
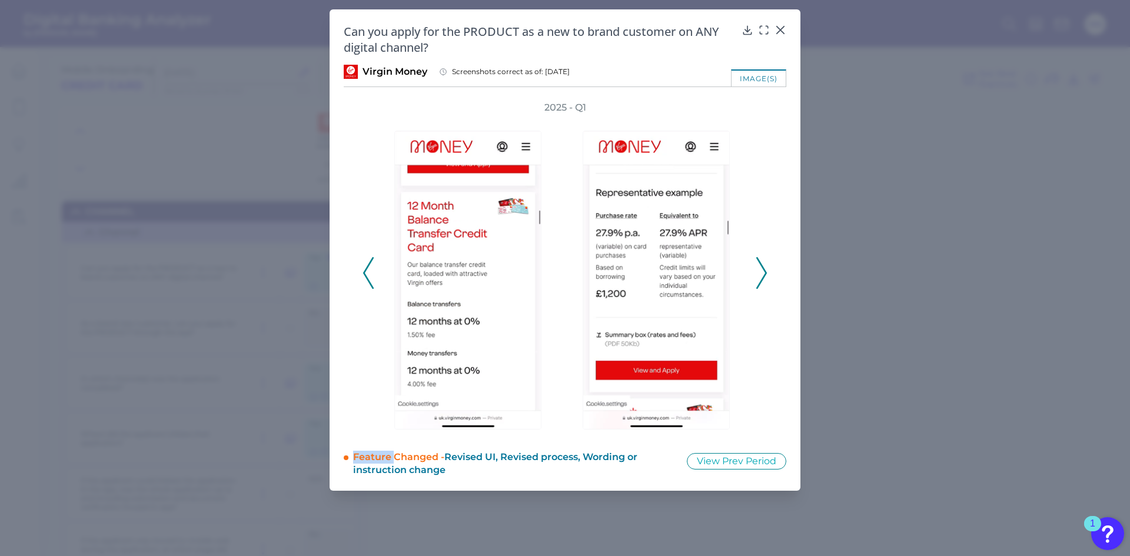
click at [371, 275] on icon at bounding box center [368, 273] width 11 height 32
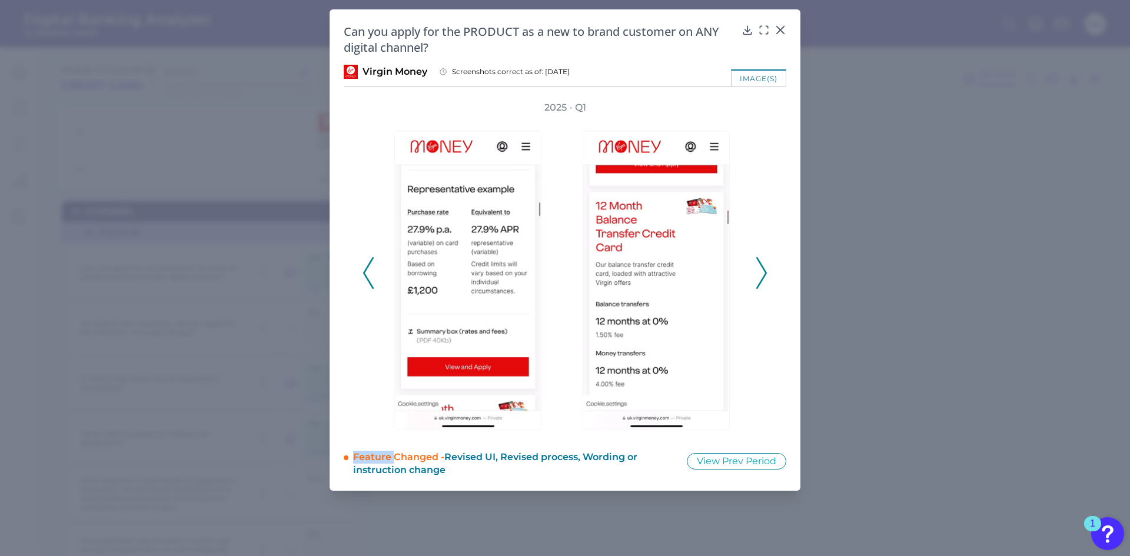
click at [371, 275] on icon at bounding box center [368, 273] width 11 height 32
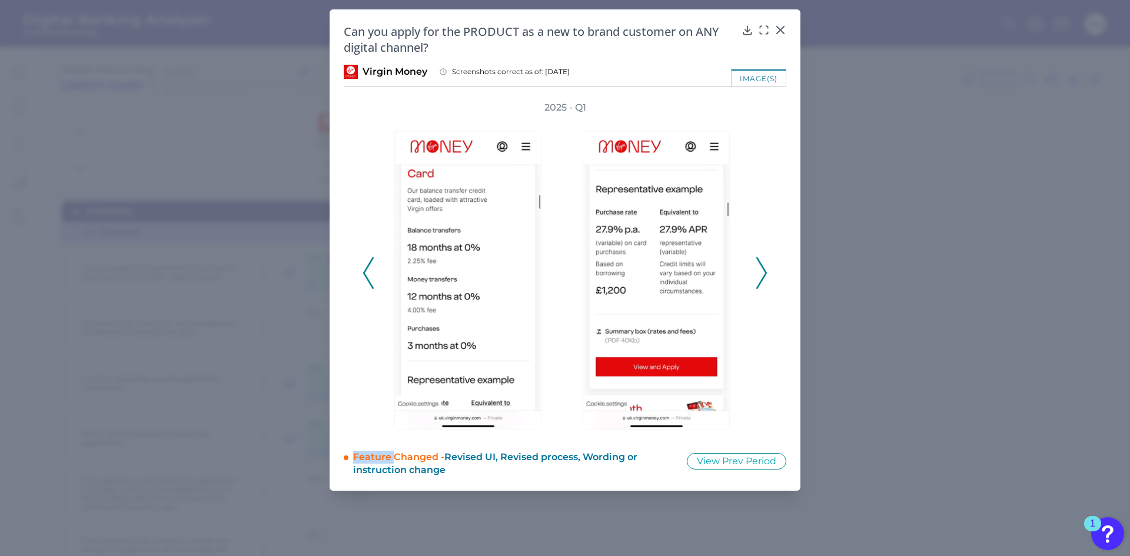
click at [371, 275] on icon at bounding box center [368, 273] width 11 height 32
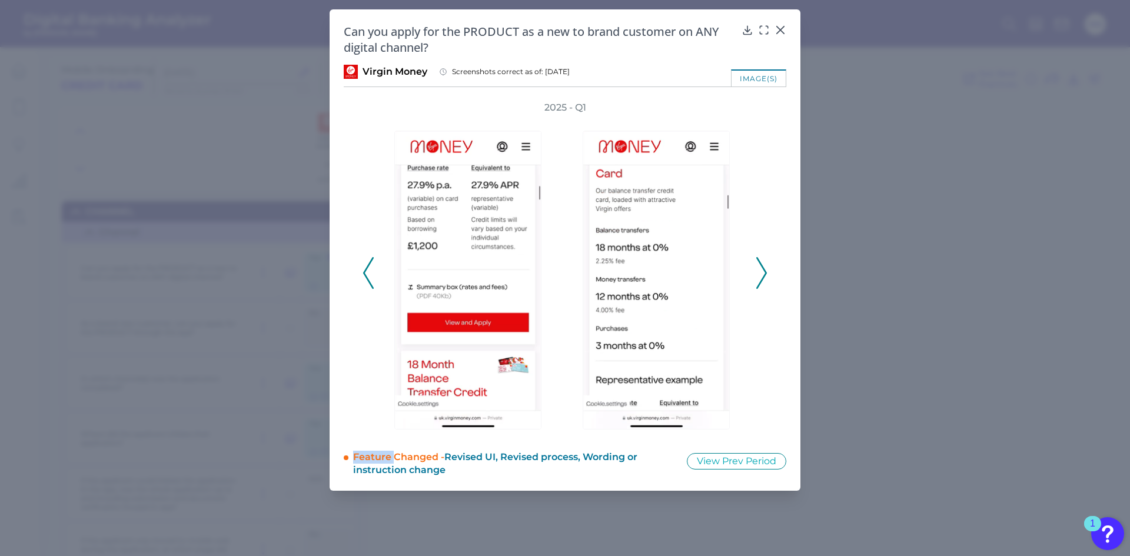
click at [371, 275] on icon at bounding box center [368, 273] width 11 height 32
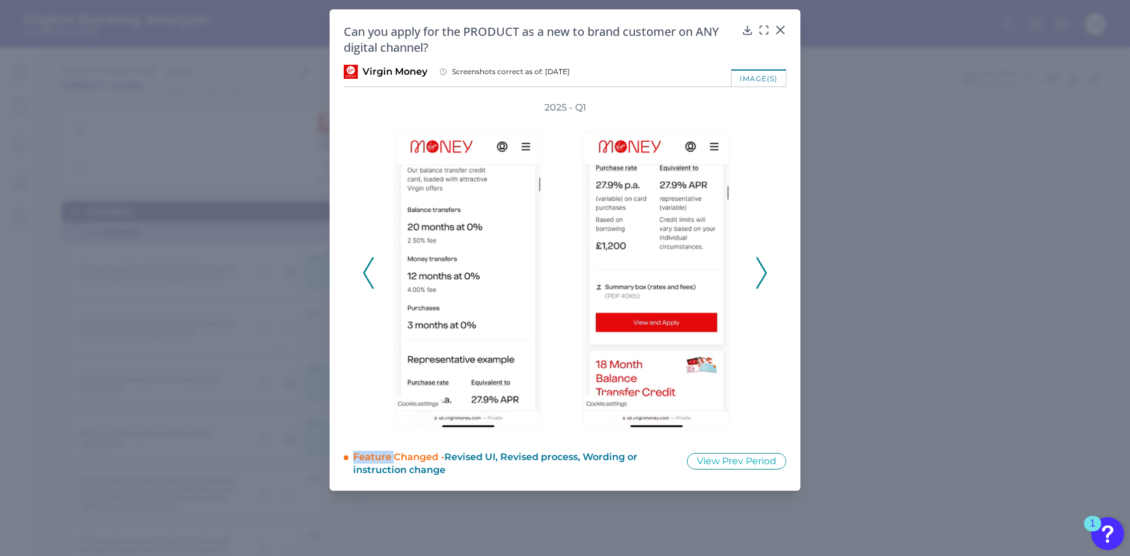
click at [763, 276] on icon at bounding box center [761, 273] width 11 height 32
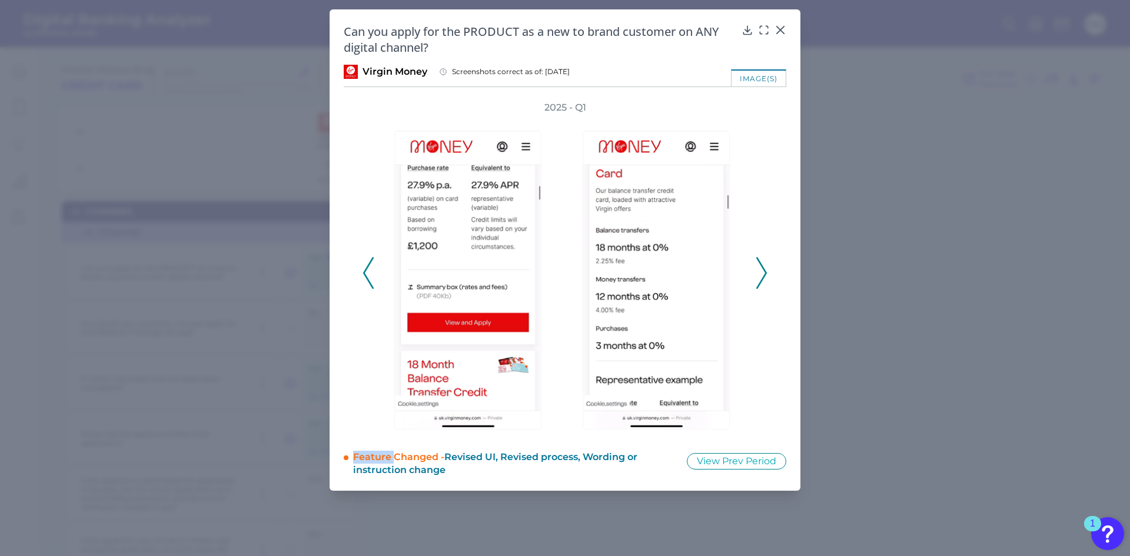
click at [370, 268] on icon at bounding box center [368, 273] width 11 height 32
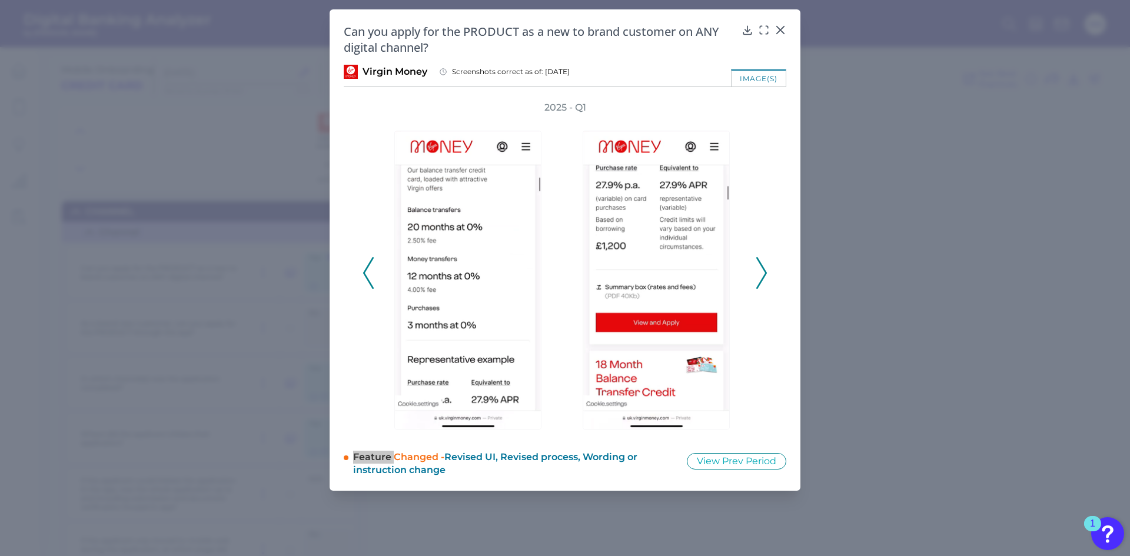
click at [764, 270] on polyline at bounding box center [761, 273] width 9 height 30
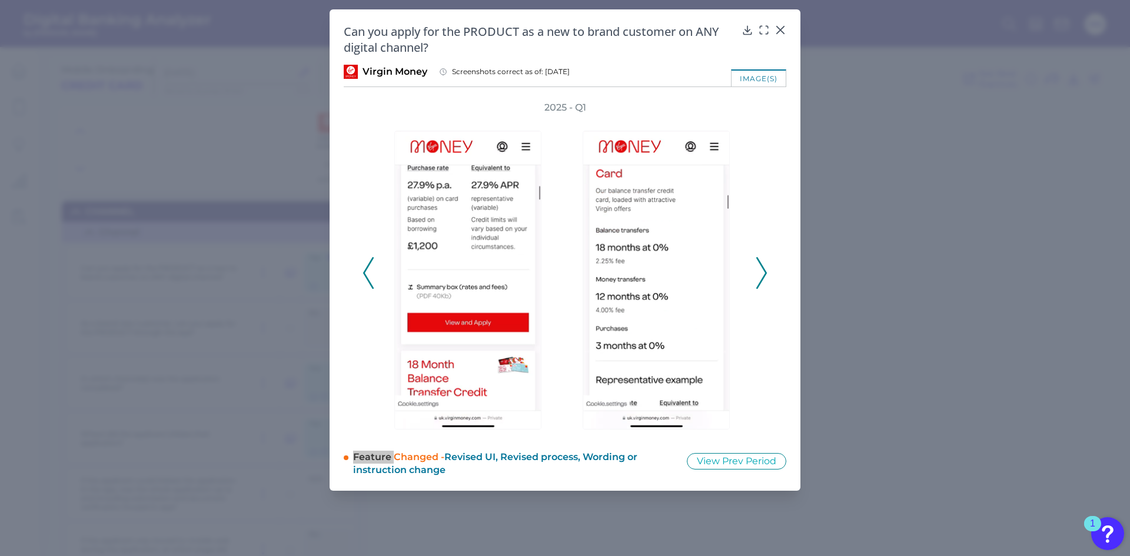
click at [764, 270] on polyline at bounding box center [761, 273] width 9 height 30
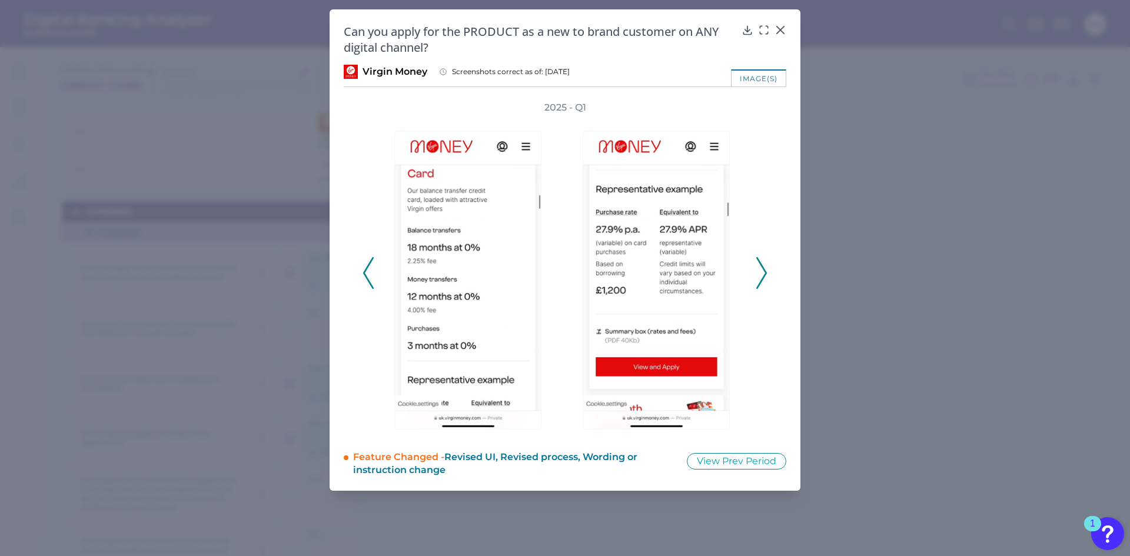
click at [755, 271] on div "2025 - Q1" at bounding box center [565, 266] width 405 height 331
click at [763, 270] on polyline at bounding box center [761, 273] width 9 height 30
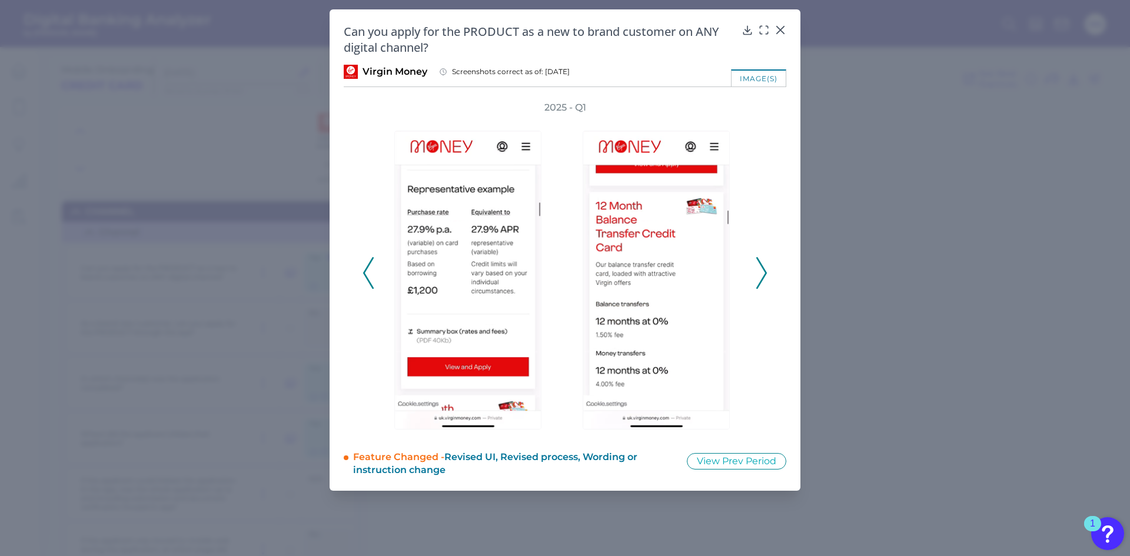
click at [763, 270] on polyline at bounding box center [761, 273] width 9 height 30
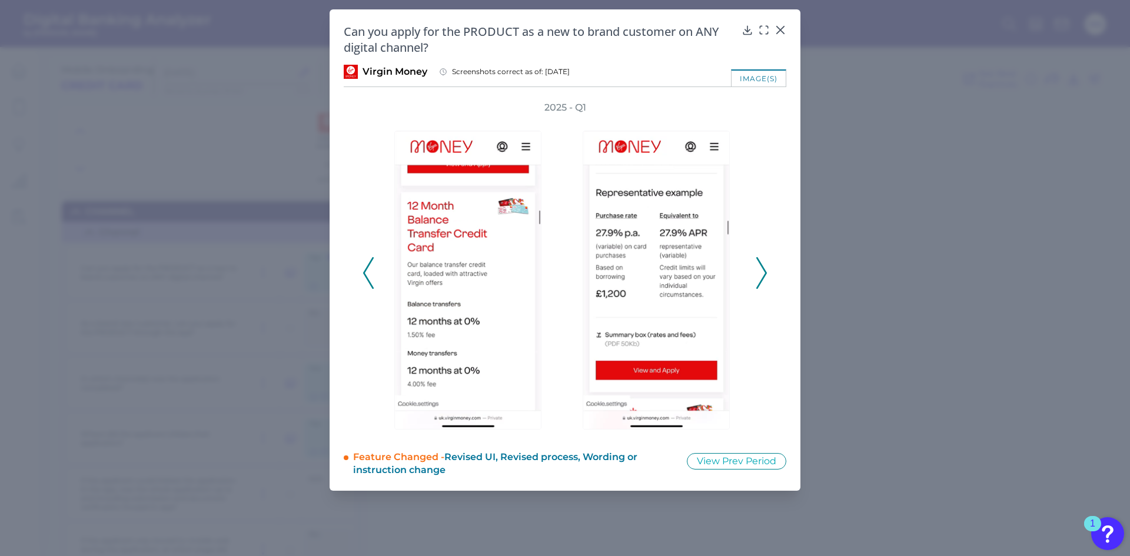
click at [763, 270] on polyline at bounding box center [761, 273] width 9 height 30
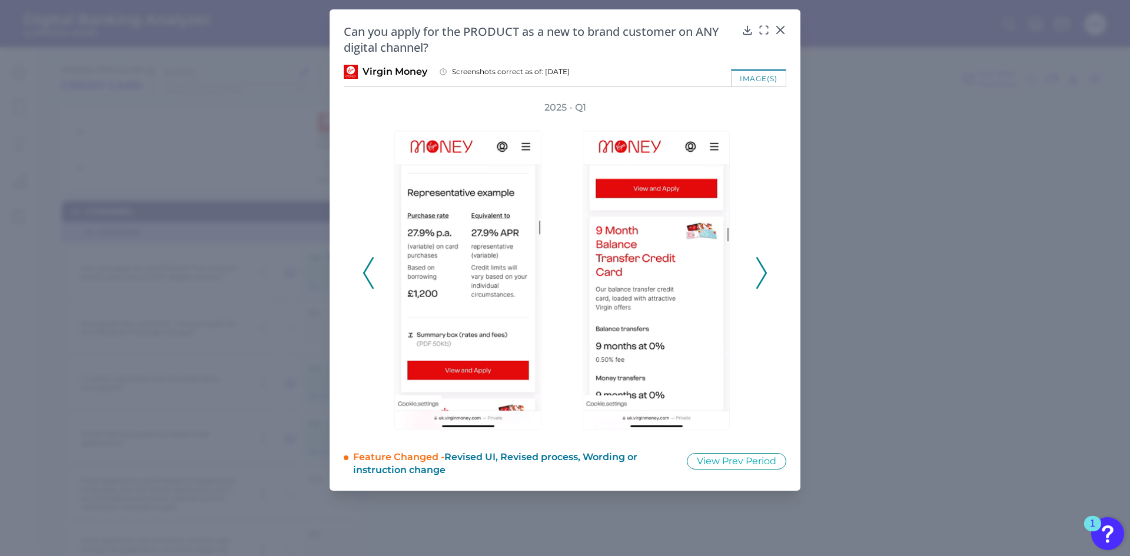
click at [763, 270] on polyline at bounding box center [761, 273] width 9 height 30
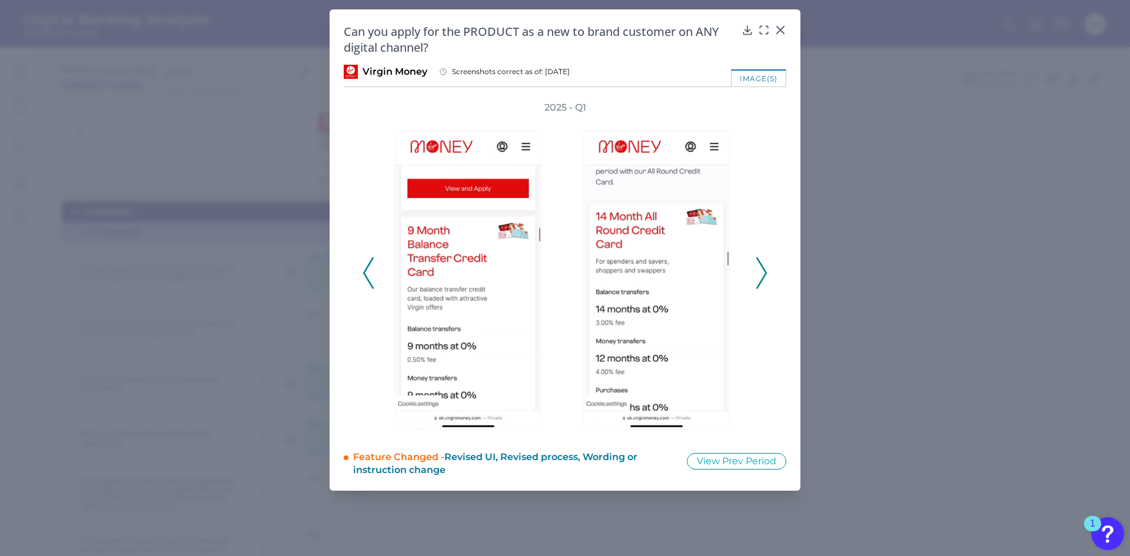
click at [763, 270] on polyline at bounding box center [761, 273] width 9 height 30
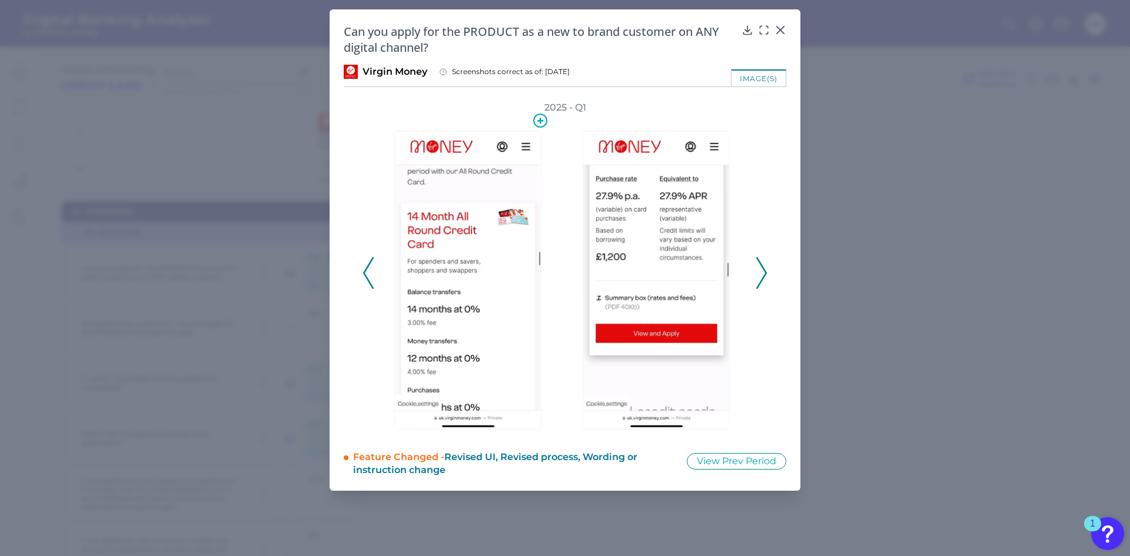
click at [479, 285] on img at bounding box center [467, 280] width 147 height 299
click at [481, 303] on img at bounding box center [467, 280] width 147 height 299
click at [765, 284] on icon at bounding box center [761, 273] width 11 height 32
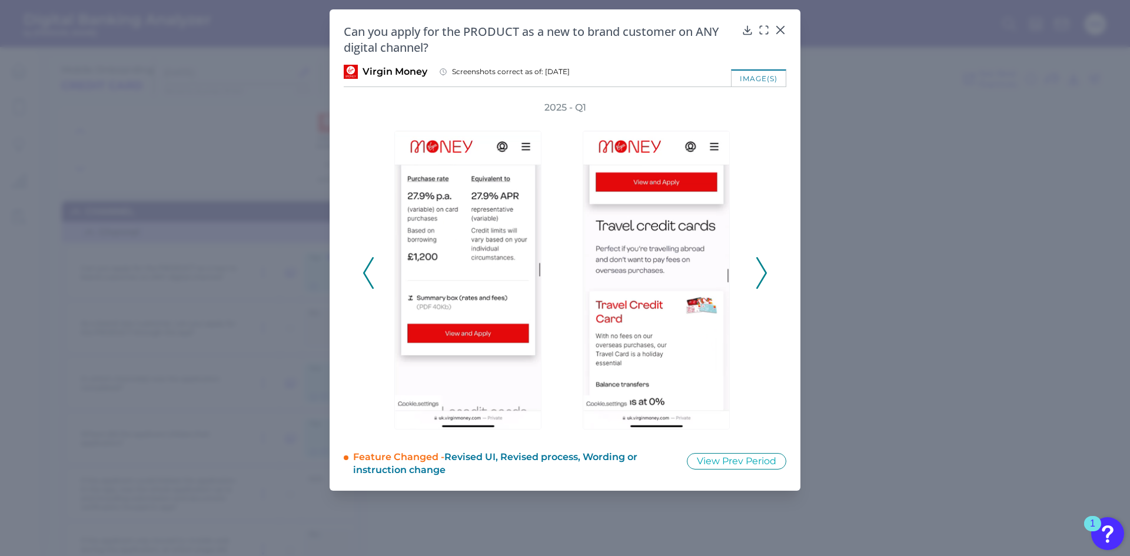
click at [765, 284] on icon at bounding box center [761, 273] width 11 height 32
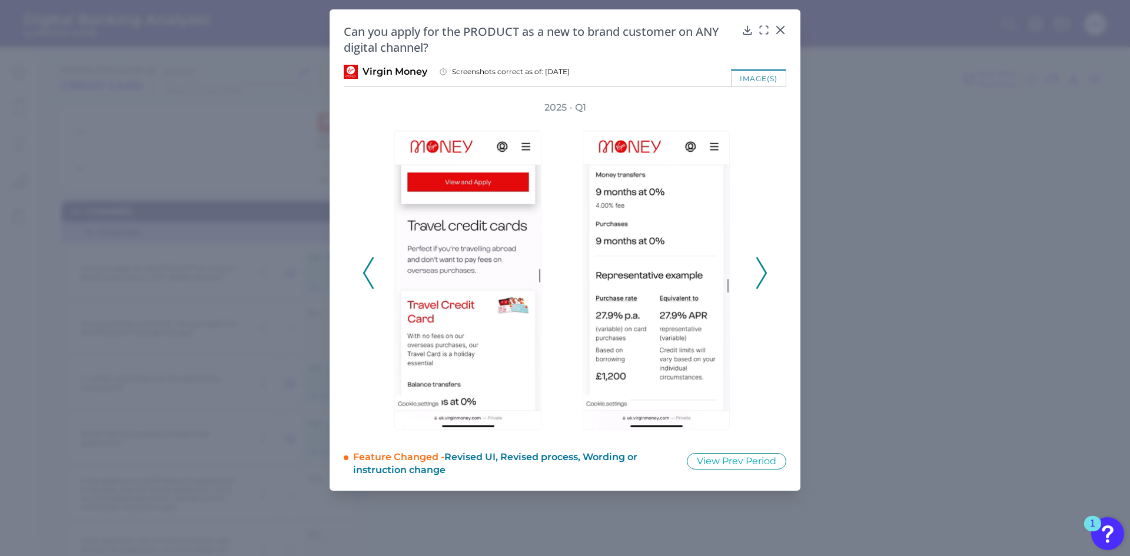
click at [765, 284] on icon at bounding box center [761, 273] width 11 height 32
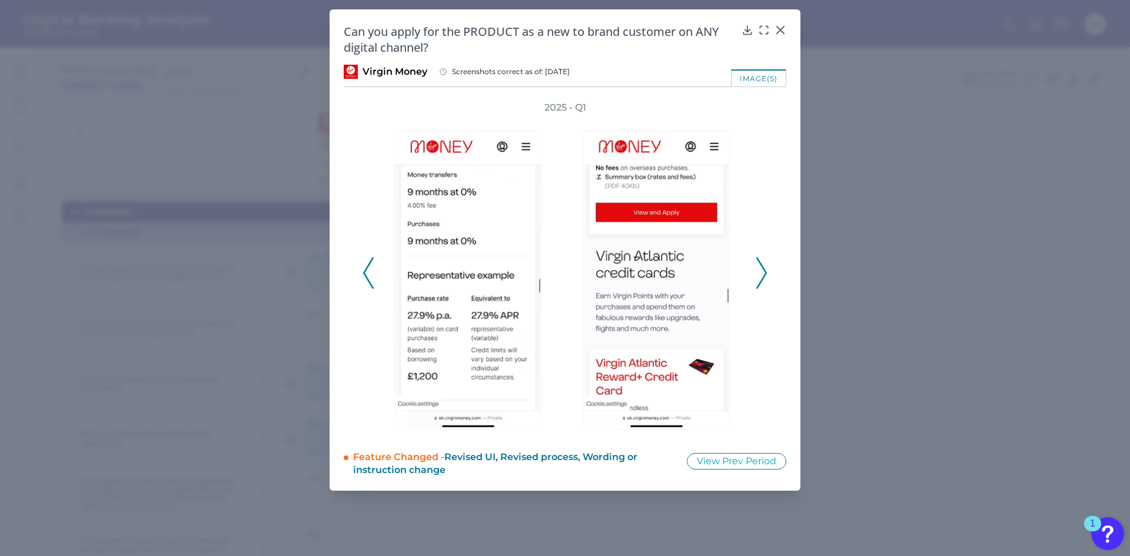
click at [765, 284] on icon at bounding box center [761, 273] width 11 height 32
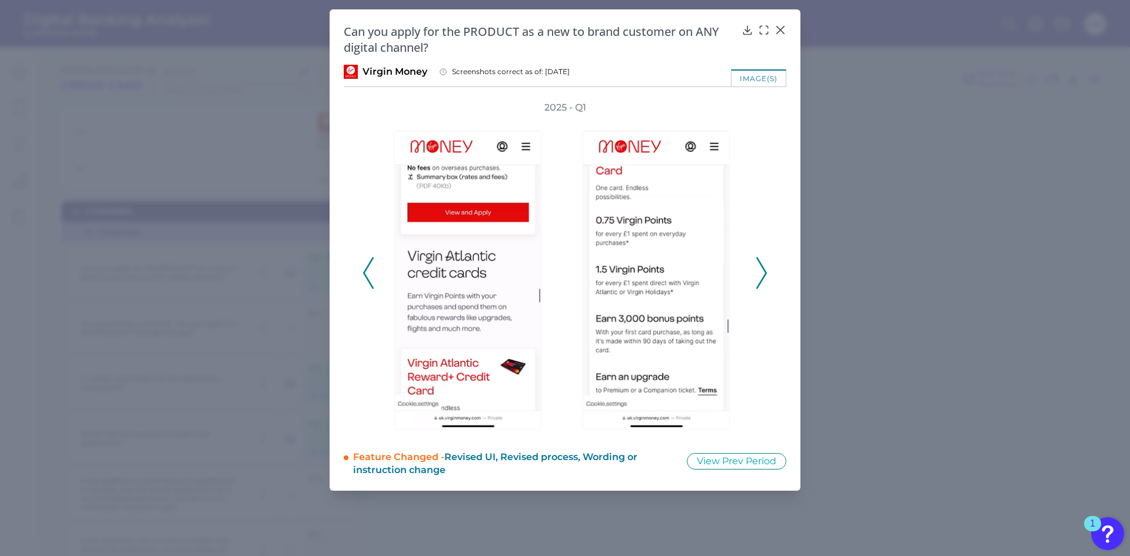
click at [765, 284] on icon at bounding box center [761, 273] width 11 height 32
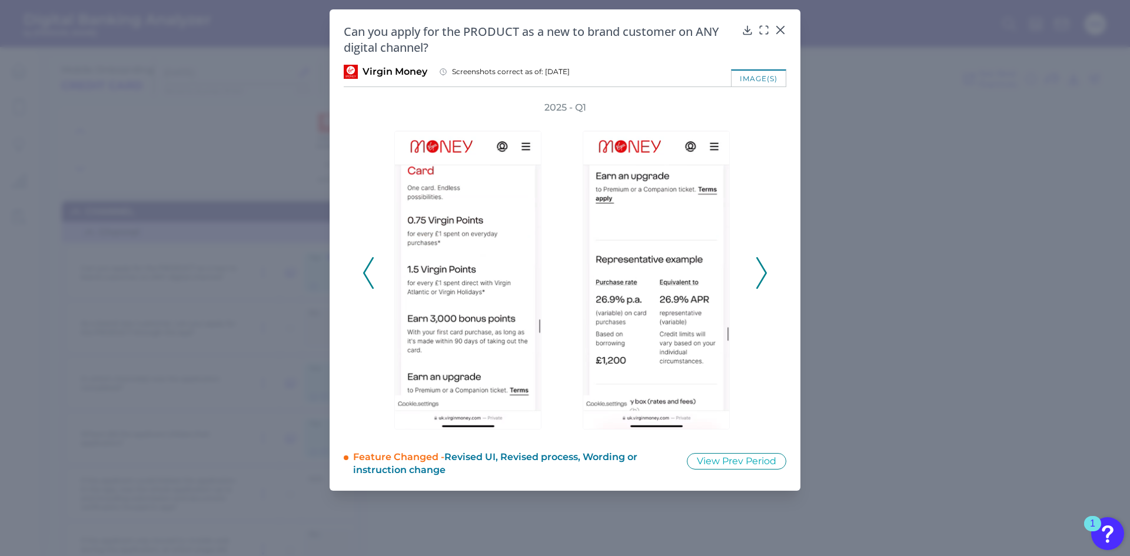
click at [765, 284] on icon at bounding box center [761, 273] width 11 height 32
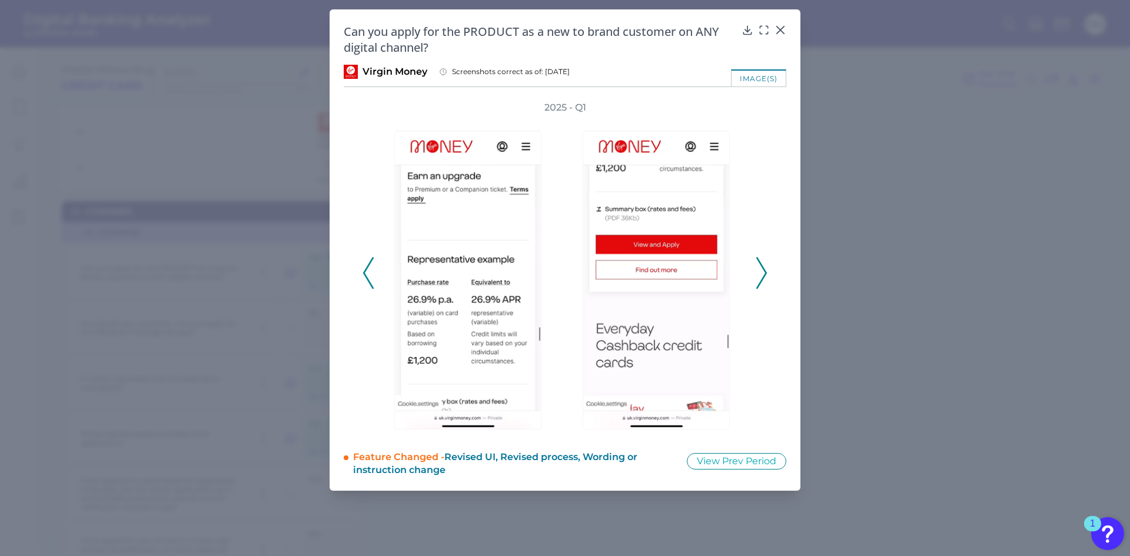
click at [765, 284] on icon at bounding box center [761, 273] width 11 height 32
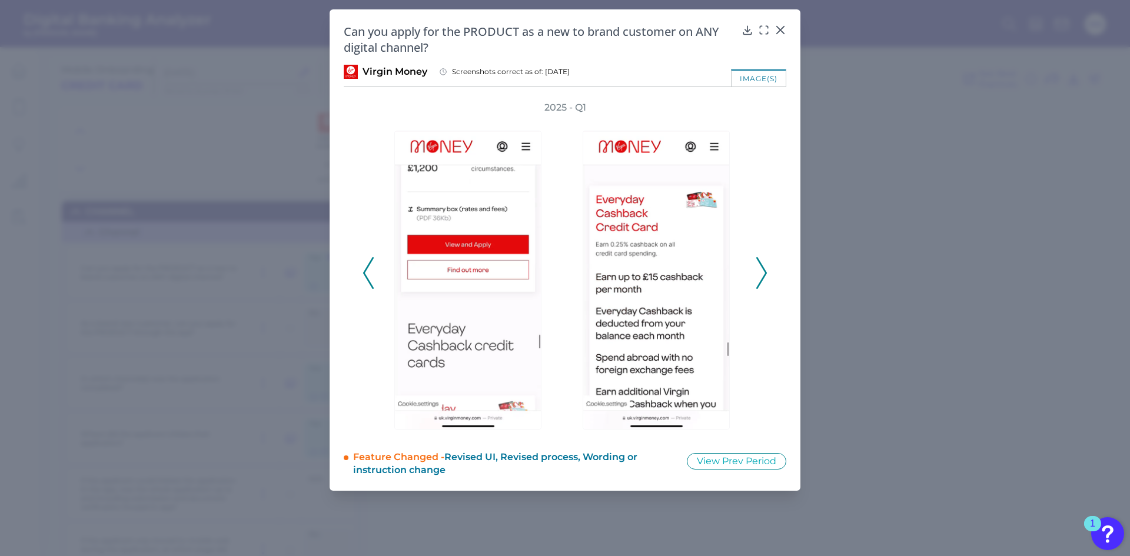
click at [750, 284] on div at bounding box center [659, 273] width 188 height 318
click at [760, 274] on icon at bounding box center [761, 273] width 11 height 32
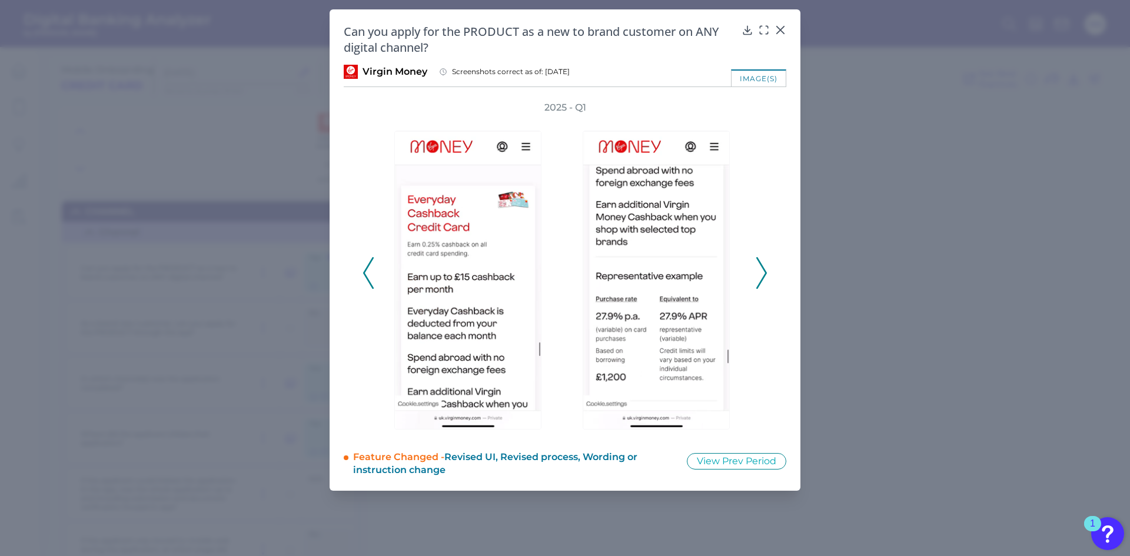
click at [760, 274] on icon at bounding box center [761, 273] width 11 height 32
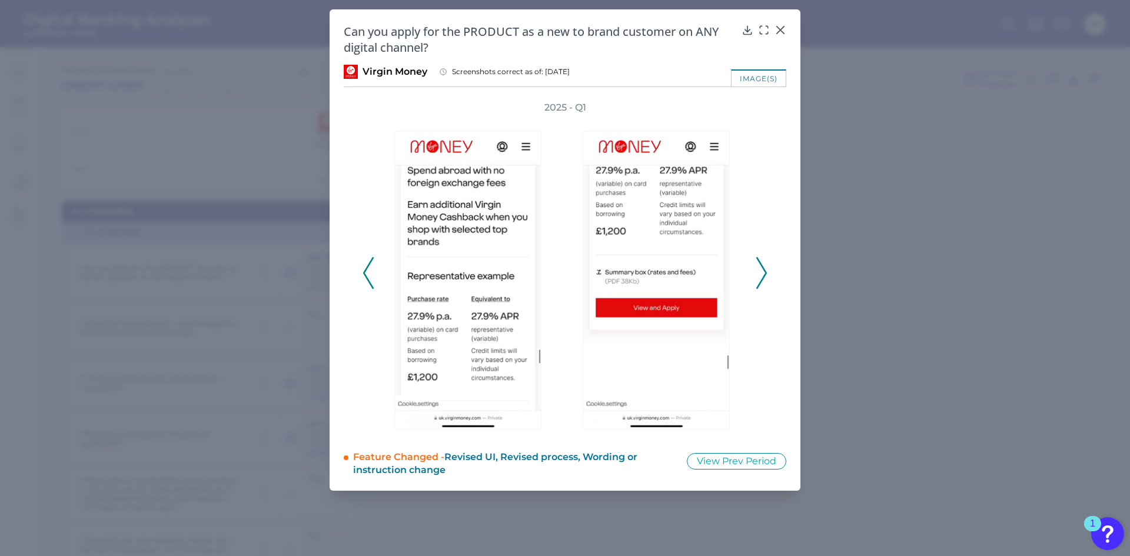
click at [760, 274] on icon at bounding box center [761, 273] width 11 height 32
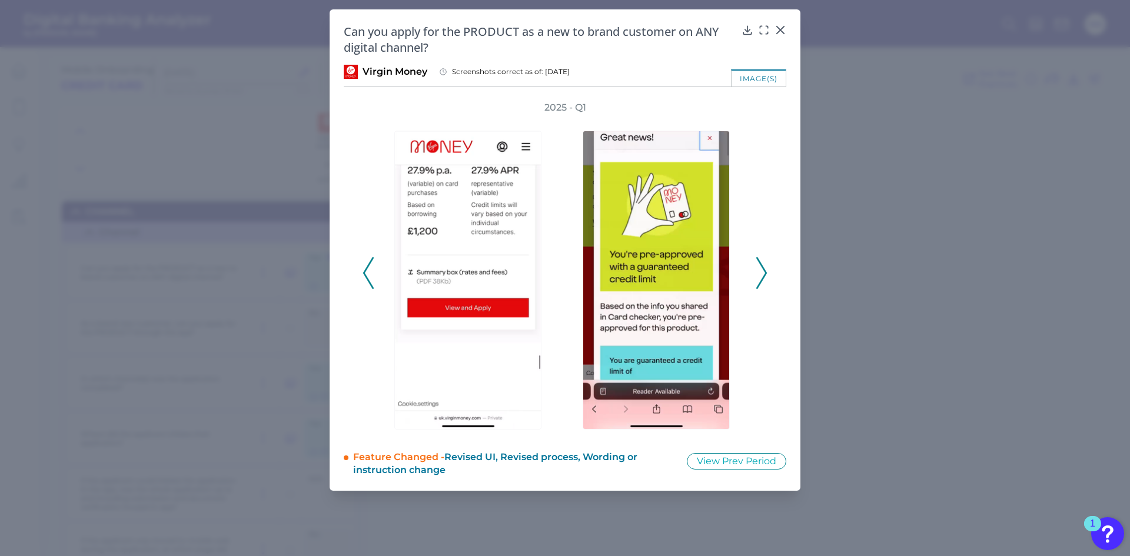
click at [764, 267] on icon at bounding box center [761, 273] width 11 height 32
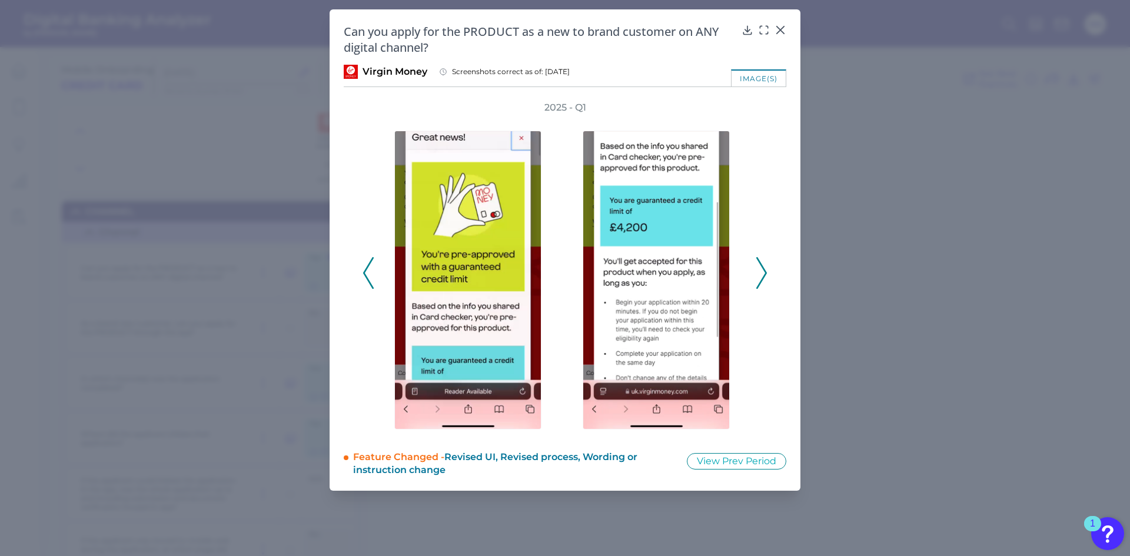
click at [756, 271] on button at bounding box center [762, 273] width 12 height 32
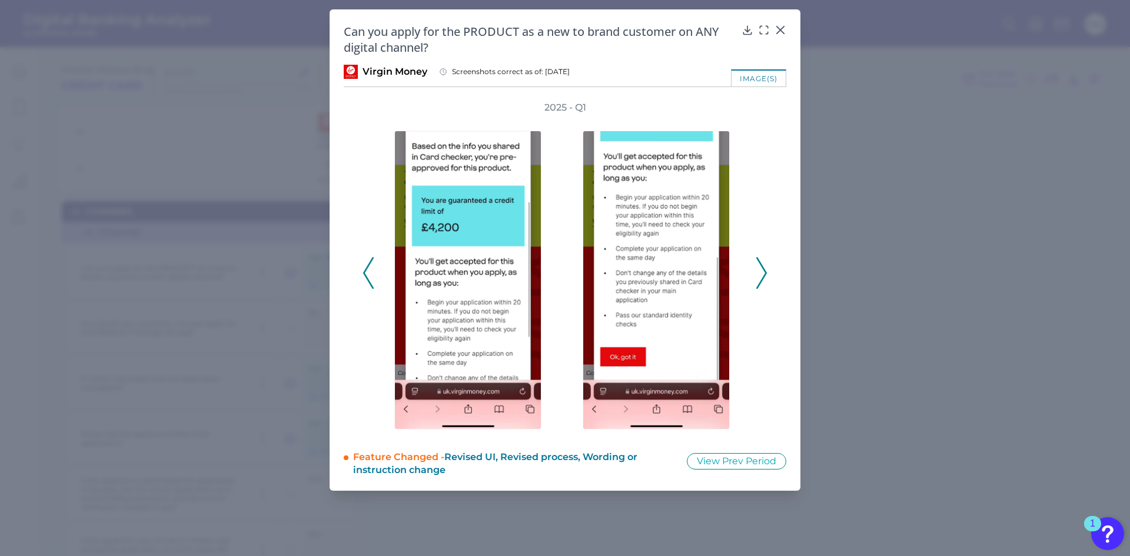
click at [757, 264] on icon at bounding box center [761, 273] width 11 height 32
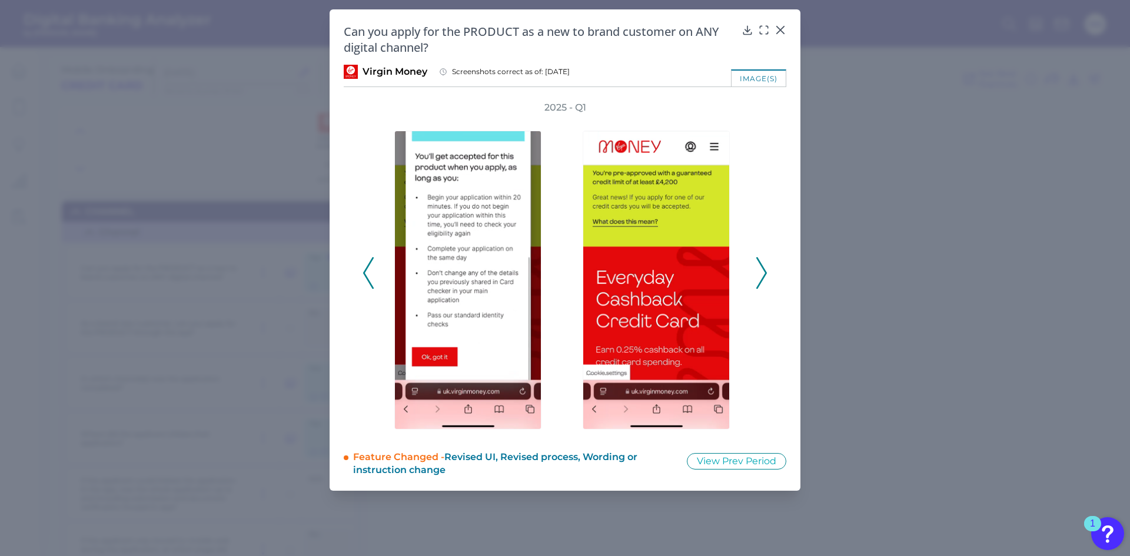
click at [757, 264] on icon at bounding box center [761, 273] width 11 height 32
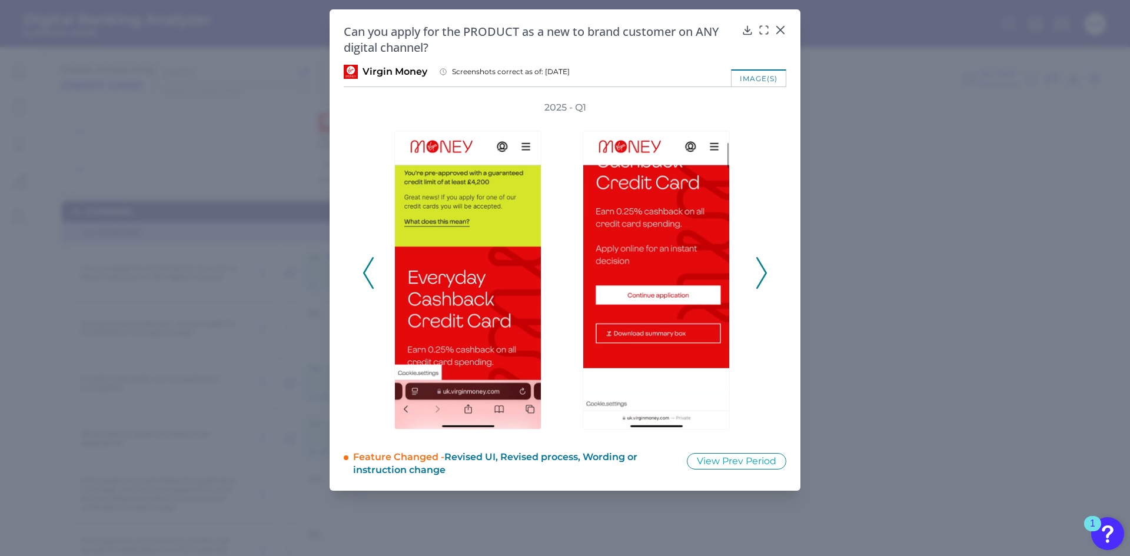
click at [757, 264] on icon at bounding box center [761, 273] width 11 height 32
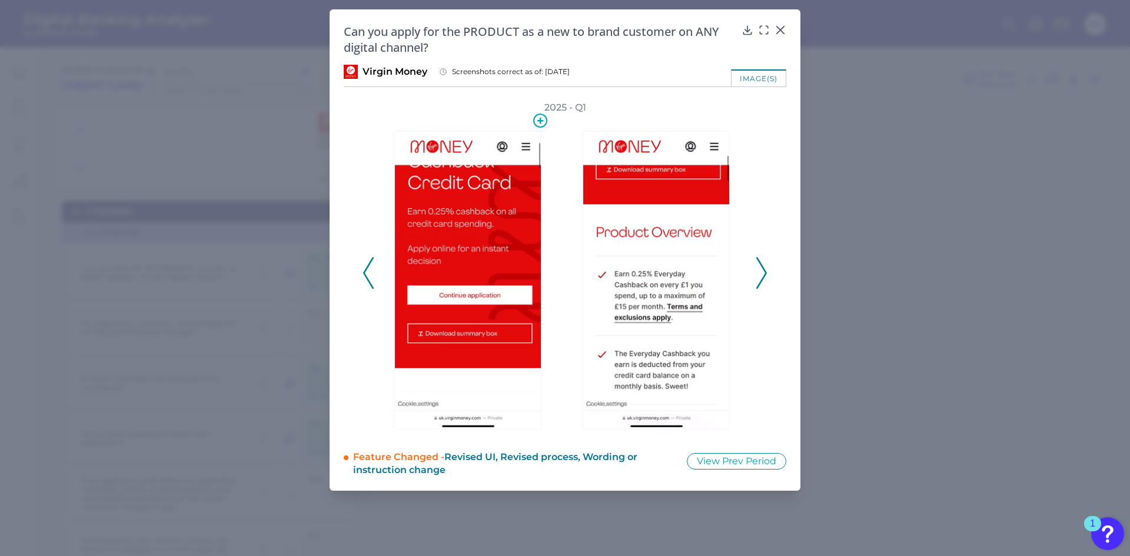
click at [459, 275] on img at bounding box center [467, 280] width 147 height 299
click at [782, 29] on icon at bounding box center [780, 29] width 7 height 7
